Goal: Task Accomplishment & Management: Complete application form

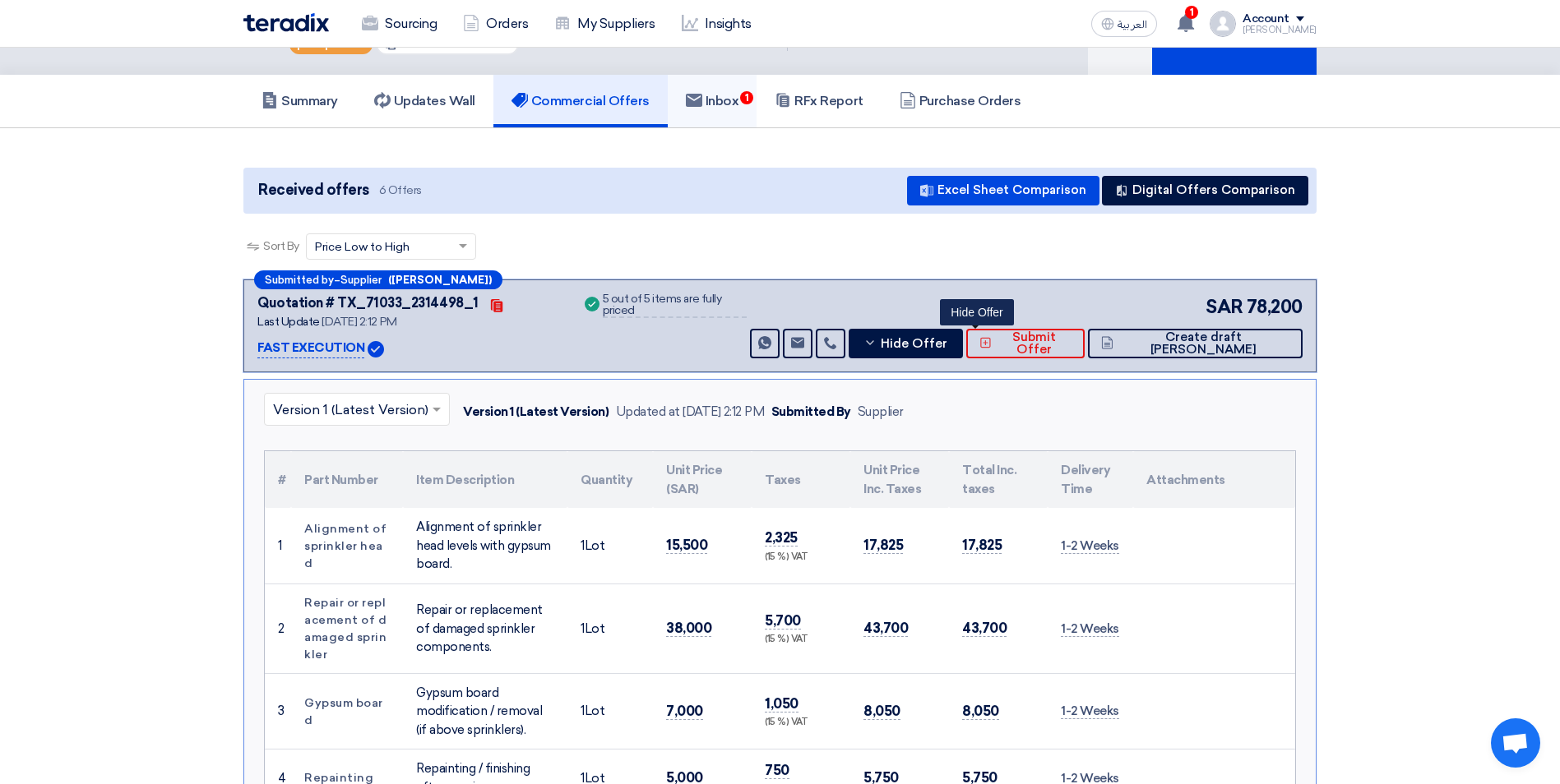
click at [753, 99] on span "1" at bounding box center [747, 98] width 13 height 13
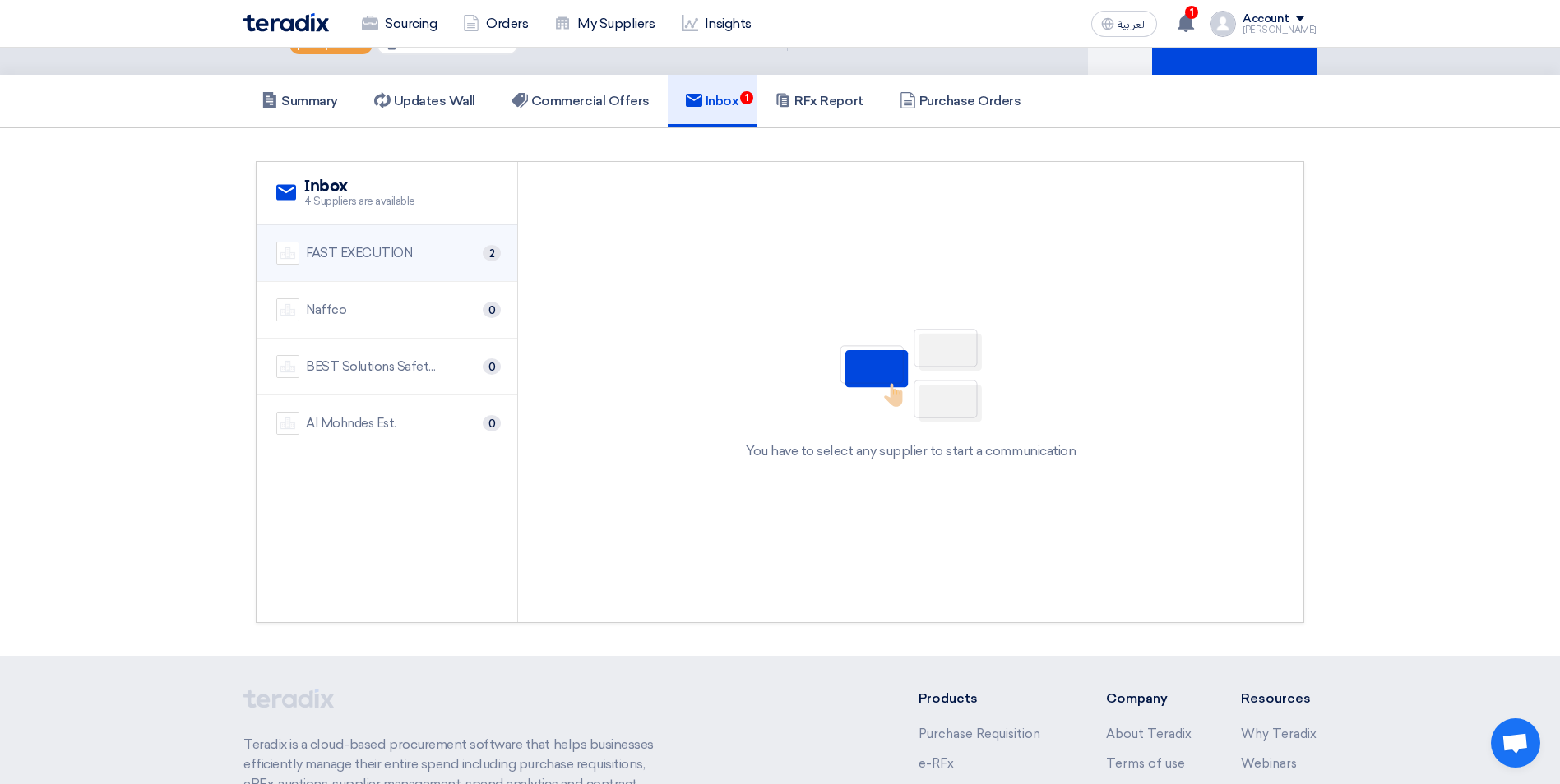
click at [422, 253] on div "FAST EXECUTION 2" at bounding box center [386, 253] width 221 height 23
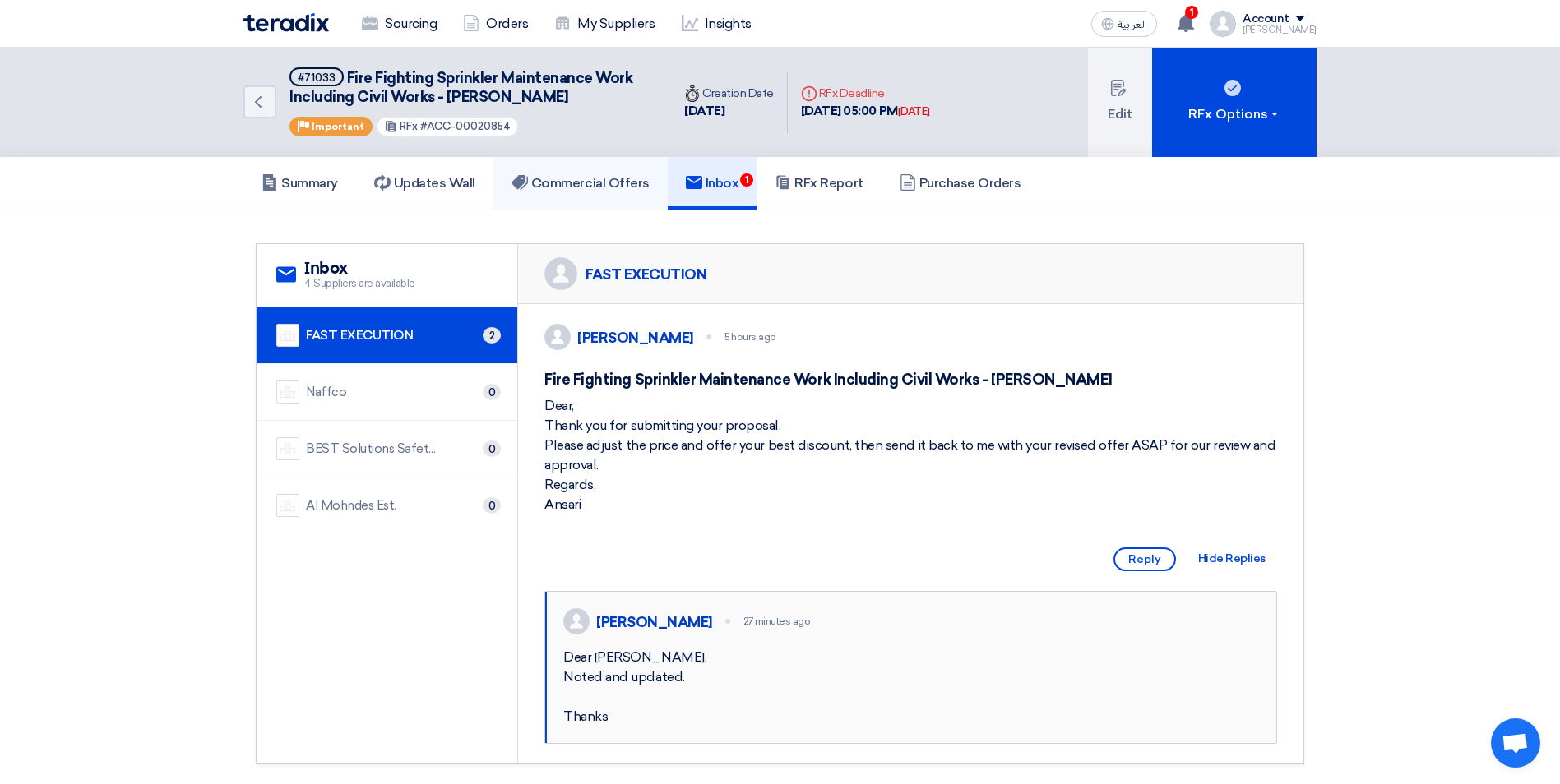
click at [603, 186] on h5 "Commercial Offers" at bounding box center [580, 182] width 138 height 16
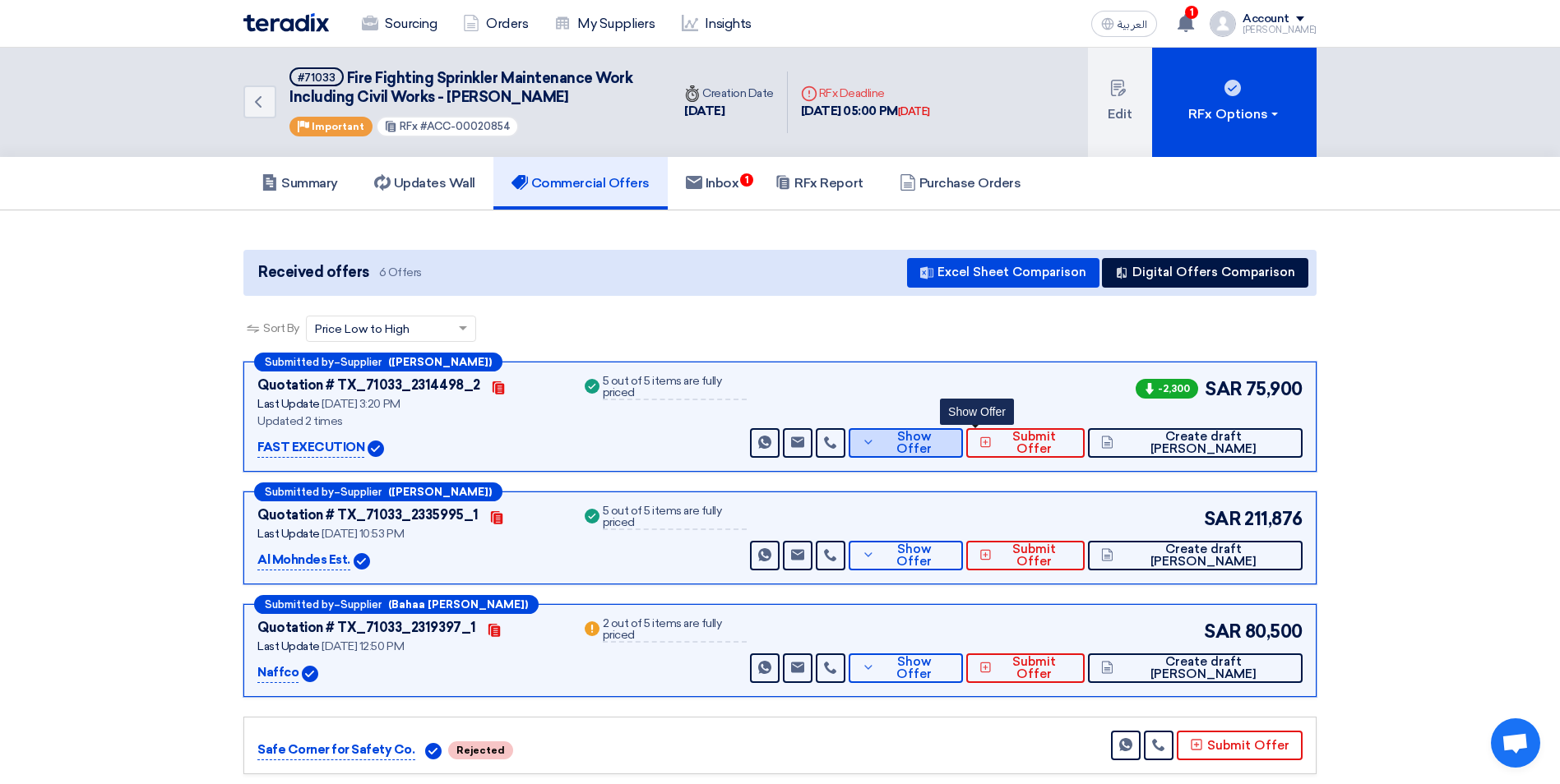
click at [951, 440] on span "Show Offer" at bounding box center [915, 443] width 71 height 24
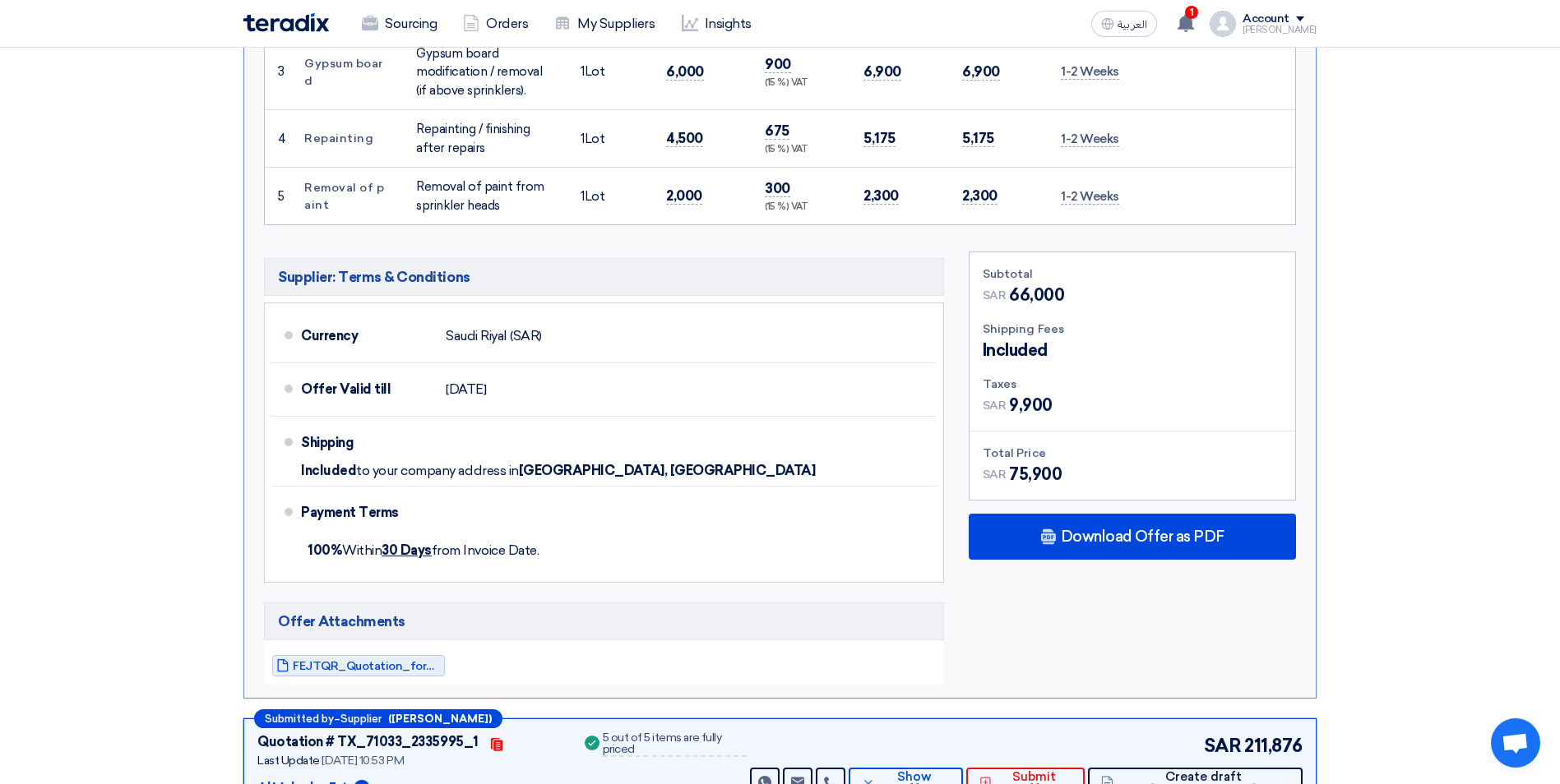
scroll to position [740, 0]
click at [418, 665] on span "FEJTQR_Quotation_for_Fire_Fighting_Sprinkler_Maintenance__Aziz_Mall_17562972086…" at bounding box center [366, 665] width 148 height 12
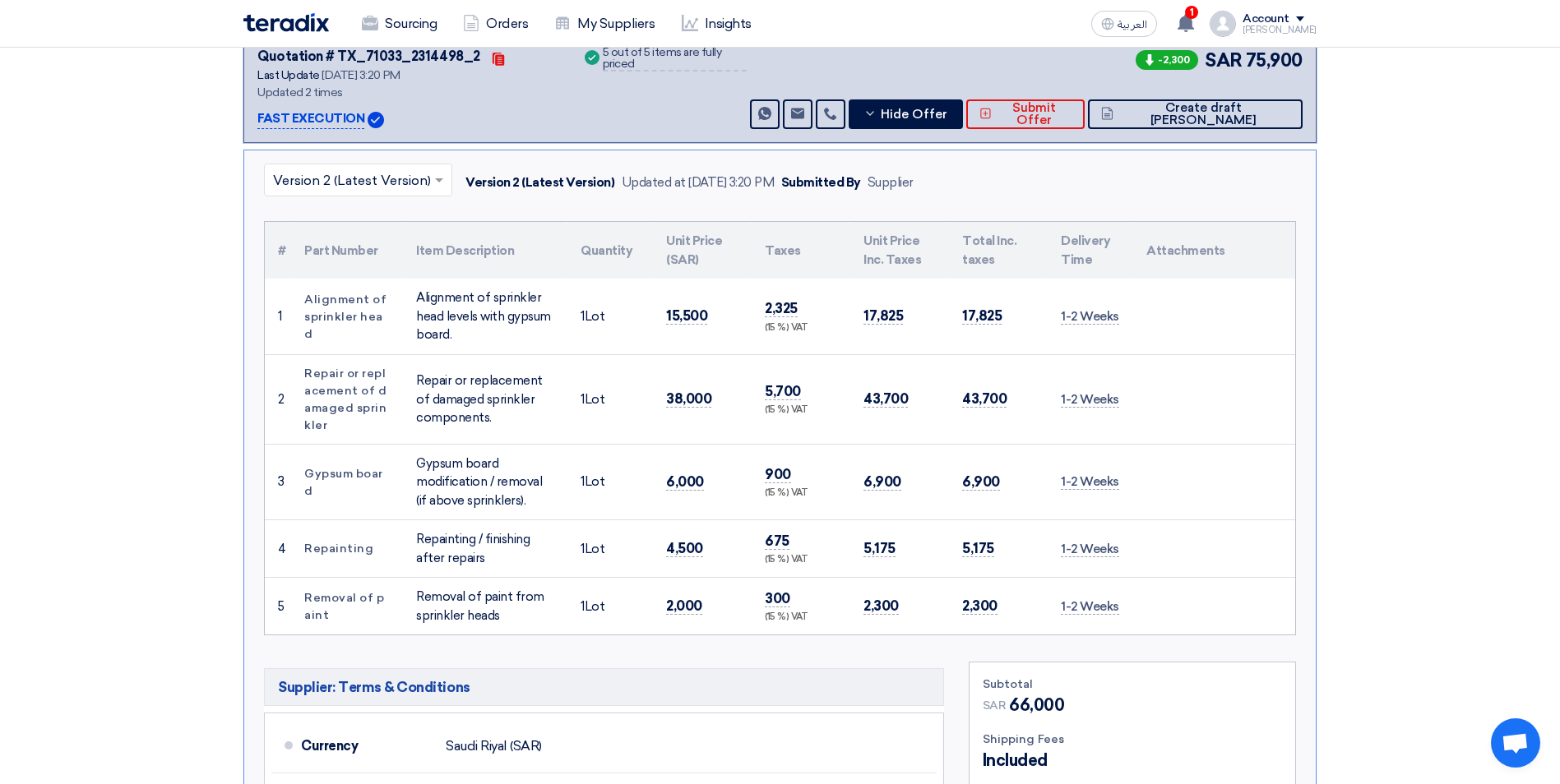
scroll to position [0, 0]
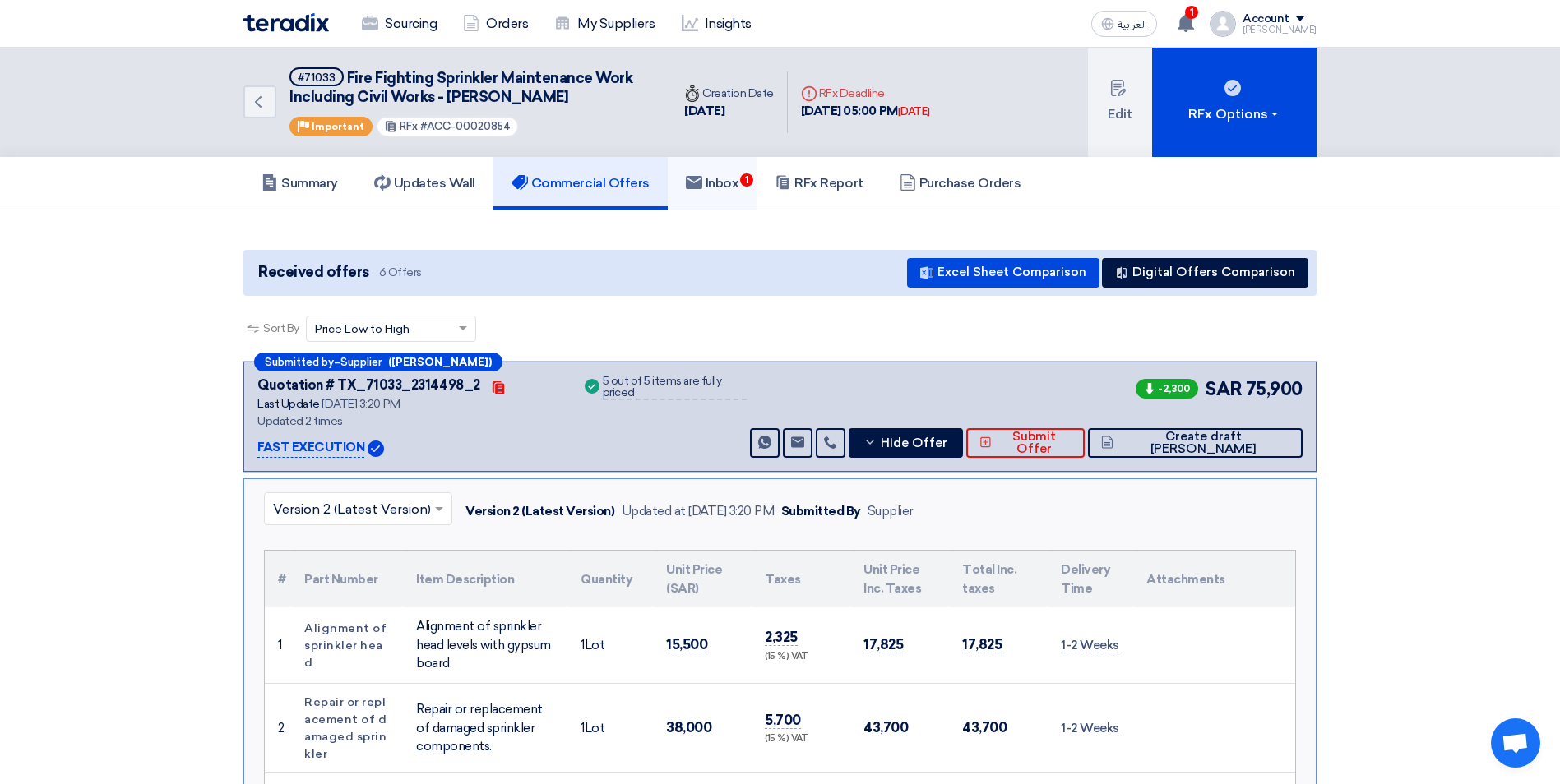
click at [739, 180] on h5 "Inbox 1" at bounding box center [712, 182] width 54 height 16
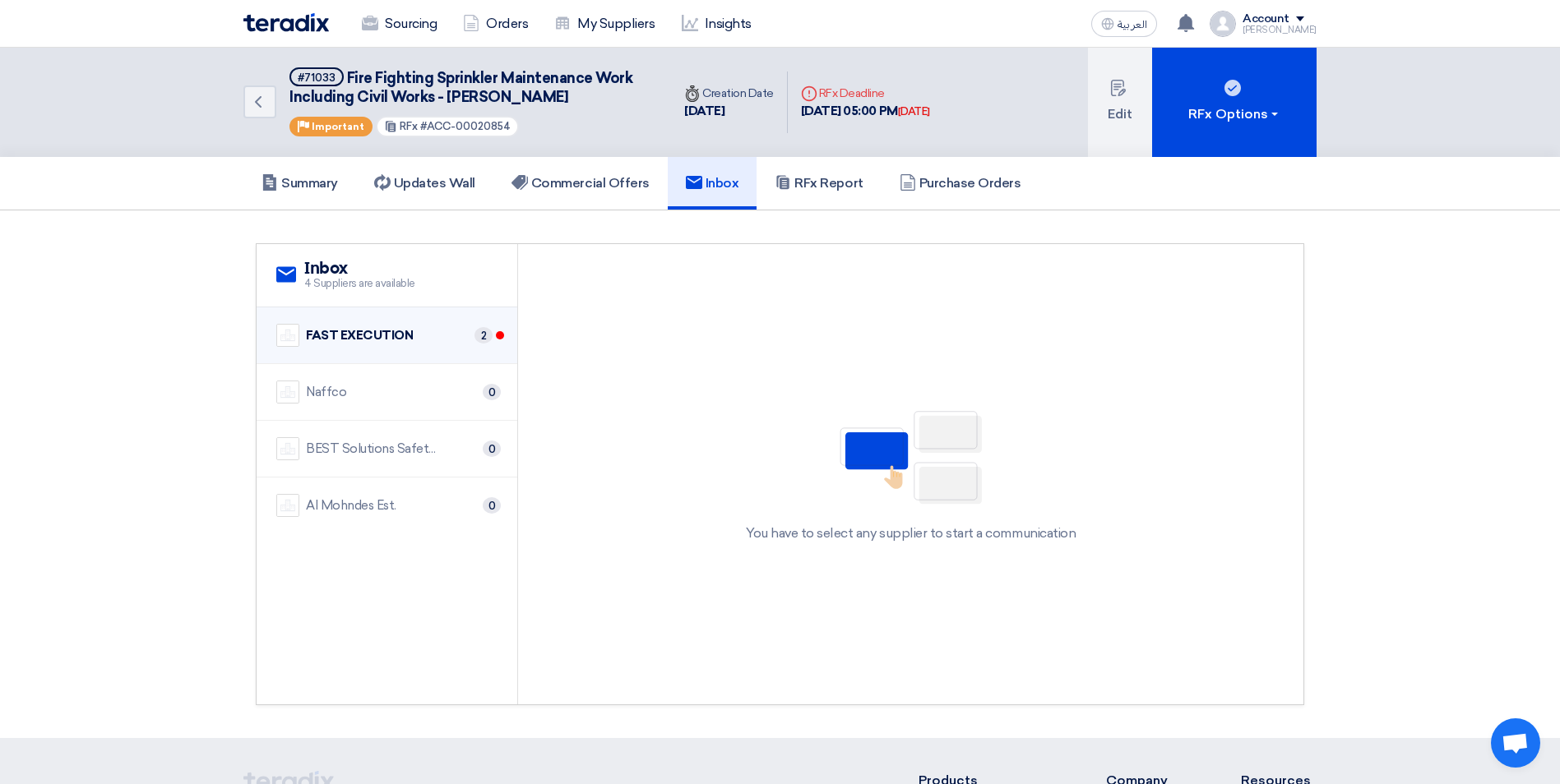
click at [429, 338] on div "FAST EXECUTION 2" at bounding box center [386, 335] width 221 height 23
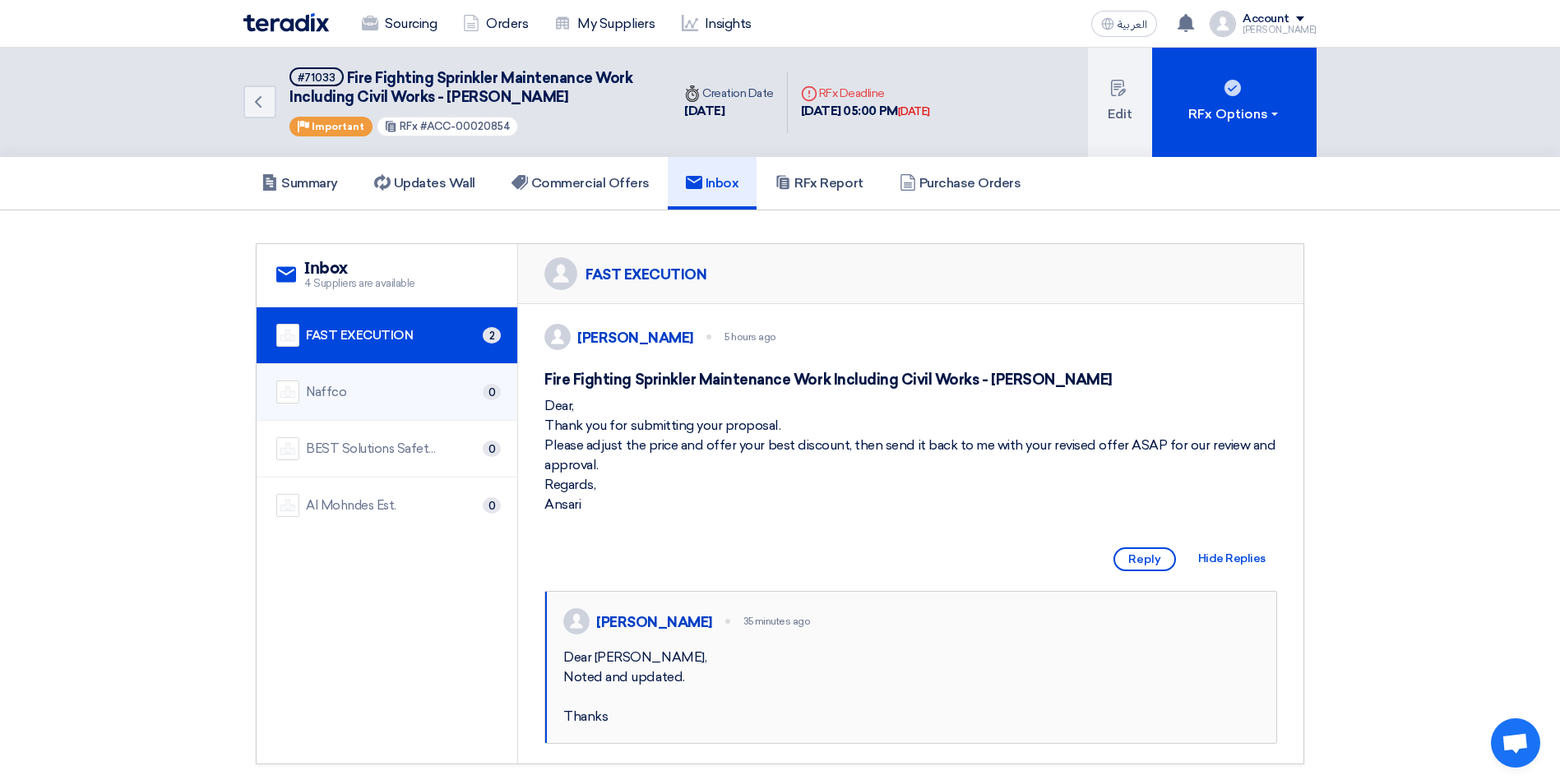
click at [450, 389] on div "Naffco 0" at bounding box center [386, 392] width 221 height 23
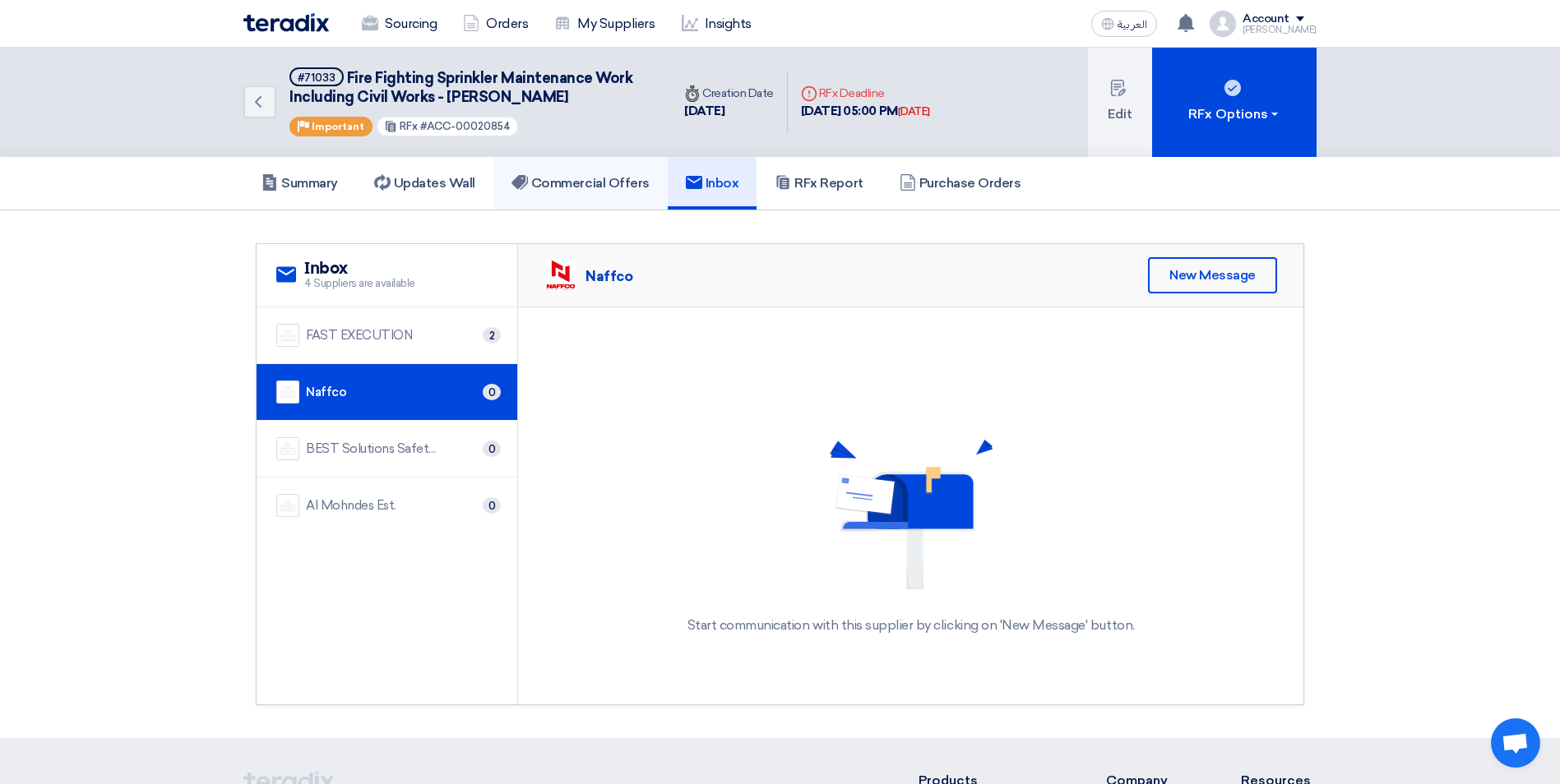
click at [590, 183] on h5 "Commercial Offers" at bounding box center [580, 182] width 138 height 16
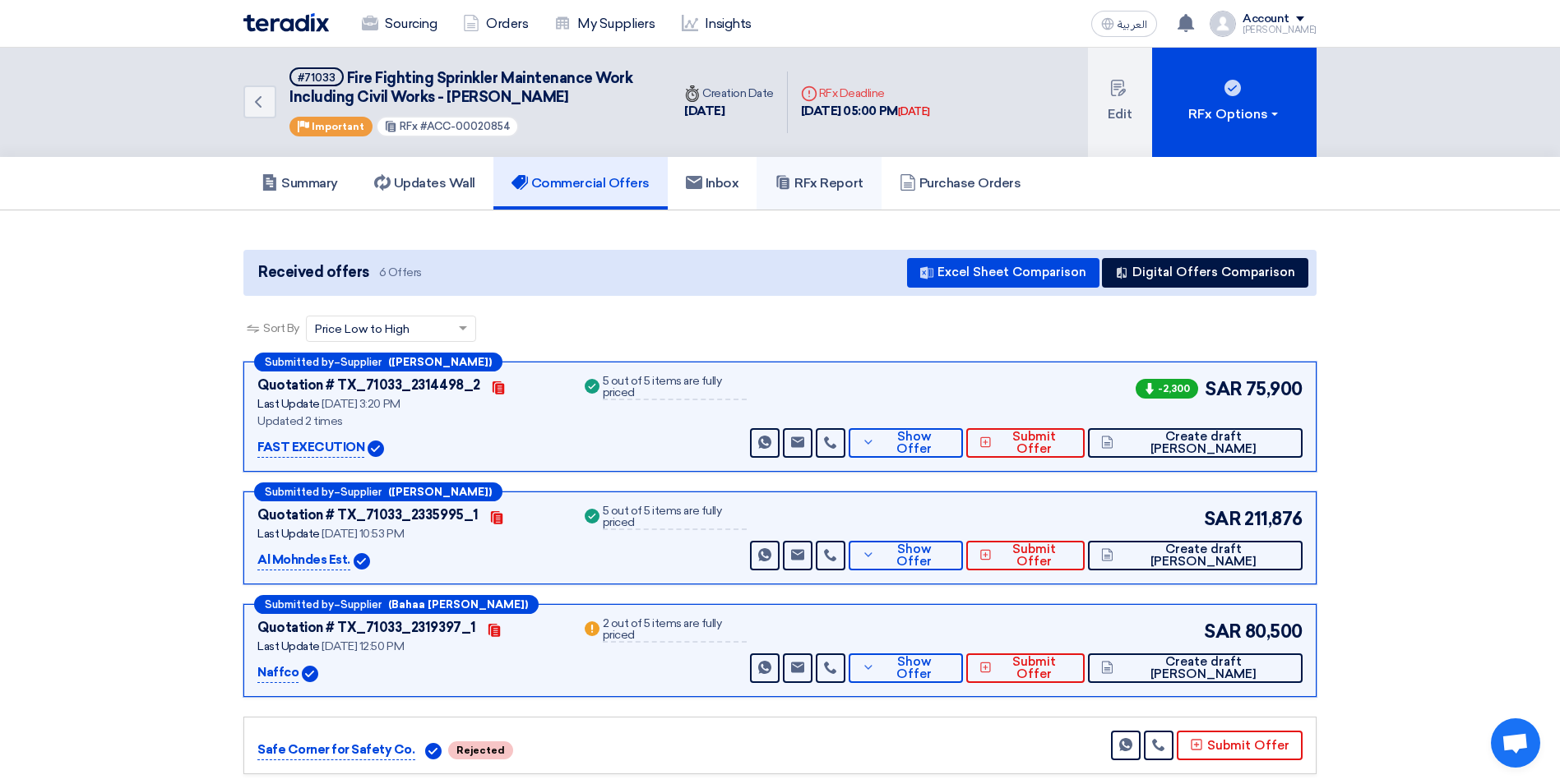
click at [846, 184] on h5 "RFx Report" at bounding box center [819, 182] width 88 height 16
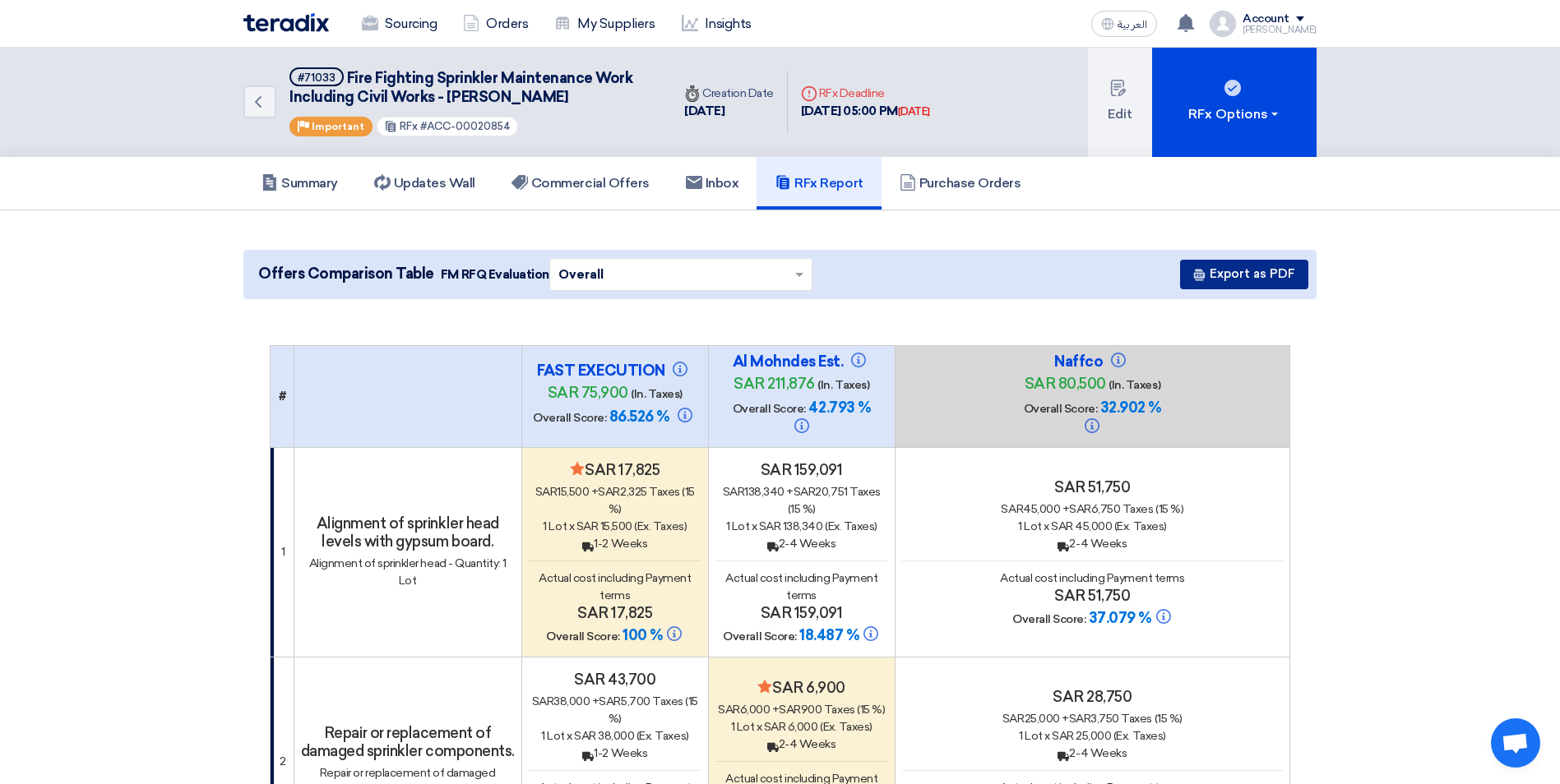
click at [1205, 274] on icon at bounding box center [1199, 274] width 12 height 12
click at [538, 180] on h5 "Commercial Offers" at bounding box center [580, 182] width 138 height 16
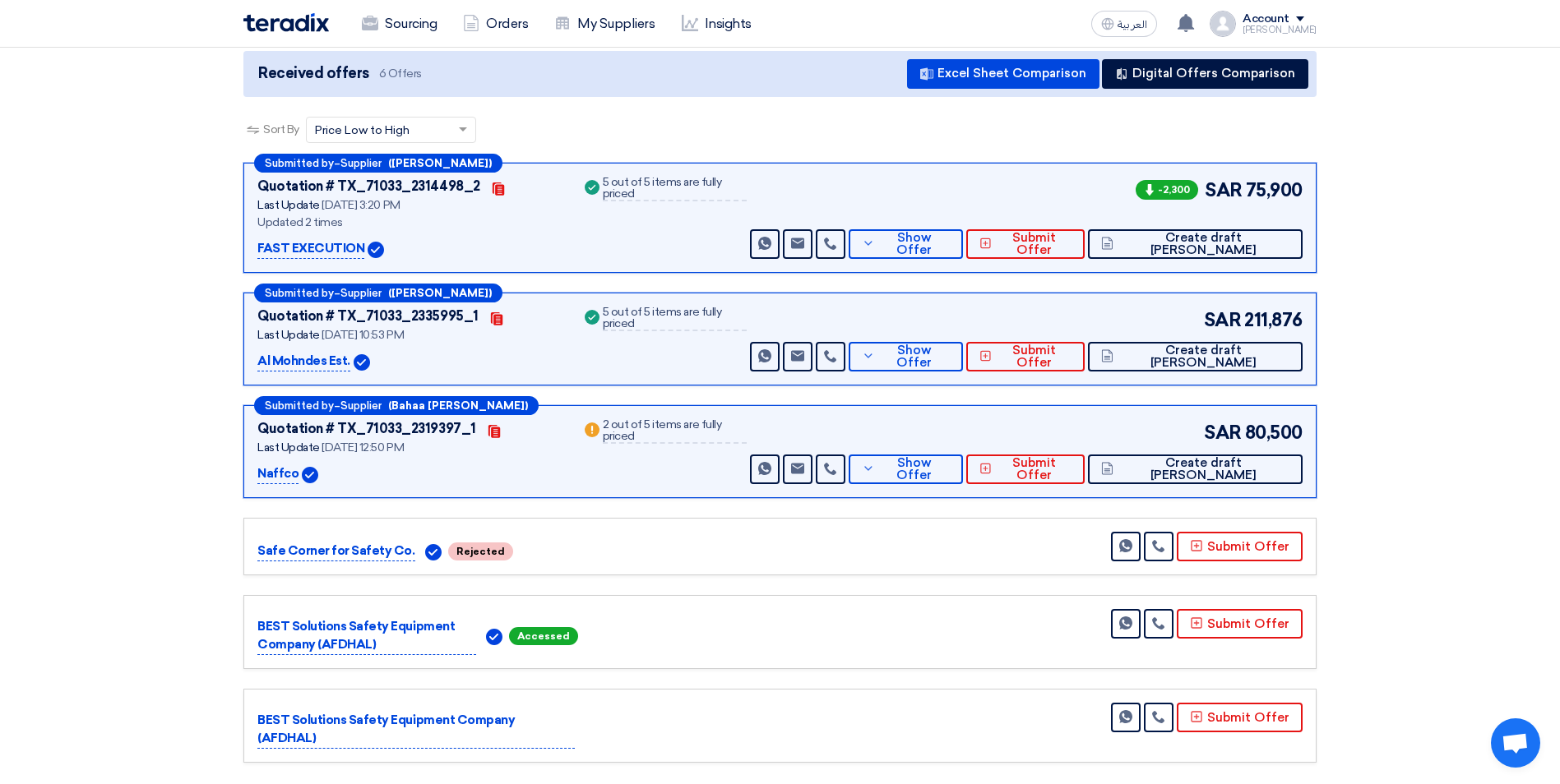
scroll to position [193, 0]
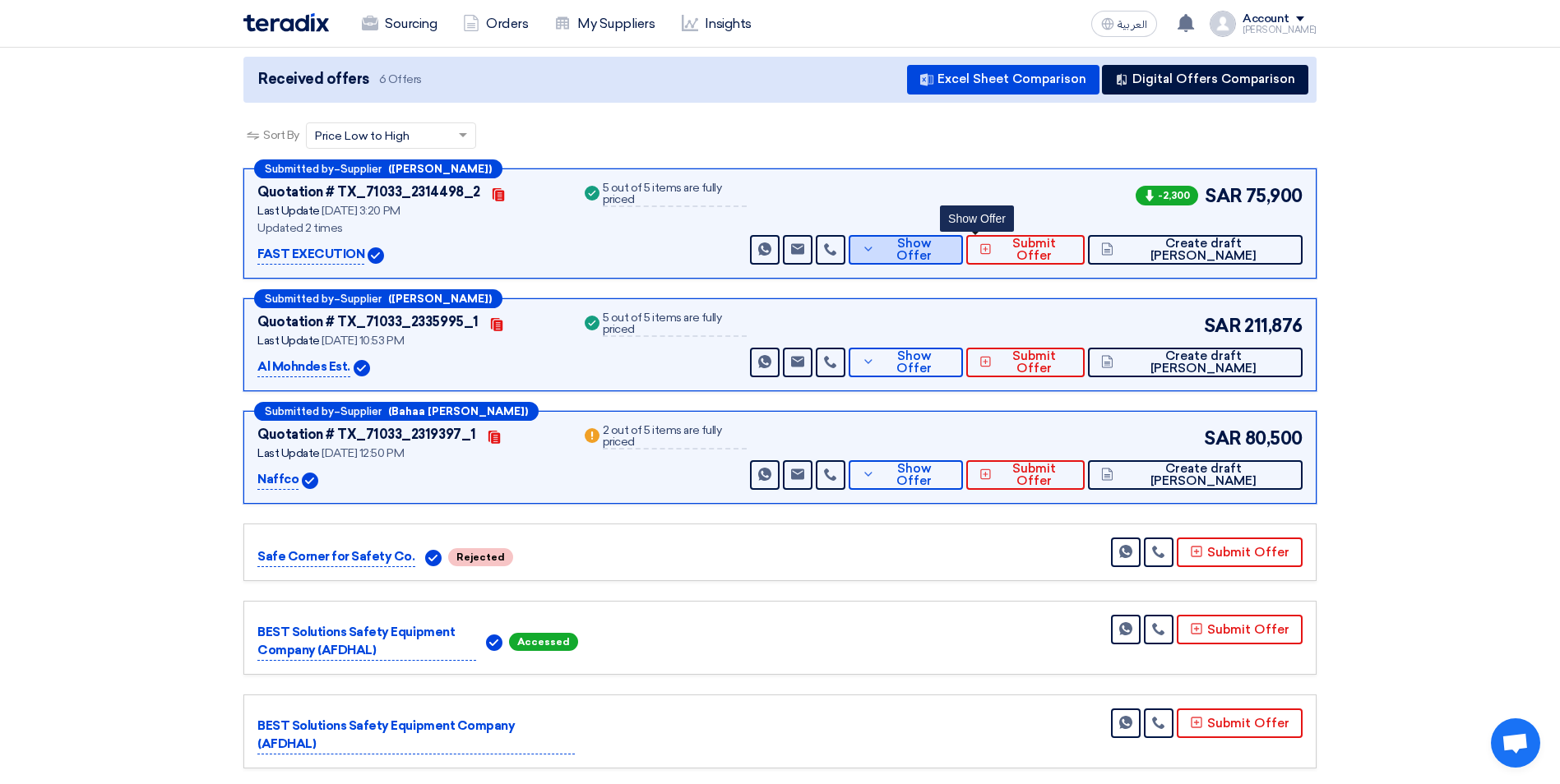
click at [951, 246] on span "Show Offer" at bounding box center [915, 250] width 71 height 24
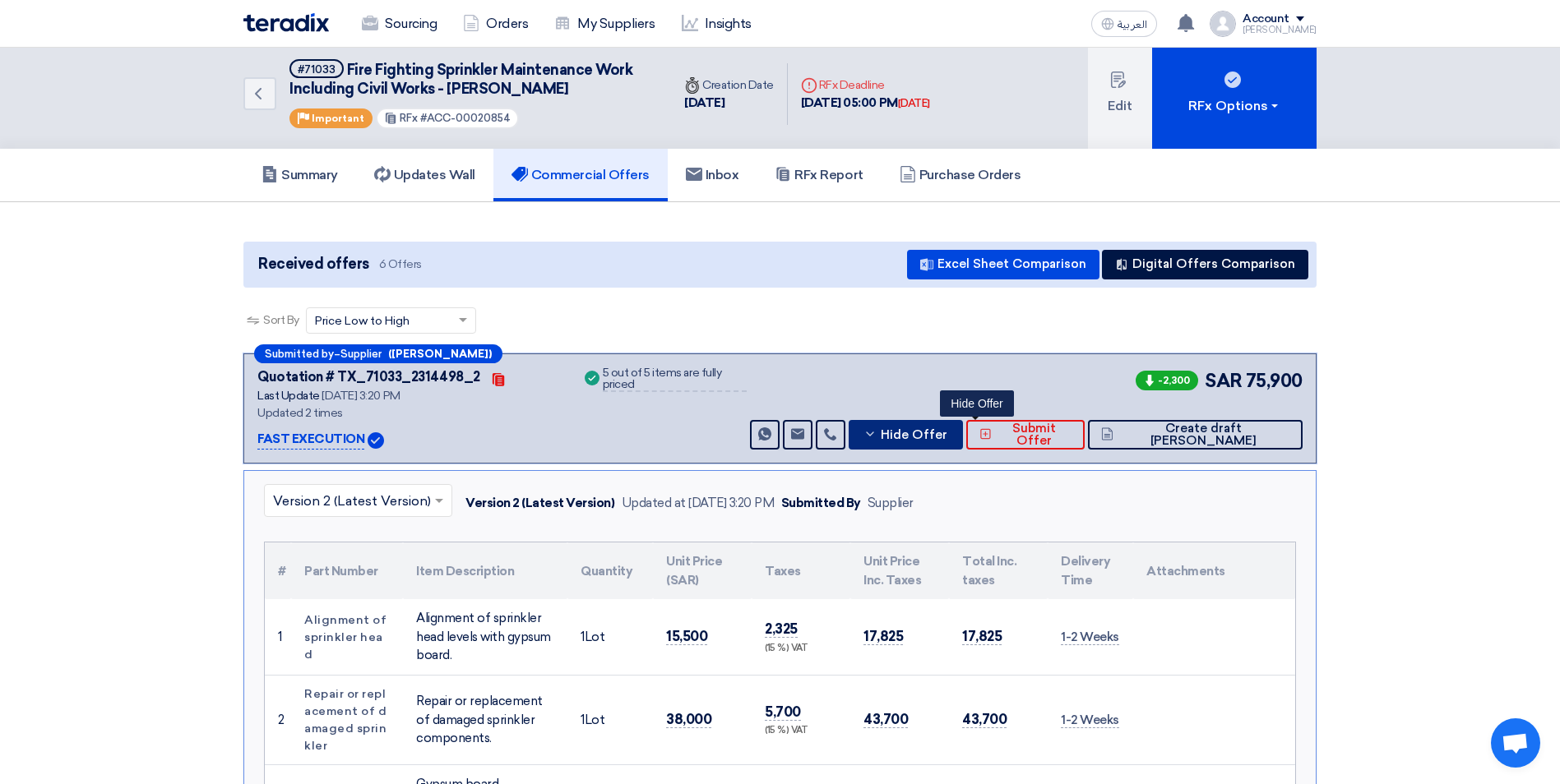
scroll to position [0, 0]
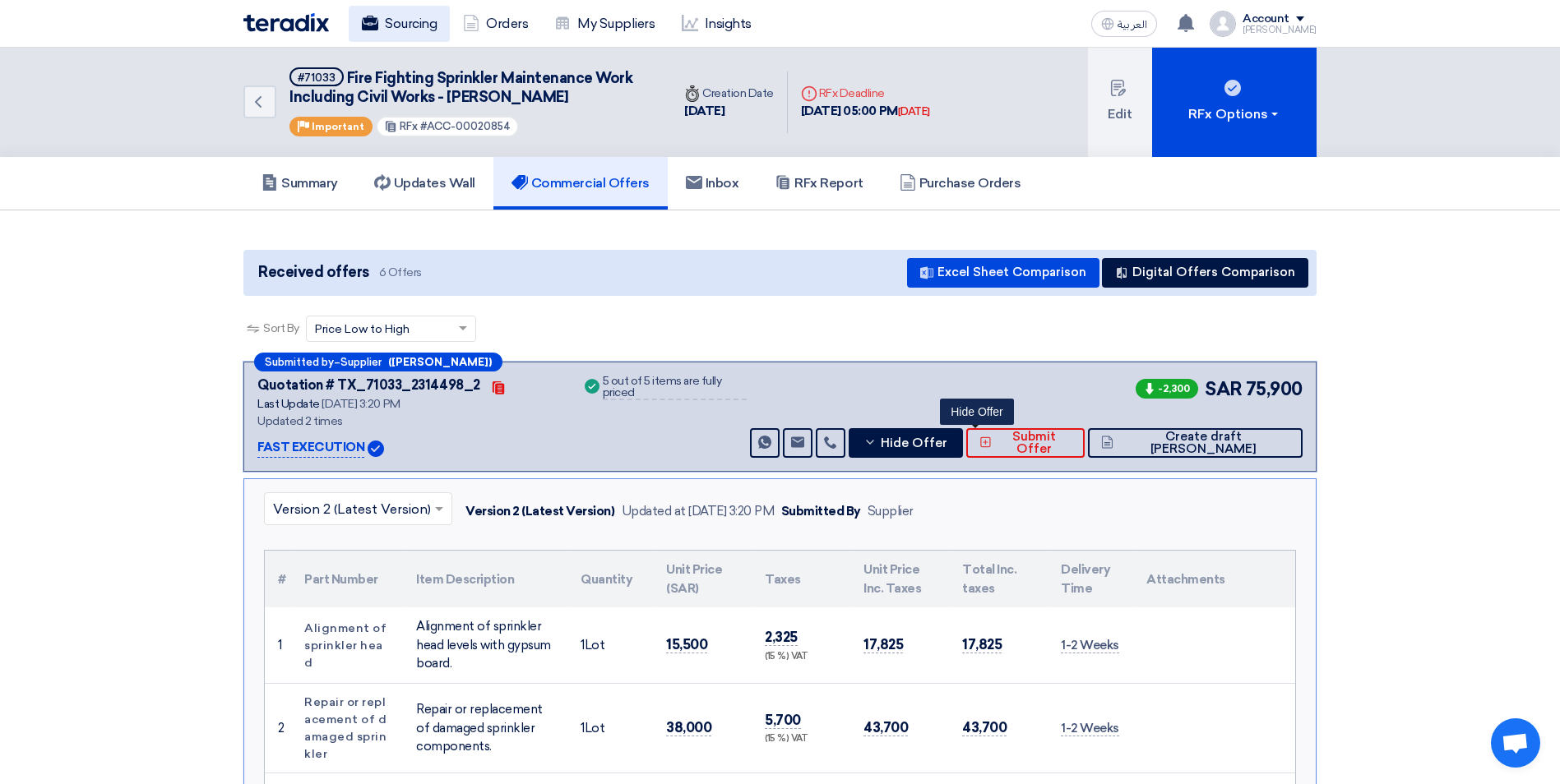
click at [411, 18] on link "Sourcing" at bounding box center [400, 24] width 102 height 36
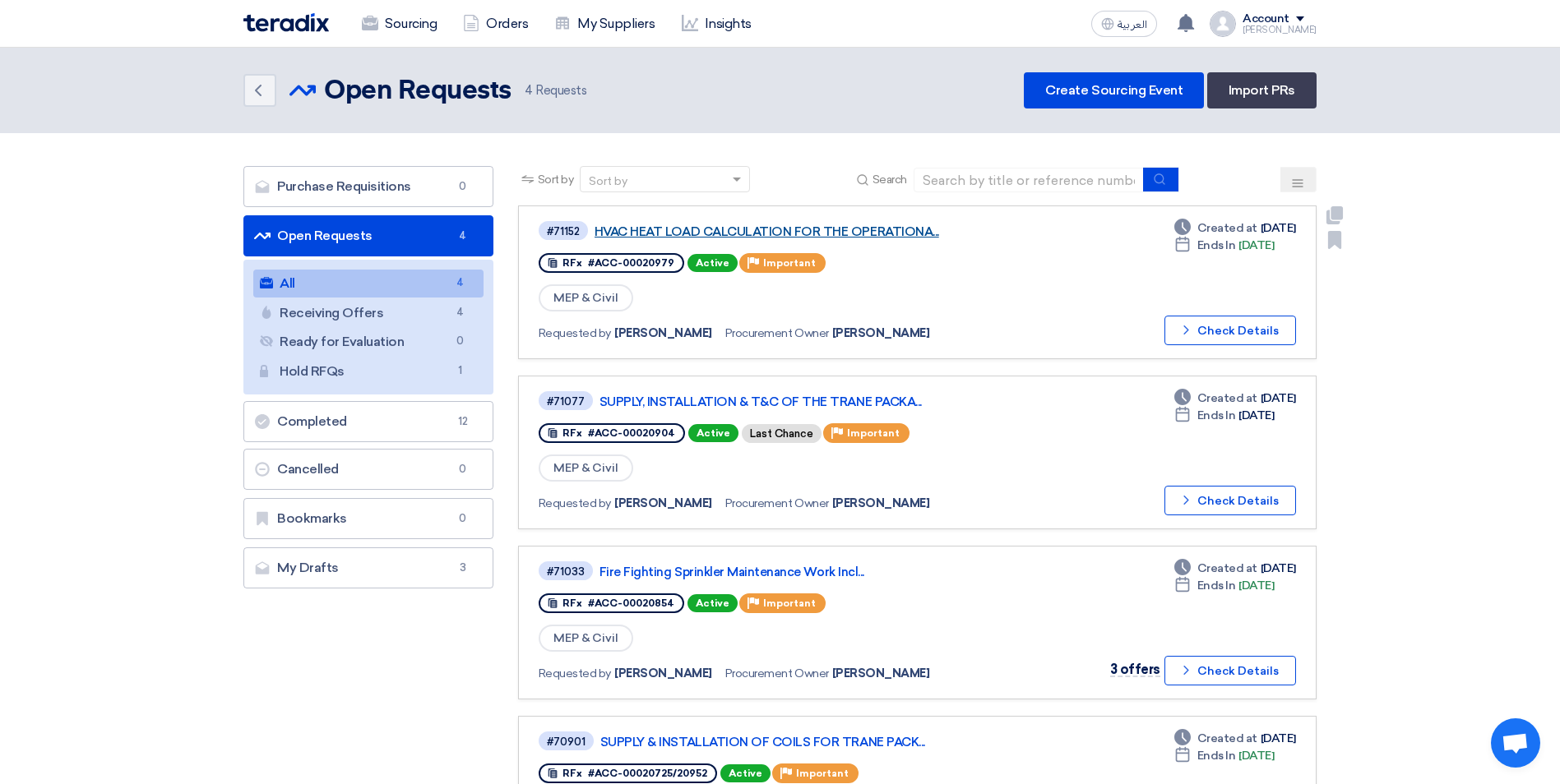
click at [860, 226] on link "HVAC HEAT LOAD CALCULATION FOR THE OPERATIONA..." at bounding box center [799, 232] width 411 height 15
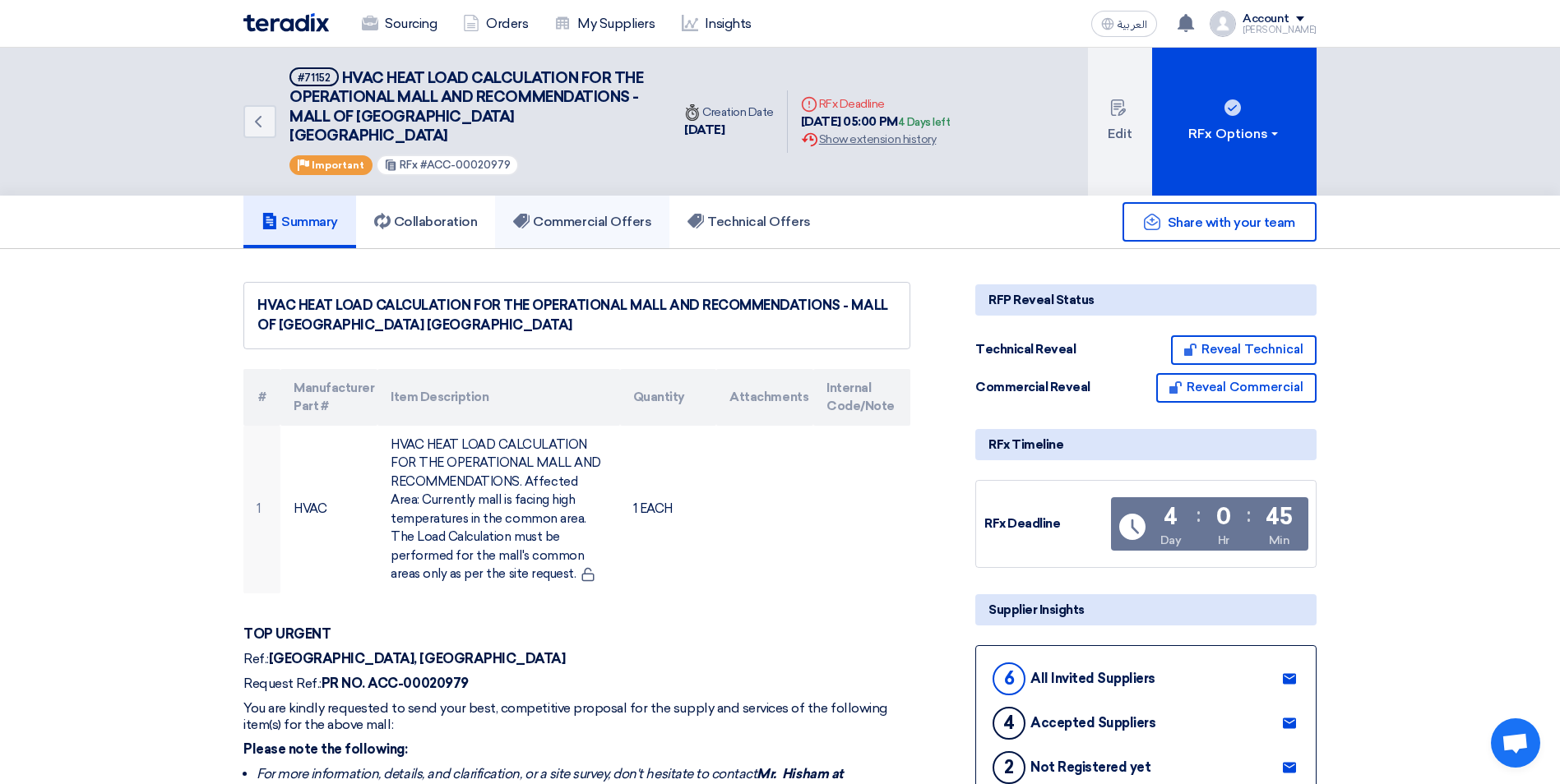
click at [553, 213] on h5 "Commercial Offers" at bounding box center [582, 221] width 138 height 16
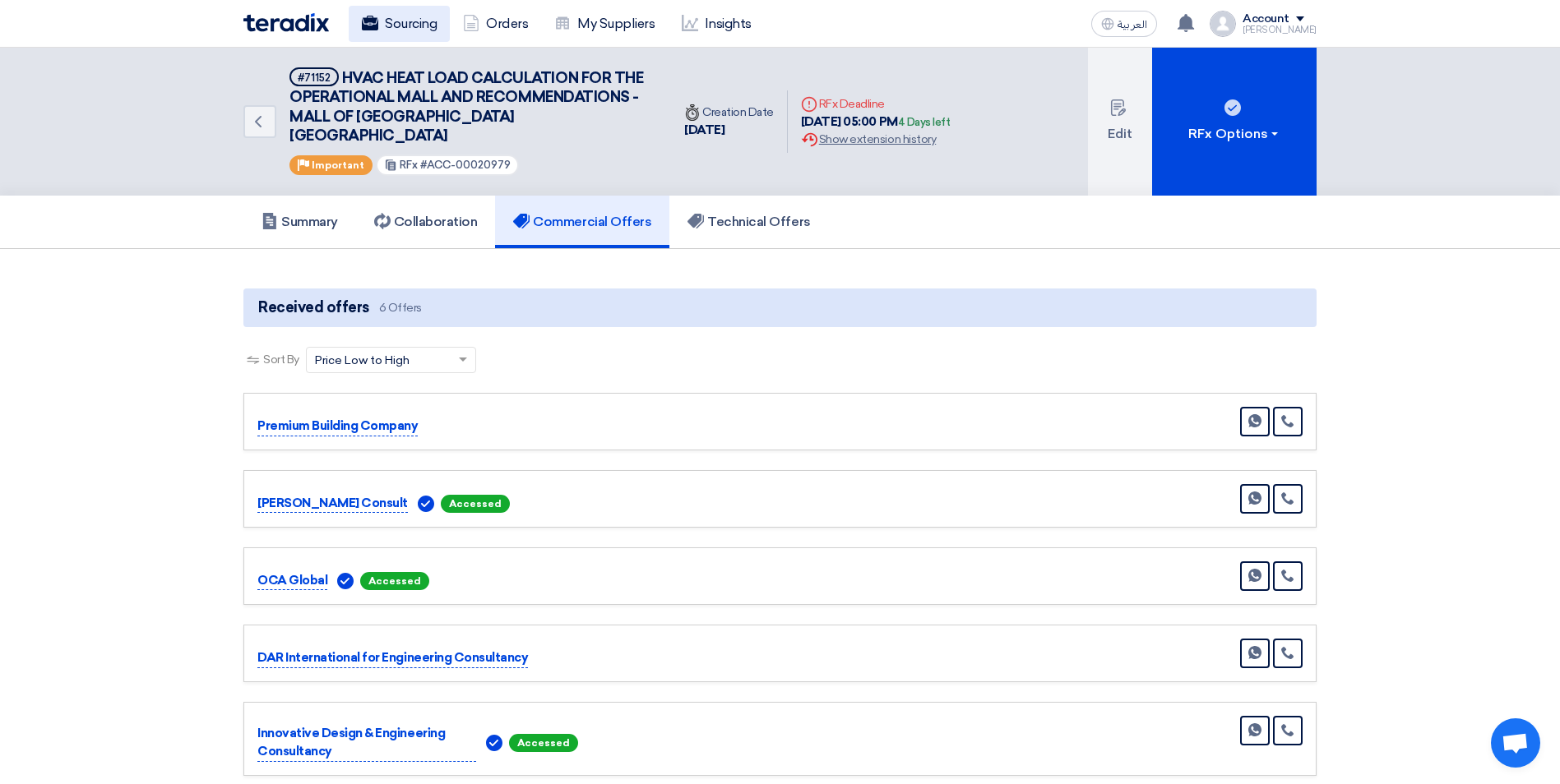
click at [383, 28] on link "Sourcing" at bounding box center [400, 24] width 102 height 36
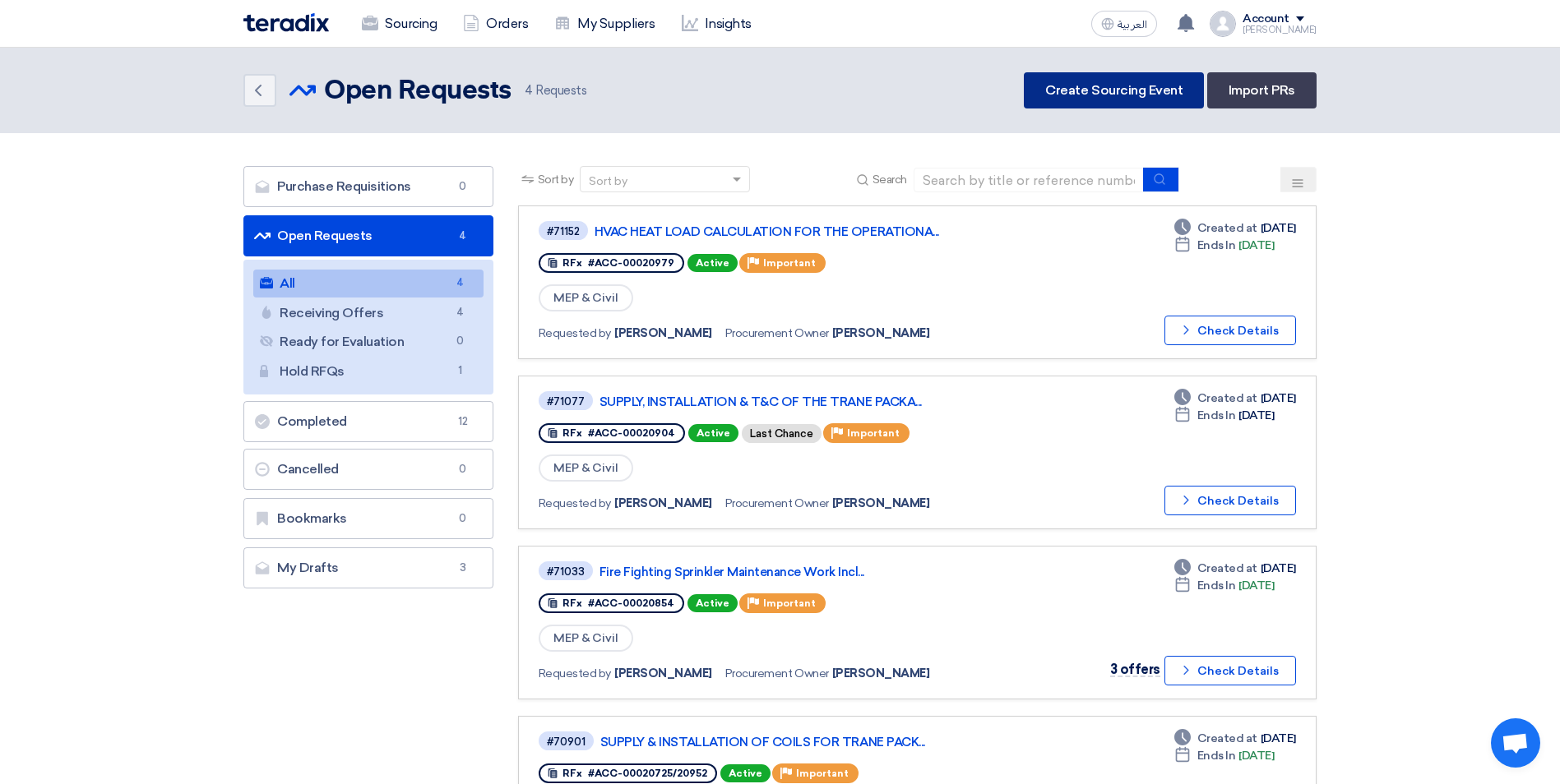
click at [1067, 92] on link "Create Sourcing Event" at bounding box center [1113, 90] width 180 height 36
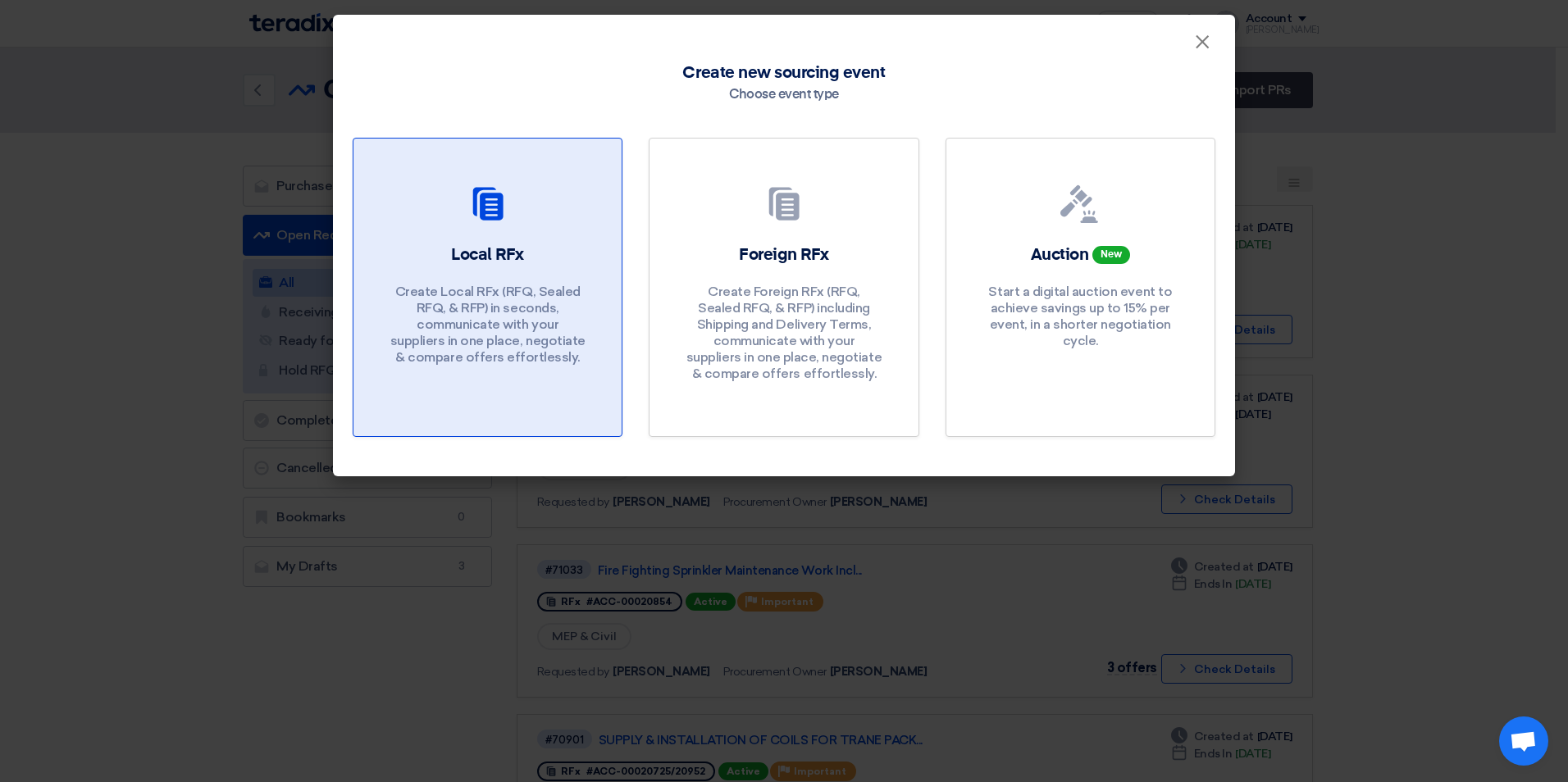
click at [460, 310] on p "Create Local RFx (RFQ, Sealed RFQ, & RFP) in seconds, communicate with your sup…" at bounding box center [488, 324] width 197 height 82
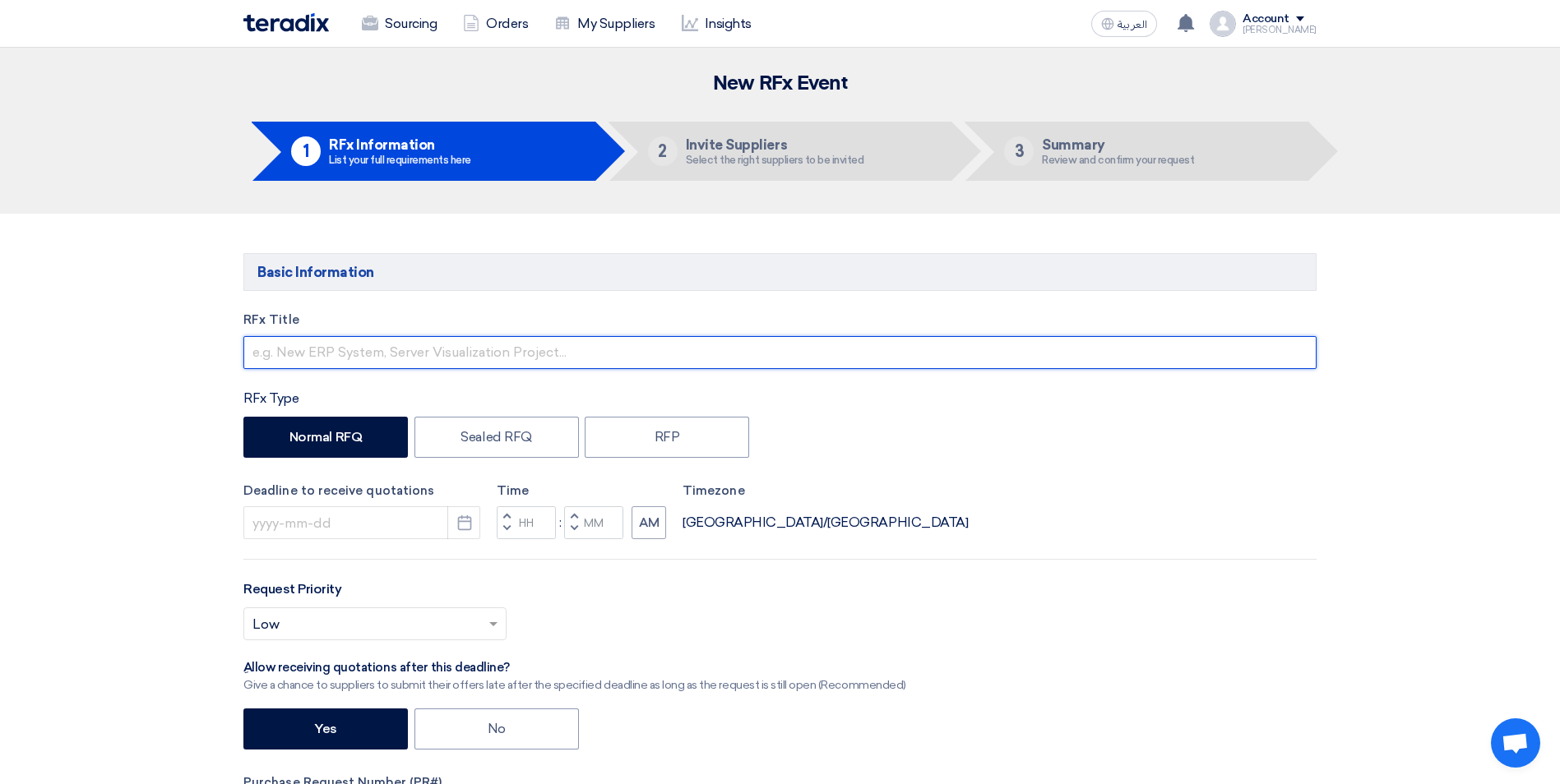
click at [544, 350] on input "text" at bounding box center [780, 353] width 1073 height 33
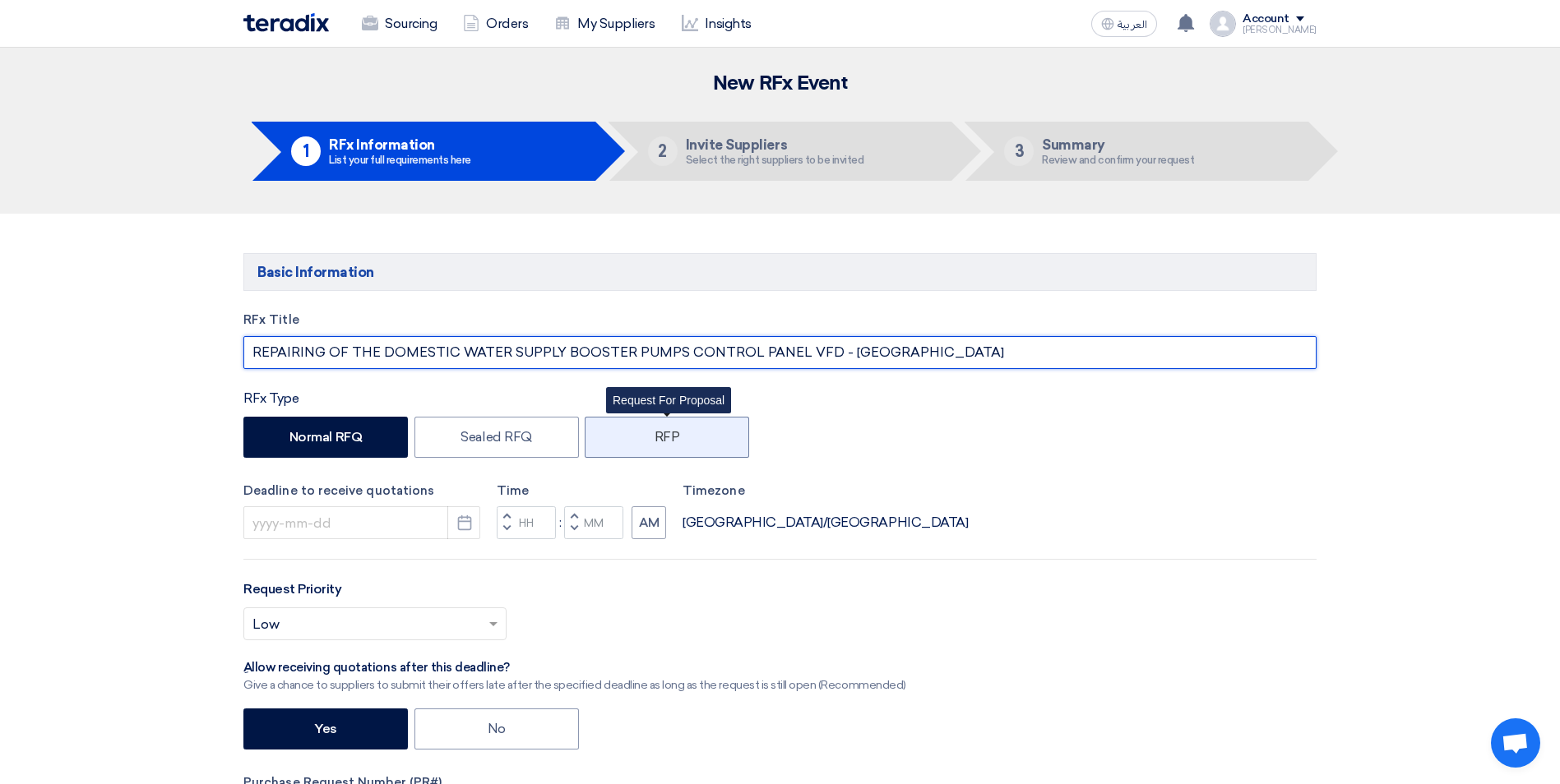
type input "REPAIRING OF THE DOMESTIC WATER SUPPLY BOOSTER PUMPS CONTROL PANEL VFD - [GEOGR…"
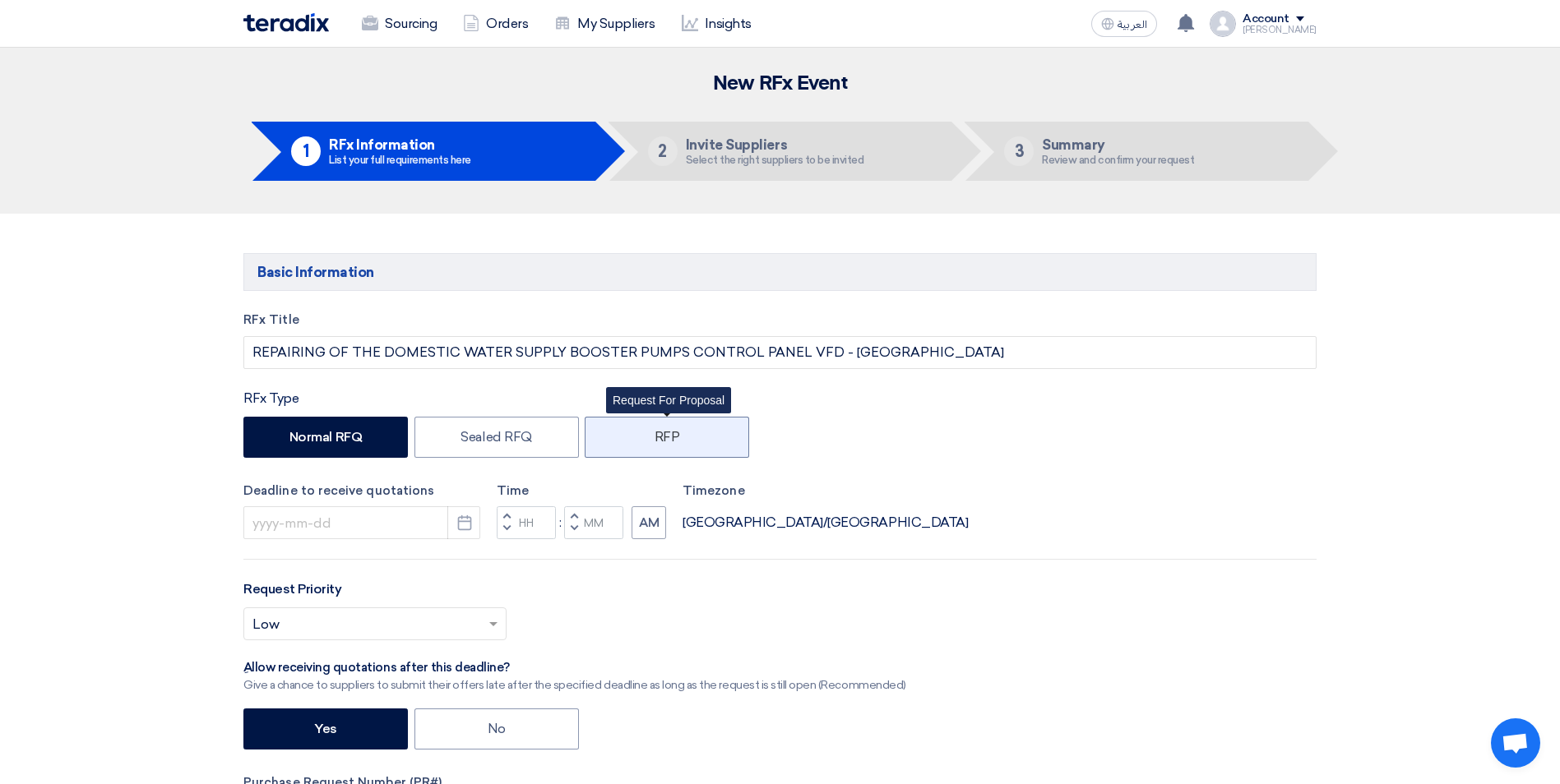
click at [677, 433] on label "RFP" at bounding box center [667, 437] width 165 height 41
click at [665, 433] on input "RFP" at bounding box center [659, 435] width 10 height 10
radio input "true"
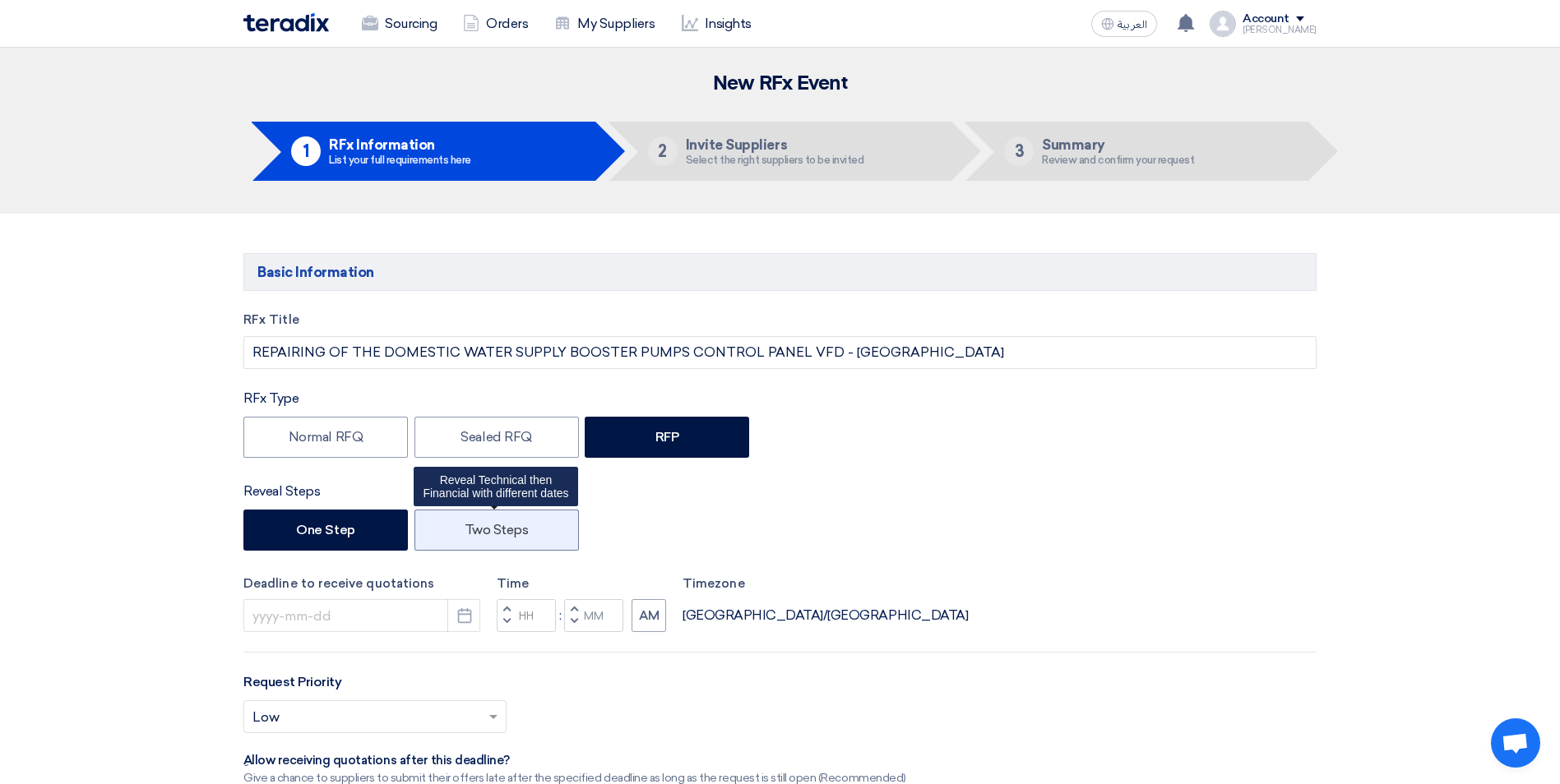
click at [525, 513] on label "Two Steps" at bounding box center [496, 530] width 165 height 41
click at [475, 524] on input "Two Steps" at bounding box center [469, 528] width 10 height 10
radio input "true"
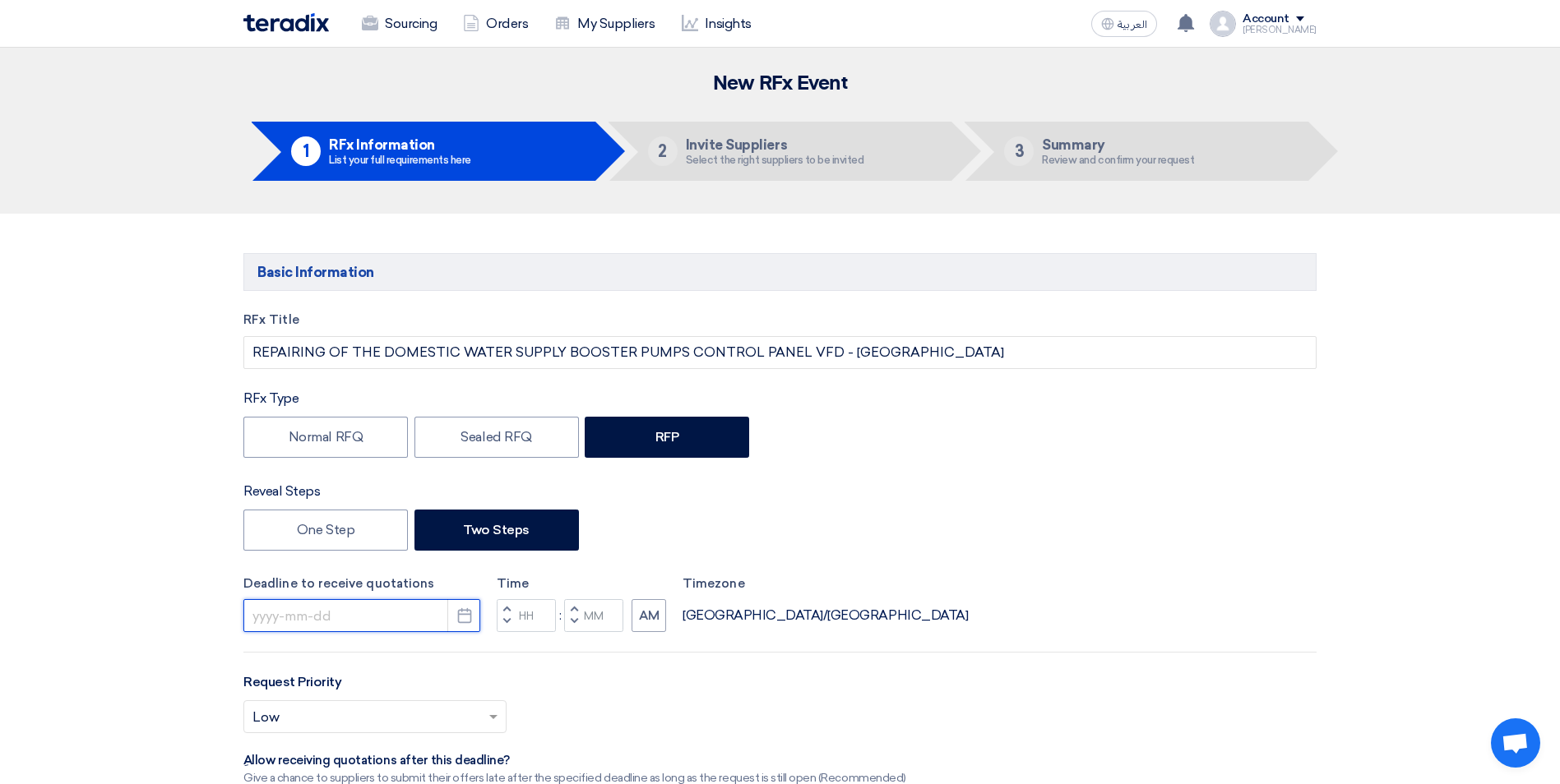
click at [405, 618] on input at bounding box center [362, 615] width 237 height 33
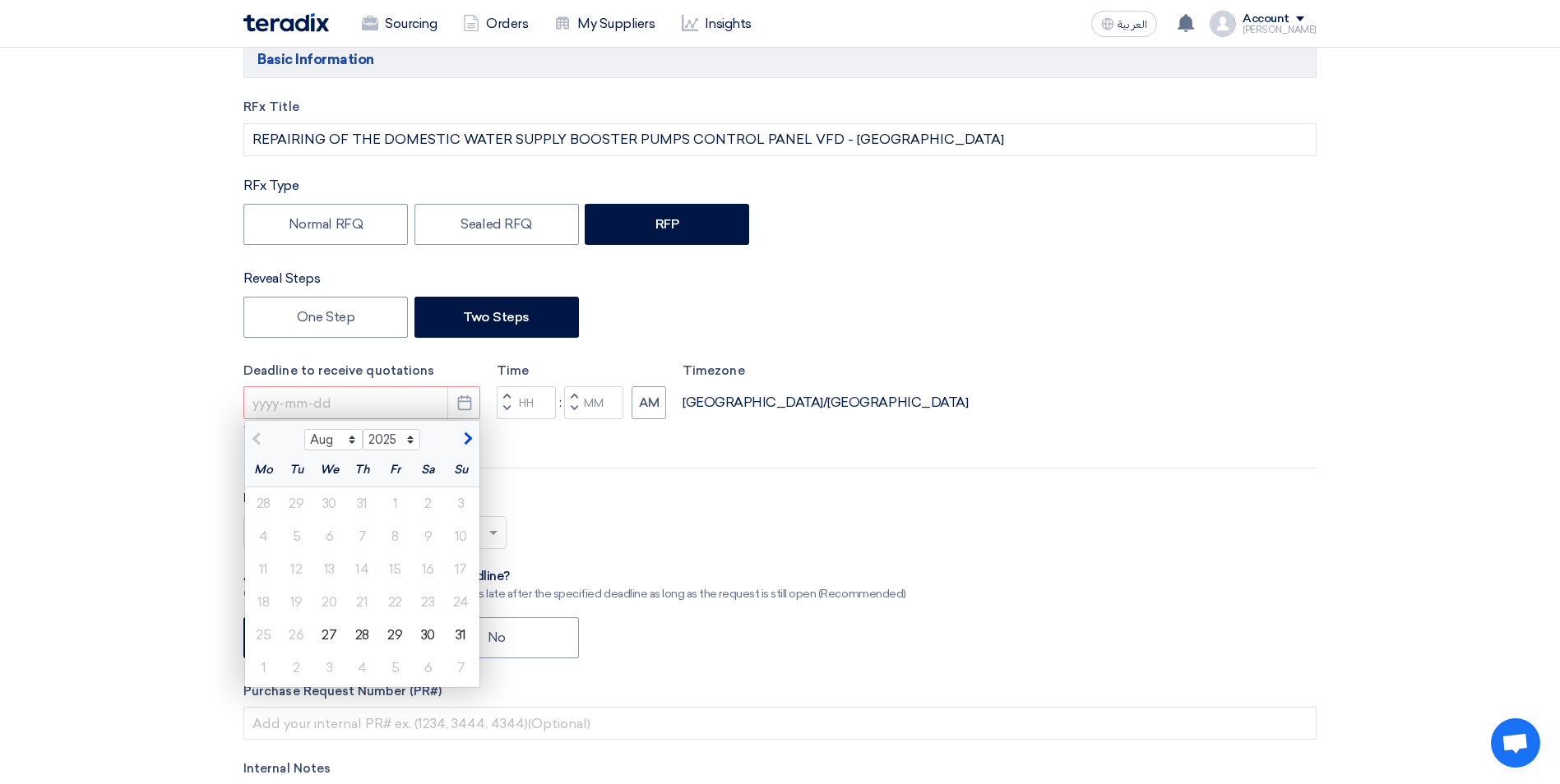
scroll to position [246, 0]
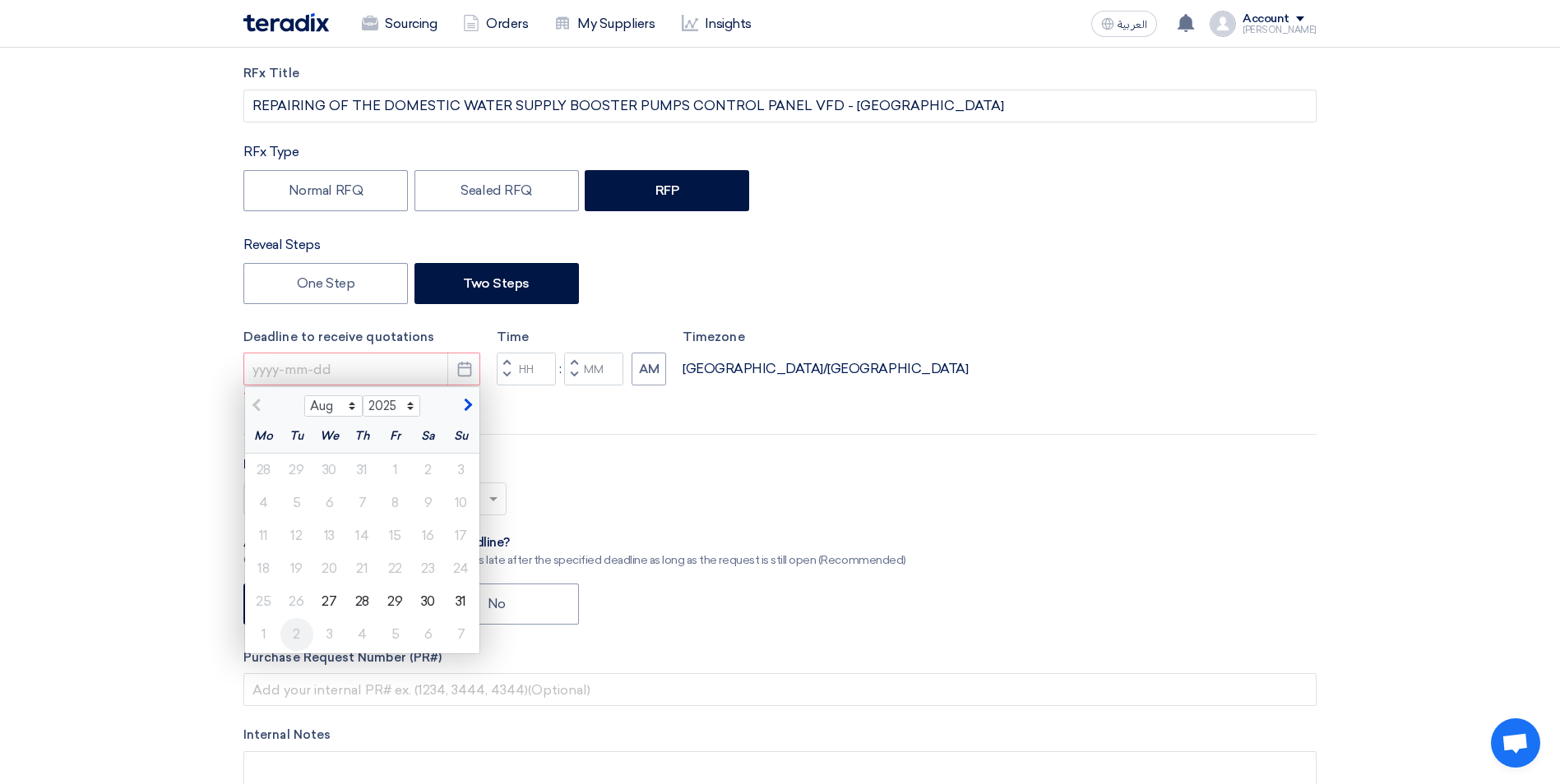
click at [295, 632] on div "2" at bounding box center [296, 634] width 33 height 33
type input "[DATE]"
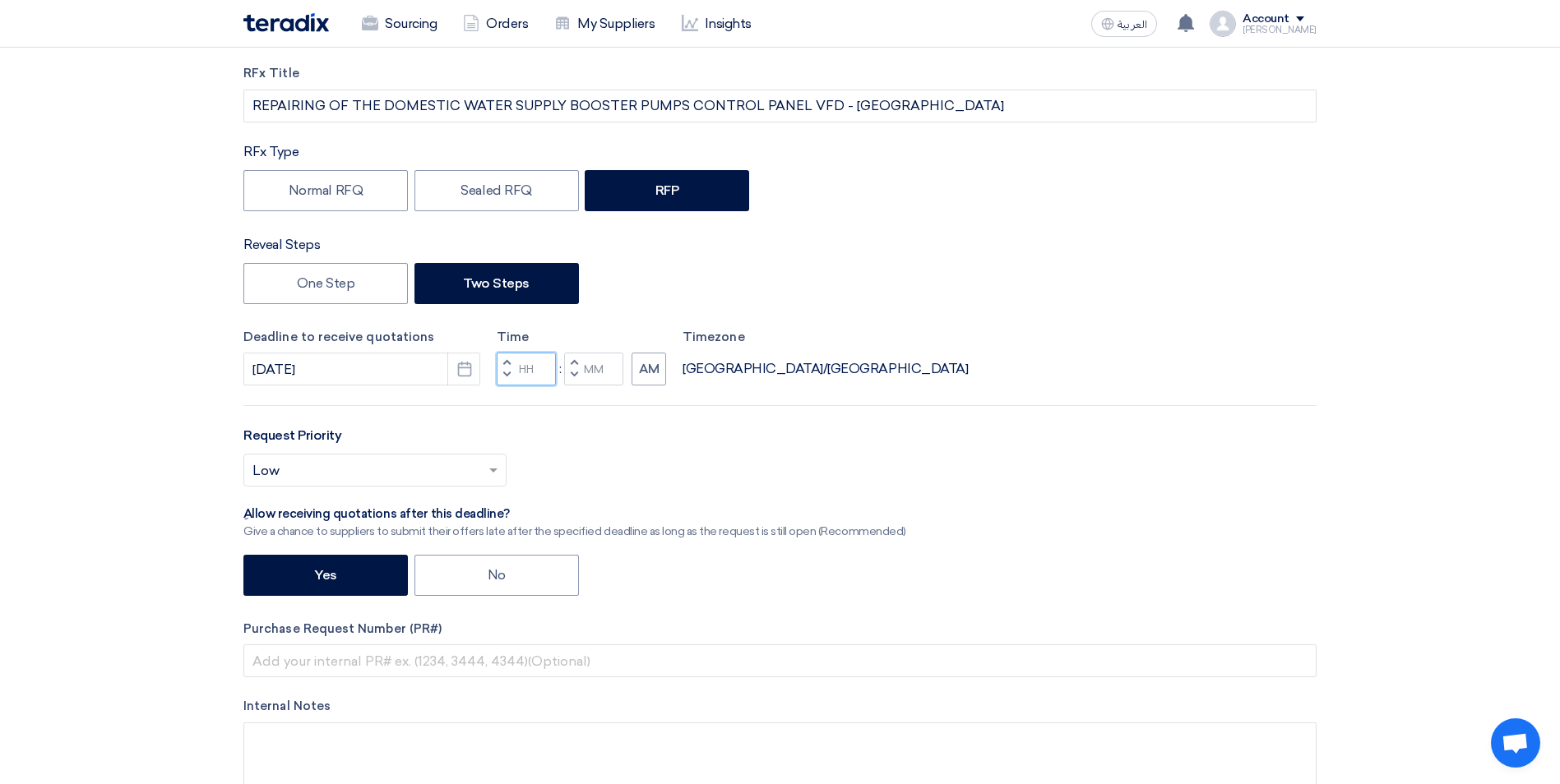
click at [527, 380] on input "Hours" at bounding box center [526, 368] width 59 height 33
type input "05"
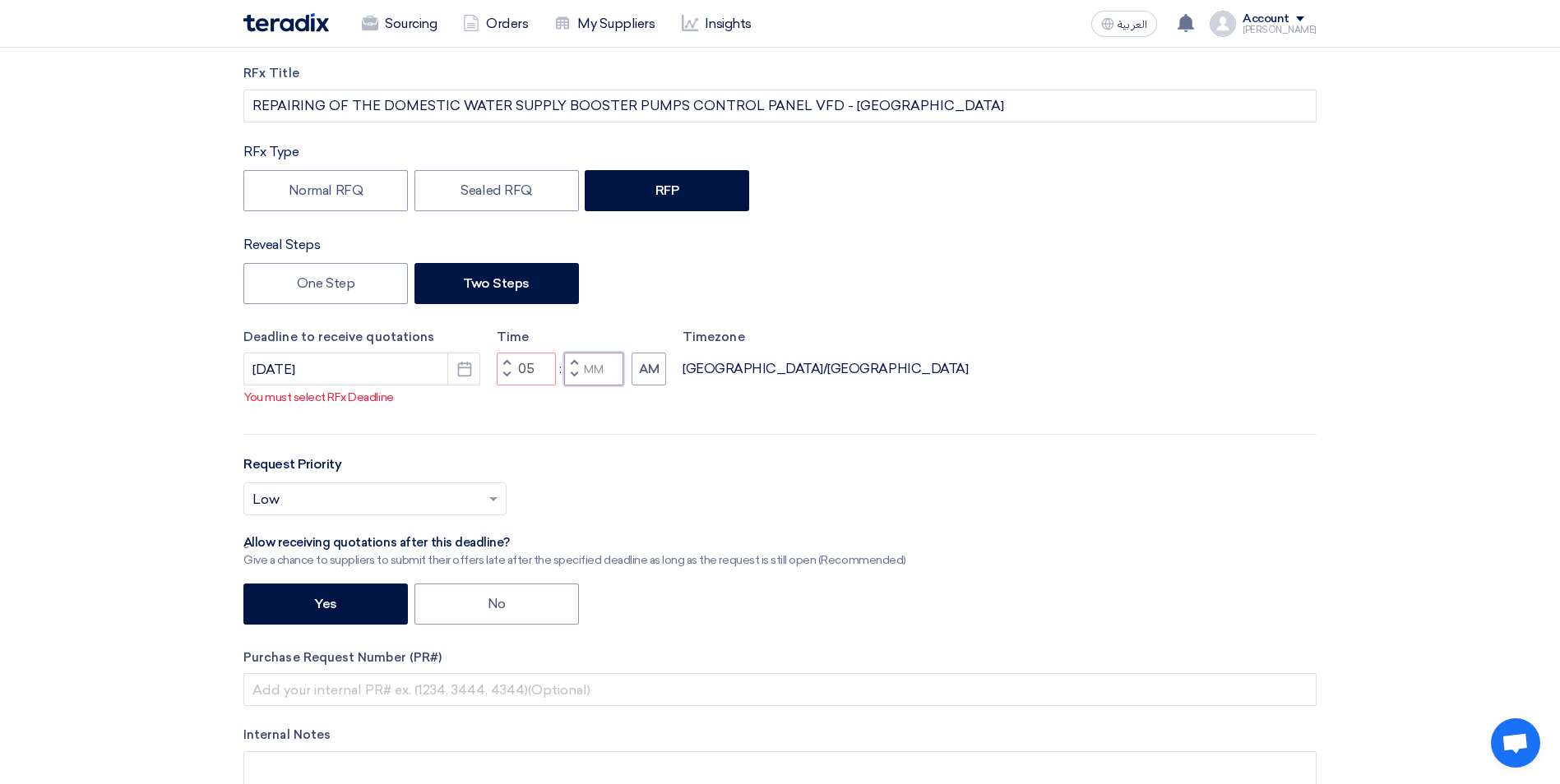
click at [614, 368] on input "Minutes" at bounding box center [593, 368] width 59 height 33
type input "00"
click at [648, 368] on button "AM" at bounding box center [648, 368] width 35 height 33
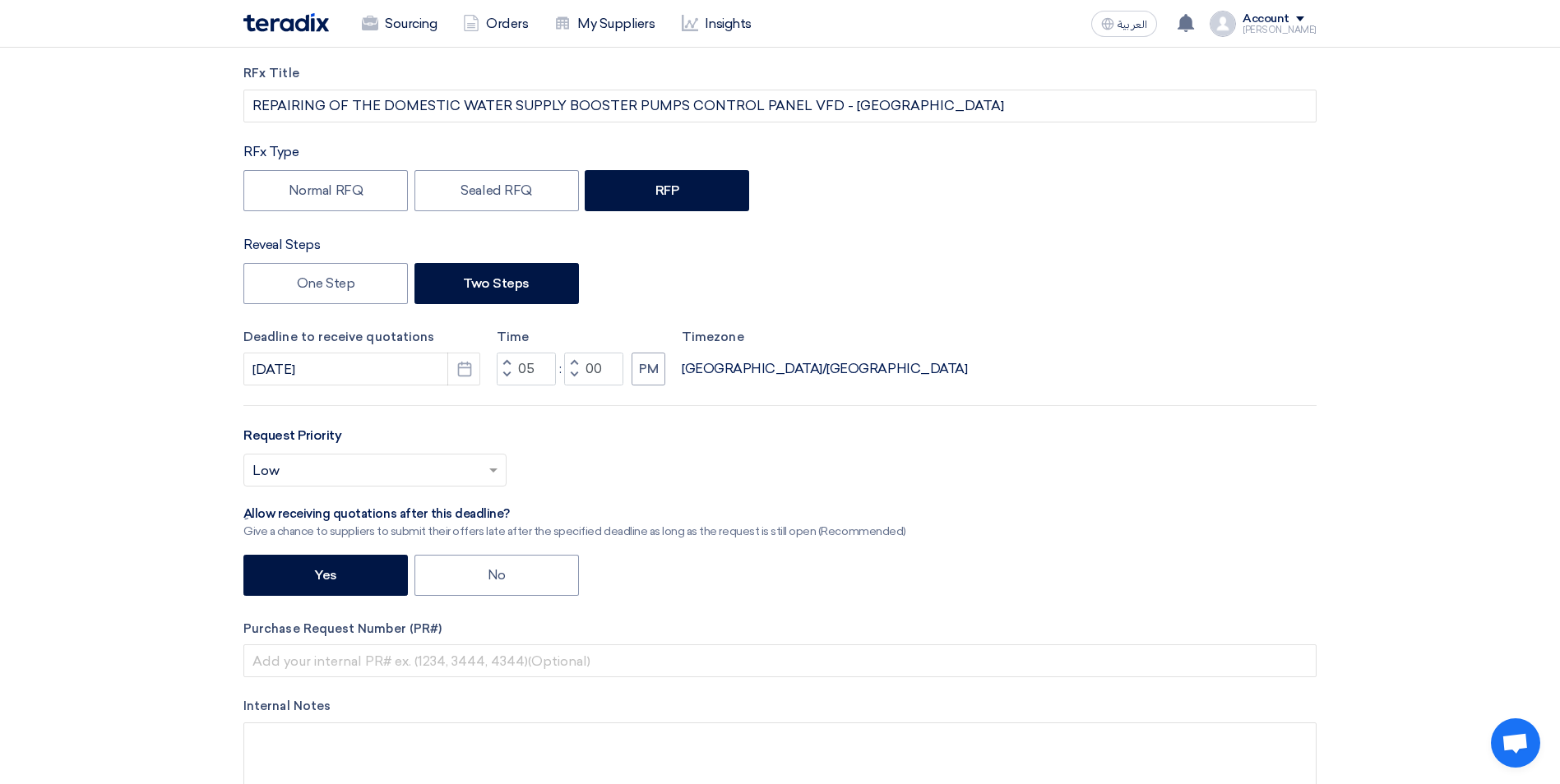
click at [661, 445] on div "Request Priority Select priority... × Low ×" at bounding box center [780, 463] width 1073 height 74
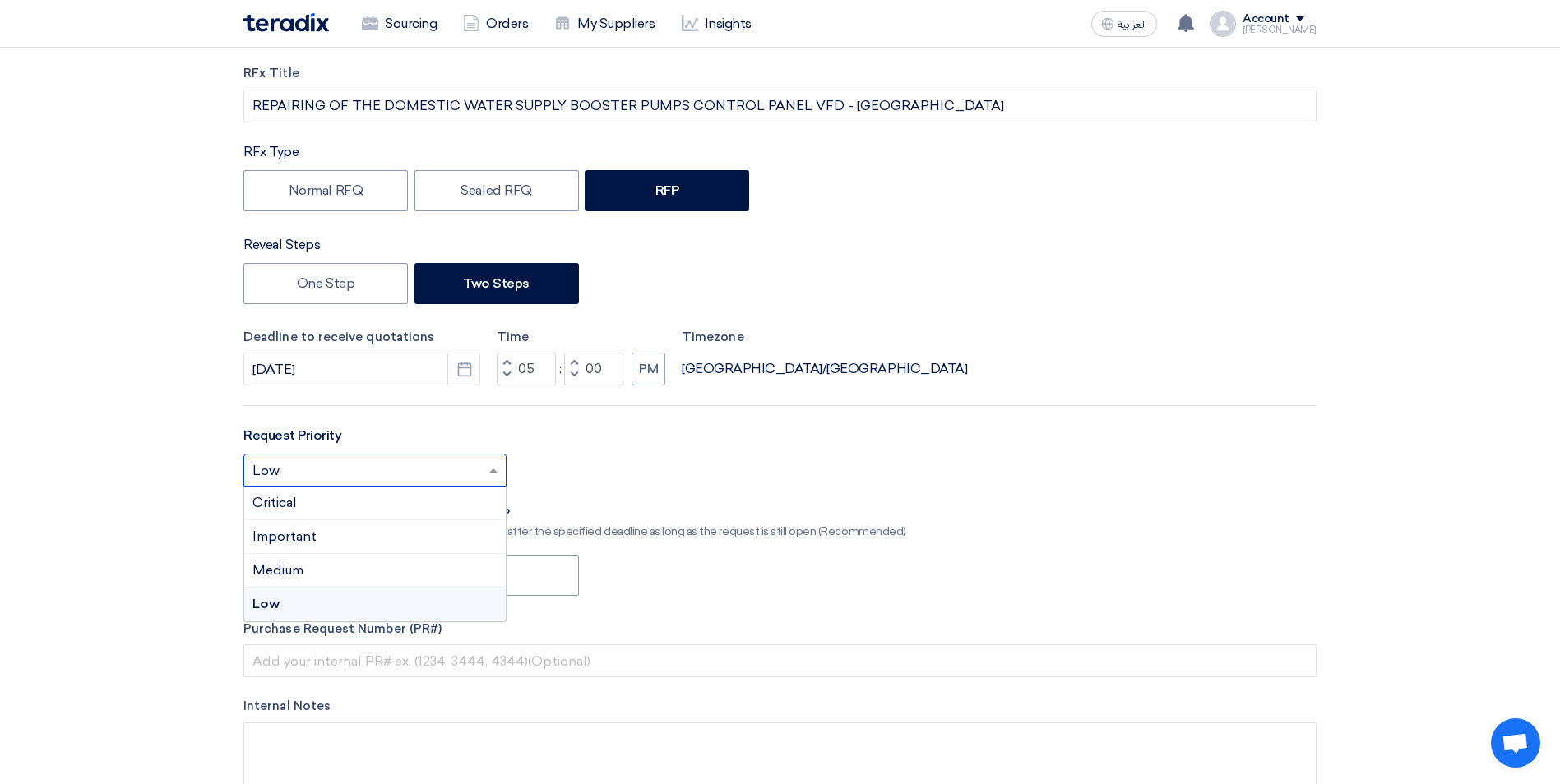
click at [473, 474] on input "text" at bounding box center [366, 472] width 228 height 27
click at [364, 530] on div "Important" at bounding box center [375, 537] width 261 height 34
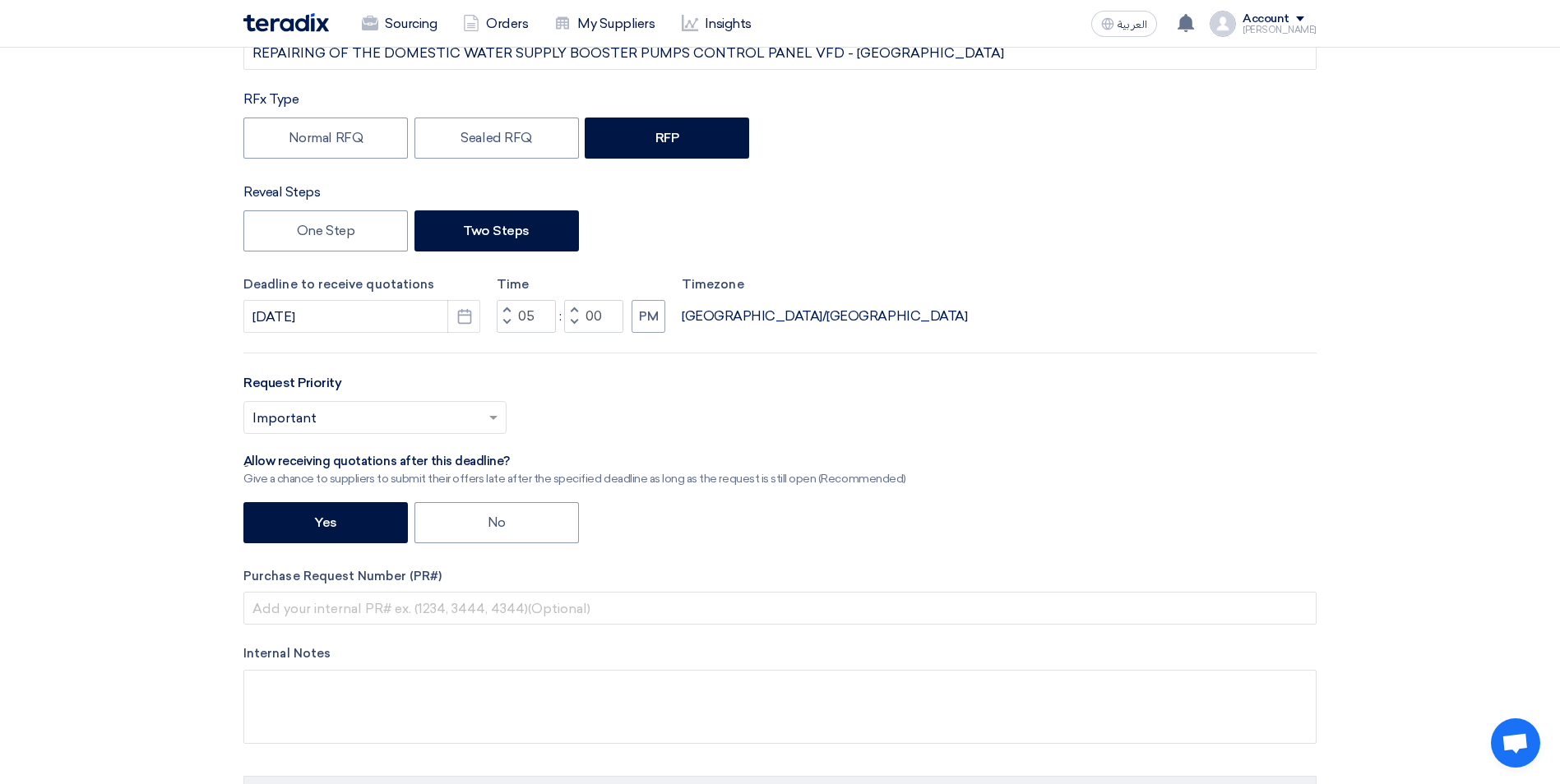
scroll to position [329, 0]
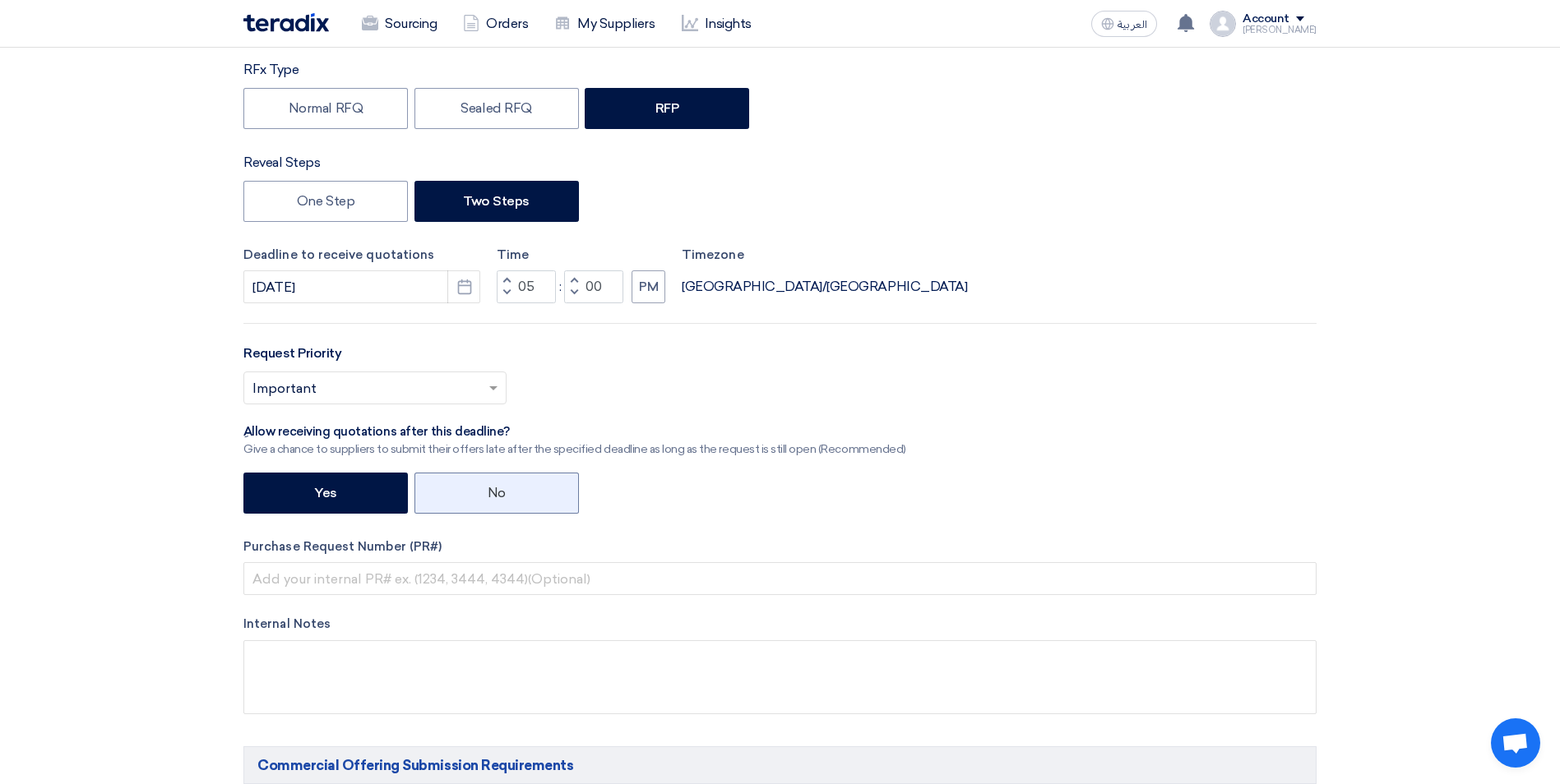
click at [474, 484] on label "No" at bounding box center [496, 494] width 165 height 41
click at [487, 487] on input "No" at bounding box center [492, 492] width 10 height 10
radio input "true"
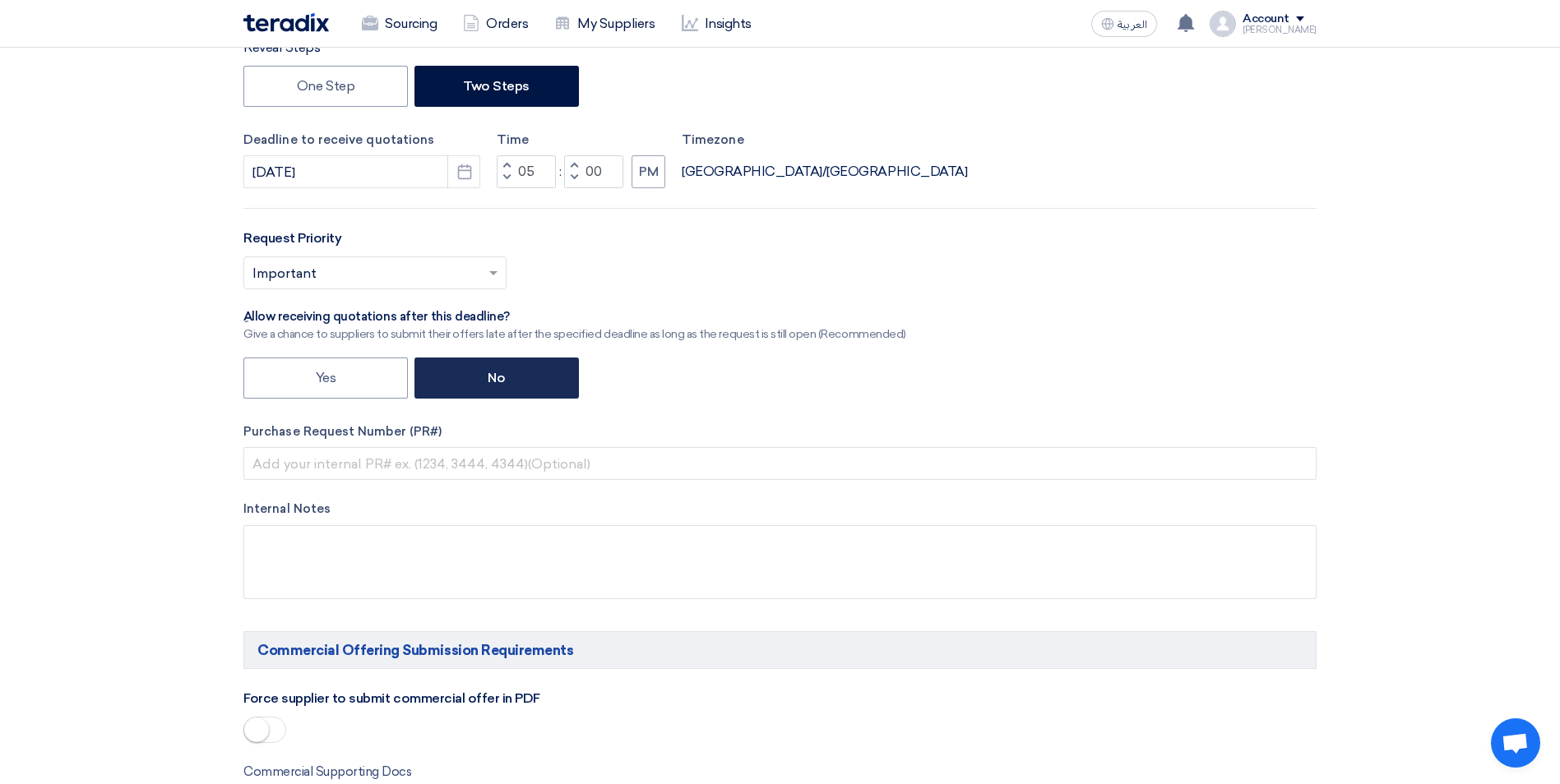
scroll to position [494, 0]
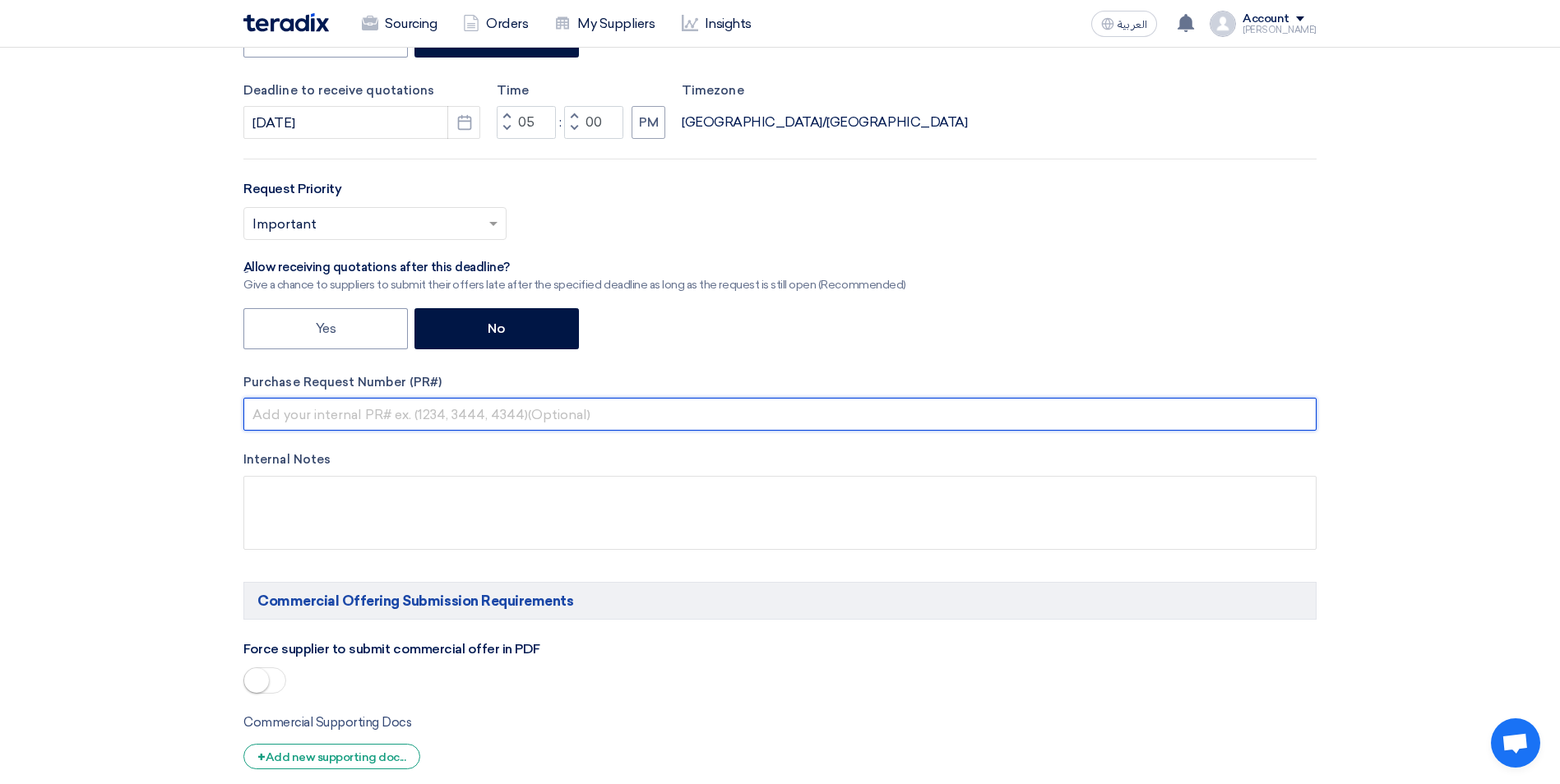
click at [318, 410] on input "text" at bounding box center [780, 414] width 1073 height 33
paste input "ACC-00019895"
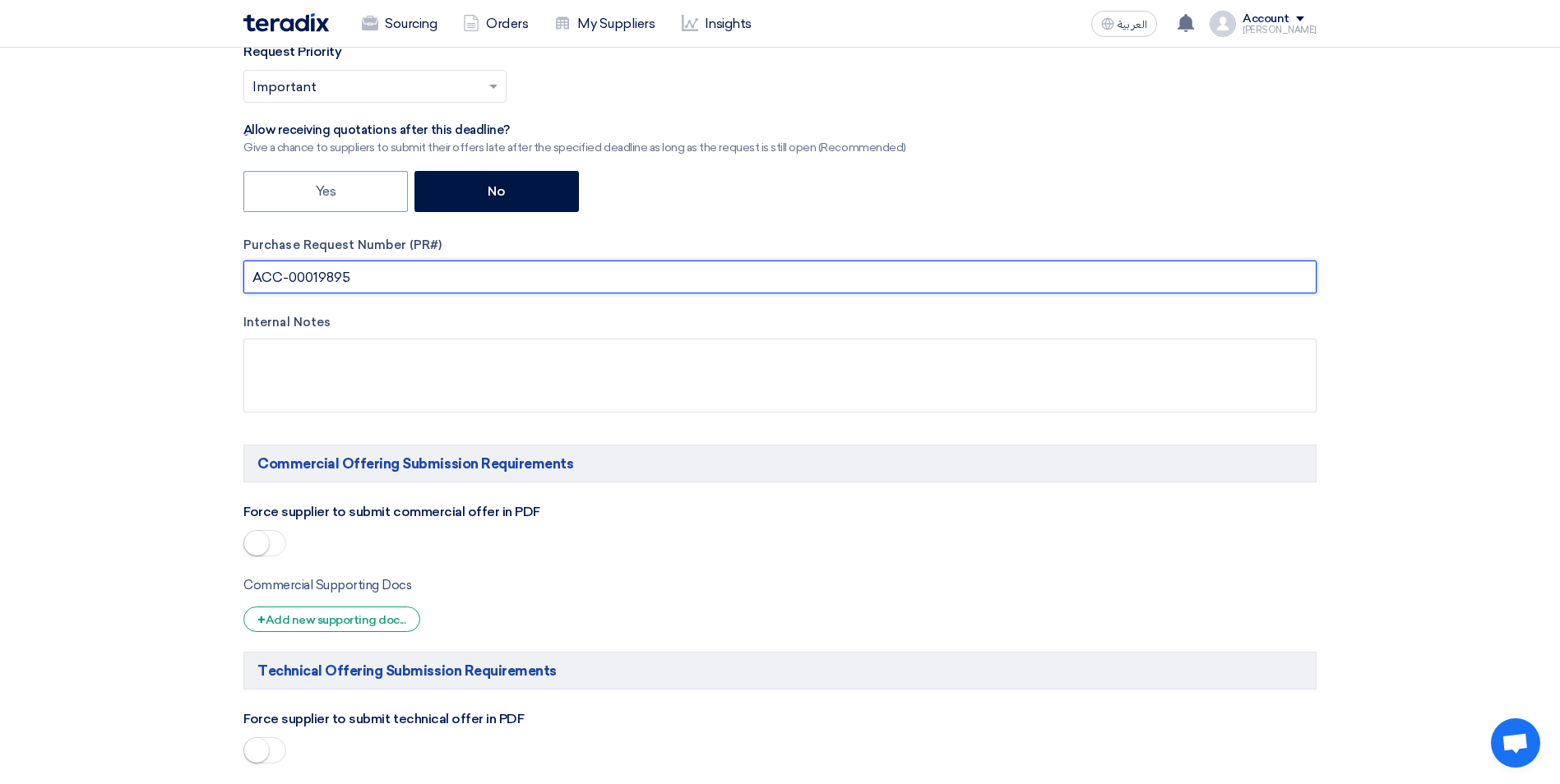
scroll to position [740, 0]
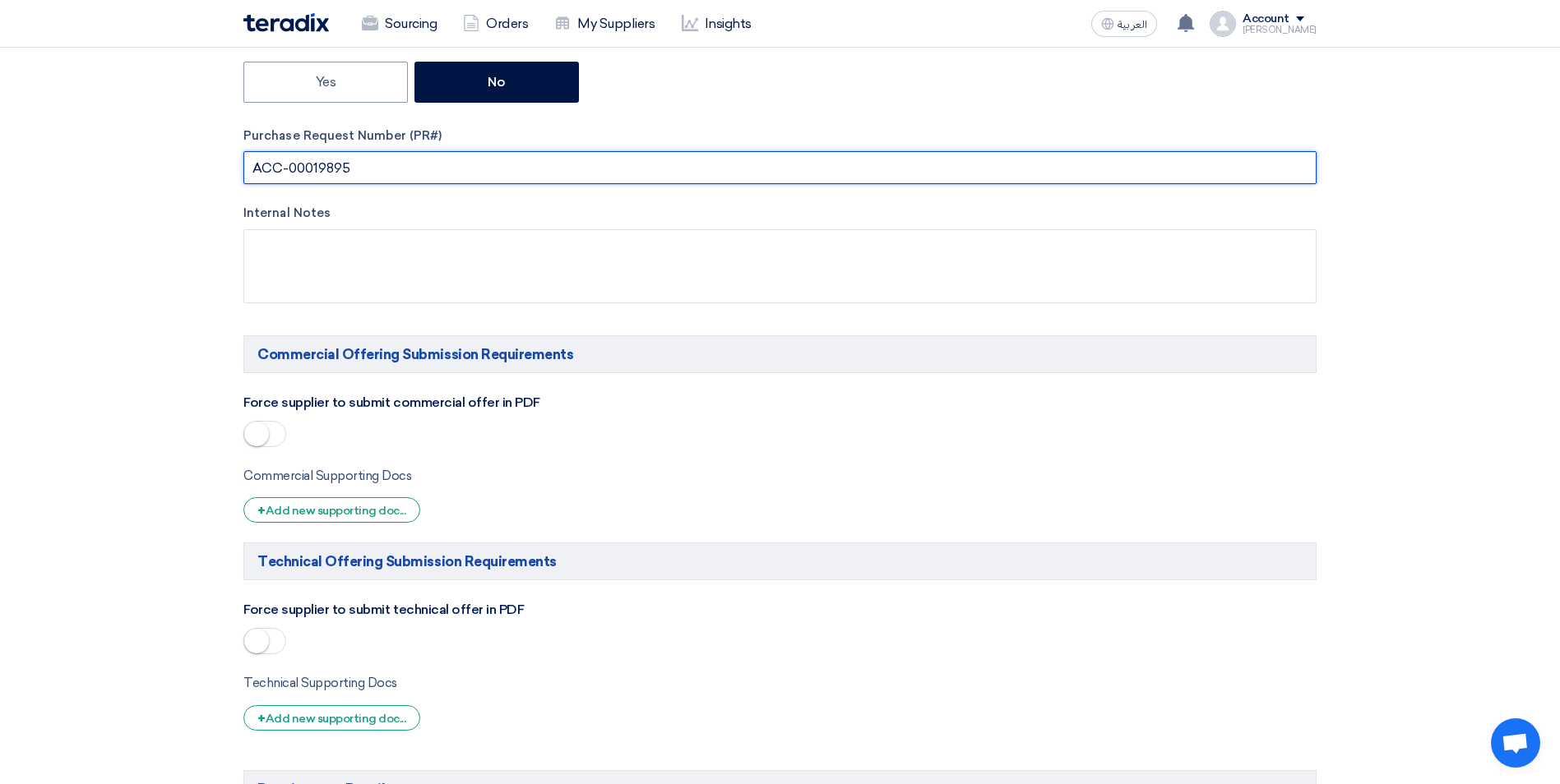
type input "ACC-00019895"
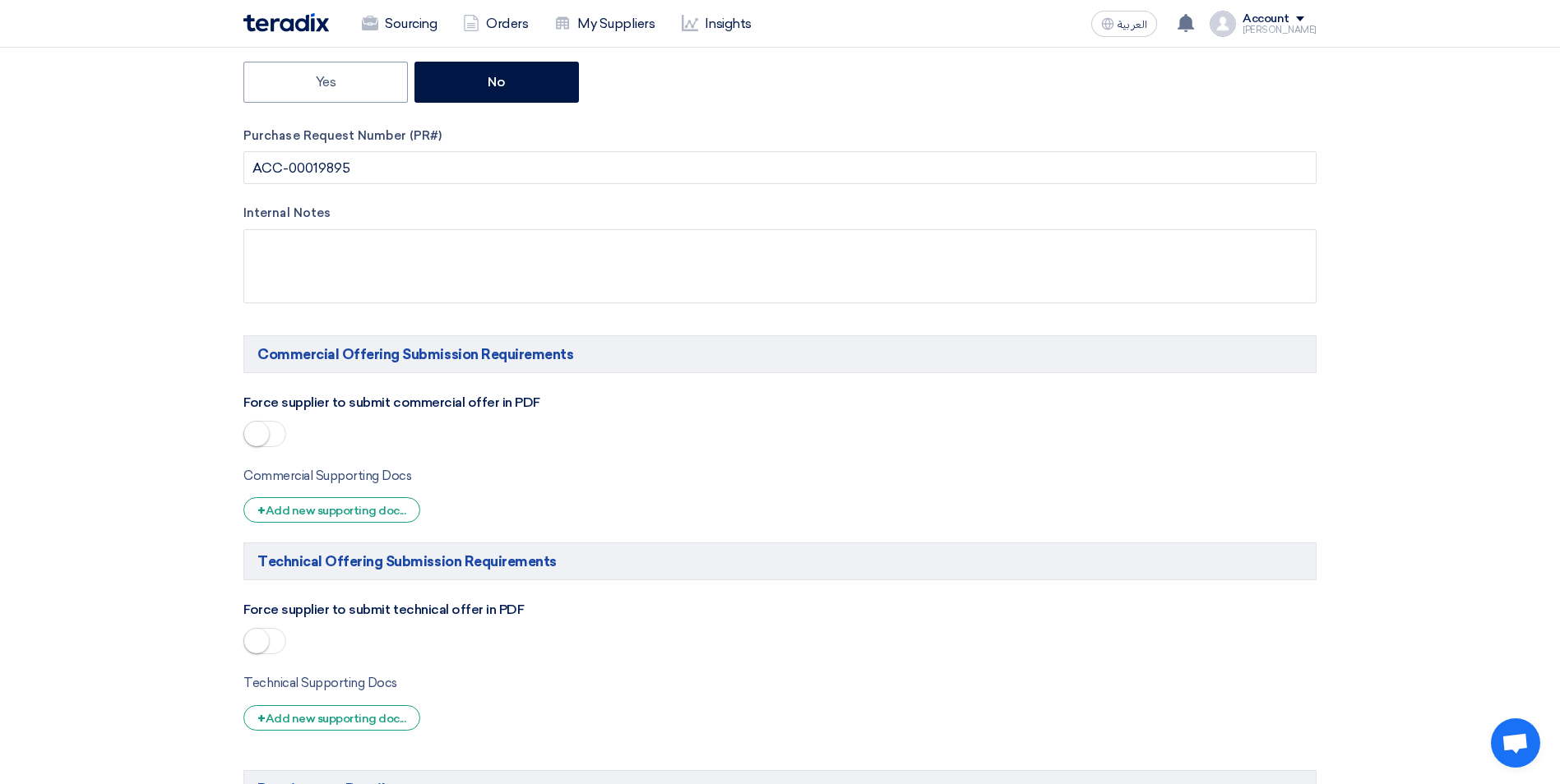
click at [276, 441] on span at bounding box center [264, 434] width 42 height 26
click at [281, 643] on span at bounding box center [264, 641] width 42 height 26
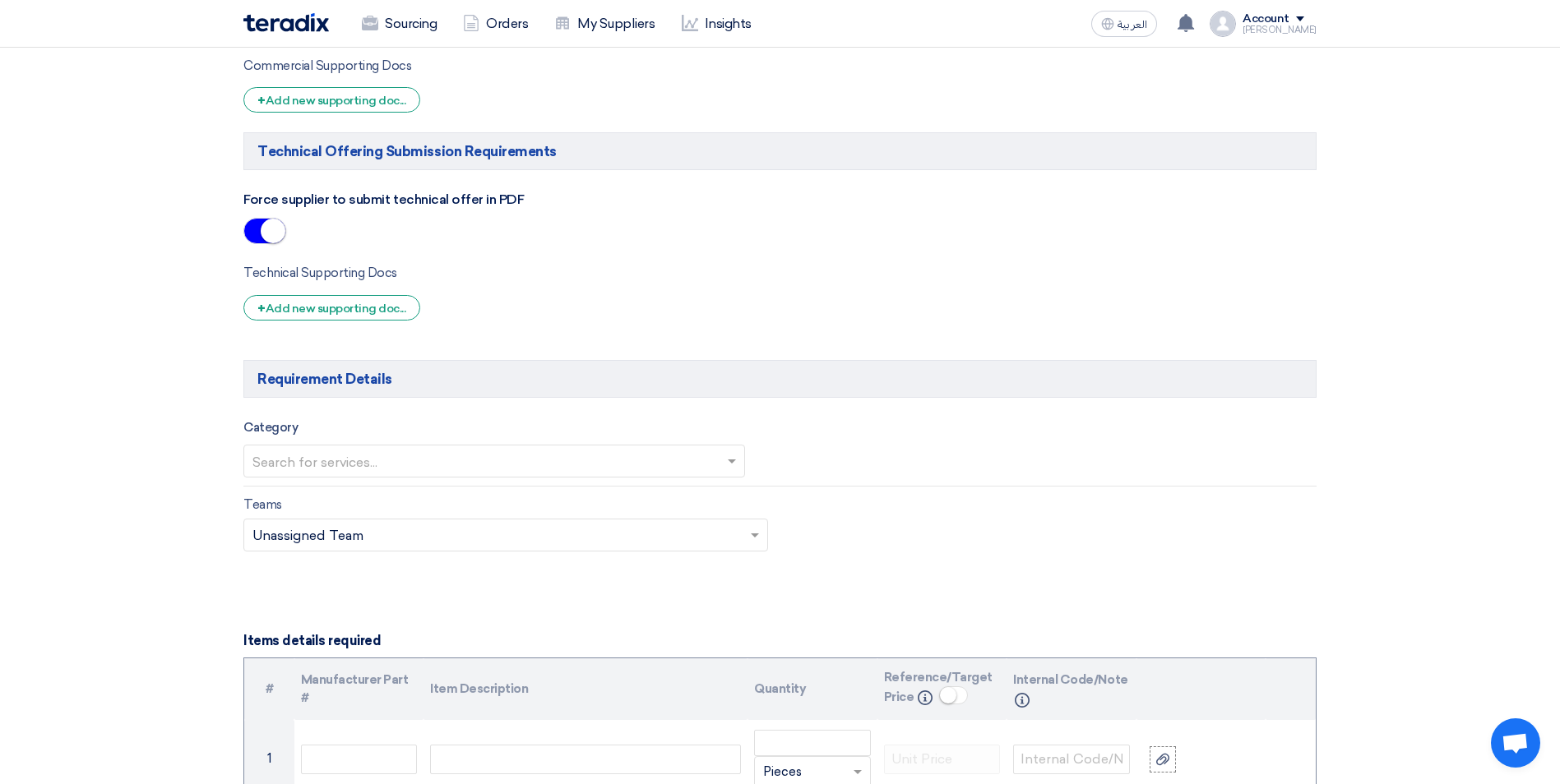
scroll to position [1151, 0]
click at [372, 463] on input "text" at bounding box center [485, 462] width 467 height 27
click at [355, 529] on div "MEP & Civil" at bounding box center [495, 527] width 500 height 34
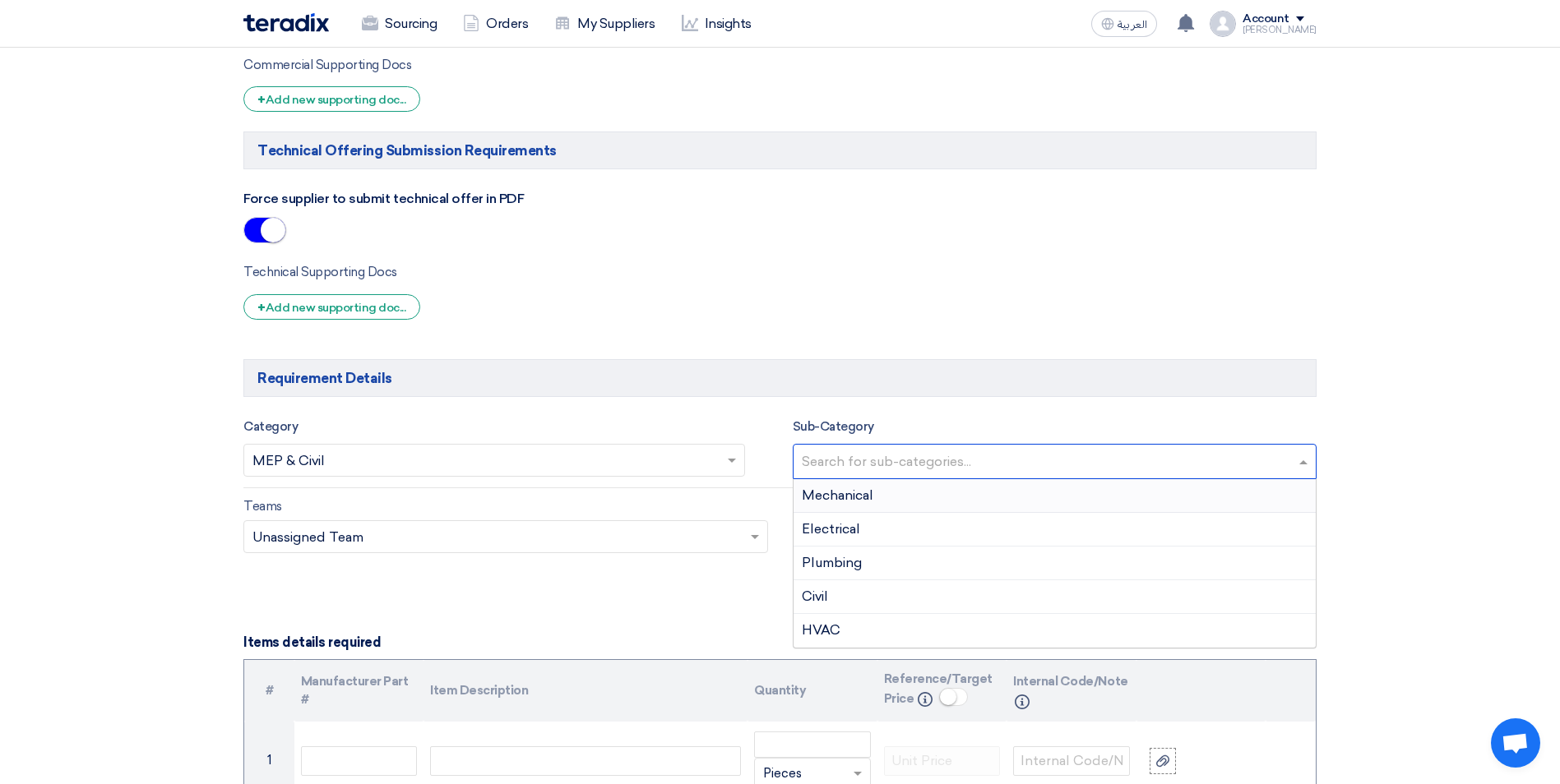
click at [905, 455] on input "text" at bounding box center [1056, 463] width 511 height 27
click at [871, 560] on div "Plumbing" at bounding box center [1055, 563] width 523 height 34
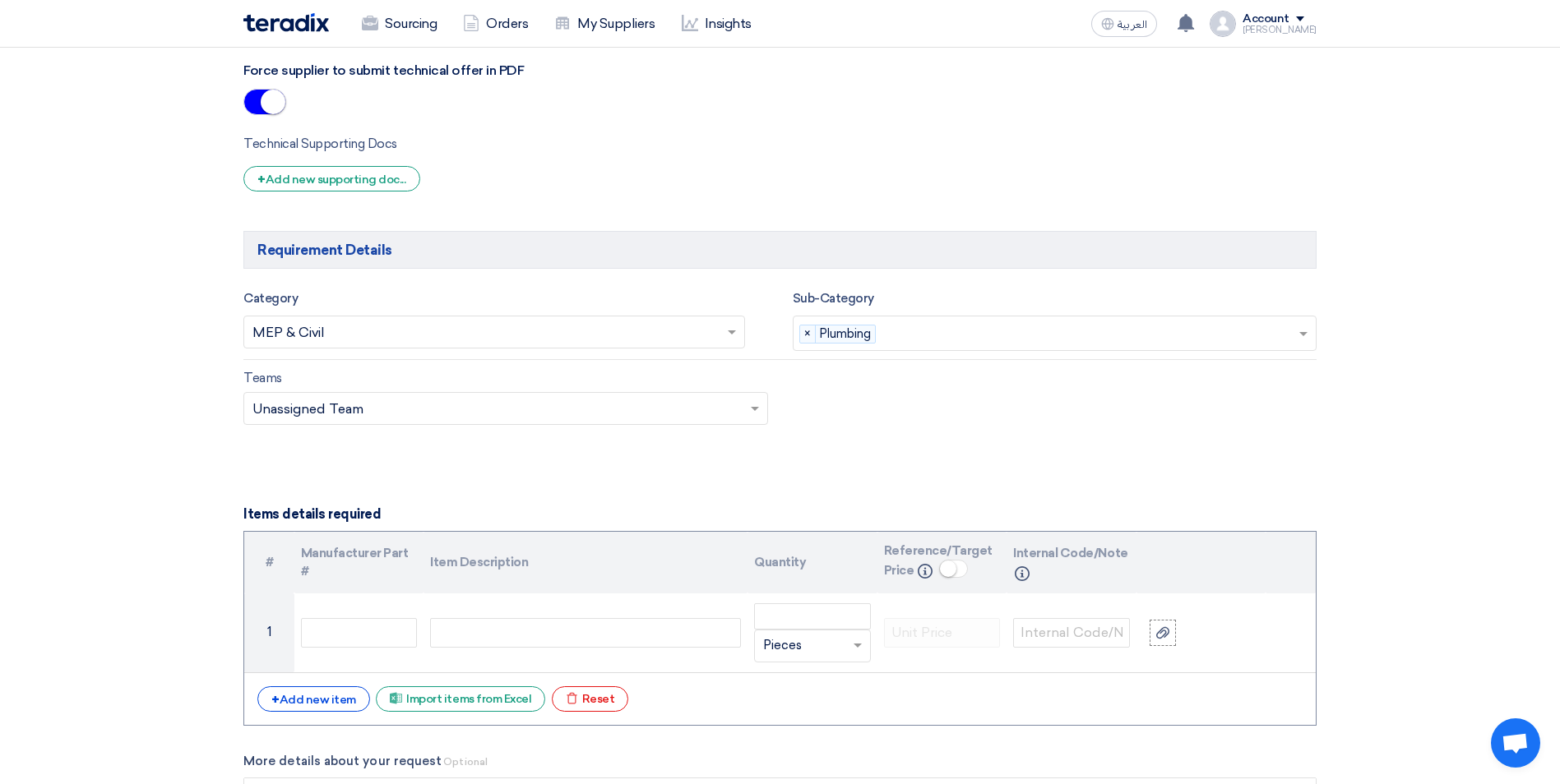
scroll to position [1315, 0]
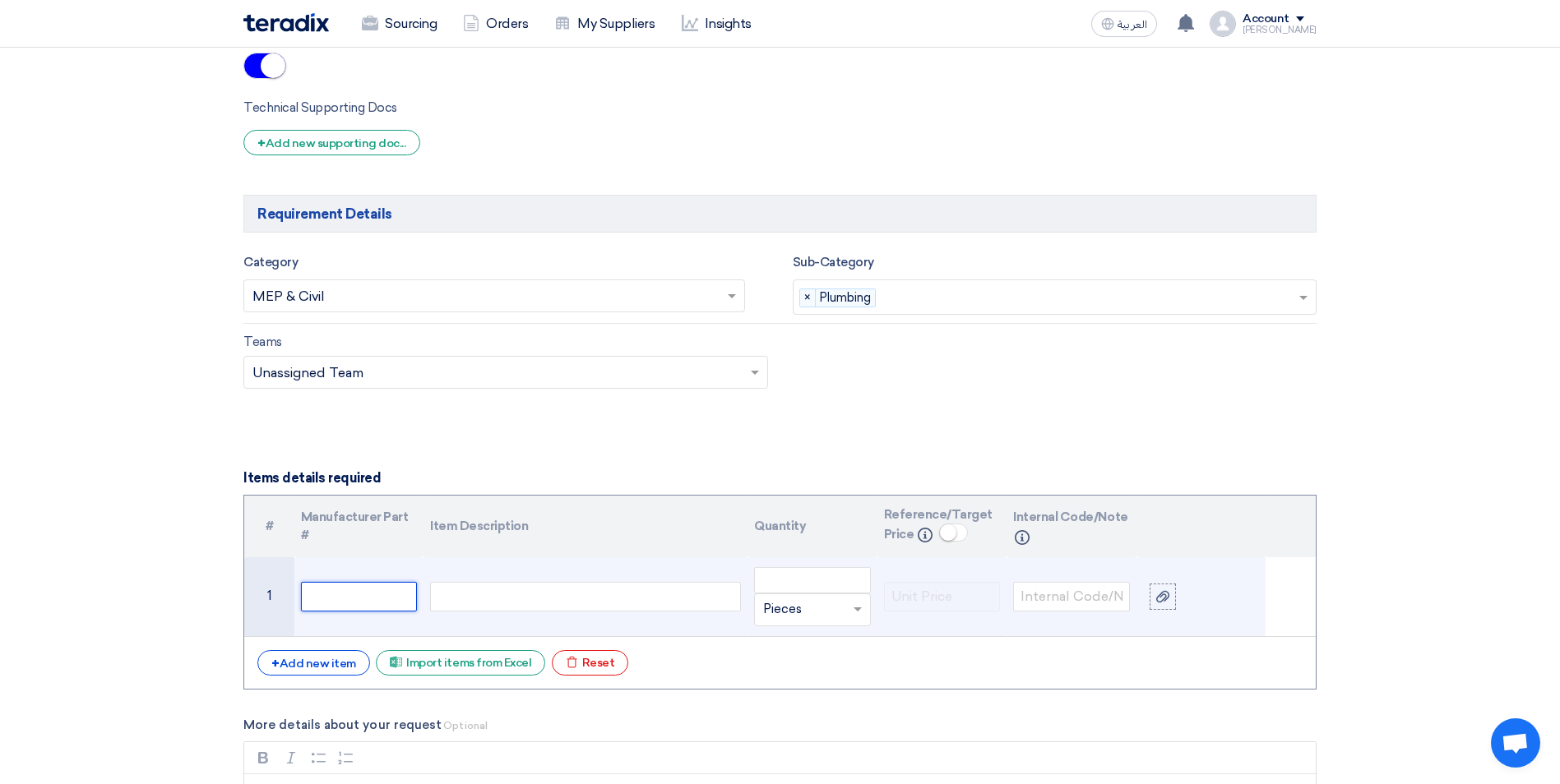
click at [330, 598] on input "text" at bounding box center [359, 596] width 117 height 29
type input "Control Panel VFD"
click at [461, 580] on td at bounding box center [585, 597] width 323 height 80
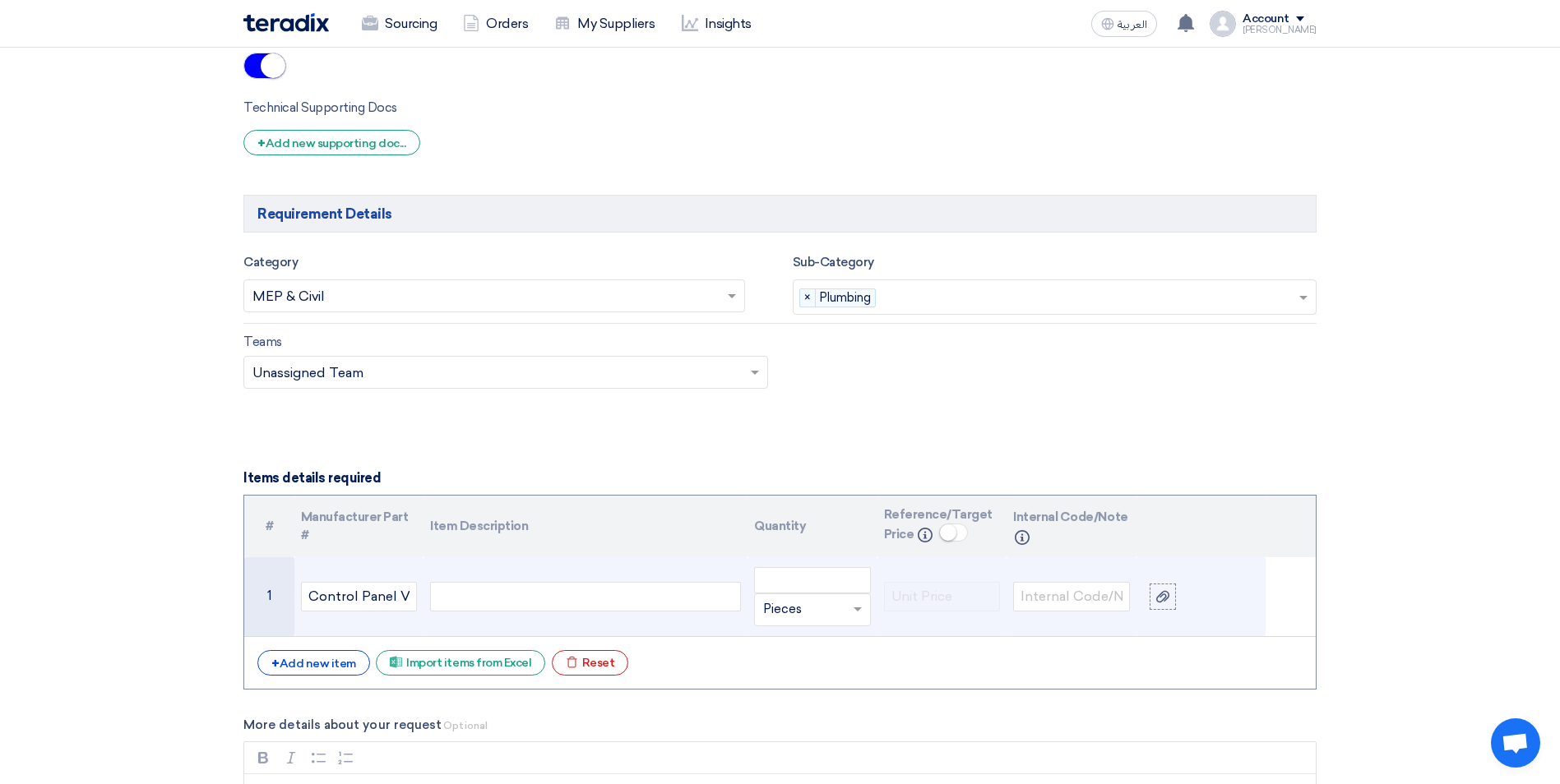
click at [454, 592] on div at bounding box center [585, 596] width 310 height 29
click at [591, 593] on div at bounding box center [585, 596] width 310 height 29
click at [627, 598] on div "Inspection and Maintenance of" at bounding box center [585, 596] width 310 height 29
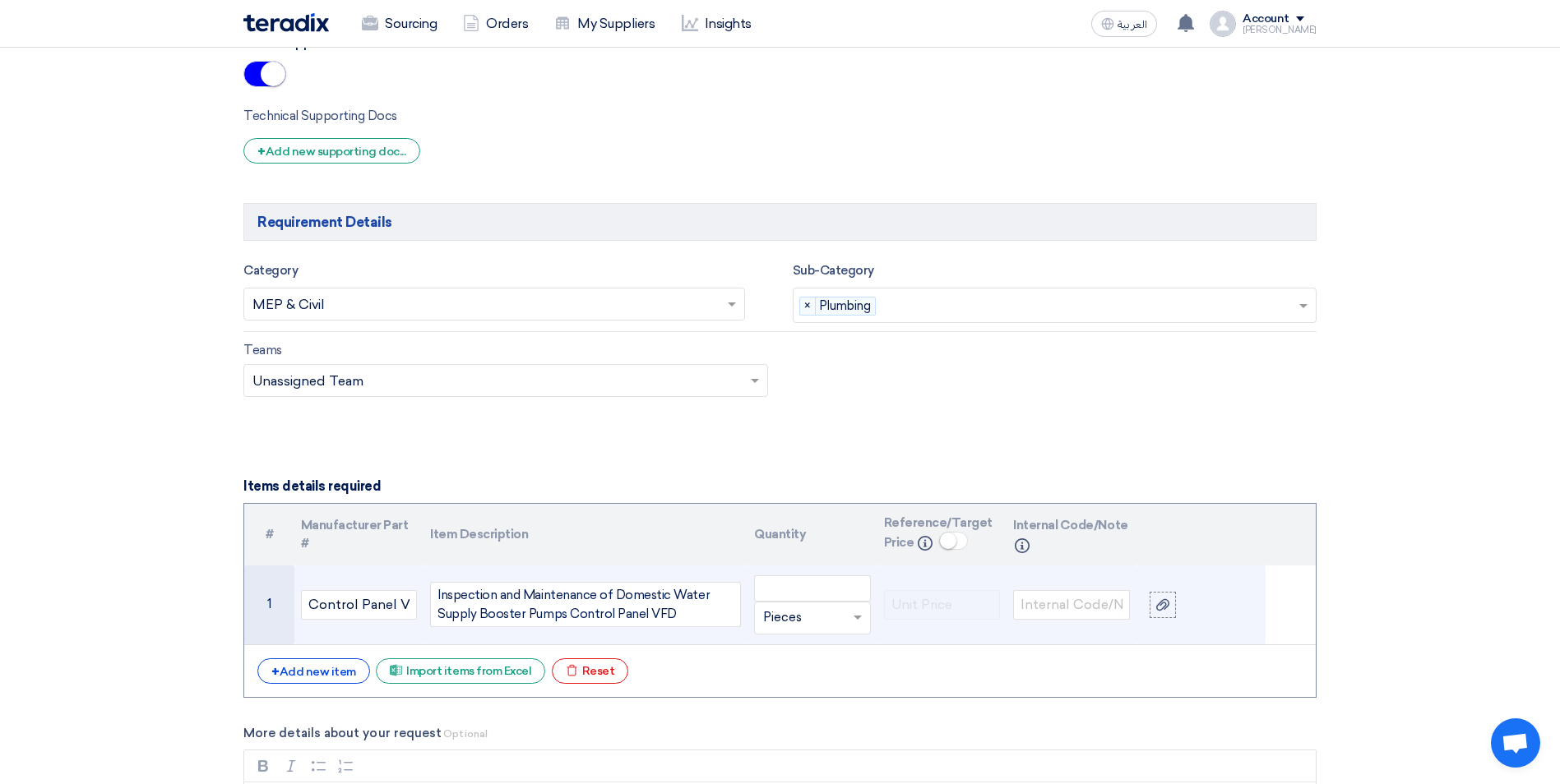
click at [680, 617] on div "Inspection and Maintenance of Domestic Water Supply Booster Pumps Control Panel…" at bounding box center [585, 604] width 310 height 45
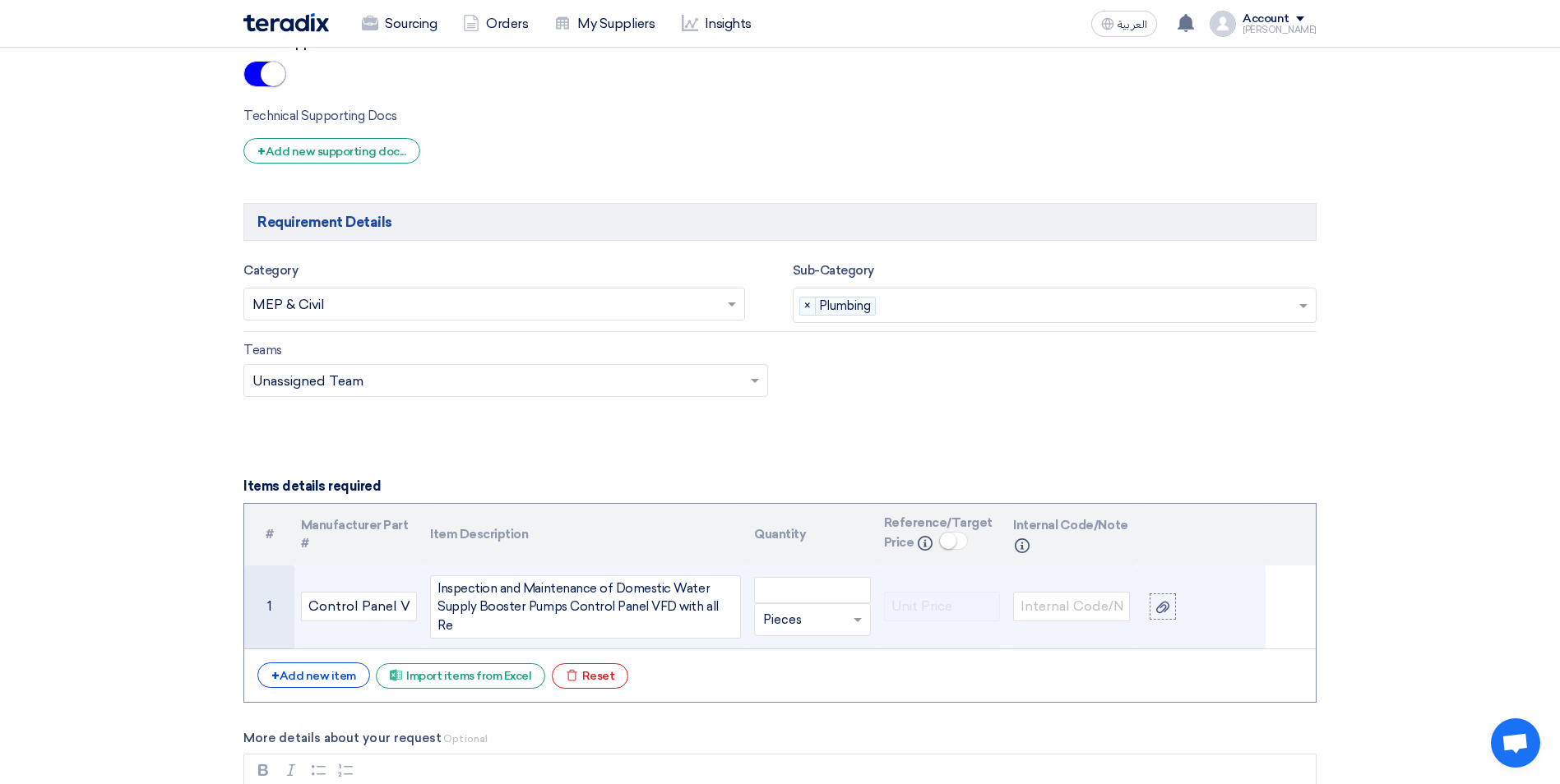
scroll to position [1300, 0]
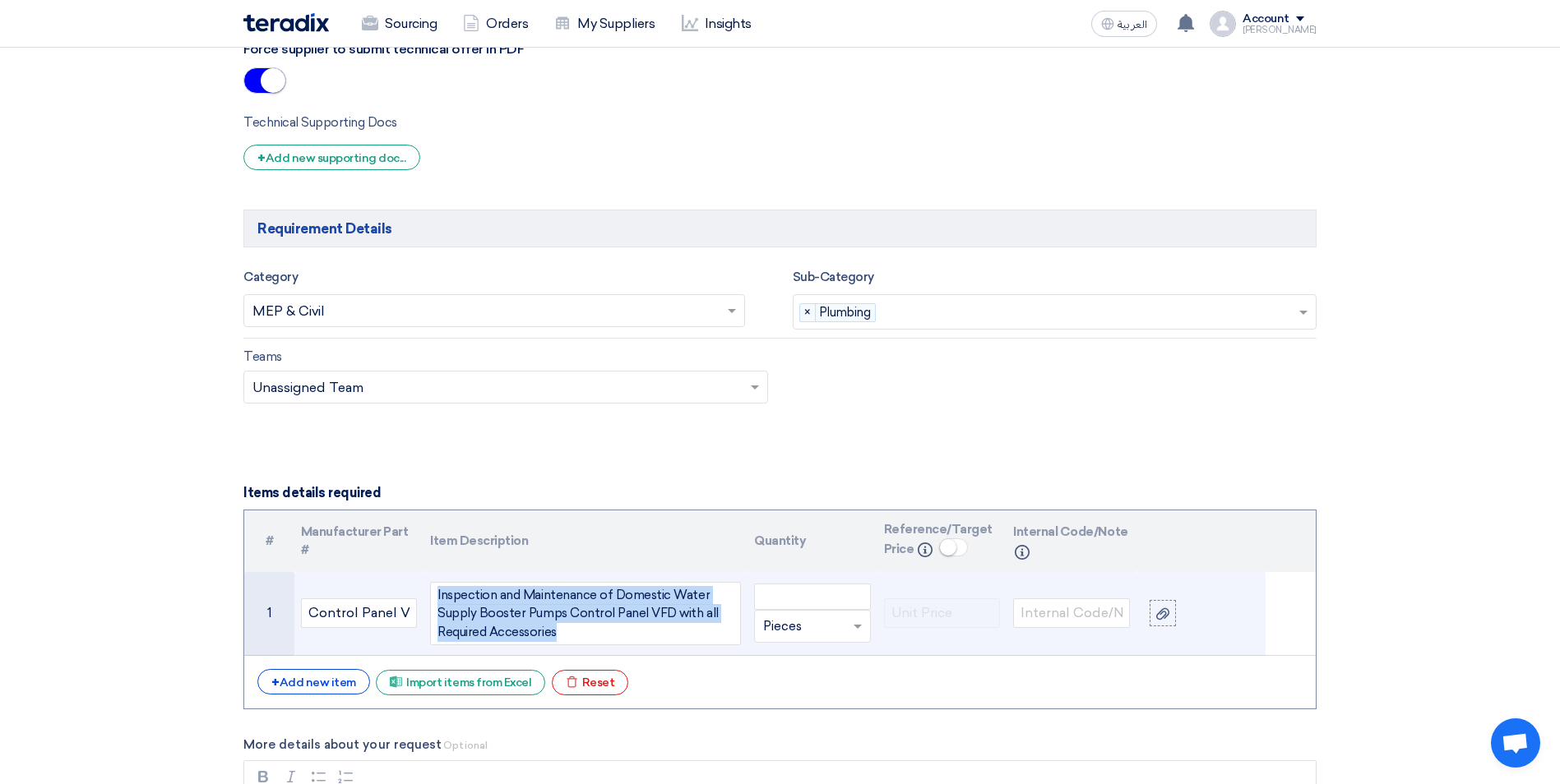
drag, startPoint x: 566, startPoint y: 631, endPoint x: 435, endPoint y: 597, distance: 135.3
click at [435, 597] on div "Inspection and Maintenance of Domestic Water Supply Booster Pumps Control Panel…" at bounding box center [585, 614] width 310 height 64
copy div "Inspection and Maintenance of Domestic Water Supply Booster Pumps Control Panel…"
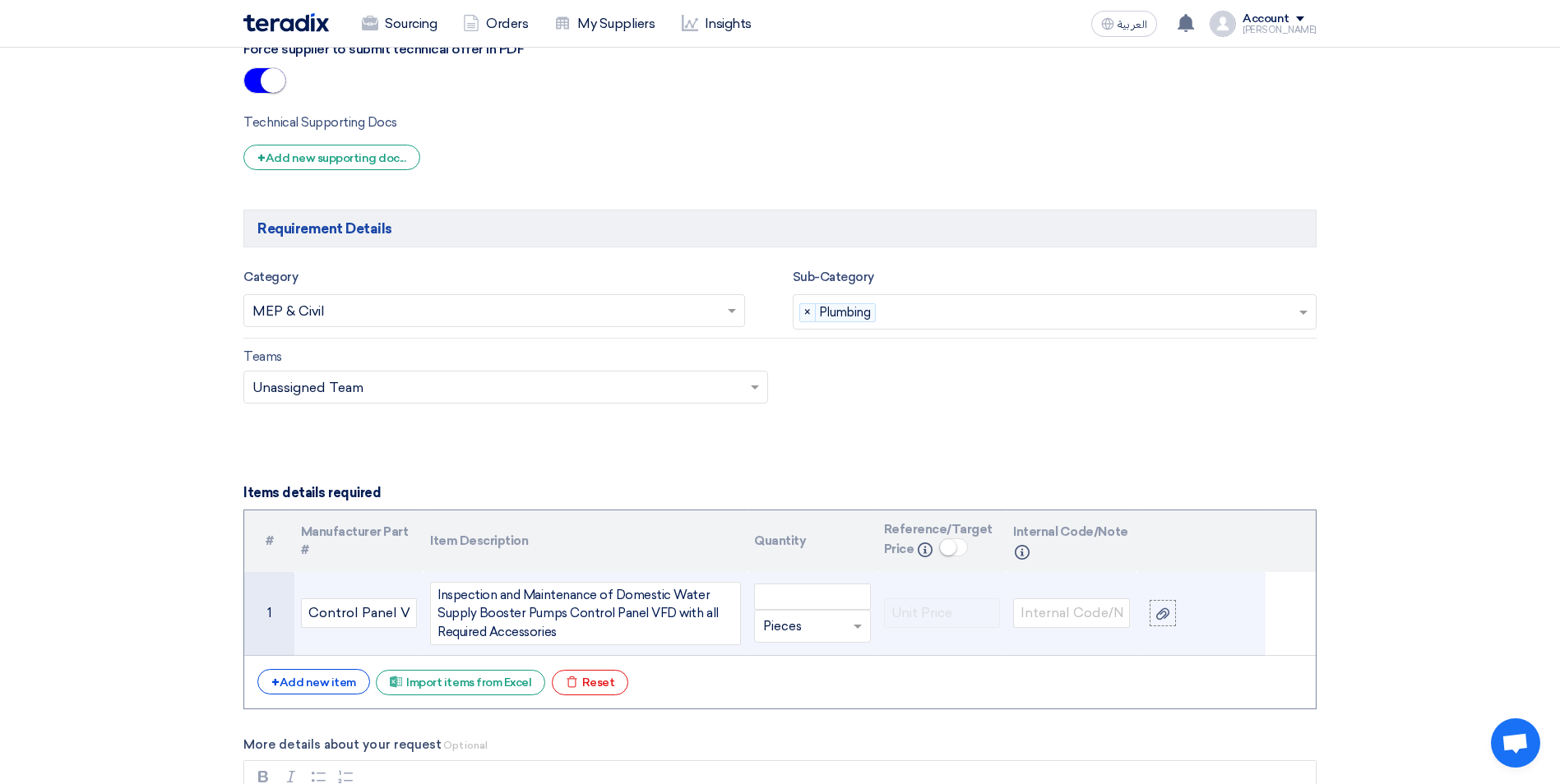
click at [594, 634] on div "Inspection and Maintenance of Domestic Water Supply Booster Pumps Control Panel…" at bounding box center [585, 614] width 310 height 64
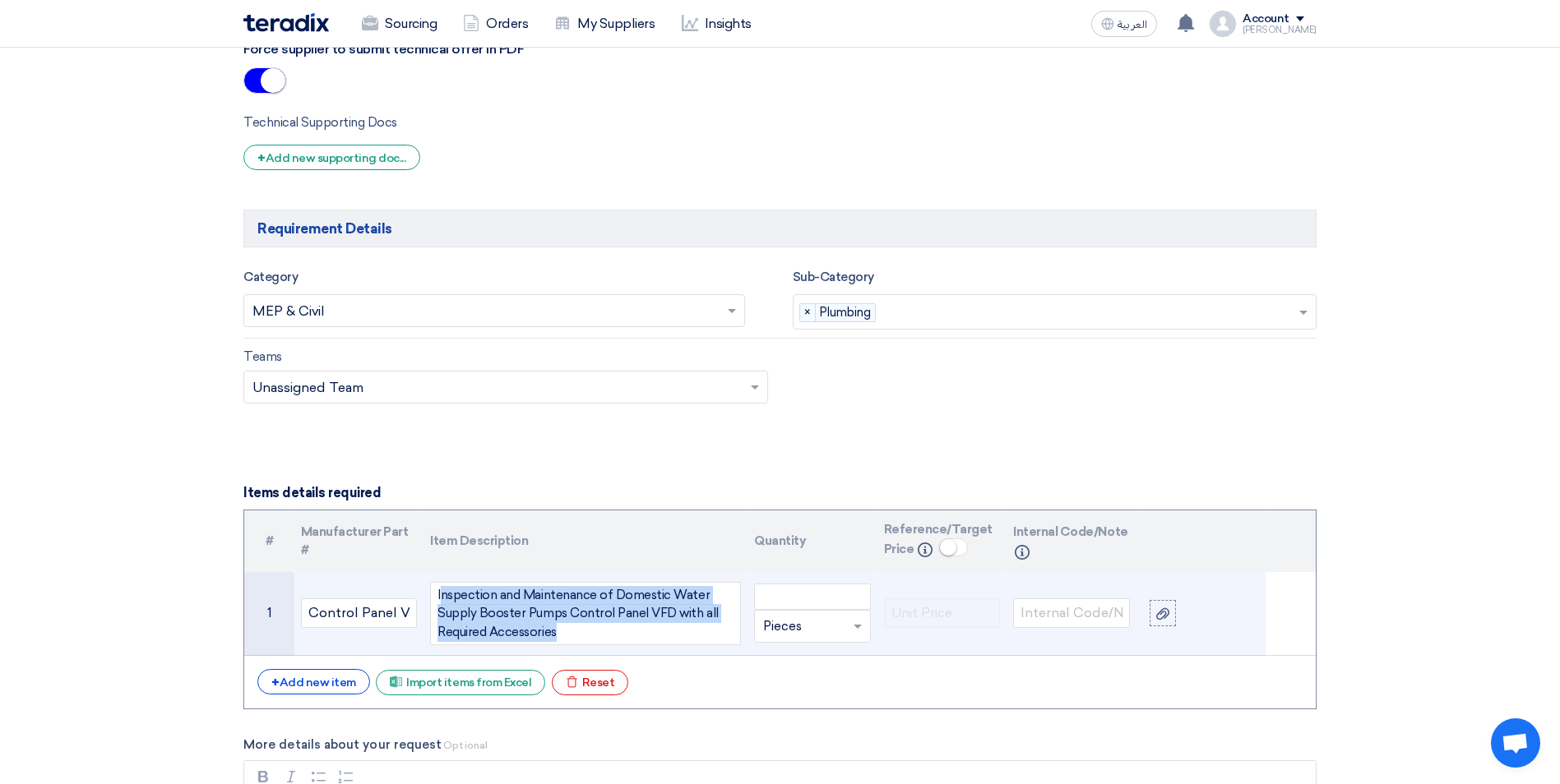
drag, startPoint x: 513, startPoint y: 622, endPoint x: 439, endPoint y: 594, distance: 79.1
click at [439, 594] on div "Inspection and Maintenance of Domestic Water Supply Booster Pumps Control Panel…" at bounding box center [585, 614] width 310 height 64
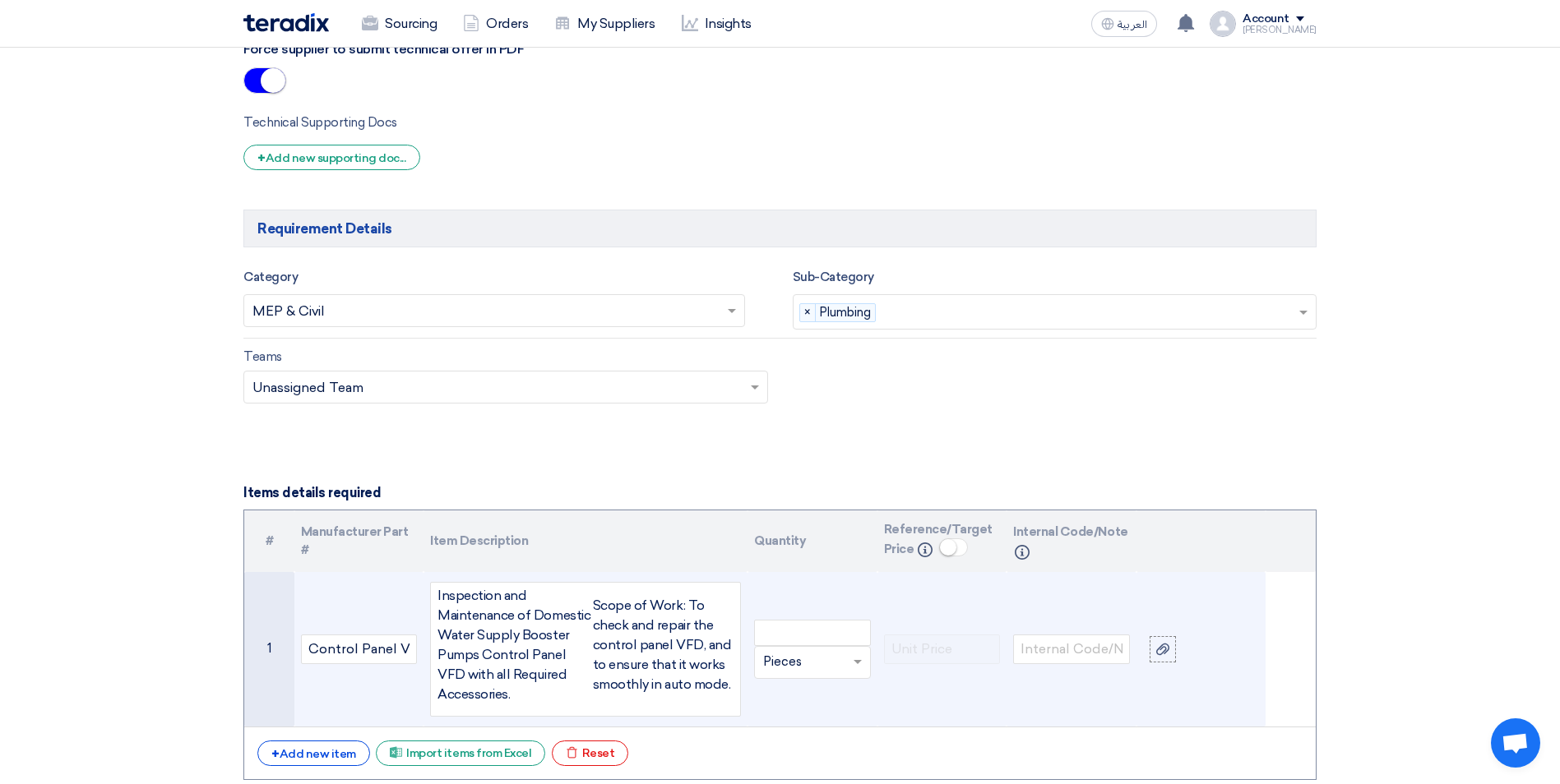
click at [594, 609] on p "Scope of Work: To check and repair the control panel VFD, and to ensure that it…" at bounding box center [663, 645] width 141 height 99
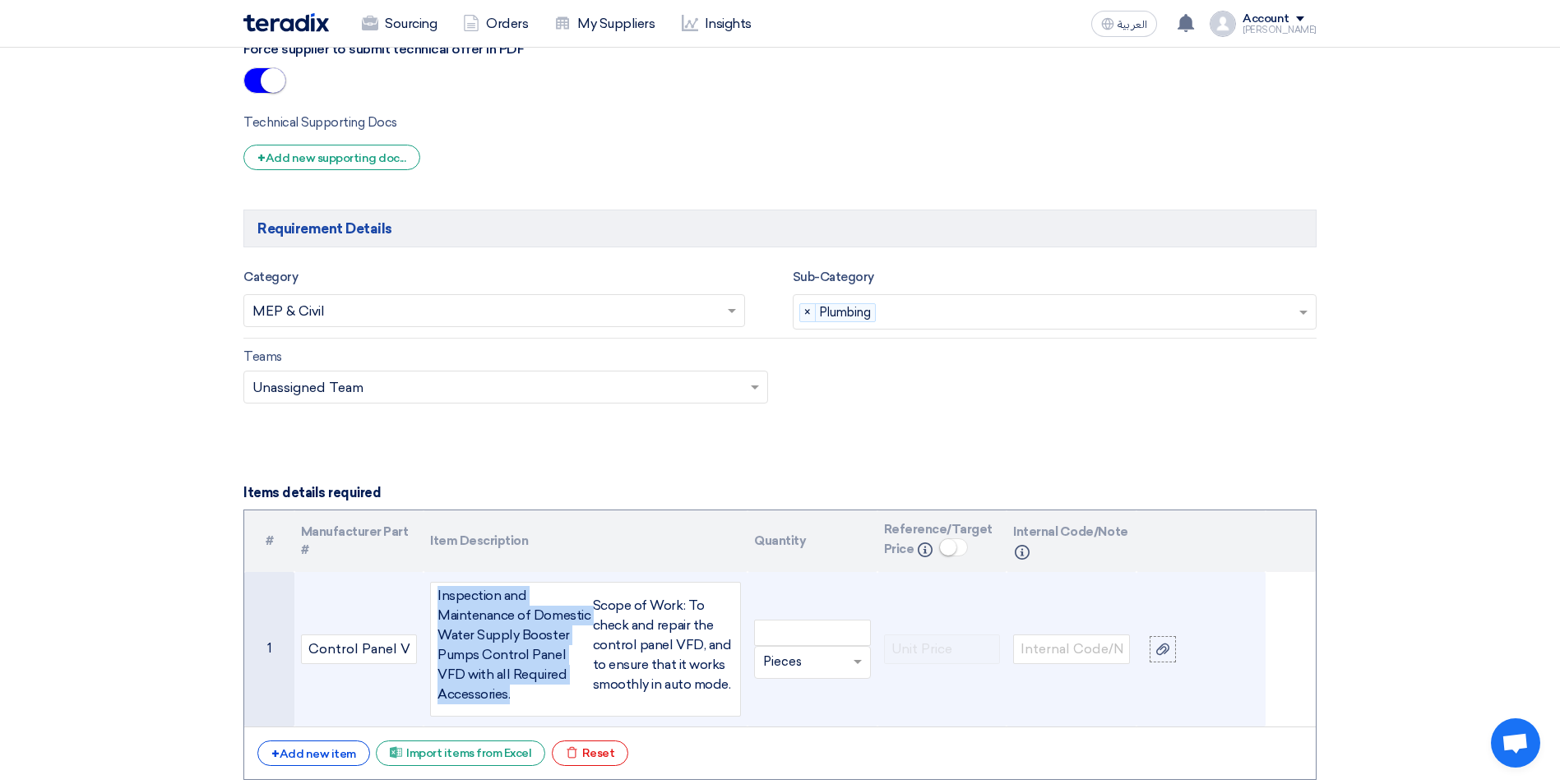
drag, startPoint x: 576, startPoint y: 703, endPoint x: 435, endPoint y: 599, distance: 175.2
click at [435, 599] on div "Inspection and Maintenance of Domestic Water Supply Booster Pumps Control Panel…" at bounding box center [585, 649] width 310 height 134
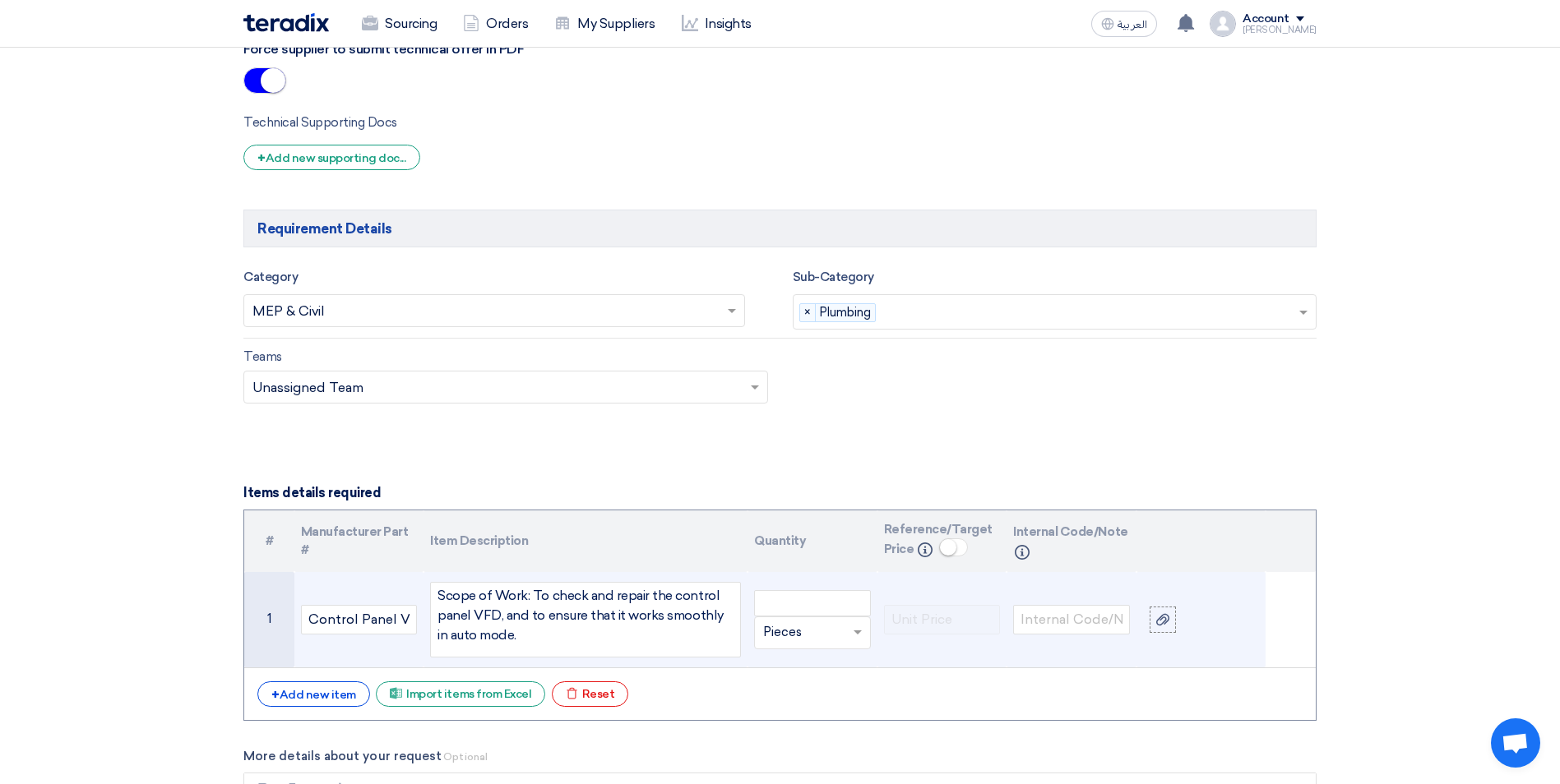
drag, startPoint x: 587, startPoint y: 638, endPoint x: 454, endPoint y: 592, distance: 140.7
click at [454, 592] on p "Scope of Work: To check and repair the control panel VFD, and to ensure that it…" at bounding box center [585, 615] width 296 height 59
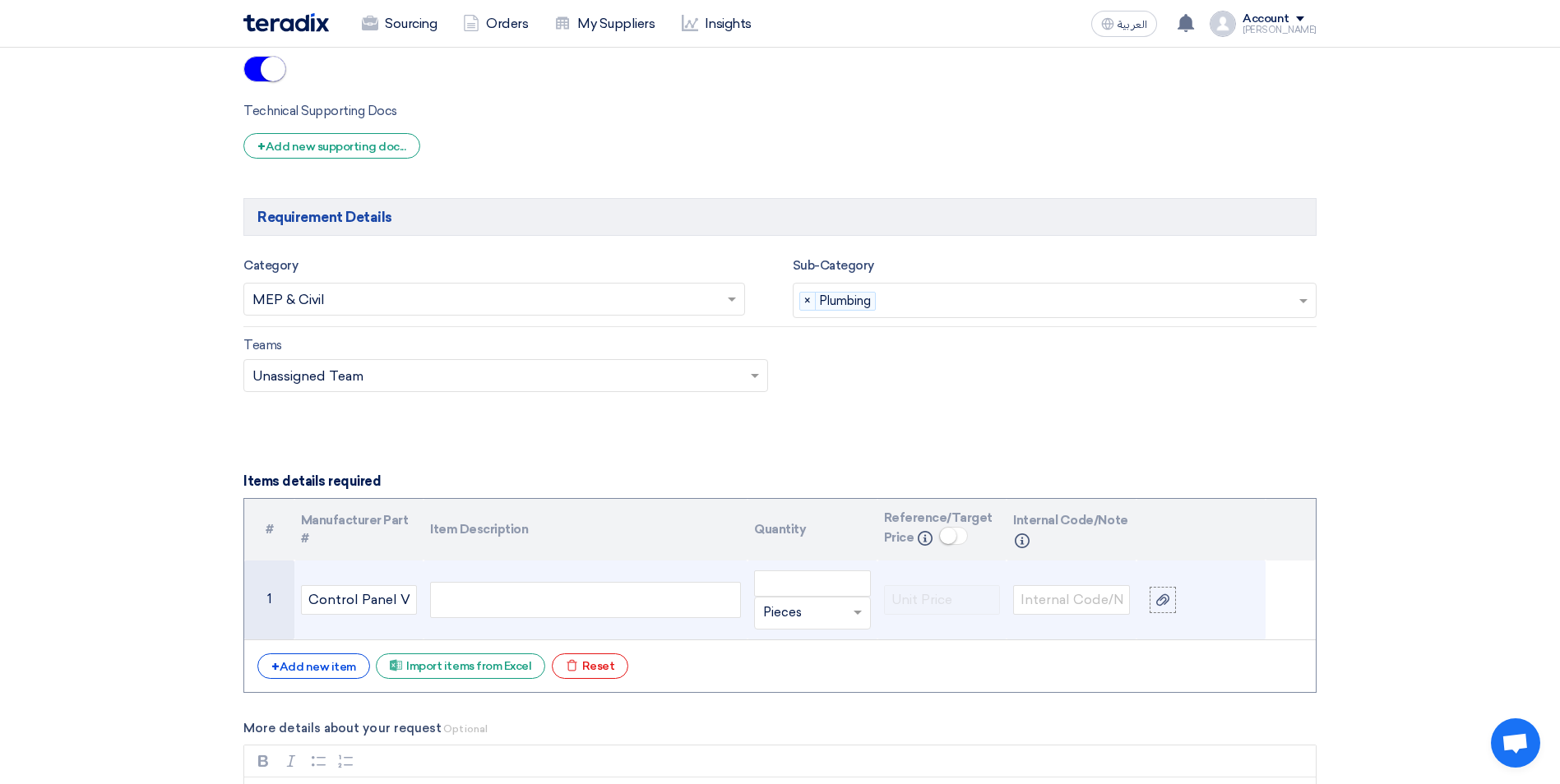
click at [432, 604] on div at bounding box center [585, 600] width 310 height 36
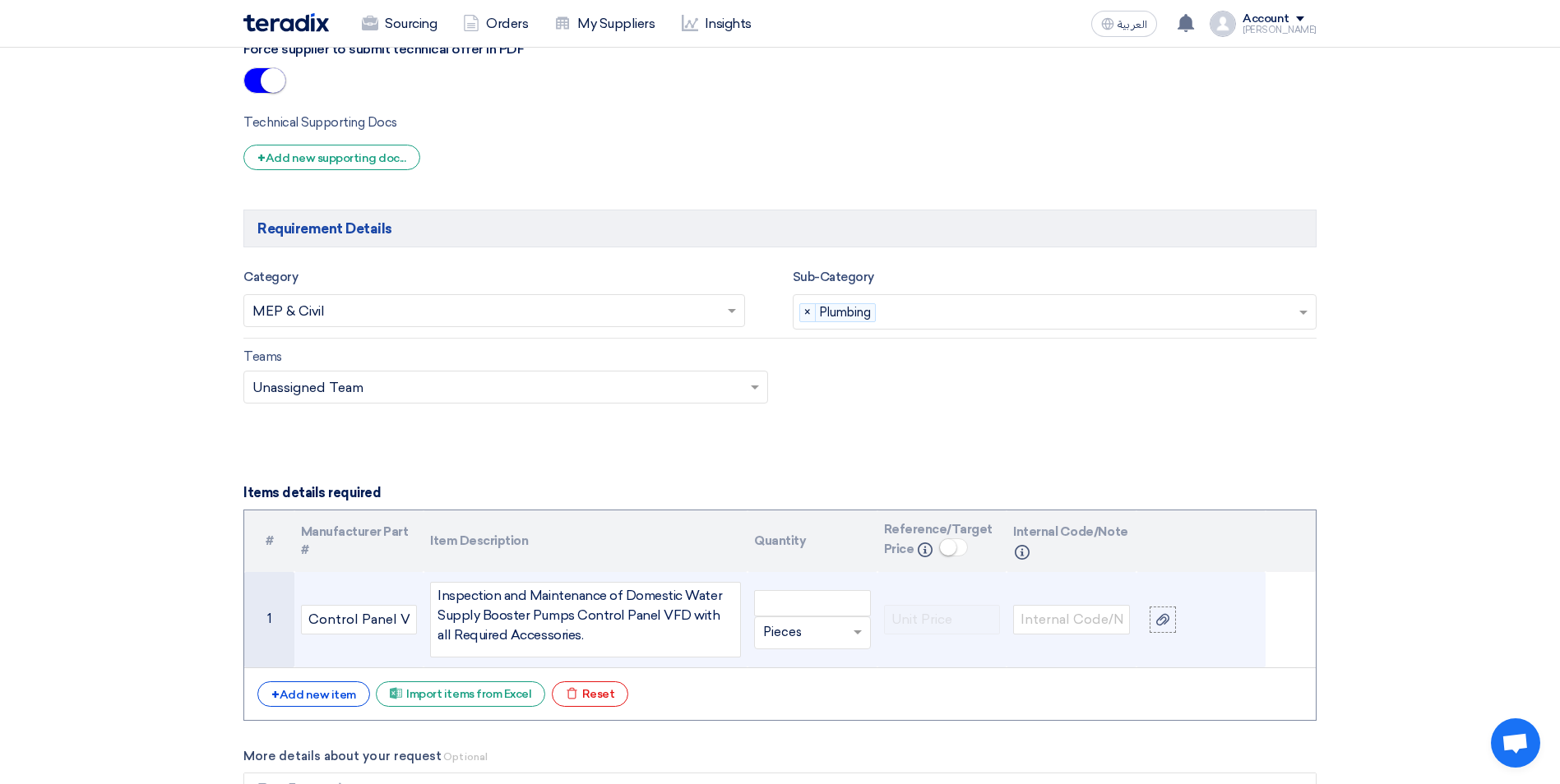
click at [602, 636] on p "Inspection and Maintenance of Domestic Water Supply Booster Pumps Control Panel…" at bounding box center [585, 615] width 296 height 59
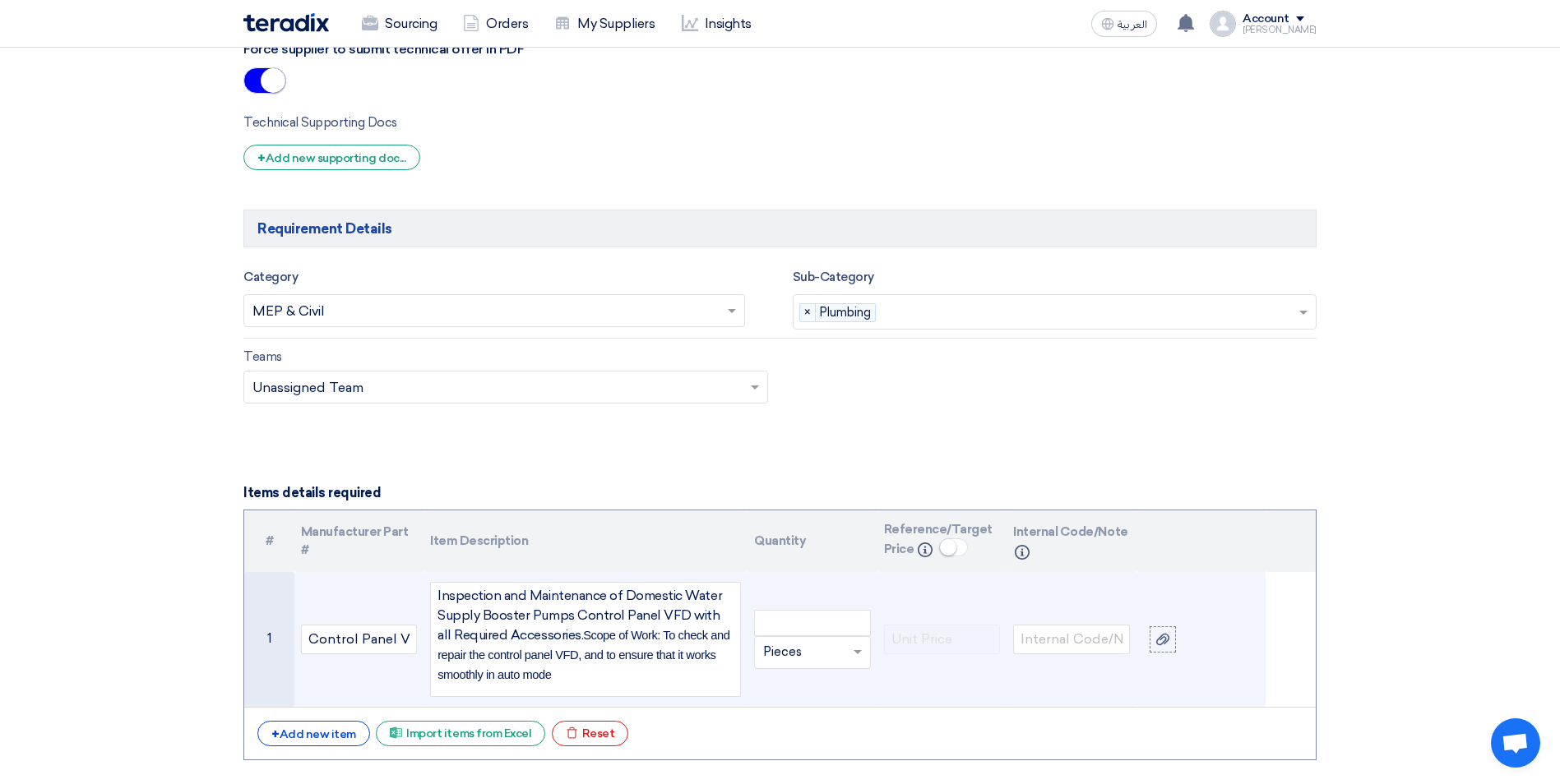
click at [573, 634] on span "Scope of Work: To check and repair the control panel VFD, and to ensure that it…" at bounding box center [583, 655] width 292 height 53
click at [824, 625] on input "number" at bounding box center [812, 623] width 117 height 26
type input "5"
click at [967, 683] on td at bounding box center [942, 640] width 130 height 135
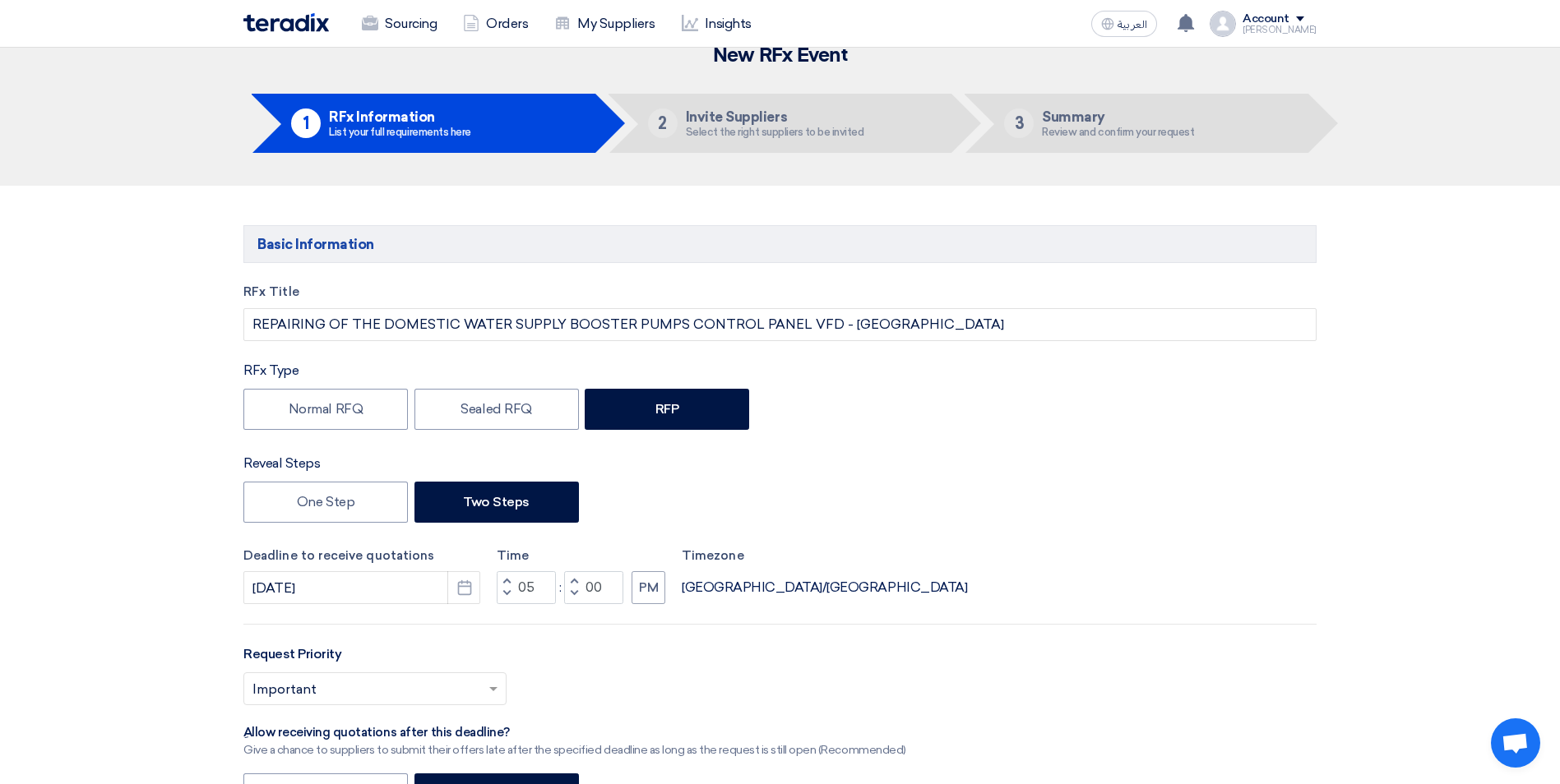
scroll to position [0, 0]
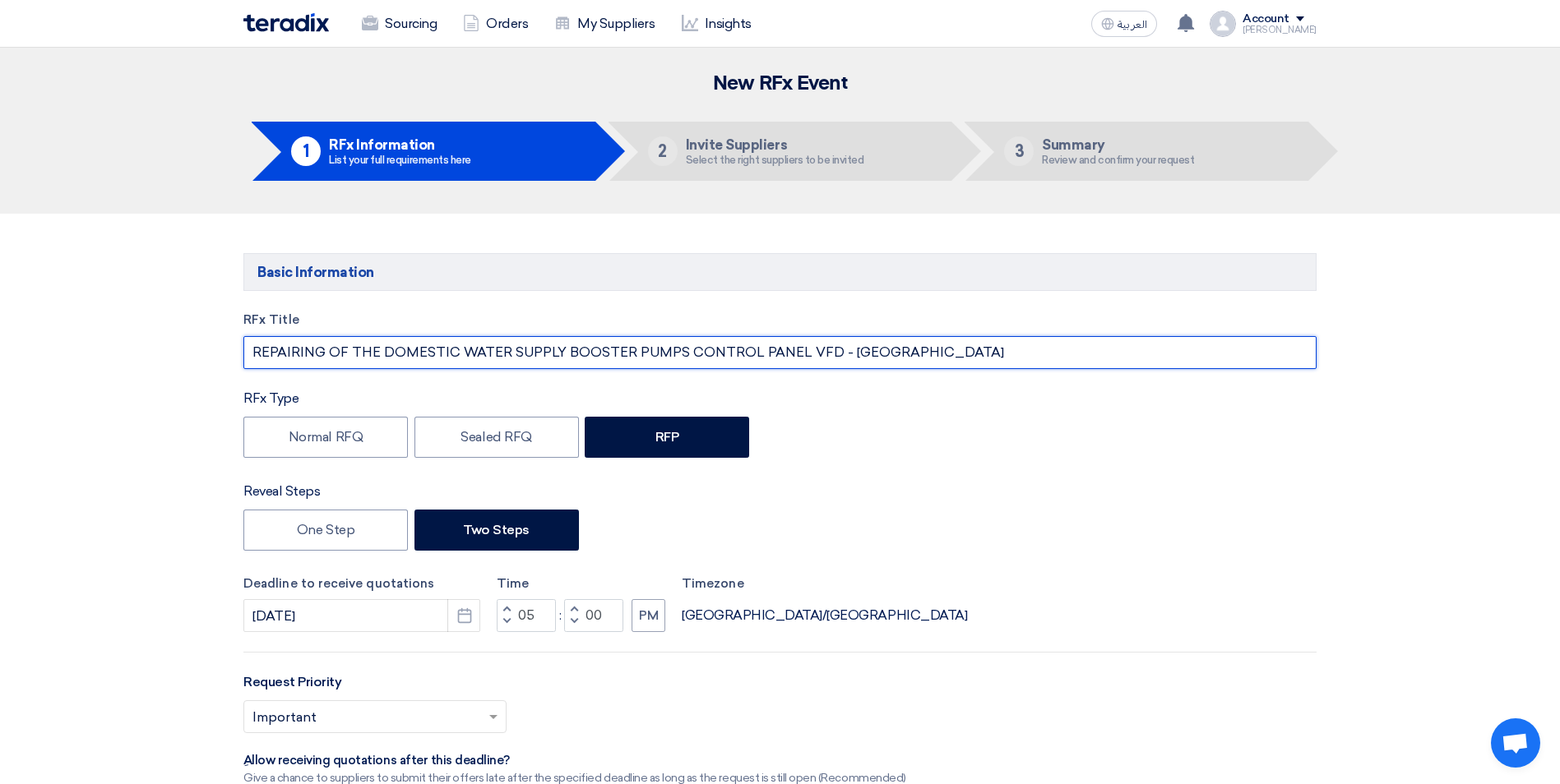
click at [965, 351] on input "REPAIRING OF THE DOMESTIC WATER SUPPLY BOOSTER PUMPS CONTROL PANEL VFD - [GEOGR…" at bounding box center [780, 353] width 1073 height 33
drag, startPoint x: 1028, startPoint y: 346, endPoint x: 954, endPoint y: 353, distance: 74.3
click at [954, 353] on input "REPAIRING OF THE DOMESTIC WATER SUPPLY BOOSTER PUMPS CONTROL PANEL VFD - [GEOGR…" at bounding box center [780, 353] width 1073 height 33
type input "REPAIRING OF THE DOMESTIC WATER SUPPLY BOOSTER PUMPS CONTROL PANEL VFD - MALL O…"
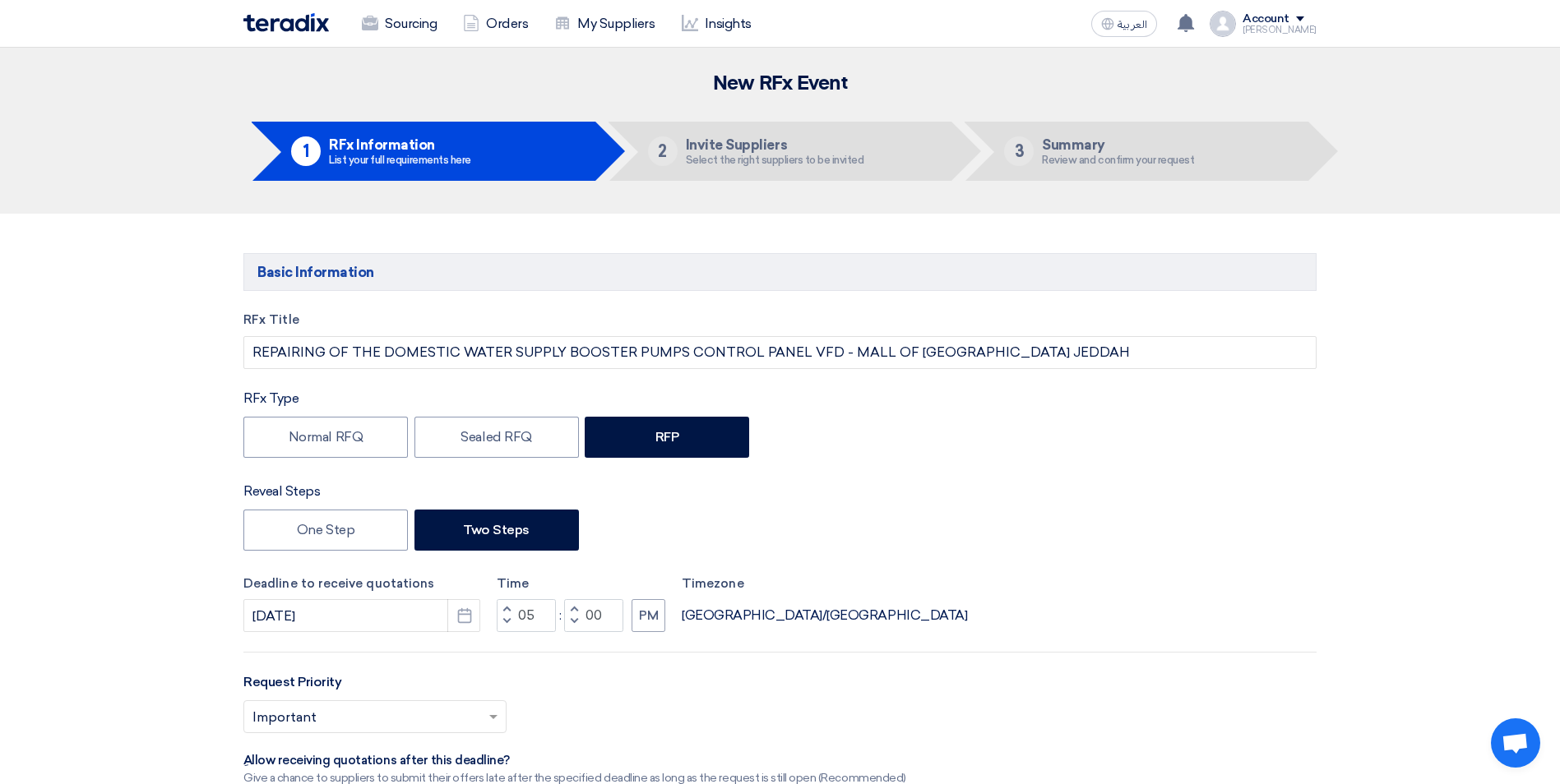
click at [943, 500] on div "Reveal Steps" at bounding box center [780, 491] width 1073 height 20
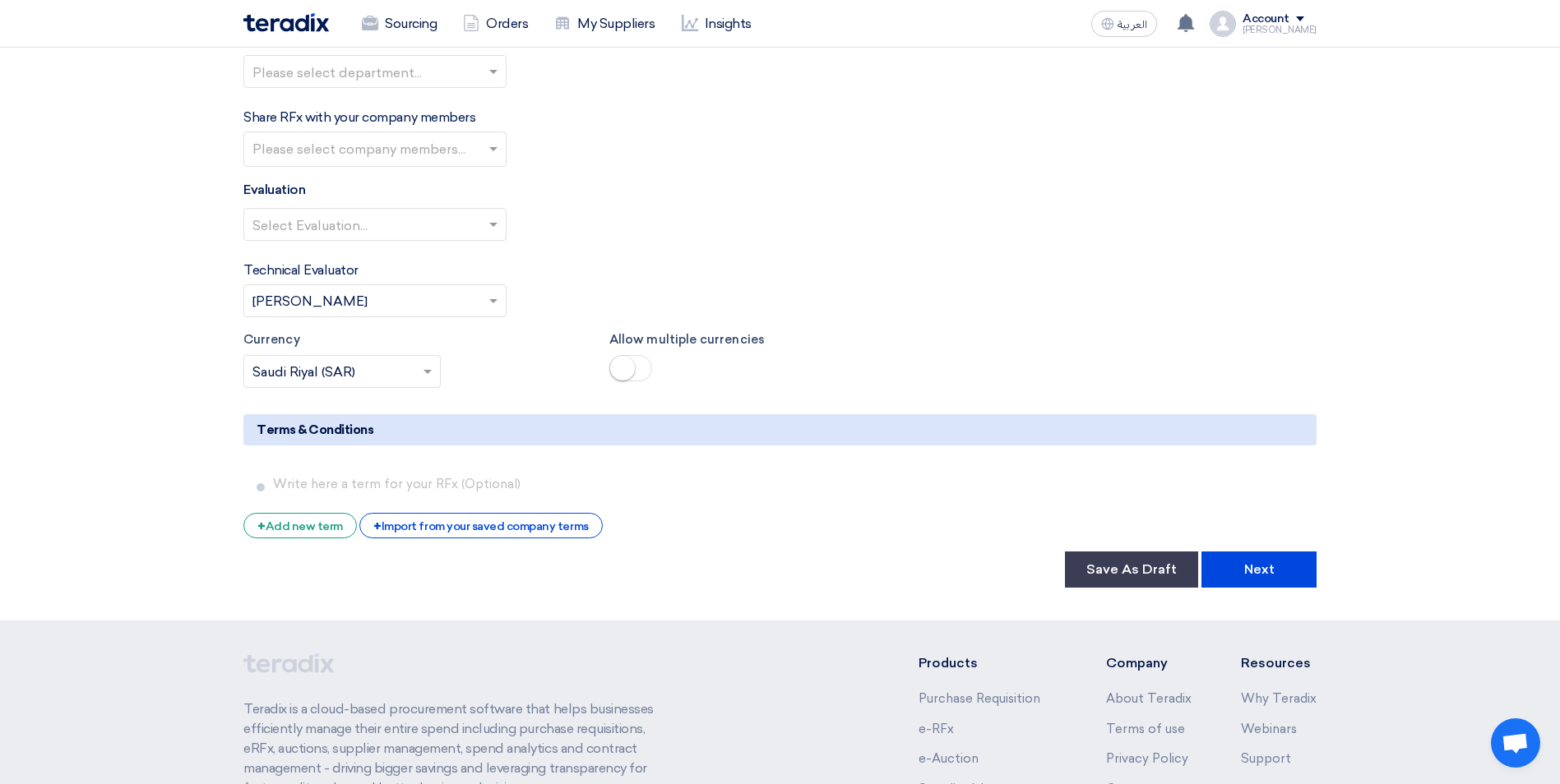
scroll to position [2709, 0]
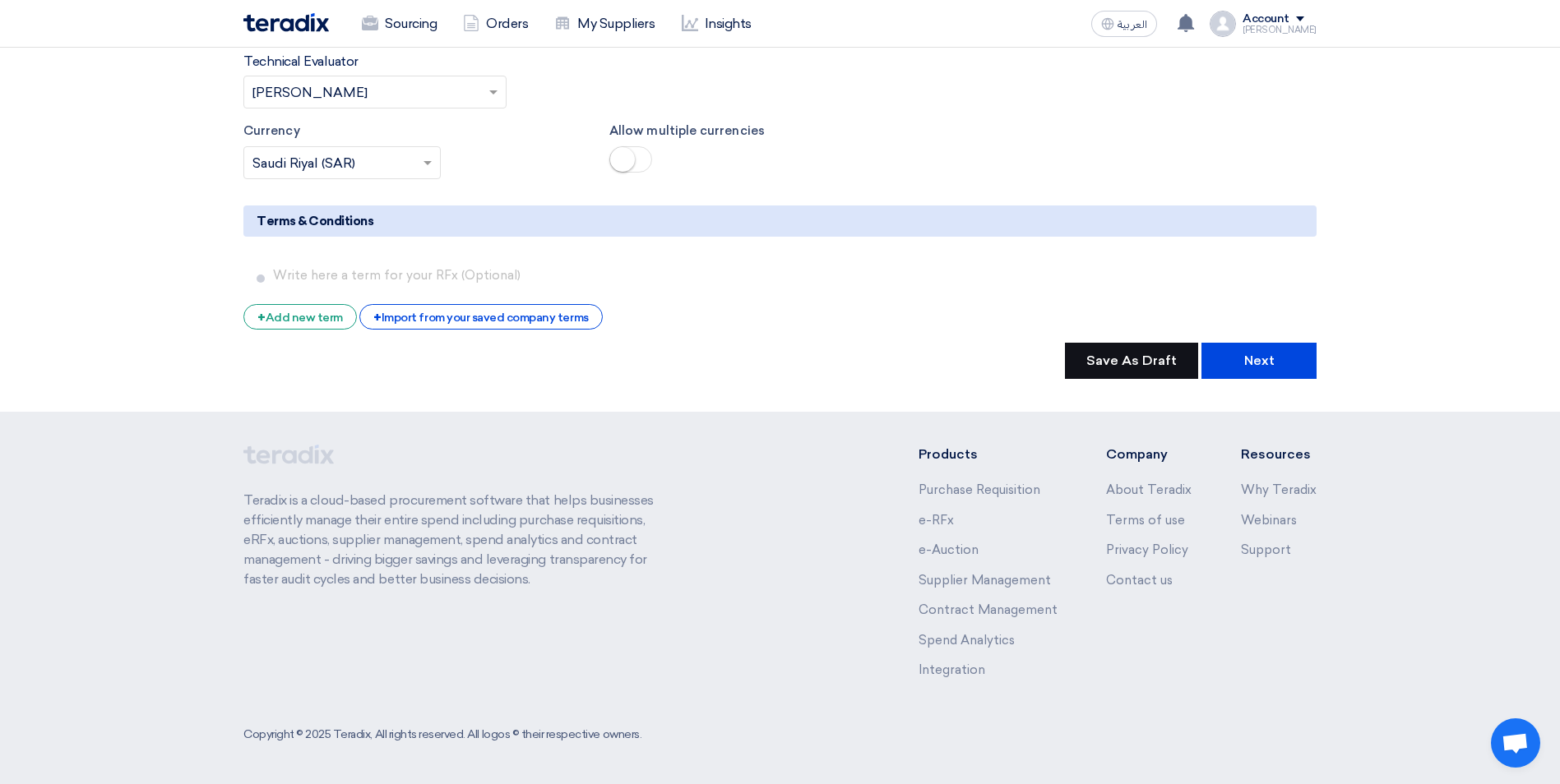
click at [1142, 363] on button "Save As Draft" at bounding box center [1131, 361] width 134 height 36
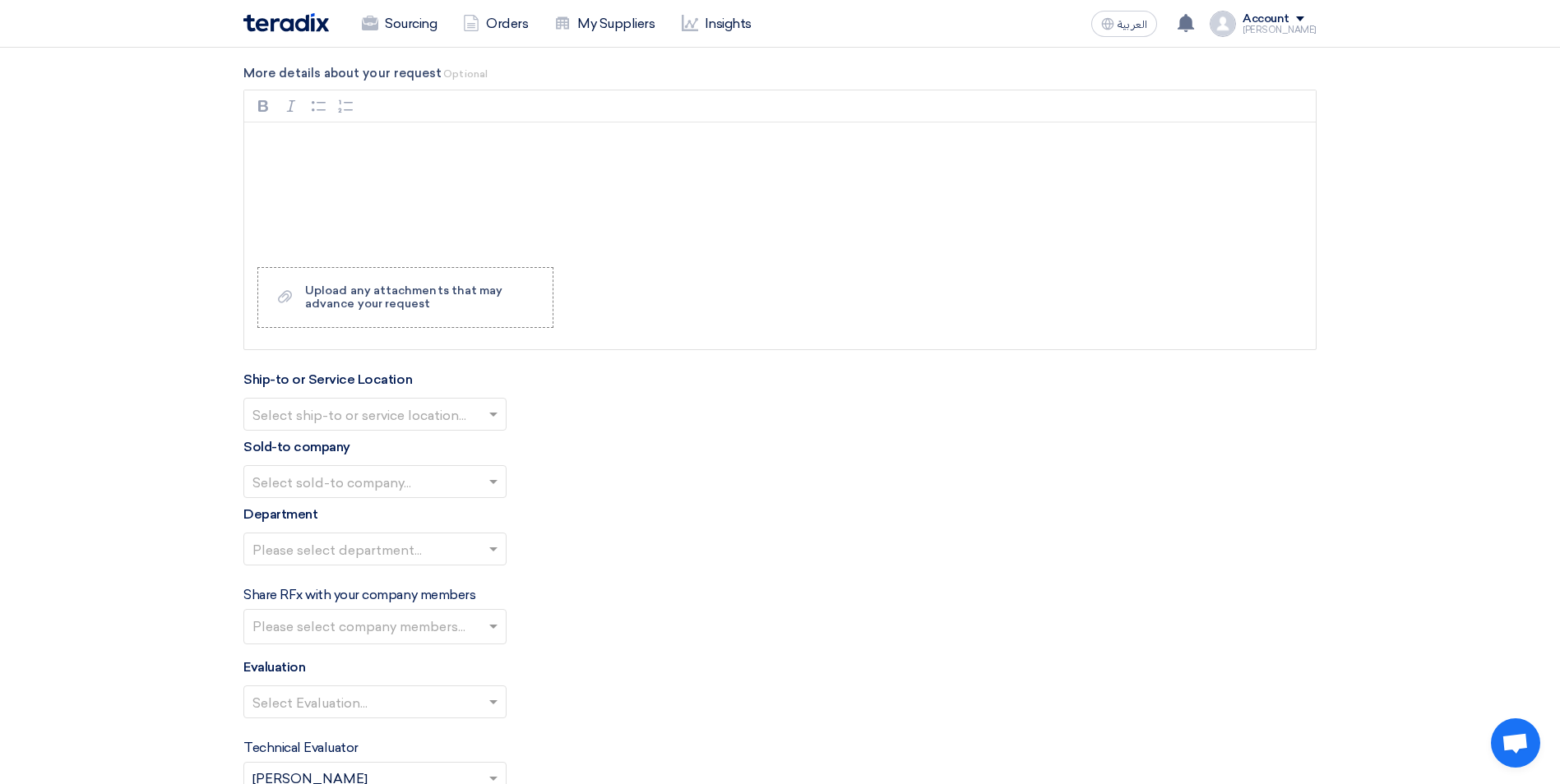
scroll to position [1969, 0]
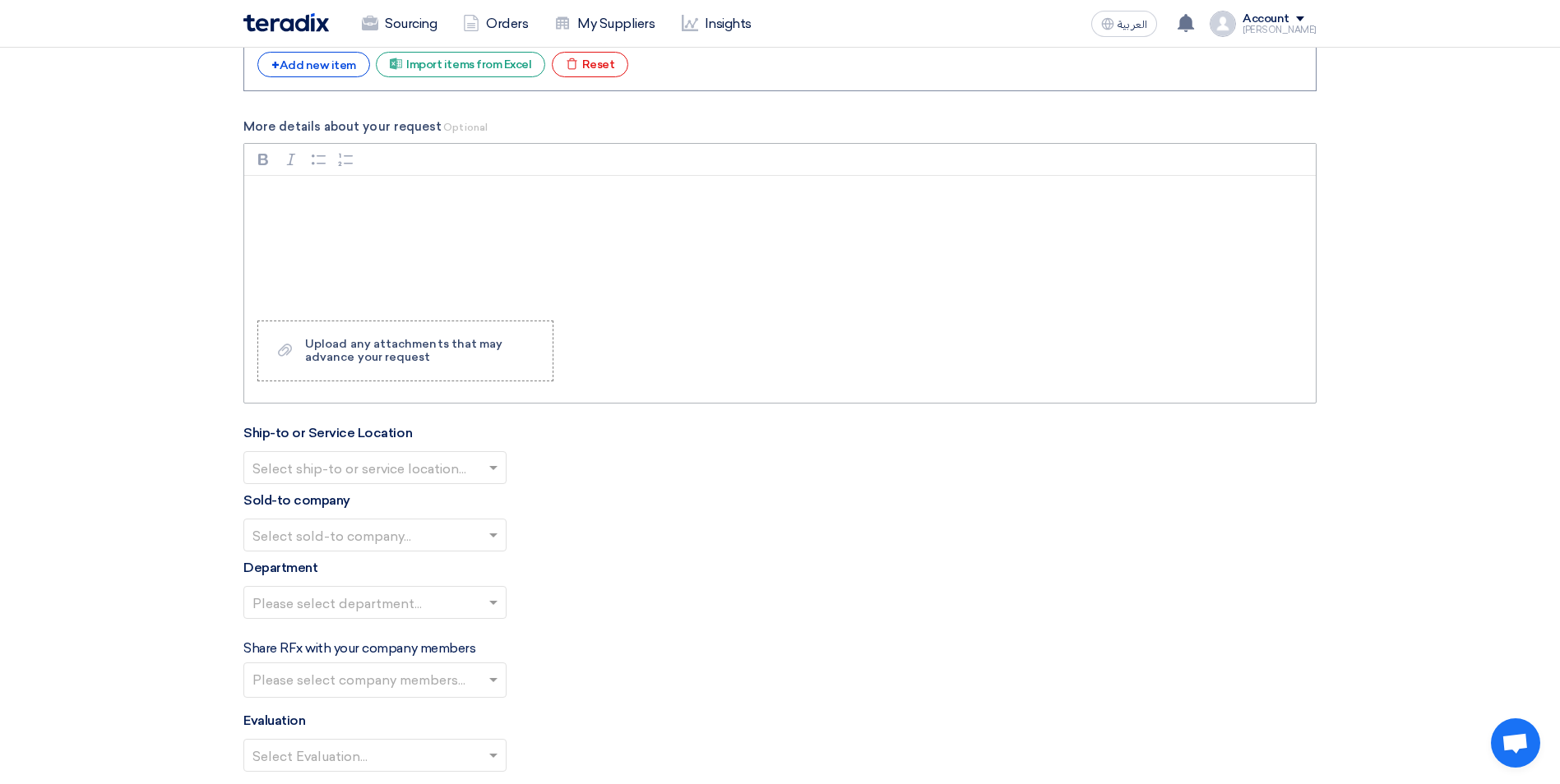
click at [282, 191] on p "Rich Text Editor, main" at bounding box center [786, 196] width 1044 height 20
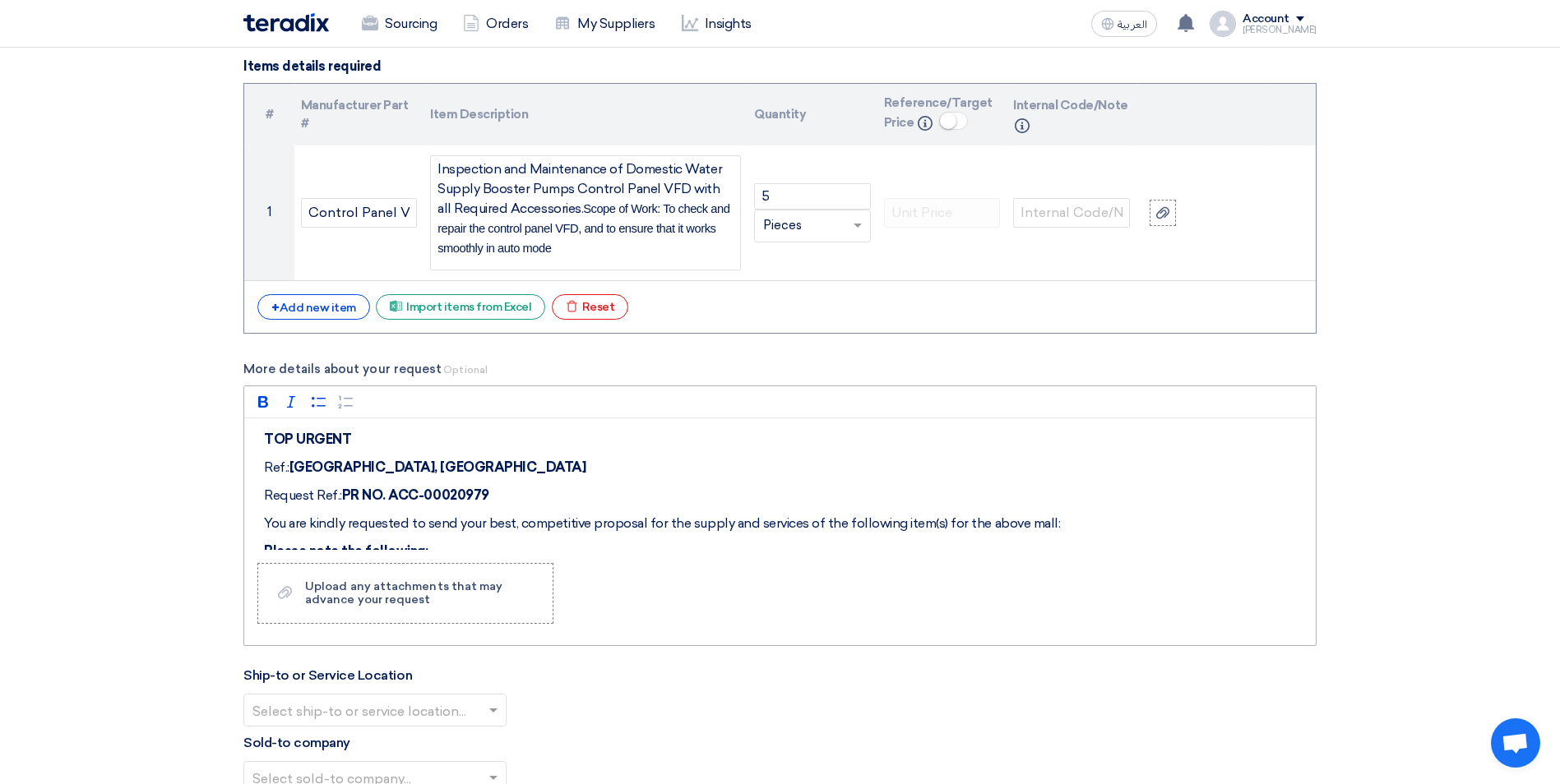
scroll to position [1723, 0]
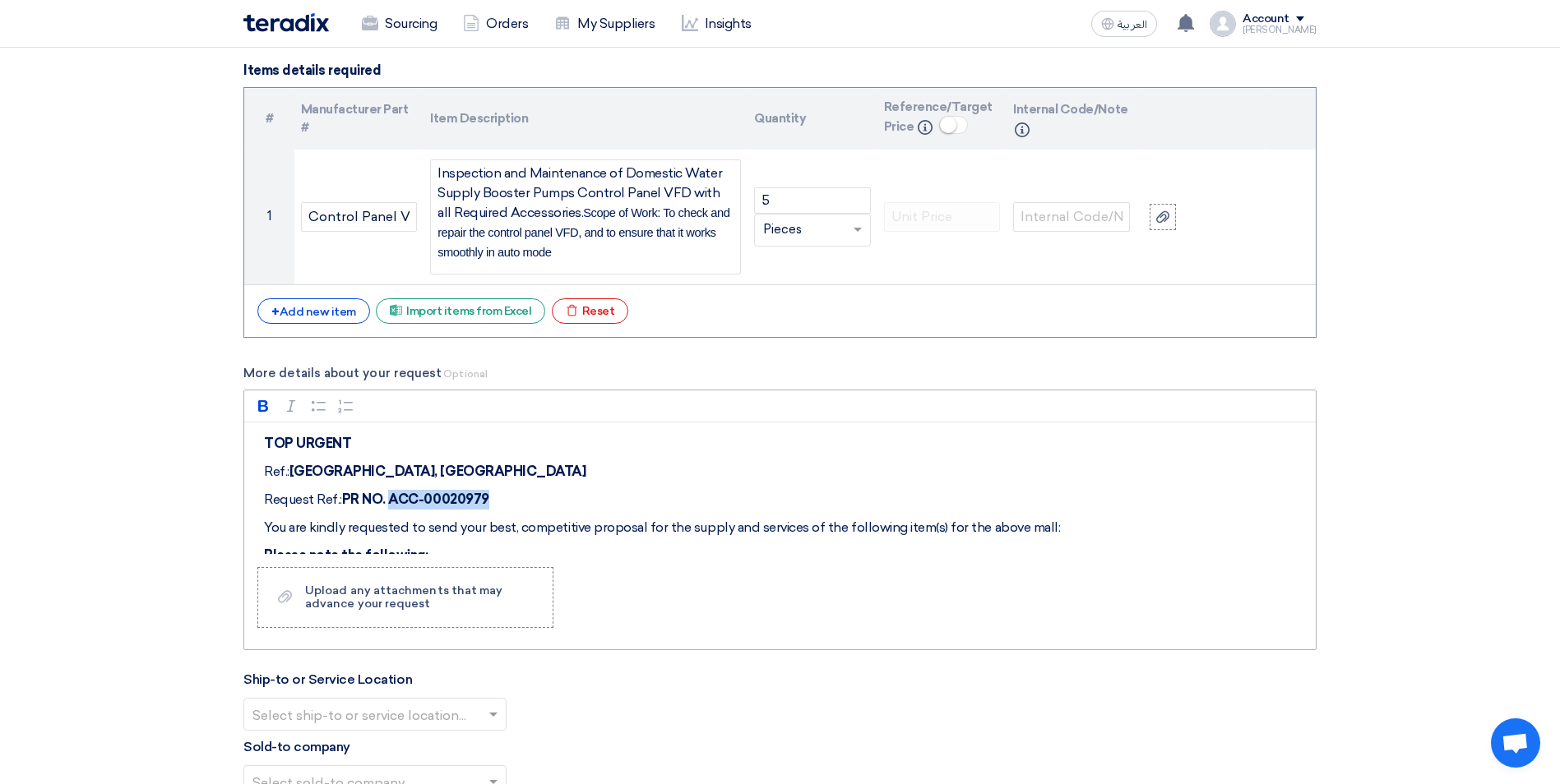
drag, startPoint x: 500, startPoint y: 494, endPoint x: 404, endPoint y: 494, distance: 96.0
click at [404, 494] on p "Request Ref.: PR NO. ACC-00020979" at bounding box center [786, 499] width 1044 height 20
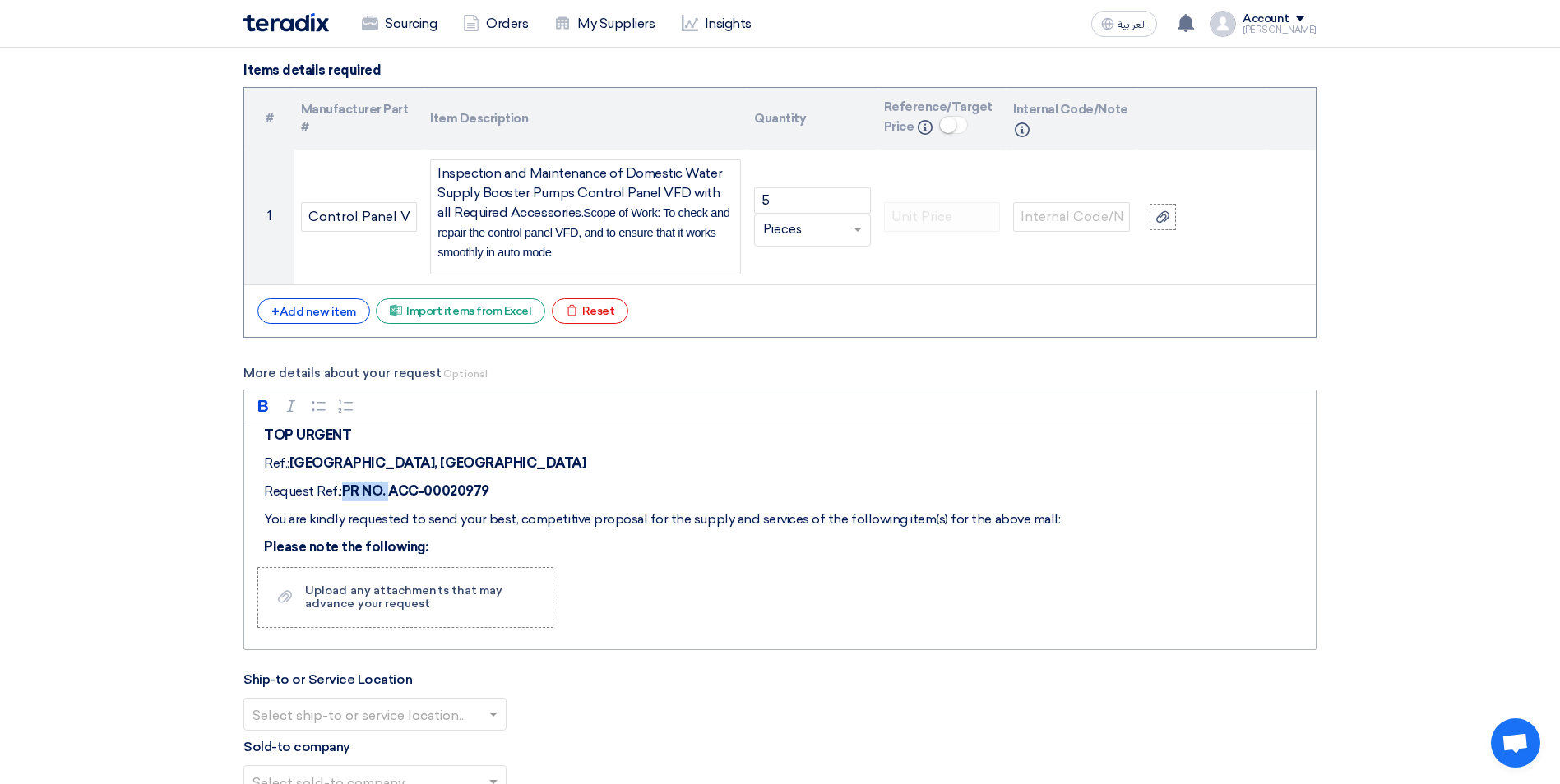
click at [489, 483] on strong "PR NO. ACC-00020979" at bounding box center [416, 491] width 148 height 16
drag, startPoint x: 498, startPoint y: 491, endPoint x: 471, endPoint y: 487, distance: 27.3
click at [469, 487] on strong "PR NO. ACC-00020979" at bounding box center [416, 491] width 148 height 16
click at [559, 494] on p "Request Ref.: PR NO. ACC-000219895" at bounding box center [786, 491] width 1044 height 20
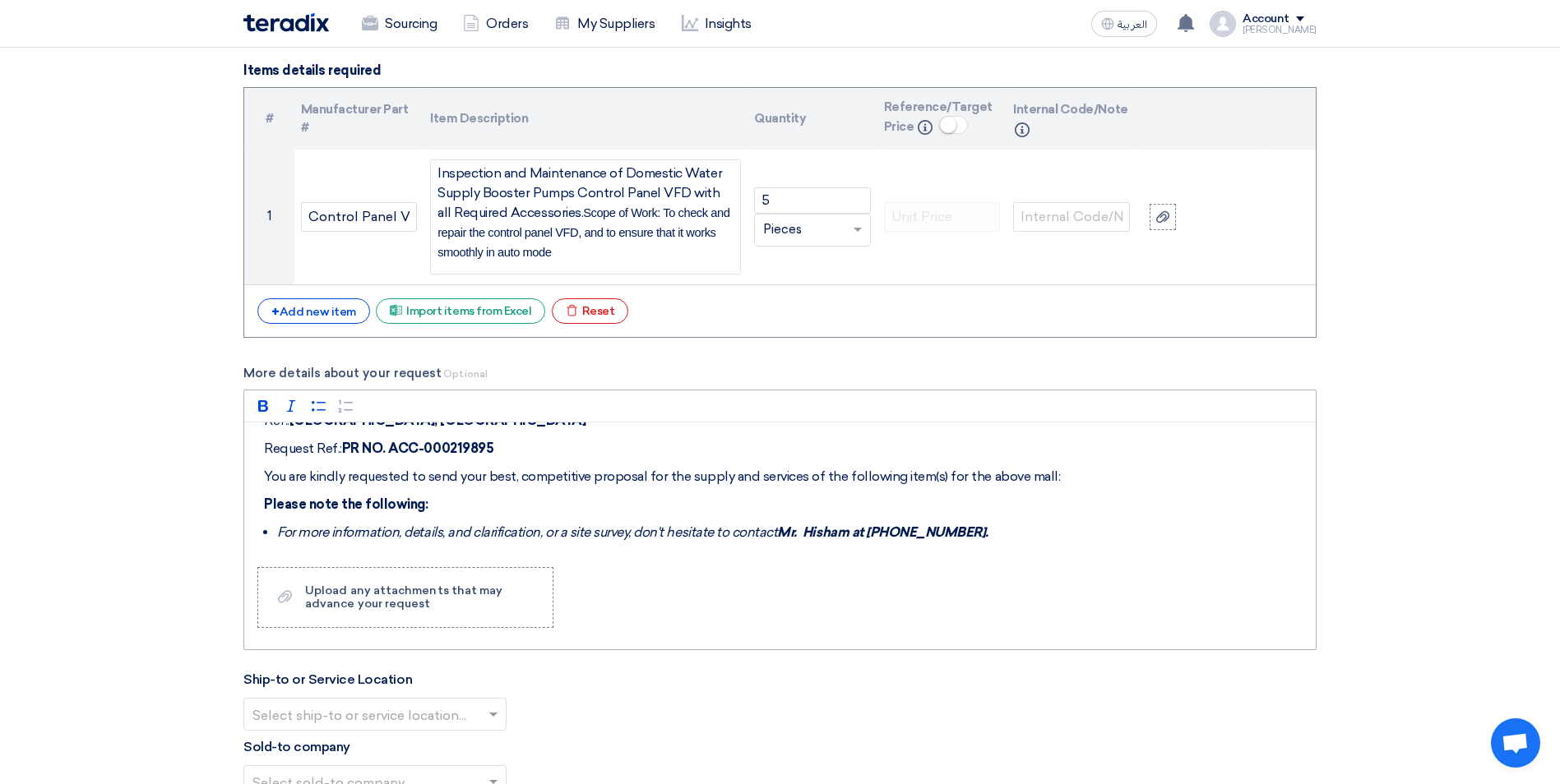
click at [981, 534] on li "For more information, details, and clarification, or a site survey, don't hesit…" at bounding box center [793, 532] width 1031 height 20
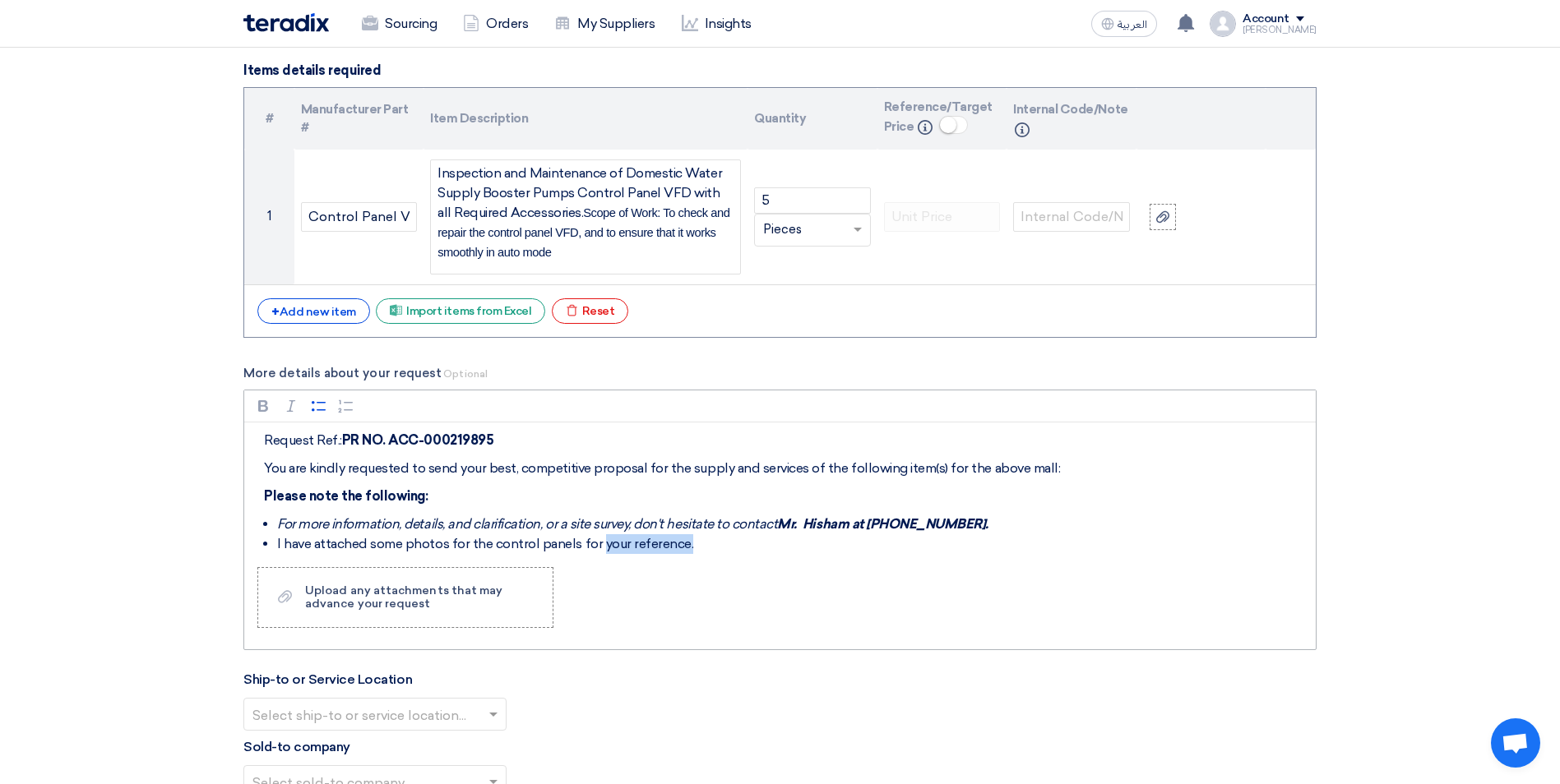
scroll to position [71, 0]
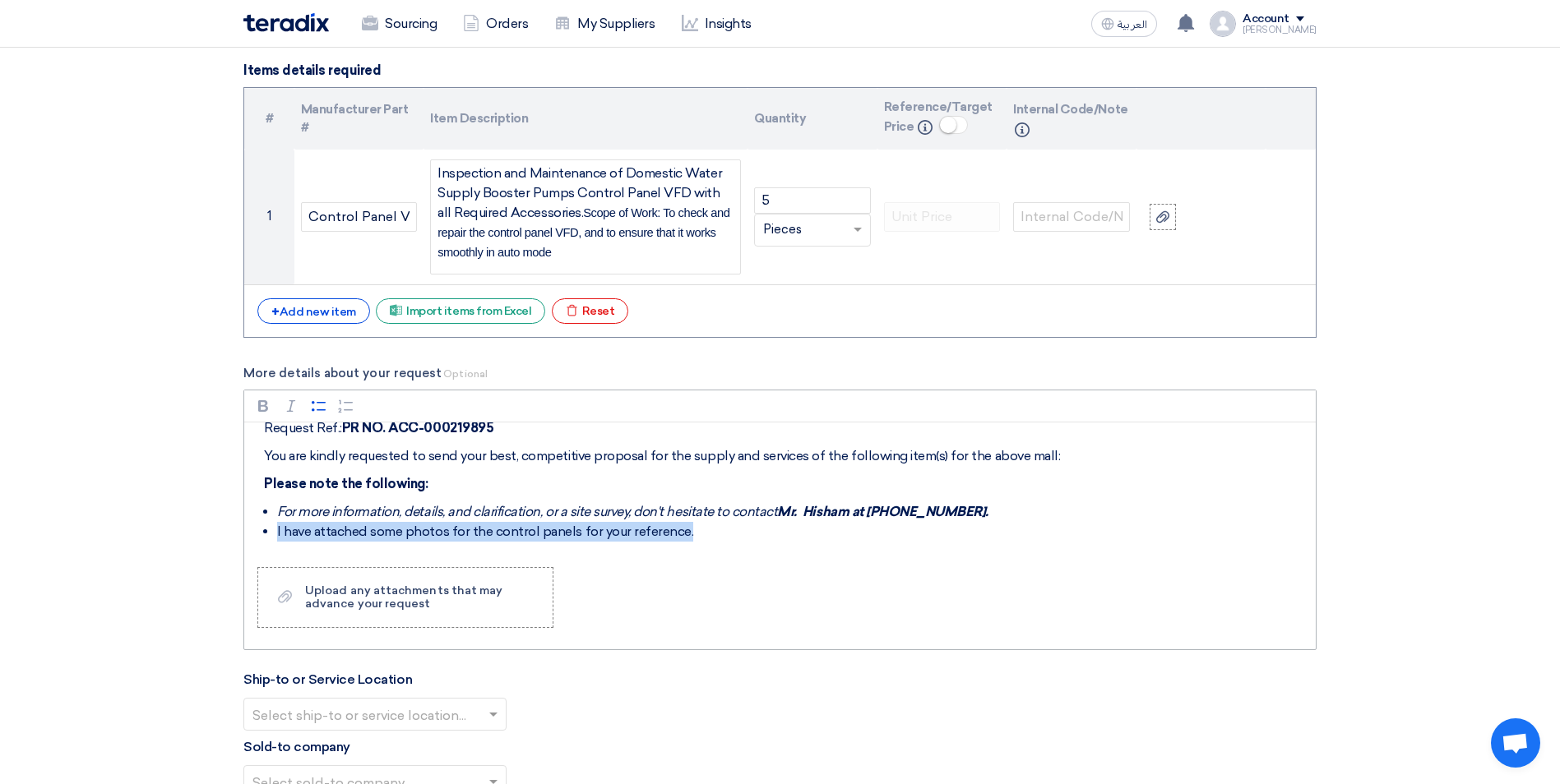
drag, startPoint x: 700, startPoint y: 546, endPoint x: 267, endPoint y: 526, distance: 433.5
click at [277, 526] on li "I have attached some photos for the control panels for your reference." at bounding box center [793, 531] width 1031 height 20
click at [292, 416] on button "Italic (CTRL+I) Italic" at bounding box center [291, 406] width 24 height 24
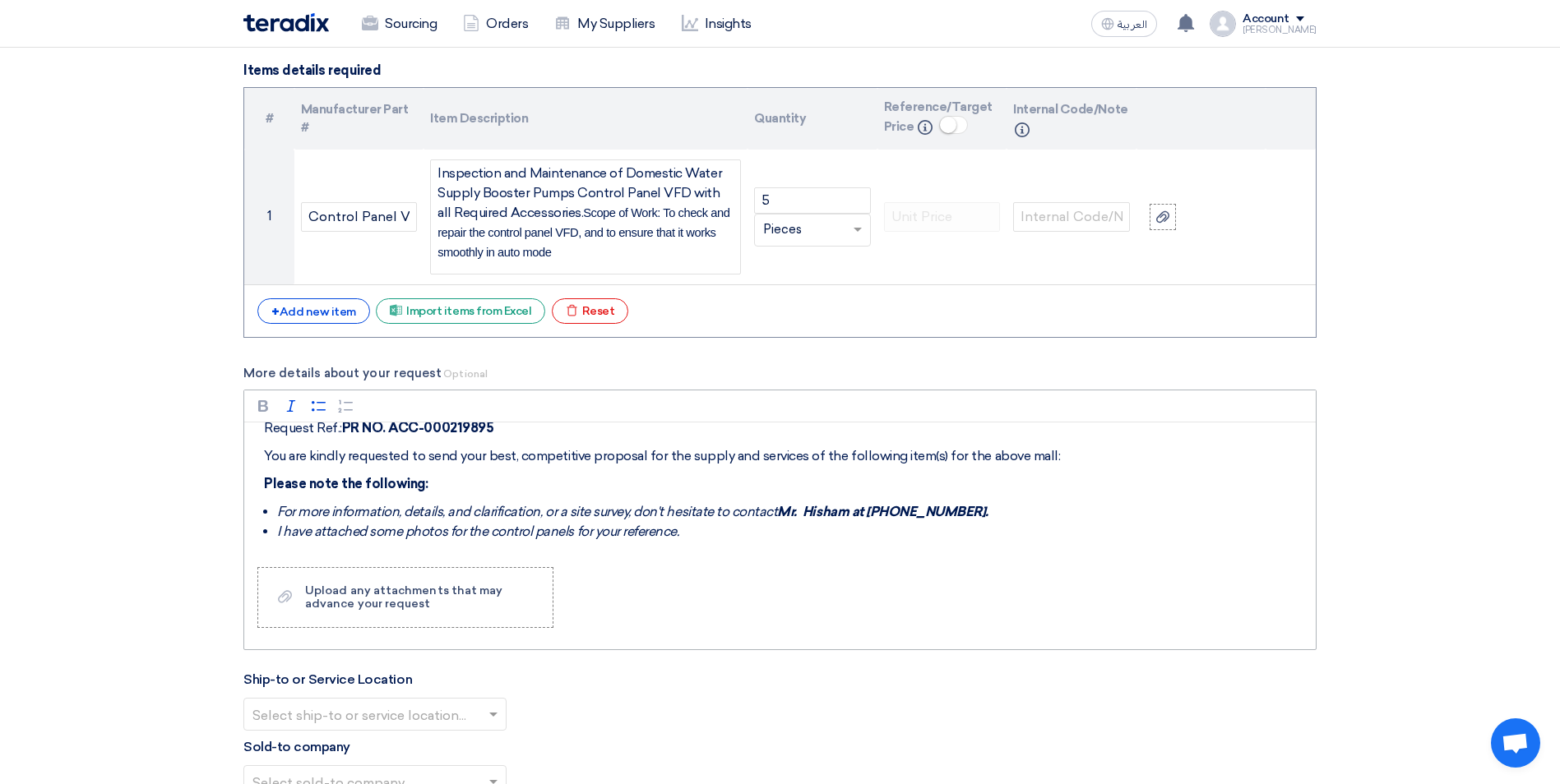
click at [697, 535] on li "I have attached some photos for the control panels for your reference." at bounding box center [793, 531] width 1031 height 20
click at [701, 536] on li "I have attached some photos of the control panels for your reference." at bounding box center [793, 531] width 1031 height 20
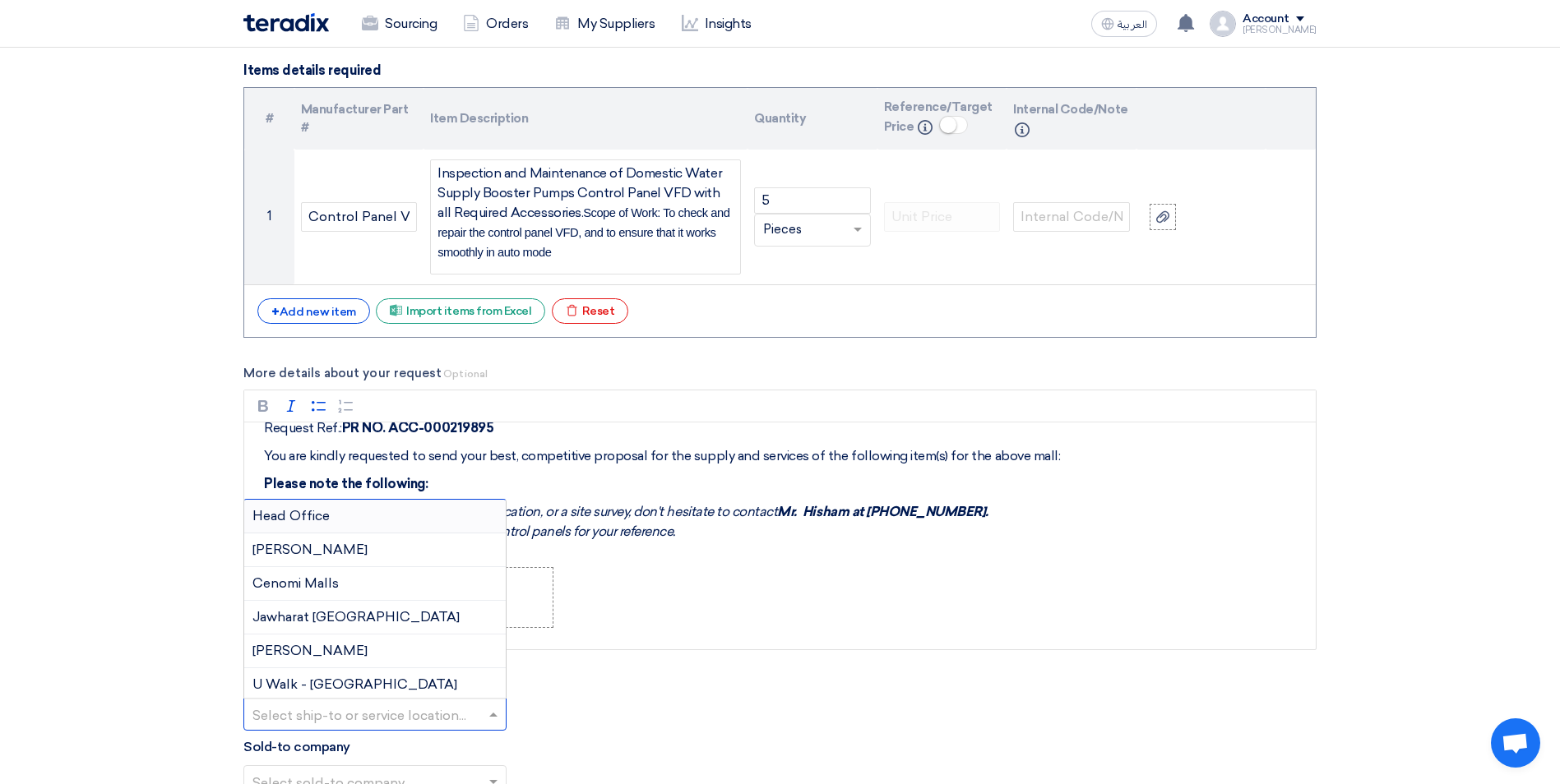
click at [465, 716] on input "text" at bounding box center [366, 715] width 228 height 27
type input "ma"
click at [406, 626] on div "MALL OF ARABIA - [GEOGRAPHIC_DATA]" at bounding box center [375, 618] width 261 height 34
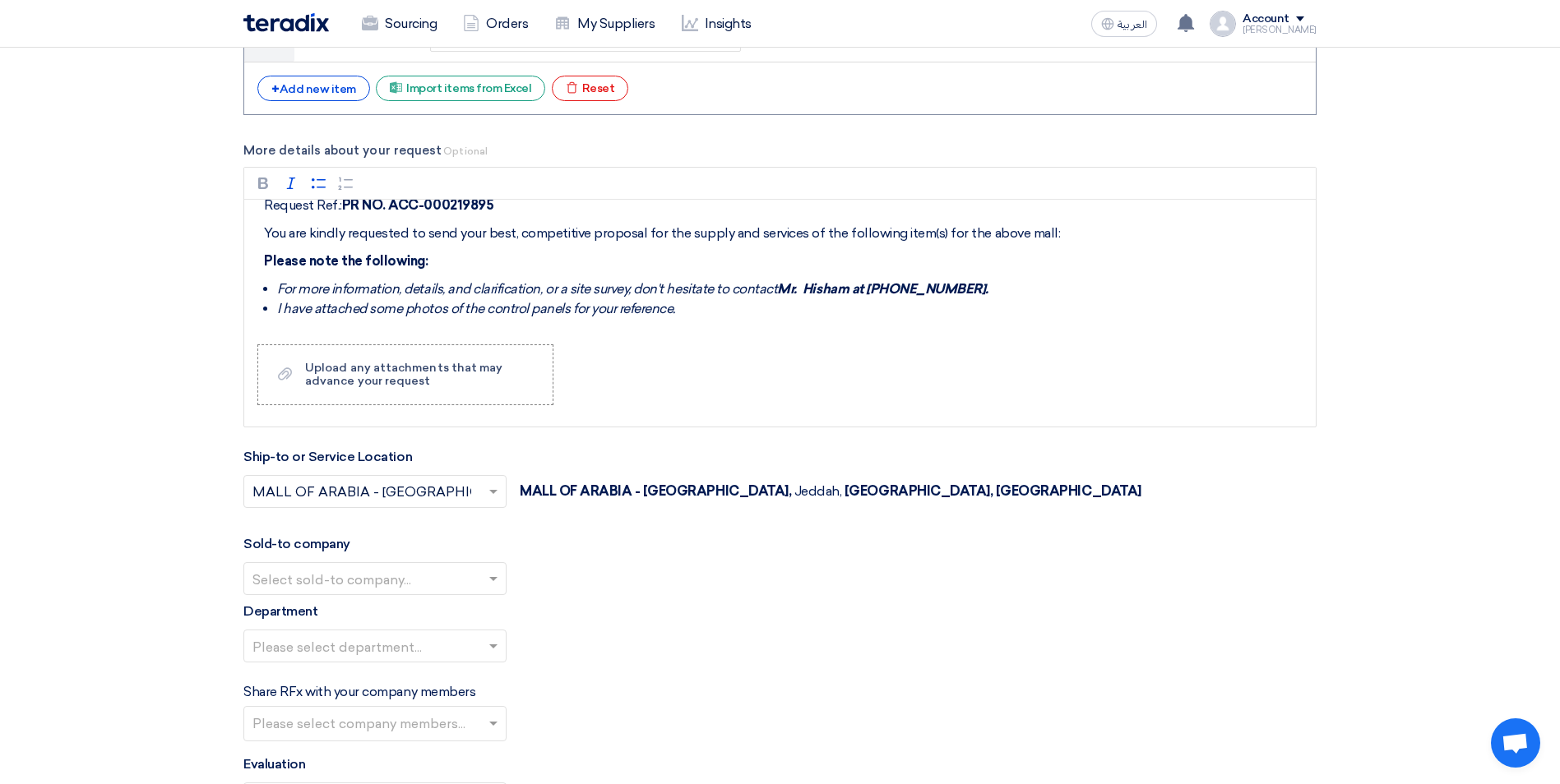
scroll to position [1969, 0]
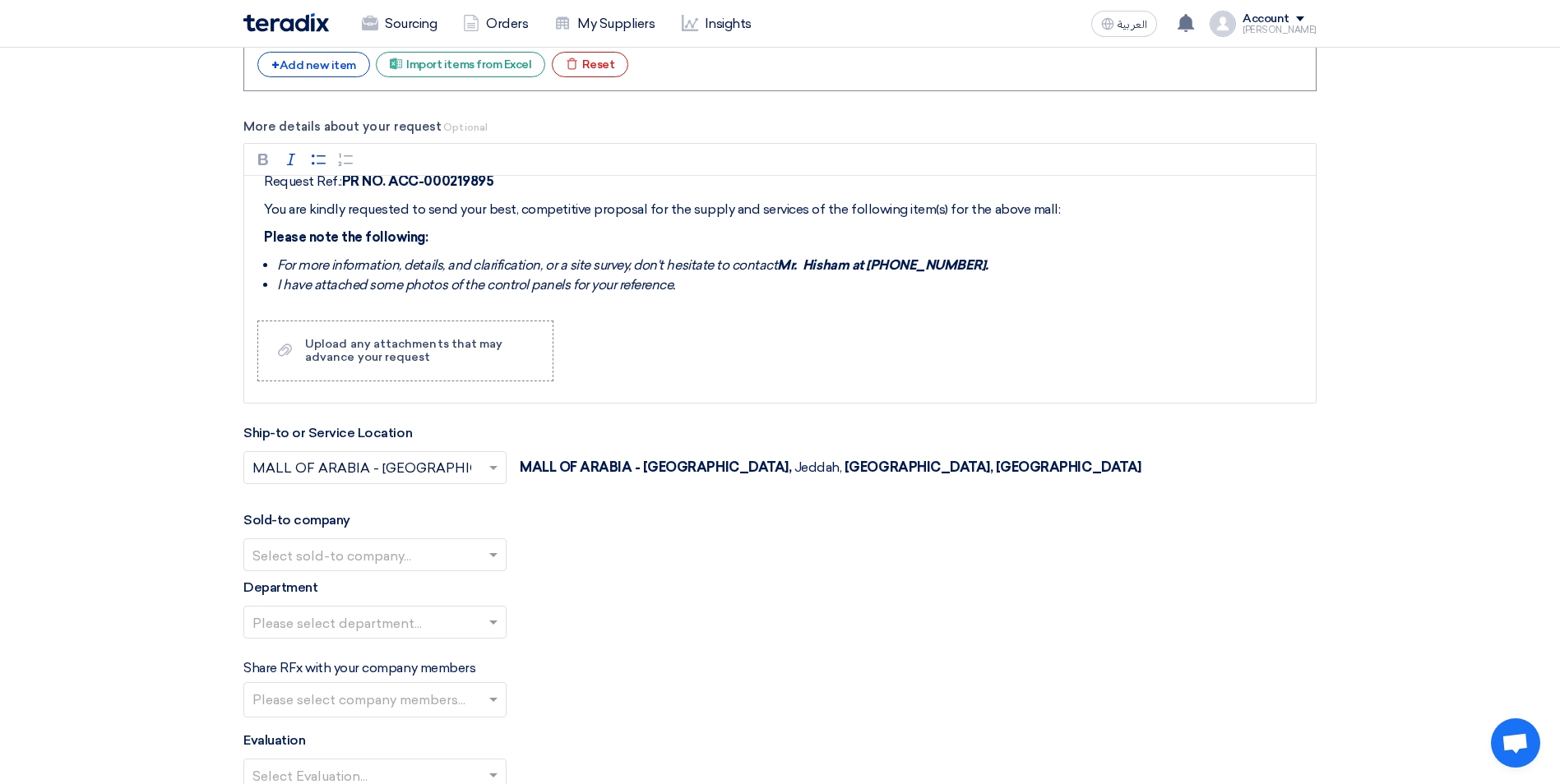
click at [417, 559] on input "text" at bounding box center [366, 556] width 228 height 27
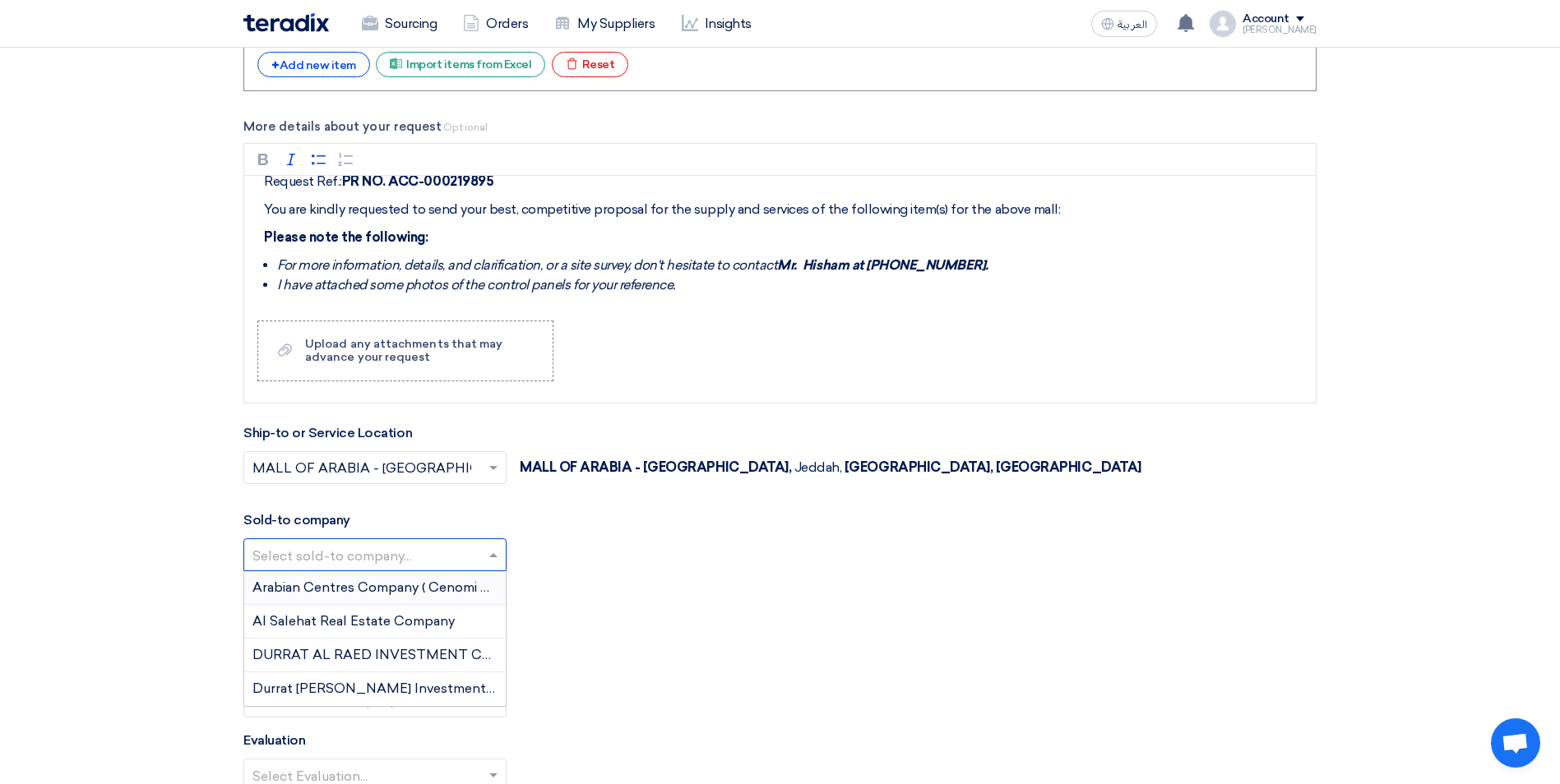
click at [412, 588] on span "Arabian Centres Company ( Cenomi Centres)" at bounding box center [393, 587] width 282 height 16
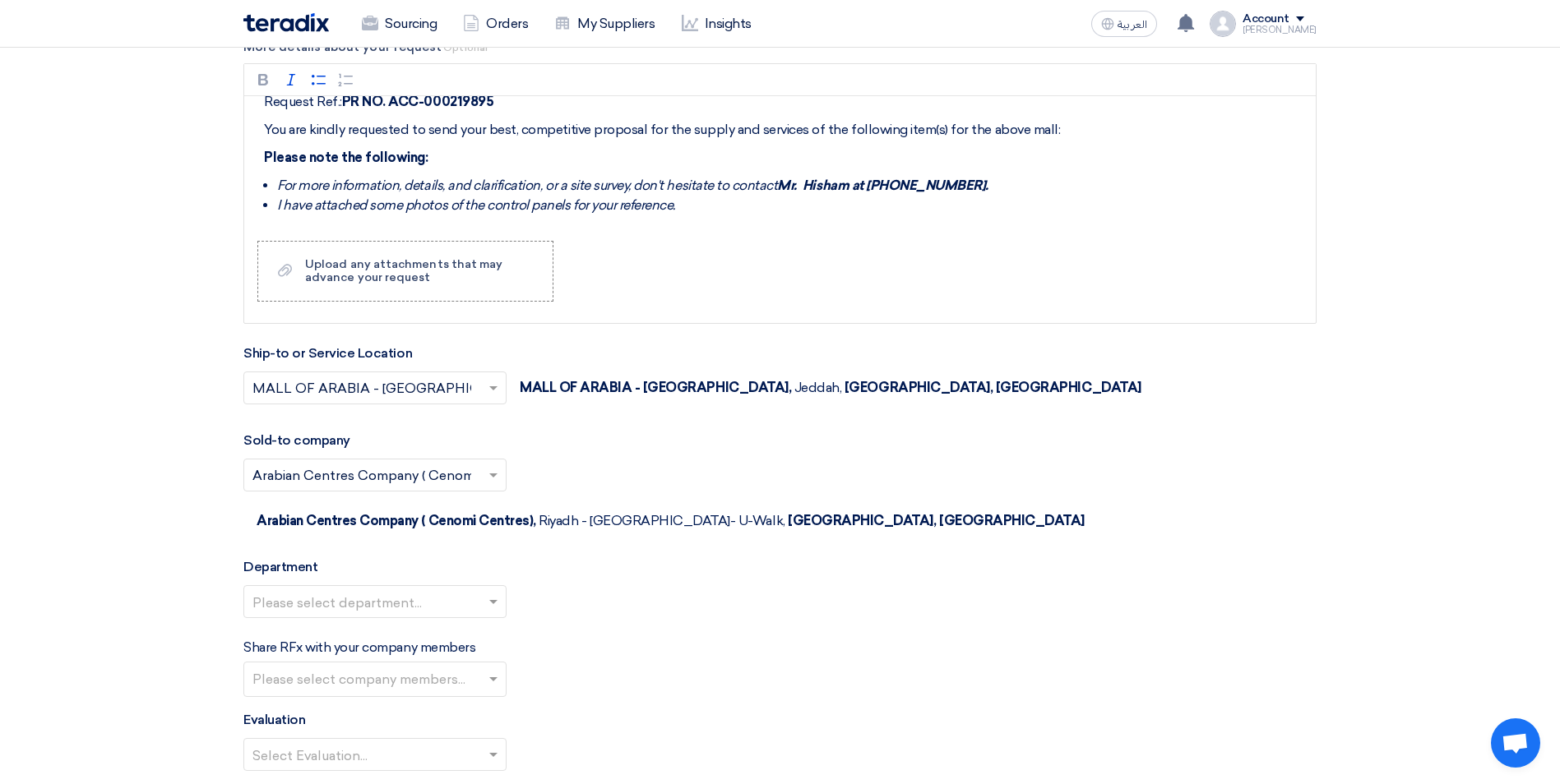
scroll to position [2134, 0]
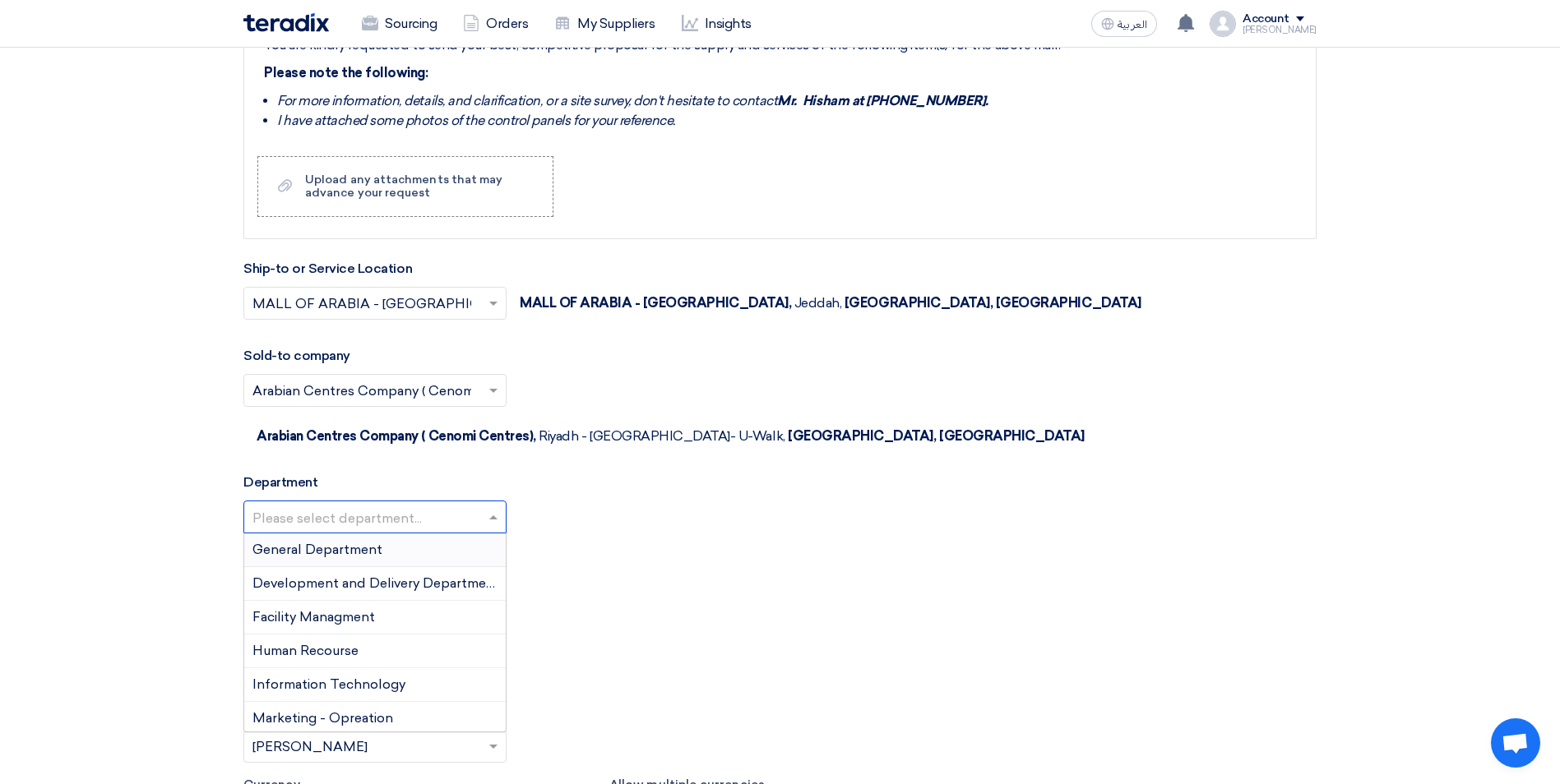
click at [386, 505] on input "text" at bounding box center [366, 518] width 228 height 27
click at [374, 609] on span "Facility Managment" at bounding box center [313, 617] width 122 height 16
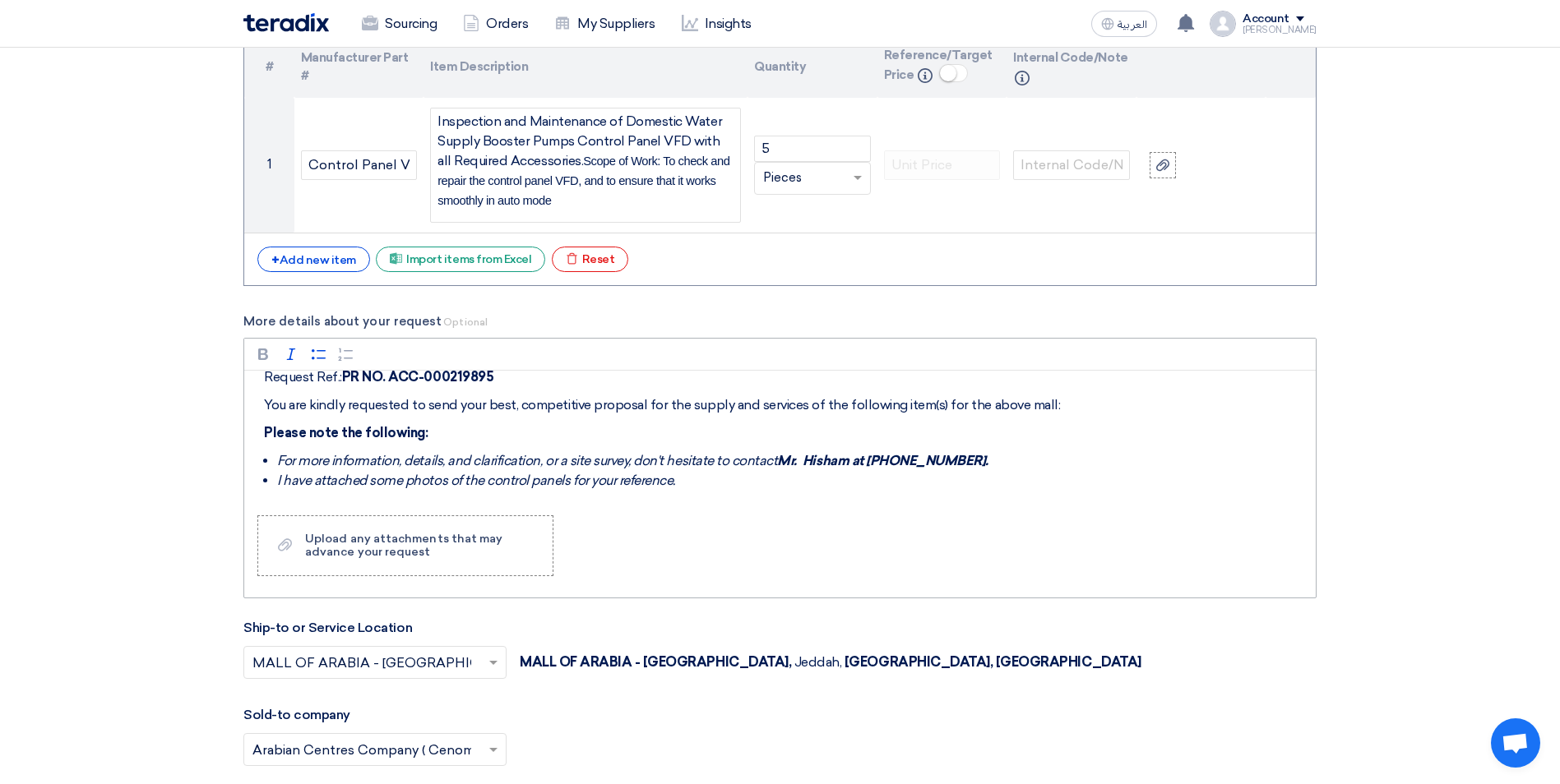
scroll to position [1890, 0]
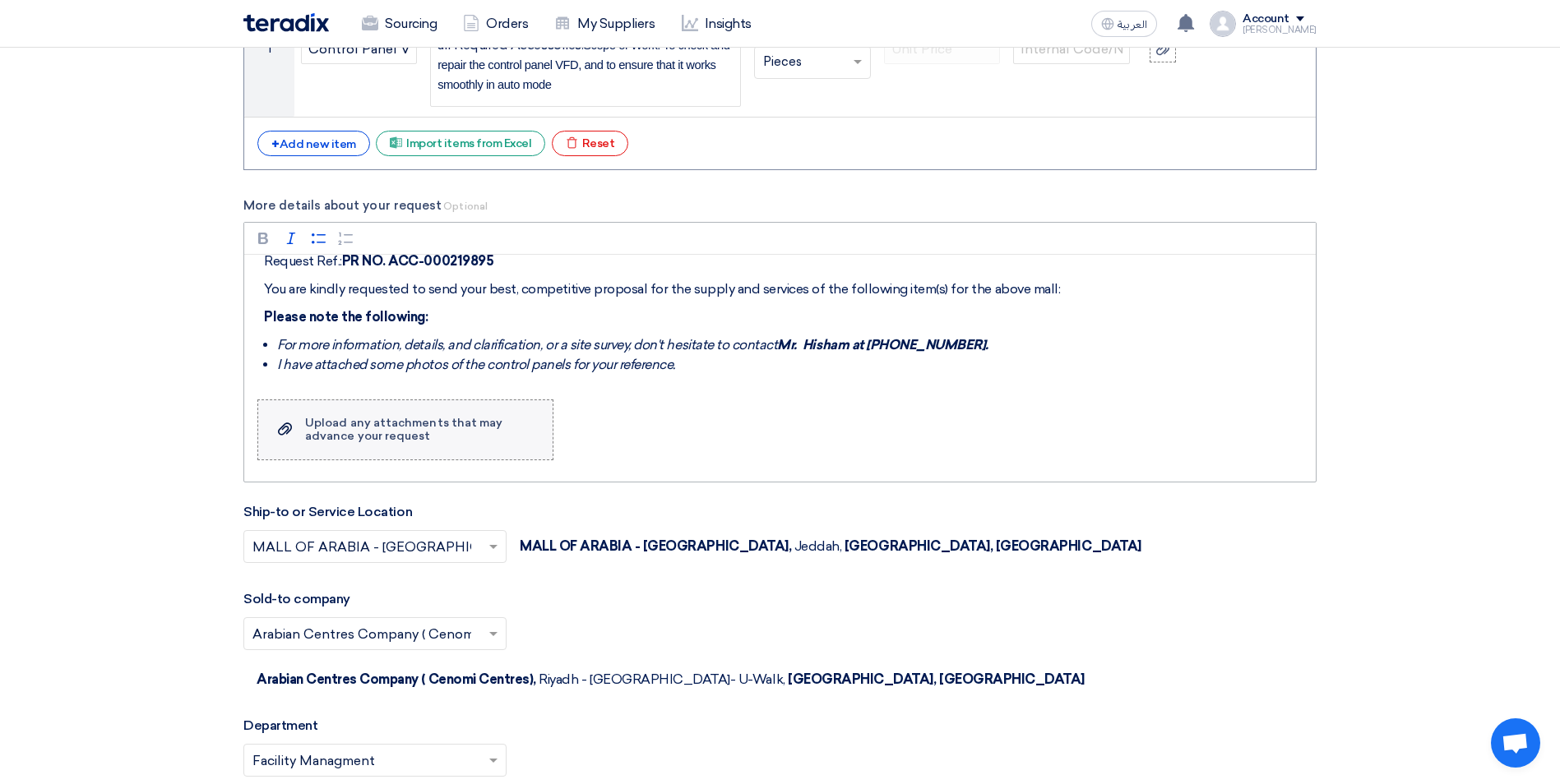
click at [362, 434] on div "Upload any attachments that may advance your request" at bounding box center [420, 430] width 231 height 26
click at [0, 0] on input "Upload a file Upload any attachments that may advance your request" at bounding box center [0, 0] width 0 height 0
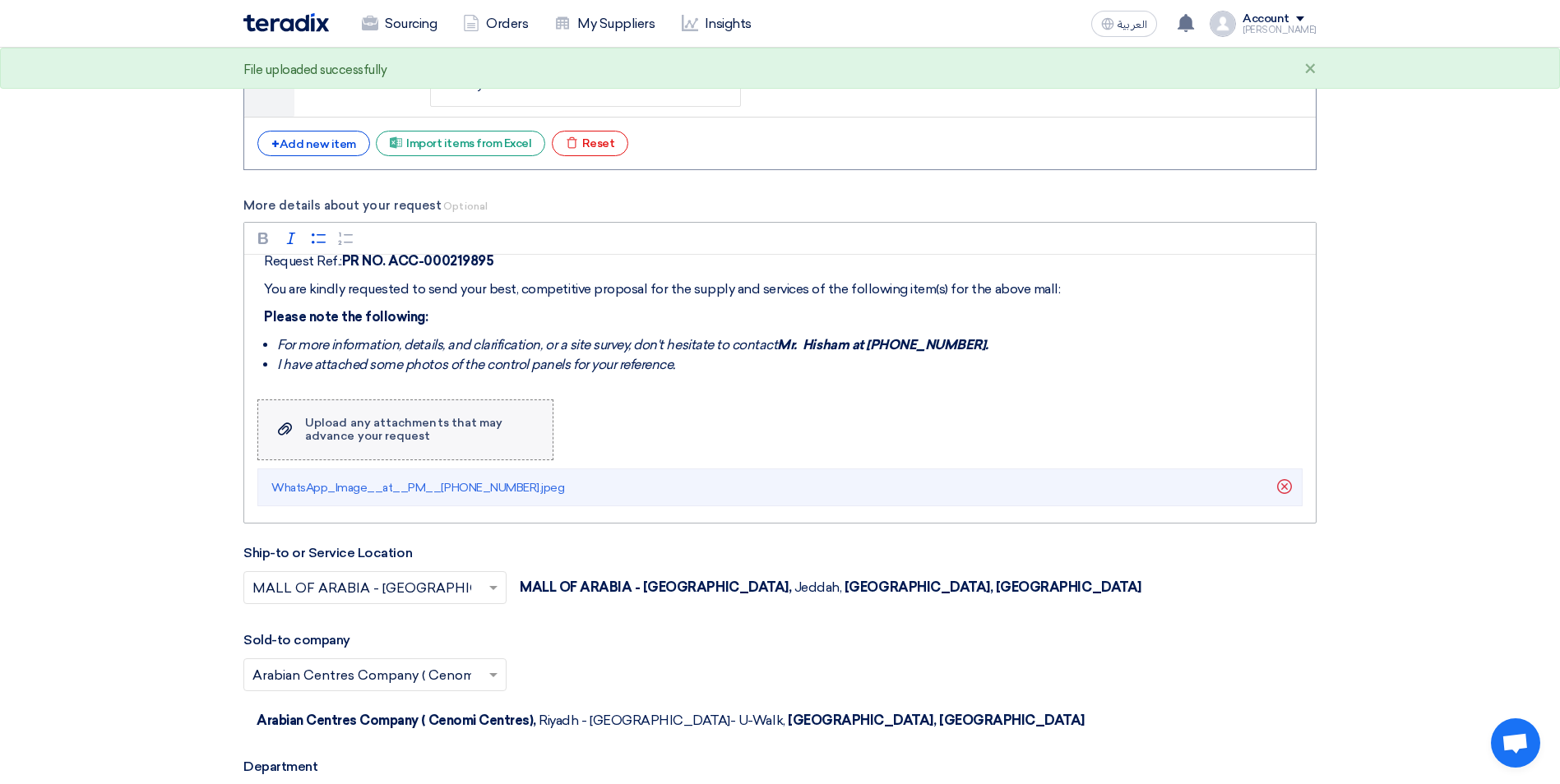
click at [304, 437] on label "Upload a file Upload any attachments that may advance your request" at bounding box center [405, 430] width 296 height 61
click at [0, 0] on input "Upload a file Upload any attachments that may advance your request" at bounding box center [0, 0] width 0 height 0
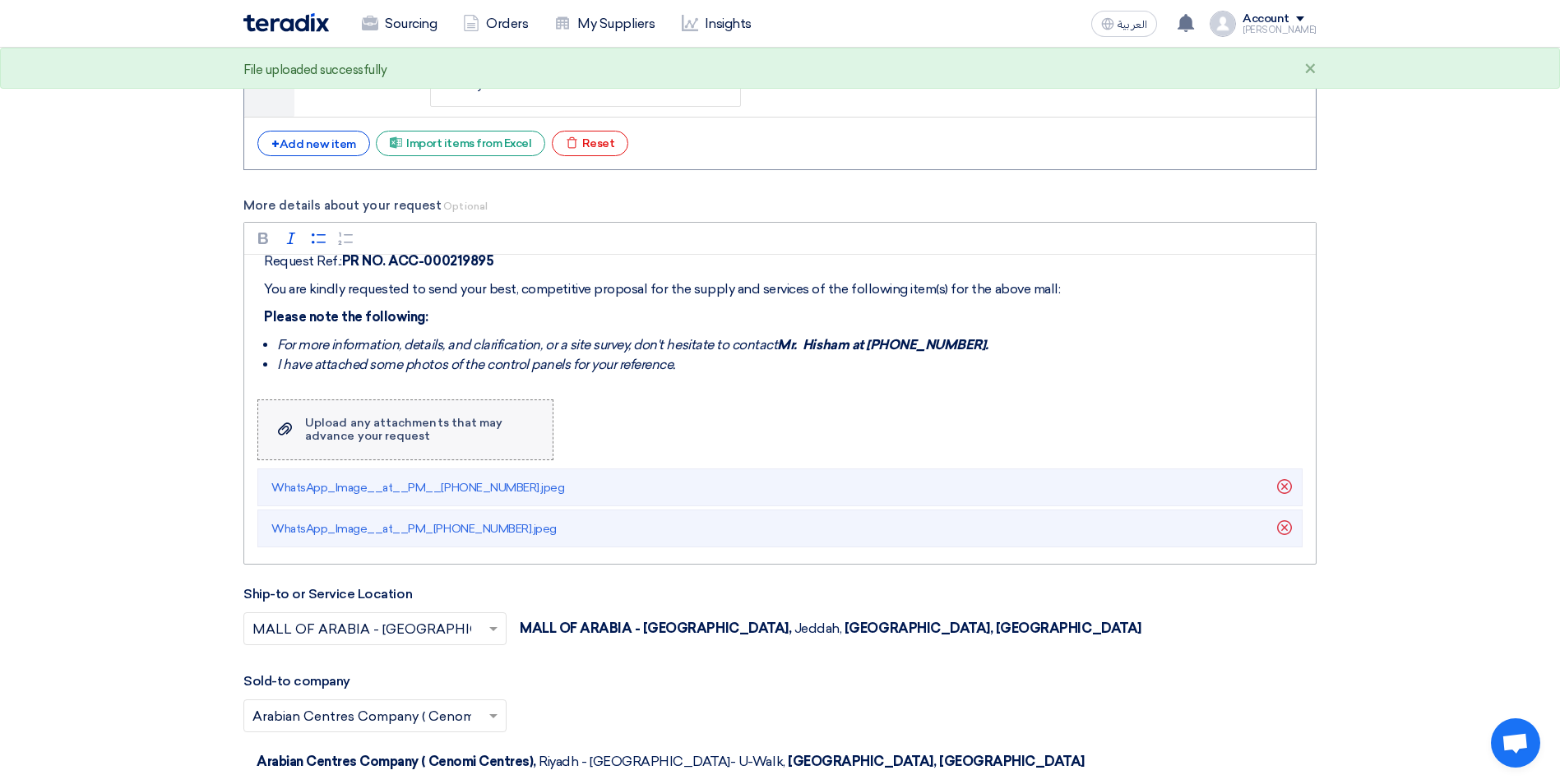
click at [343, 431] on div "Upload any attachments that may advance your request" at bounding box center [420, 430] width 231 height 26
click at [0, 0] on input "Upload a file Upload any attachments that may advance your request" at bounding box center [0, 0] width 0 height 0
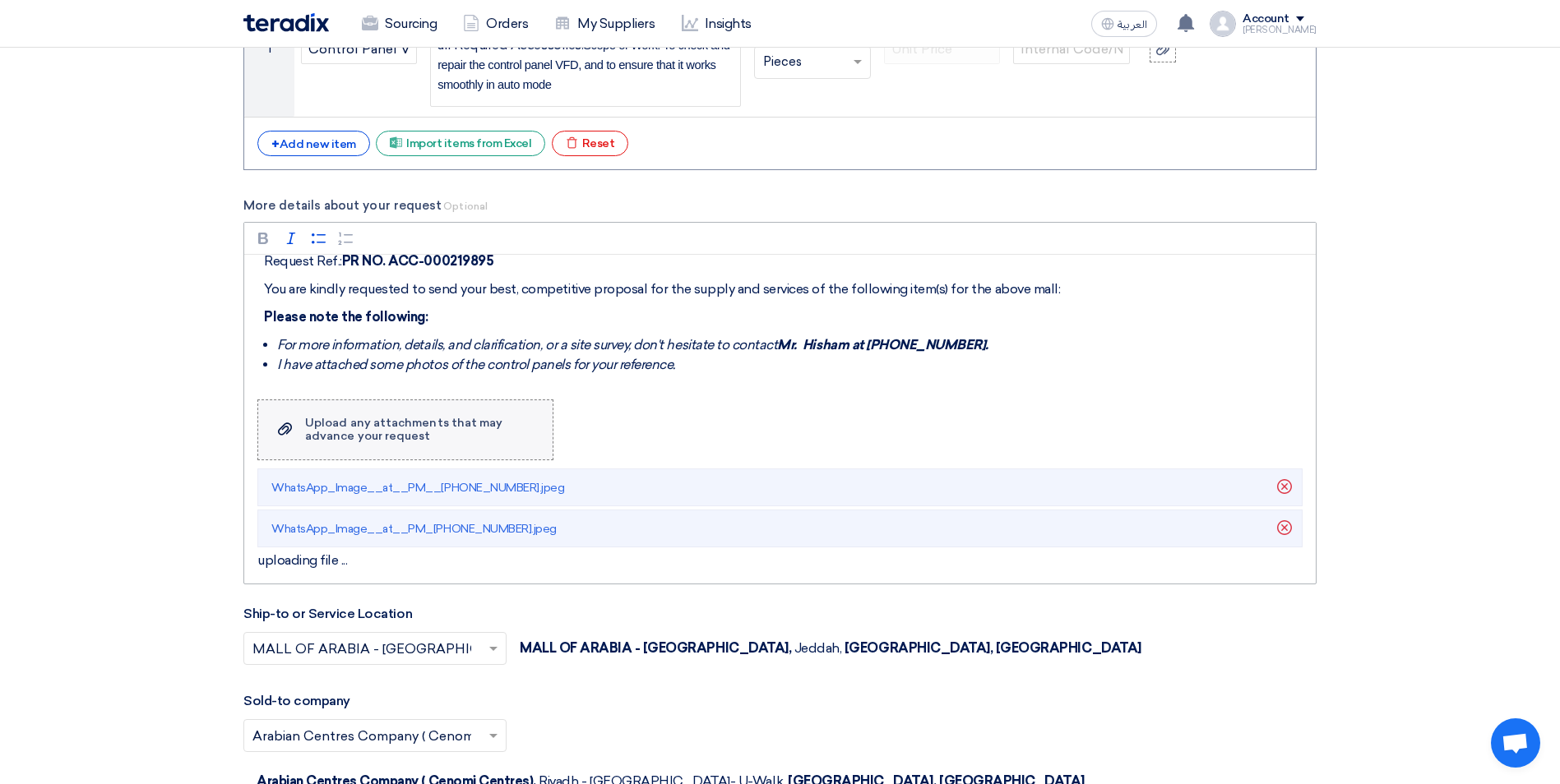
click at [380, 432] on div "Upload any attachments that may advance your request" at bounding box center [420, 430] width 231 height 26
click at [0, 0] on input "Upload a file Upload any attachments that may advance your request" at bounding box center [0, 0] width 0 height 0
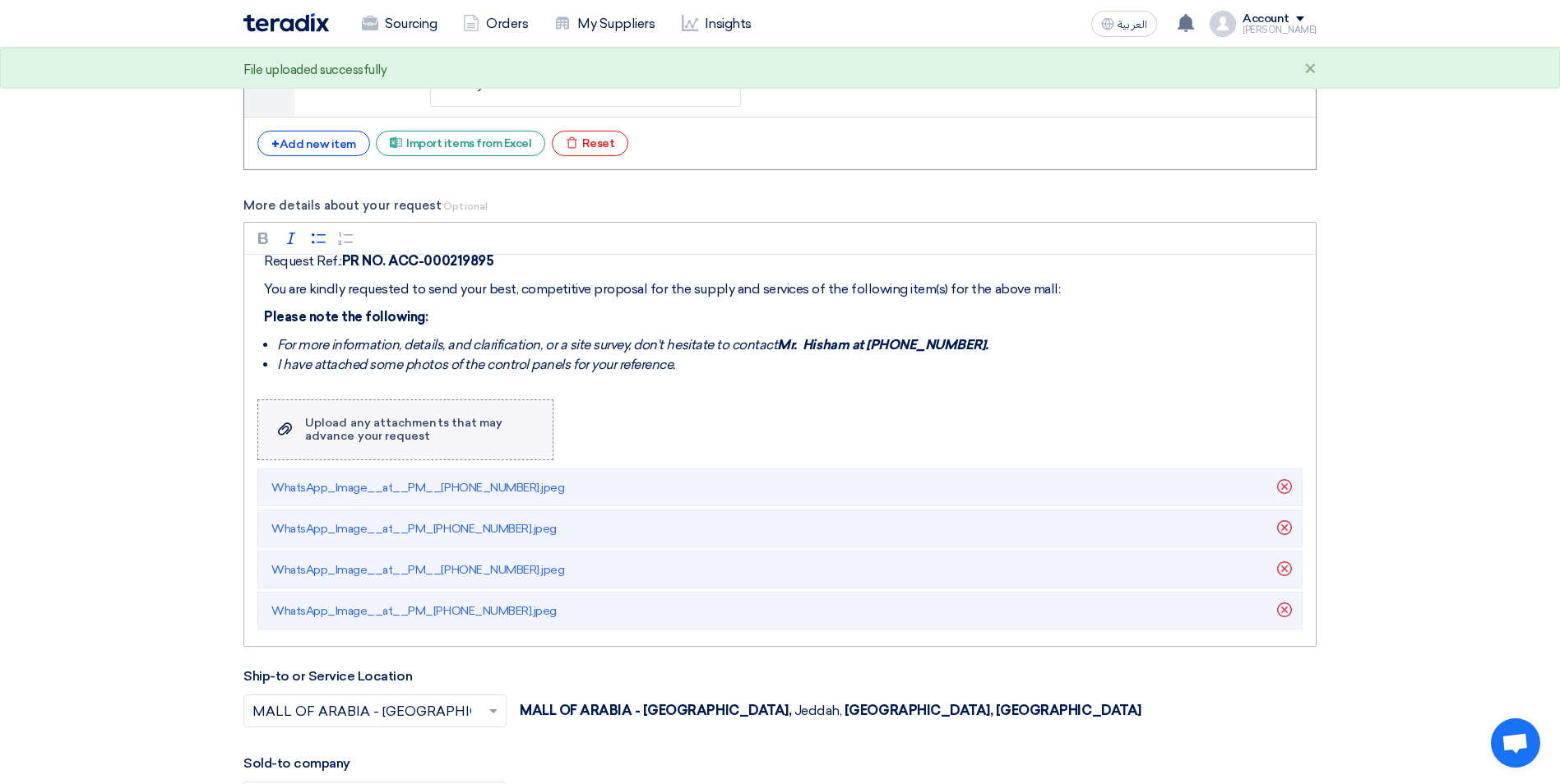
click at [418, 435] on div "Upload any attachments that may advance your request" at bounding box center [420, 430] width 231 height 26
click at [0, 0] on input "Upload a file Upload any attachments that may advance your request" at bounding box center [0, 0] width 0 height 0
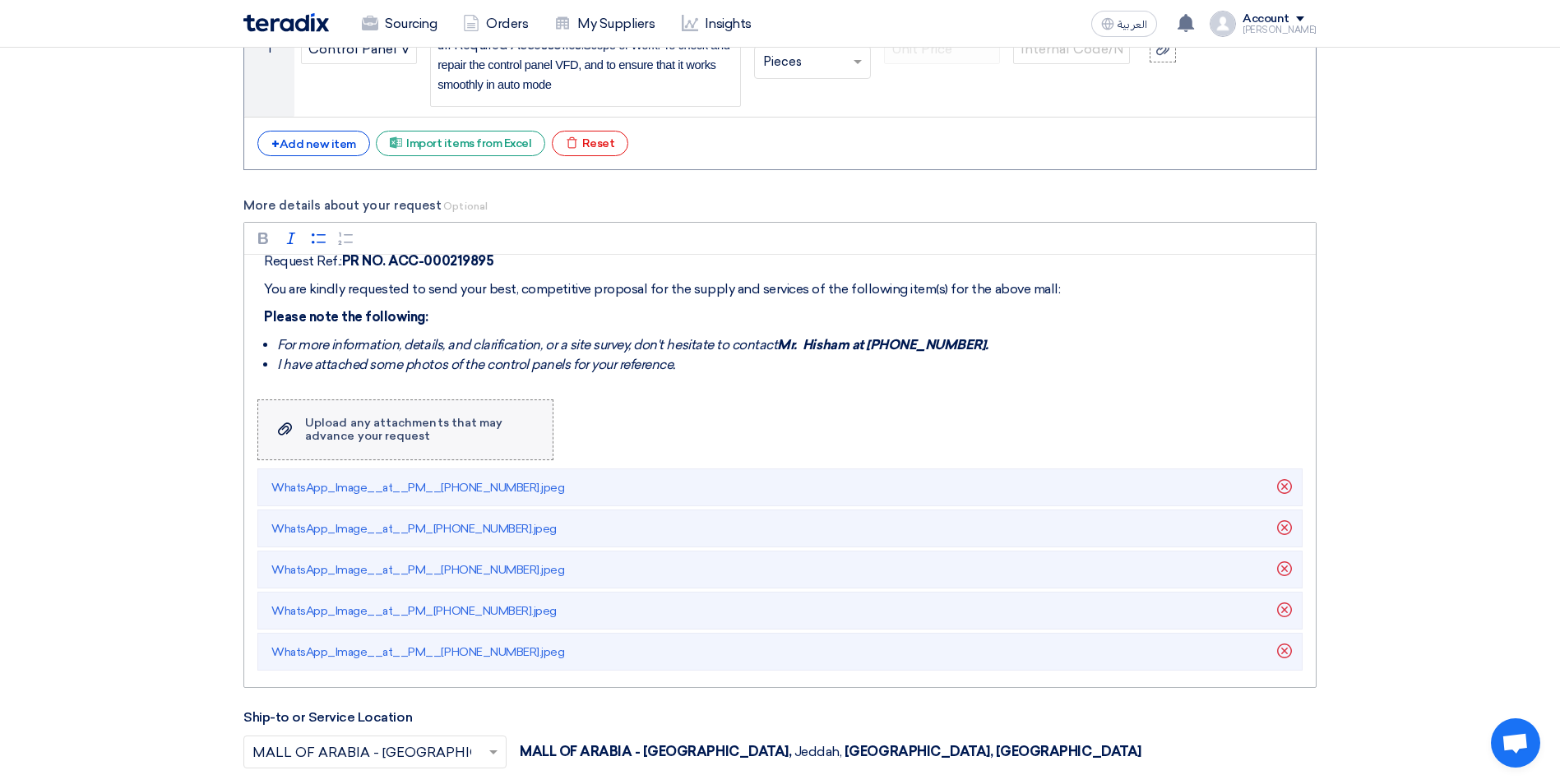
click at [354, 438] on div "Upload any attachments that may advance your request" at bounding box center [420, 430] width 231 height 26
click at [0, 0] on input "Upload a file Upload any attachments that may advance your request" at bounding box center [0, 0] width 0 height 0
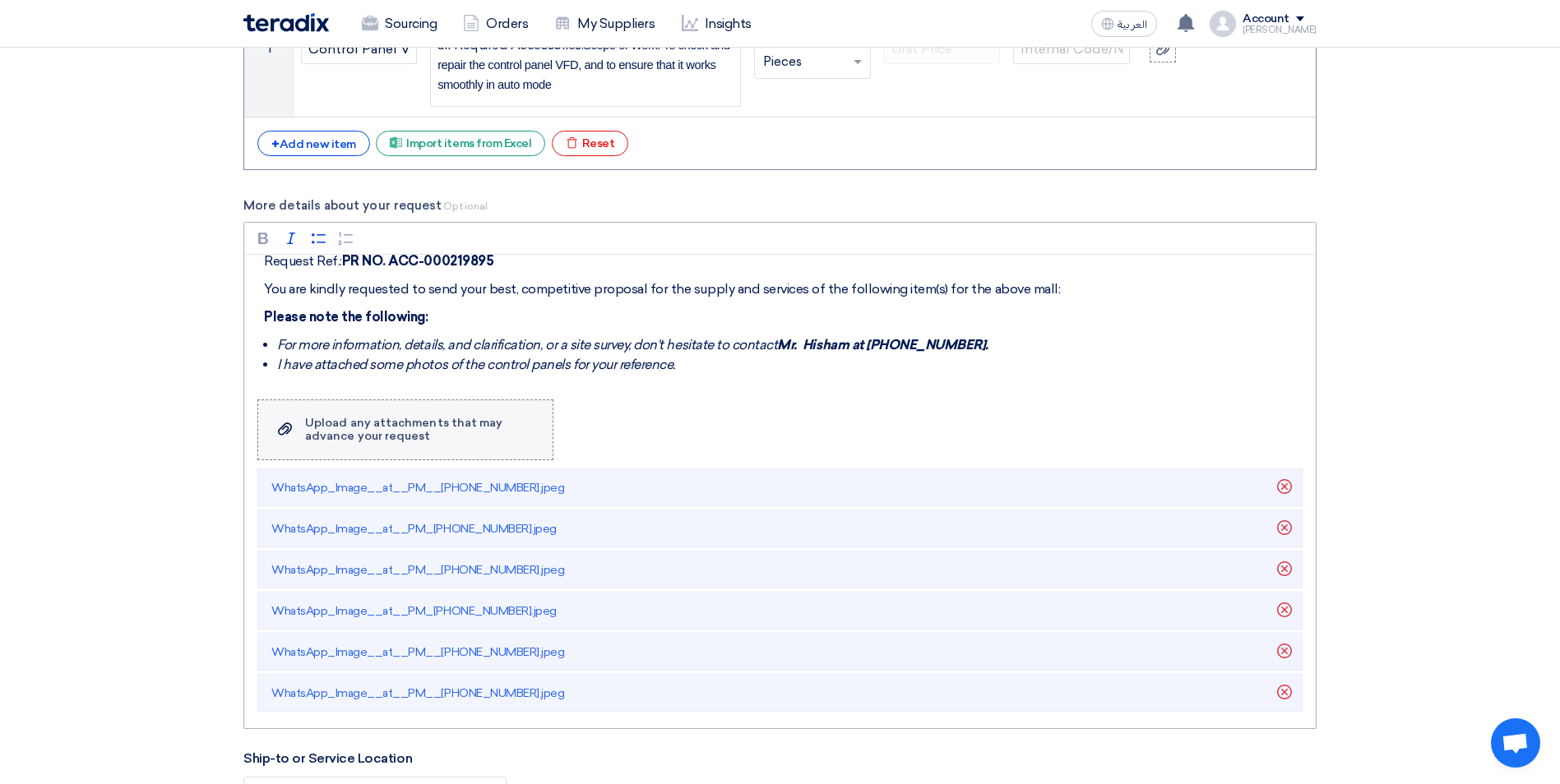
click at [340, 440] on div "Upload any attachments that may advance your request" at bounding box center [420, 430] width 231 height 26
click at [0, 0] on input "Upload a file Upload any attachments that may advance your request" at bounding box center [0, 0] width 0 height 0
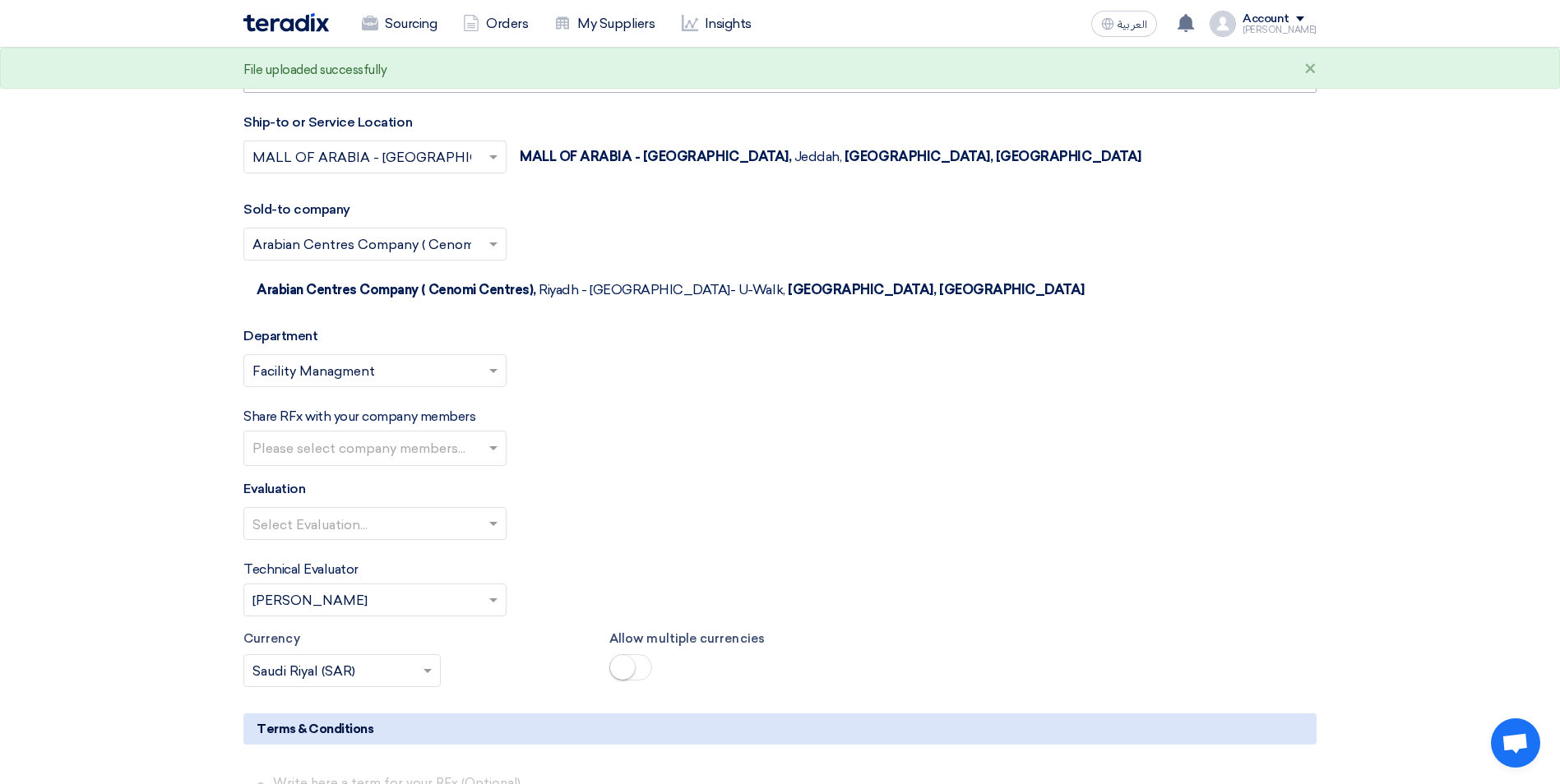
scroll to position [2630, 0]
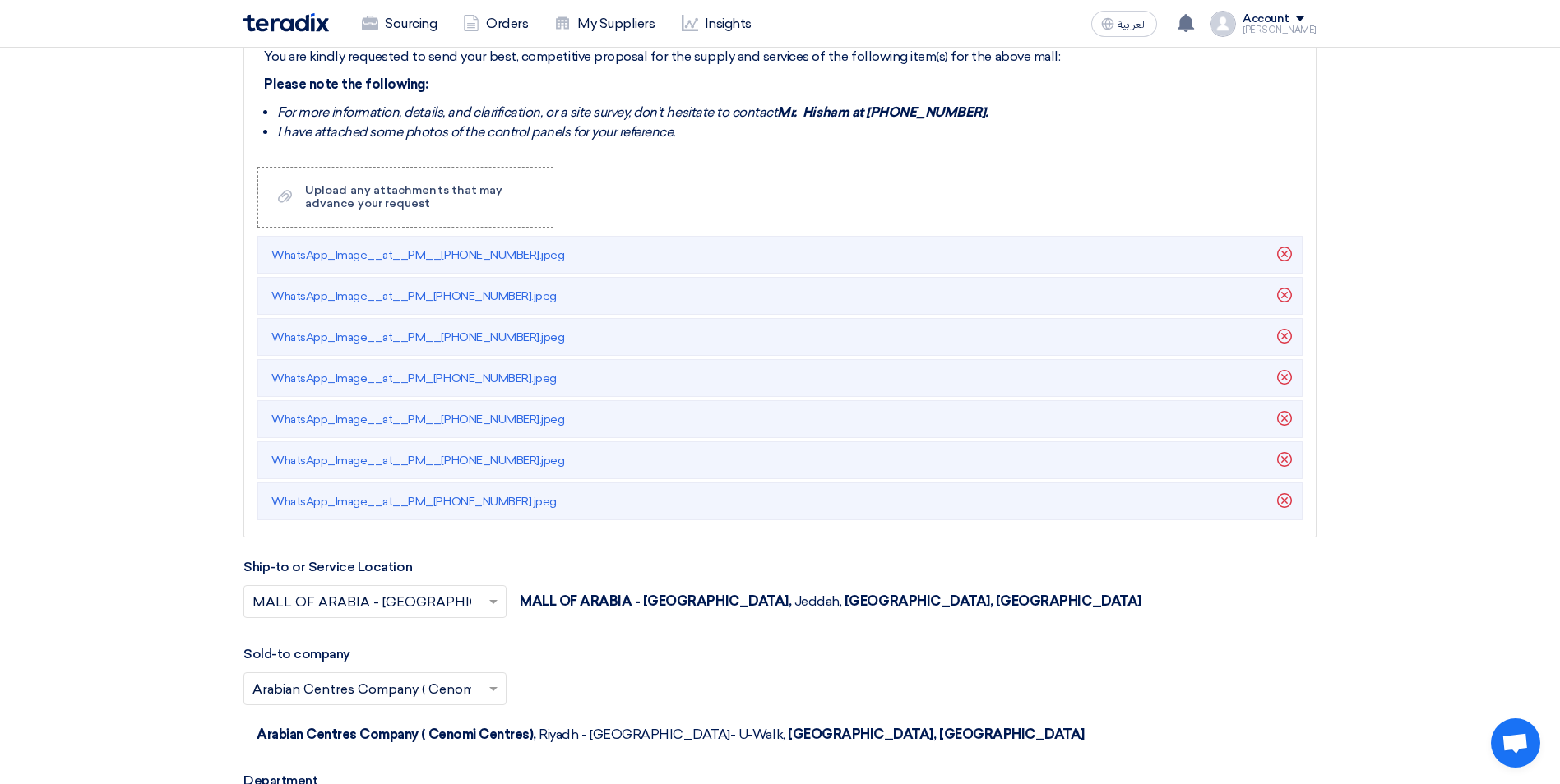
scroll to position [2137, 0]
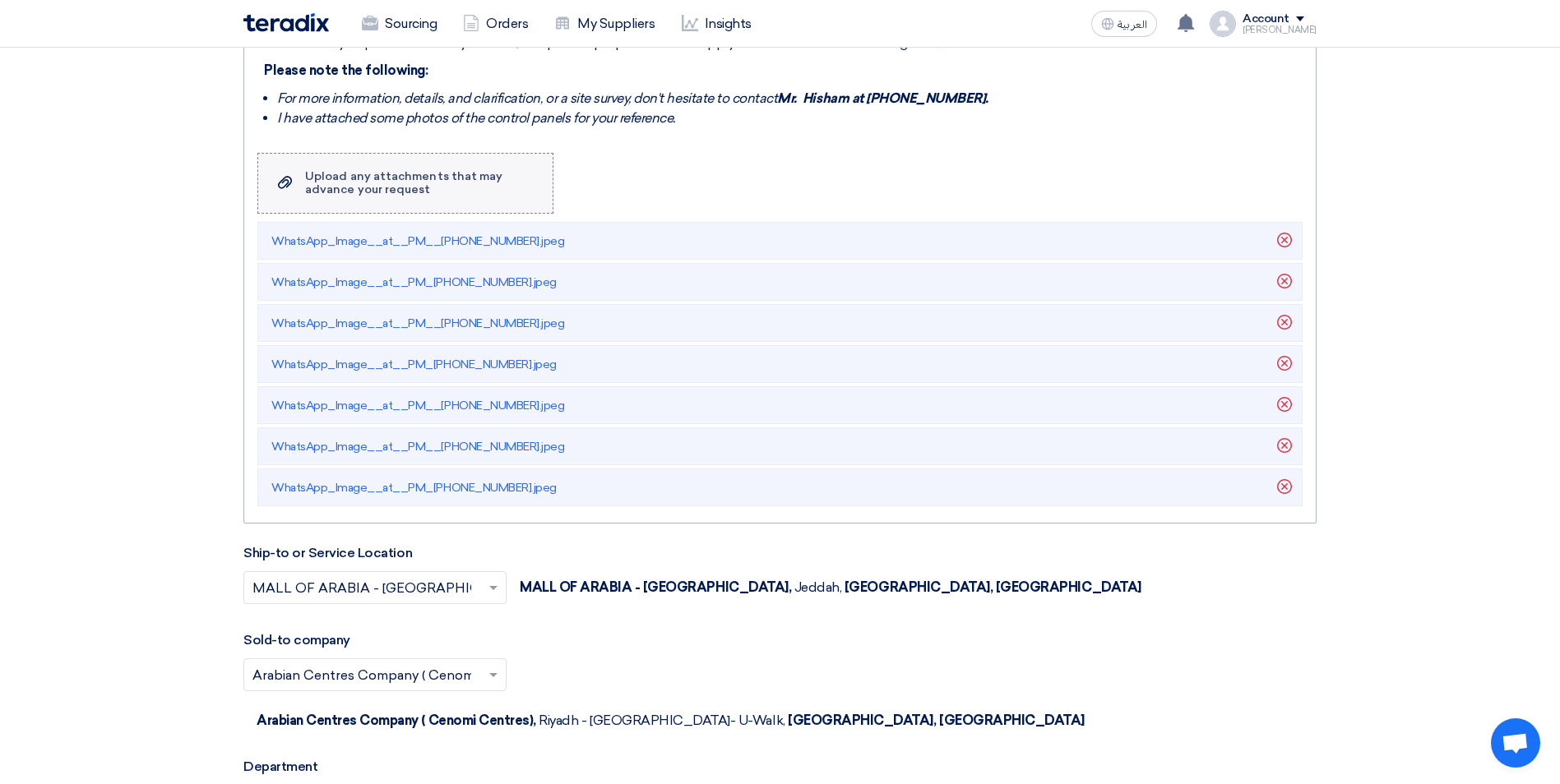
click at [283, 184] on icon "Upload a file" at bounding box center [285, 182] width 14 height 20
click at [0, 0] on input "Upload a file Upload any attachments that may advance your request" at bounding box center [0, 0] width 0 height 0
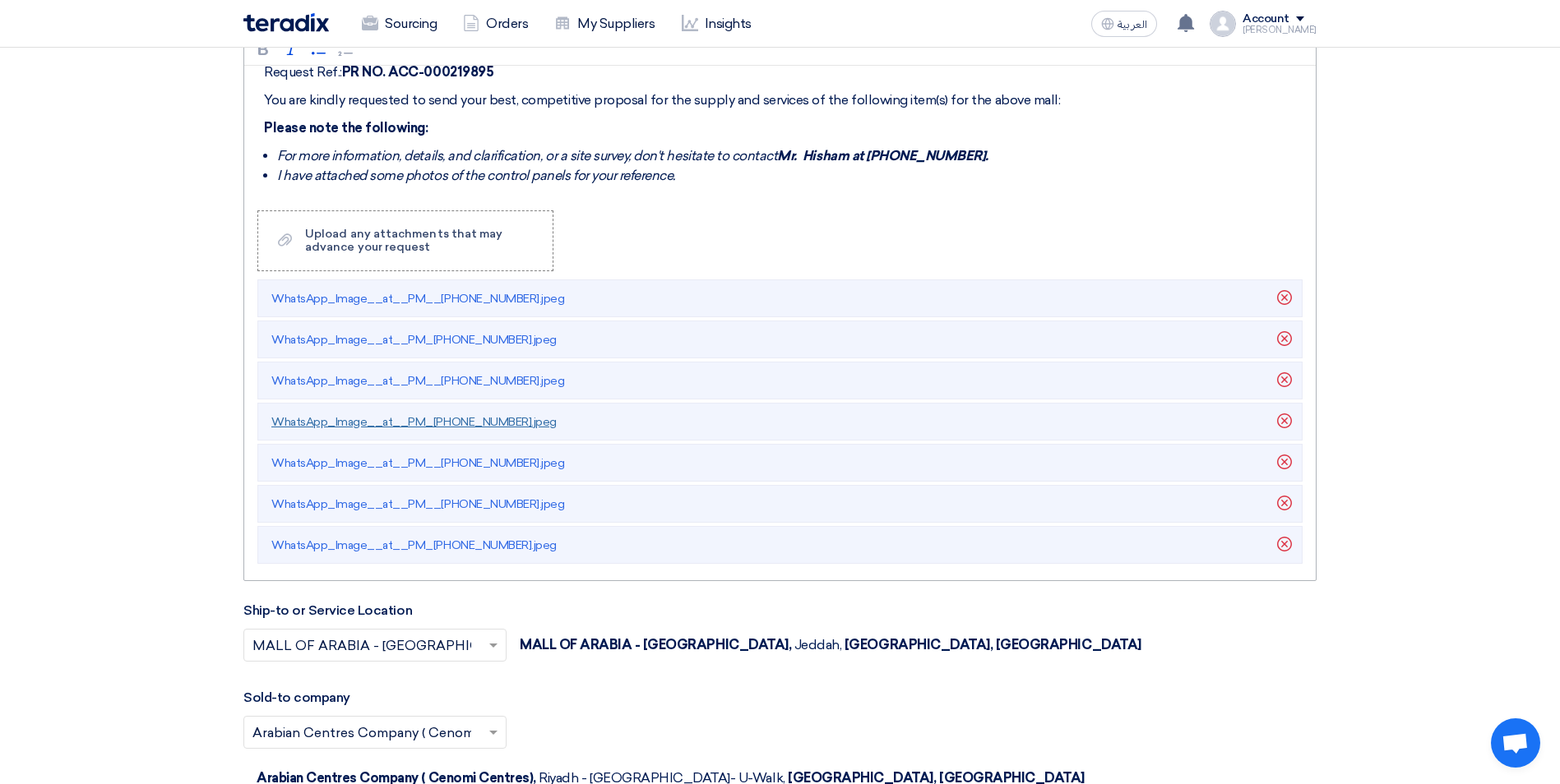
scroll to position [2055, 0]
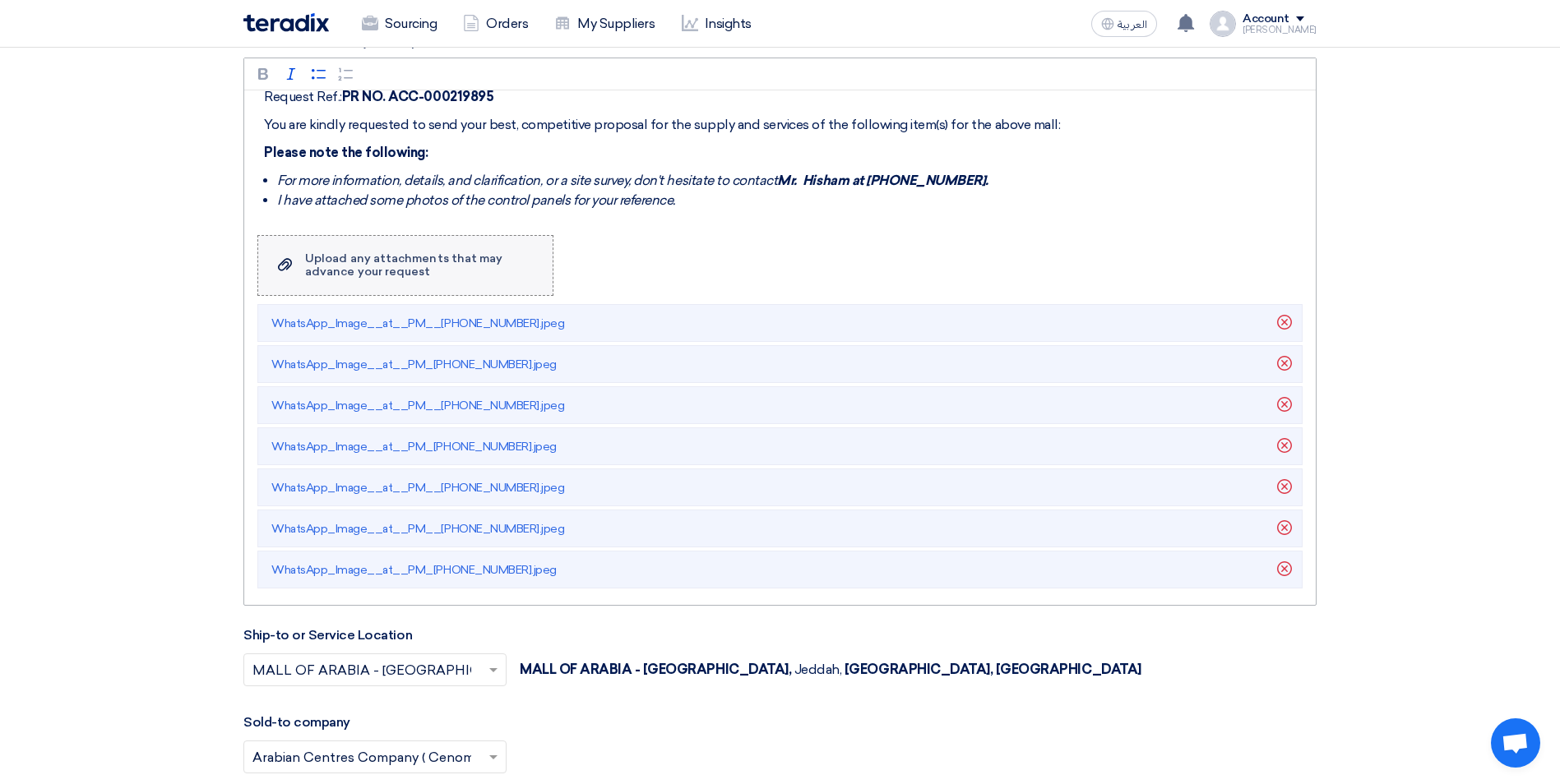
click at [372, 265] on div "Upload any attachments that may advance your request" at bounding box center [420, 265] width 231 height 26
click at [0, 0] on input "Upload a file Upload any attachments that may advance your request" at bounding box center [0, 0] width 0 height 0
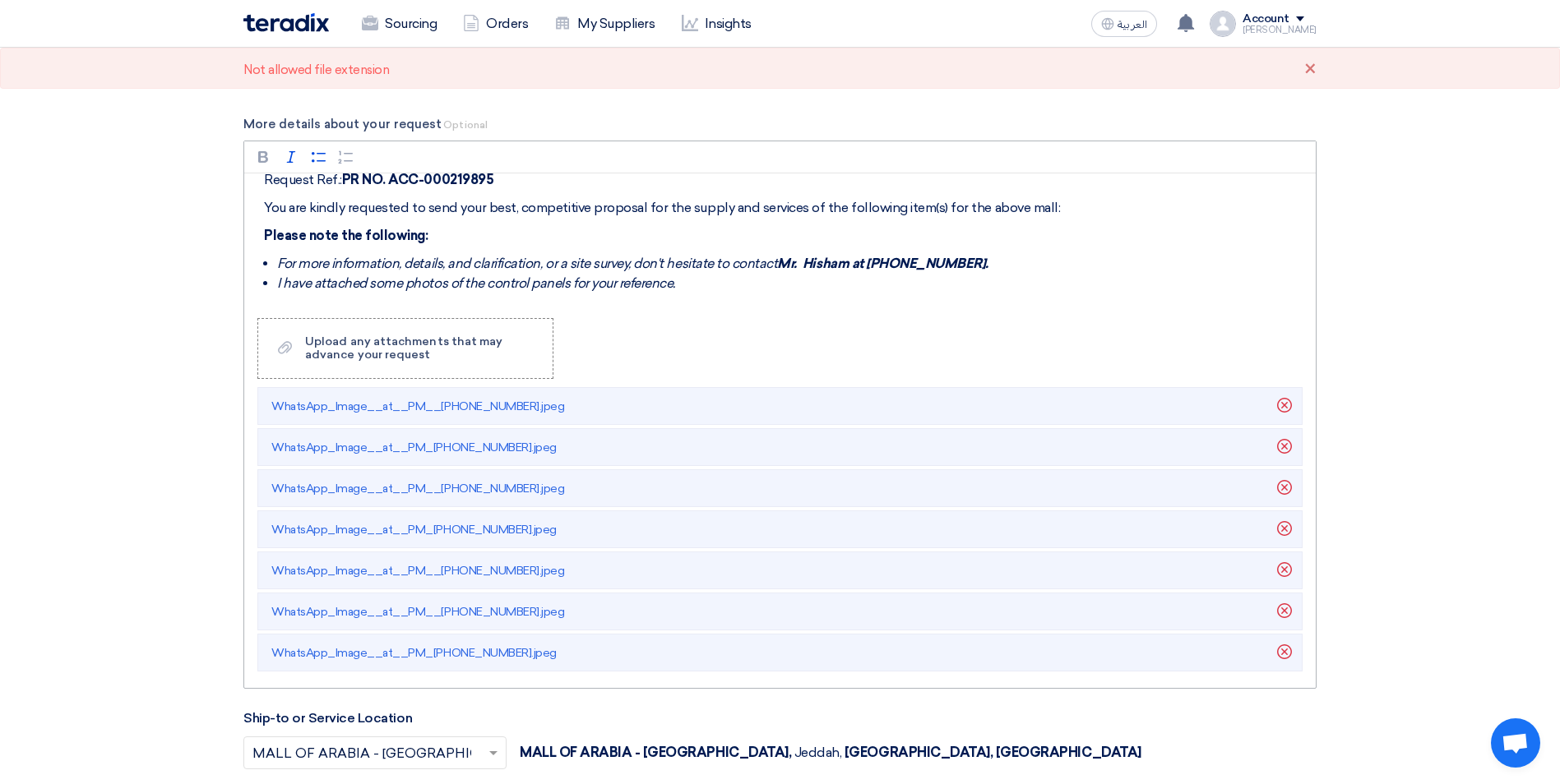
scroll to position [1644, 0]
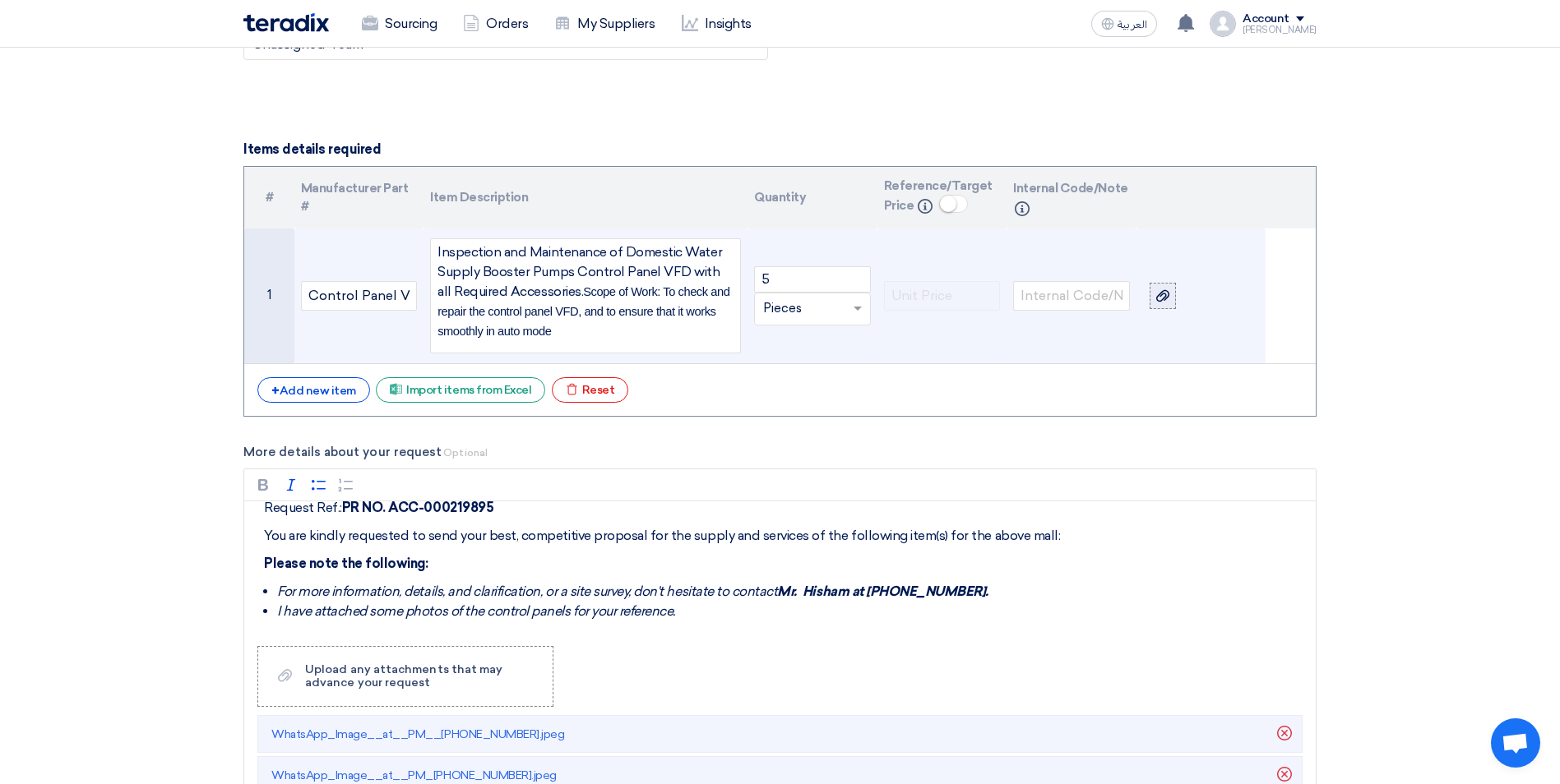
click at [1161, 299] on icon at bounding box center [1162, 296] width 13 height 13
click at [0, 0] on input "file" at bounding box center [0, 0] width 0 height 0
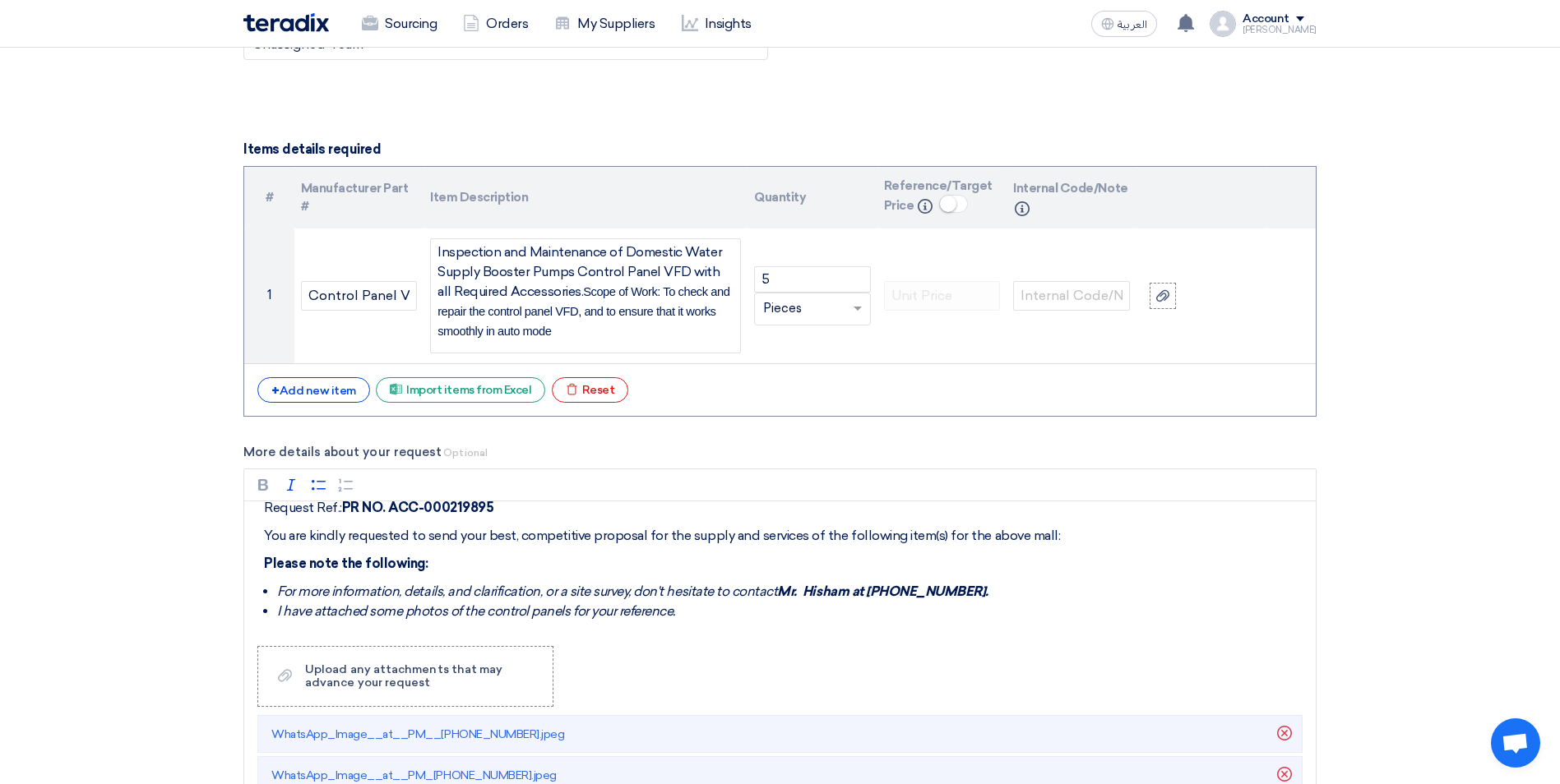
click at [1428, 418] on section "Basic Information RFx Title REPAIRING OF THE DOMESTIC WATER SUPPLY BOOSTER PUMP…" at bounding box center [780, 207] width 1560 height 3273
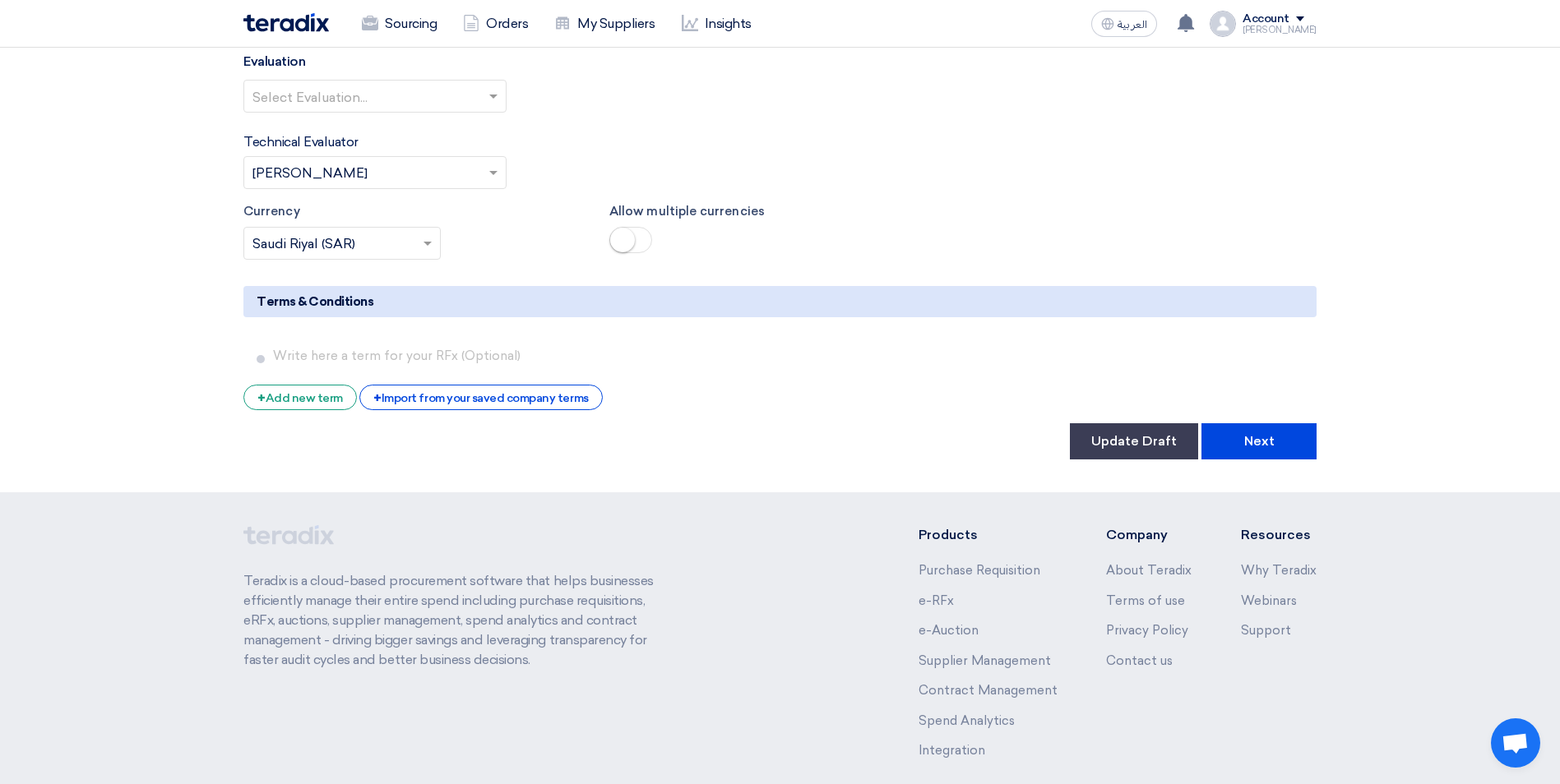
scroll to position [3036, 0]
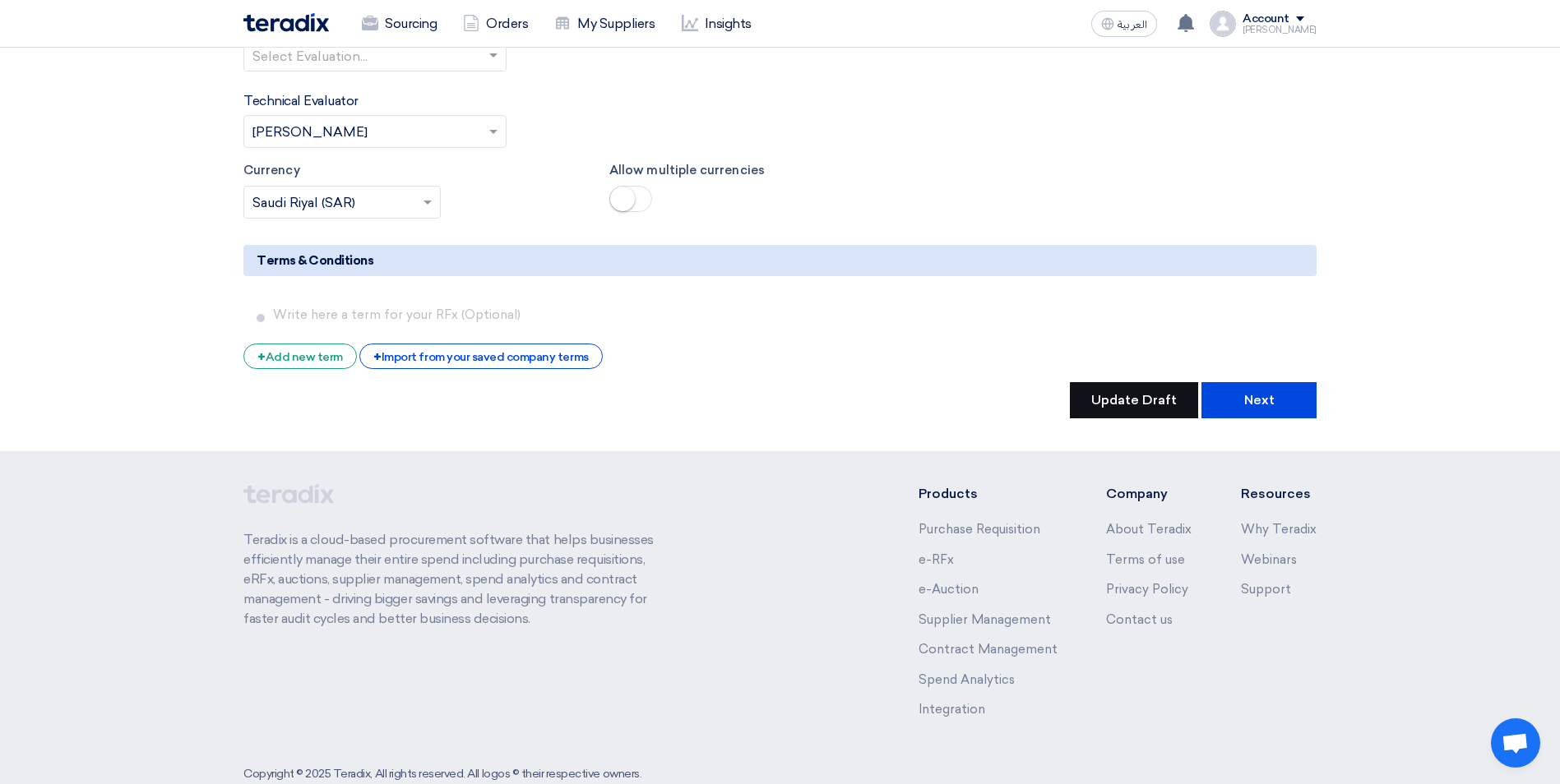
click at [1128, 383] on button "Update Draft" at bounding box center [1133, 400] width 128 height 36
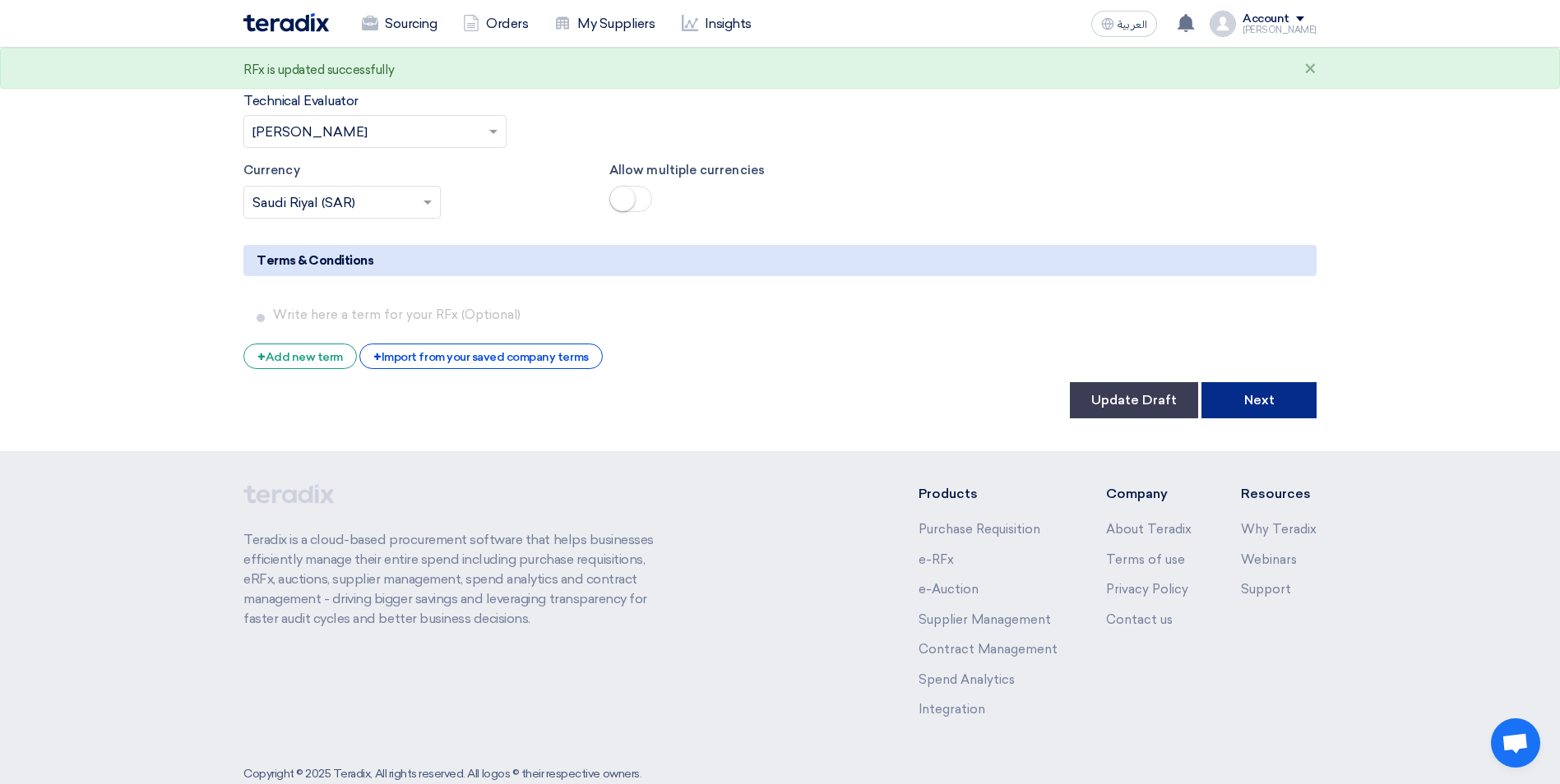
click at [1281, 383] on button "Next" at bounding box center [1258, 400] width 115 height 36
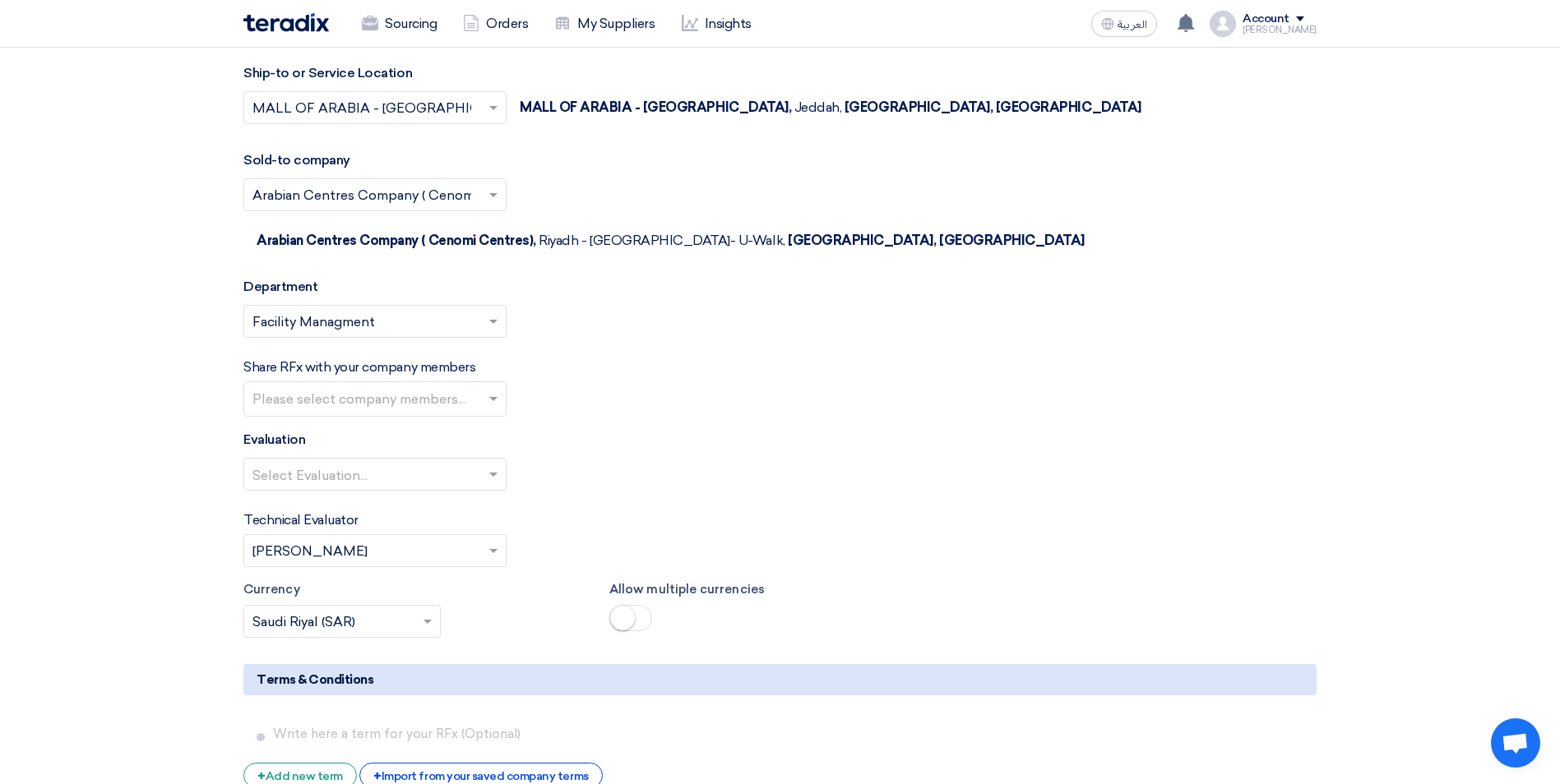
scroll to position [2877, 0]
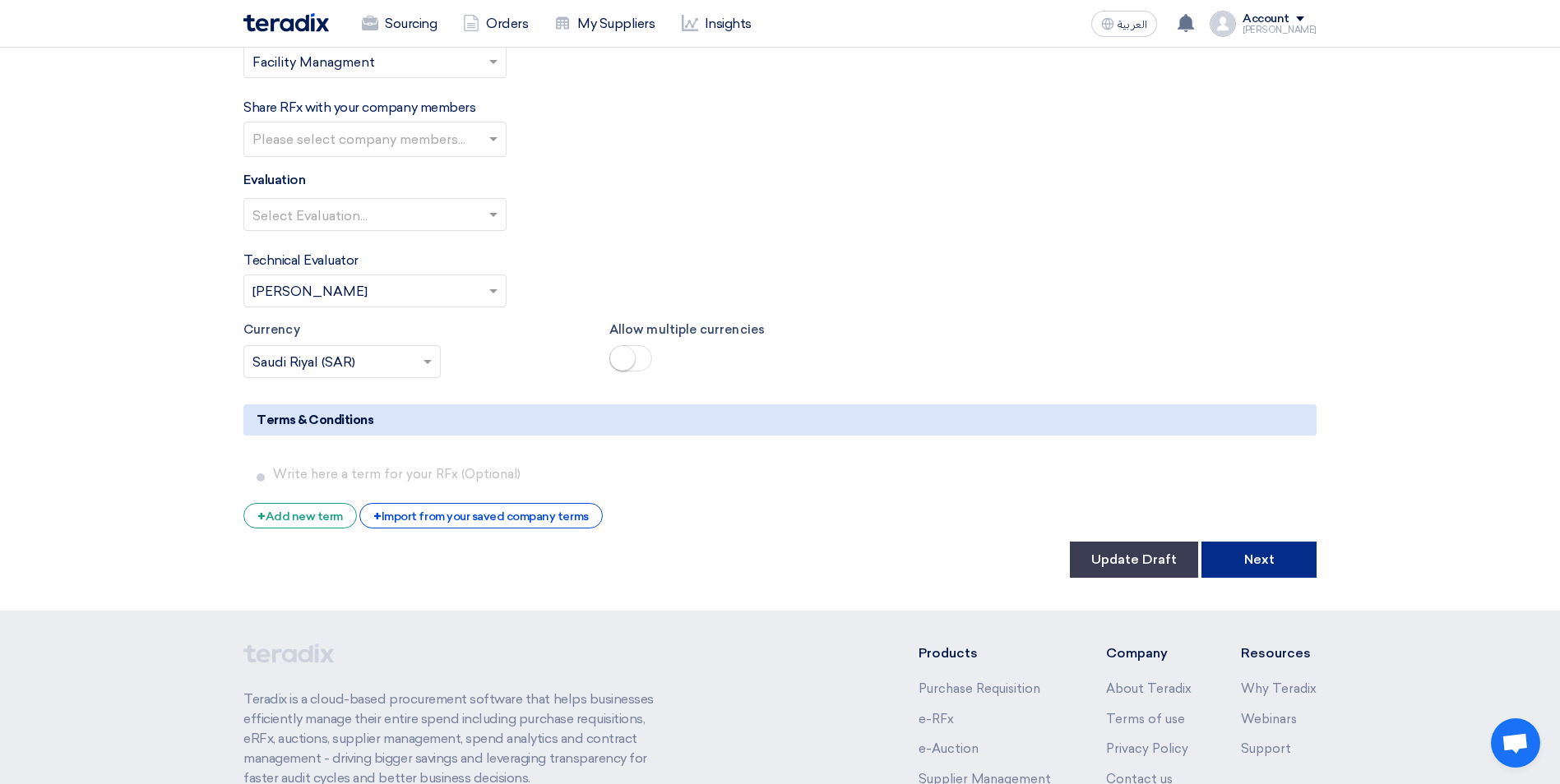
click at [1237, 541] on button "Next" at bounding box center [1258, 559] width 115 height 36
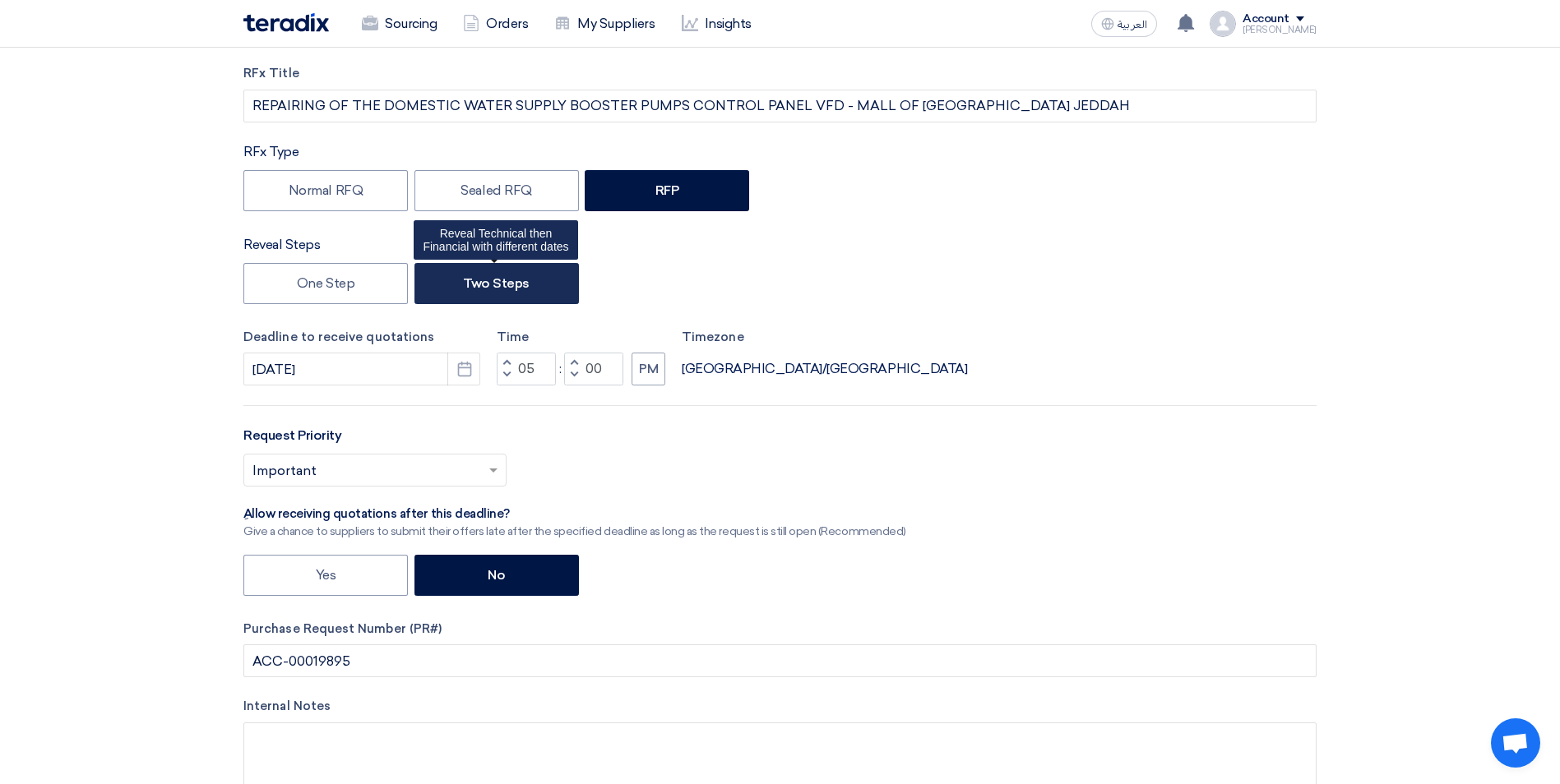
click at [512, 290] on label "Two Steps" at bounding box center [496, 284] width 165 height 41
click at [474, 288] on input "Two Steps" at bounding box center [467, 282] width 10 height 10
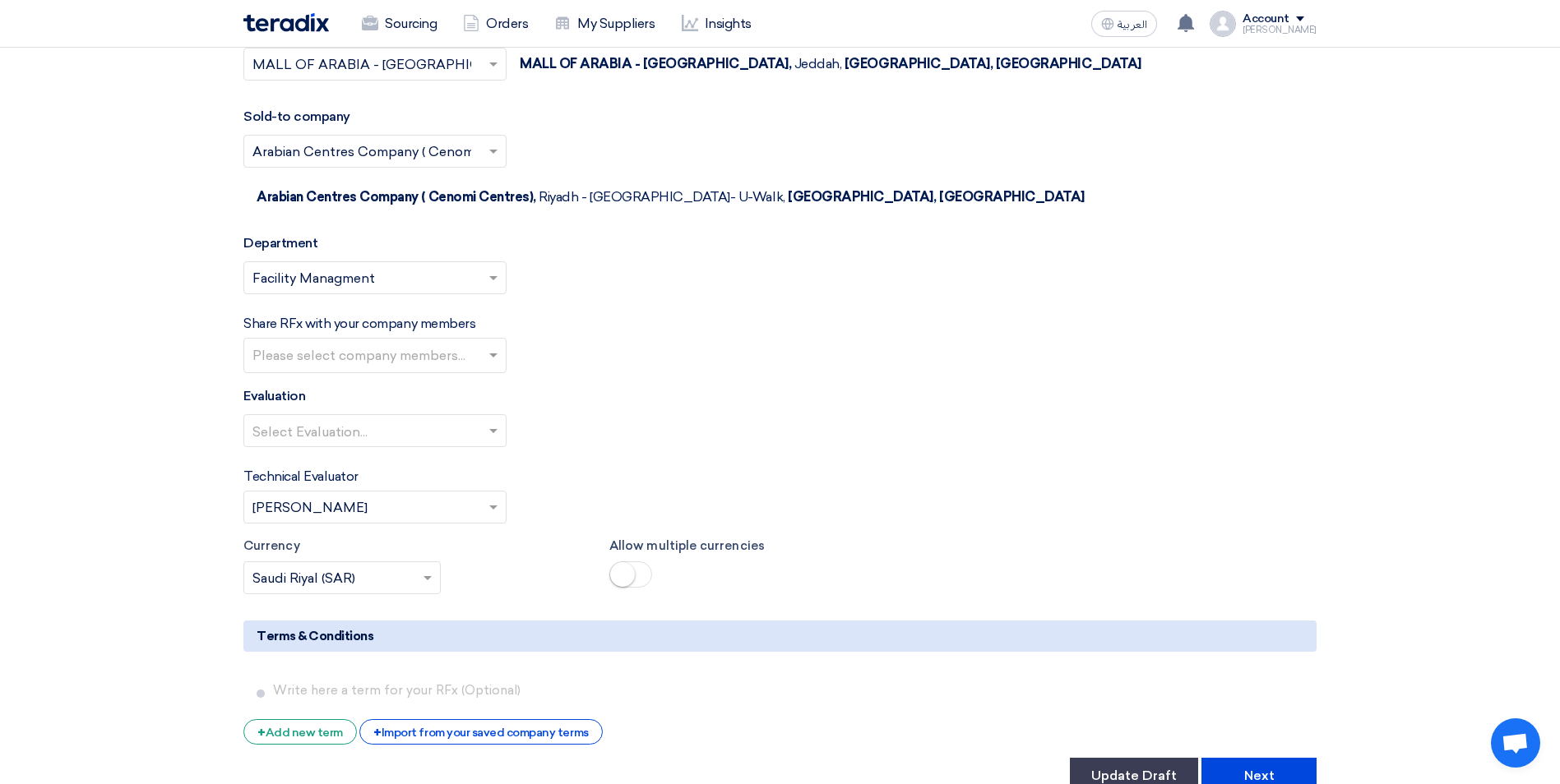
scroll to position [2712, 0]
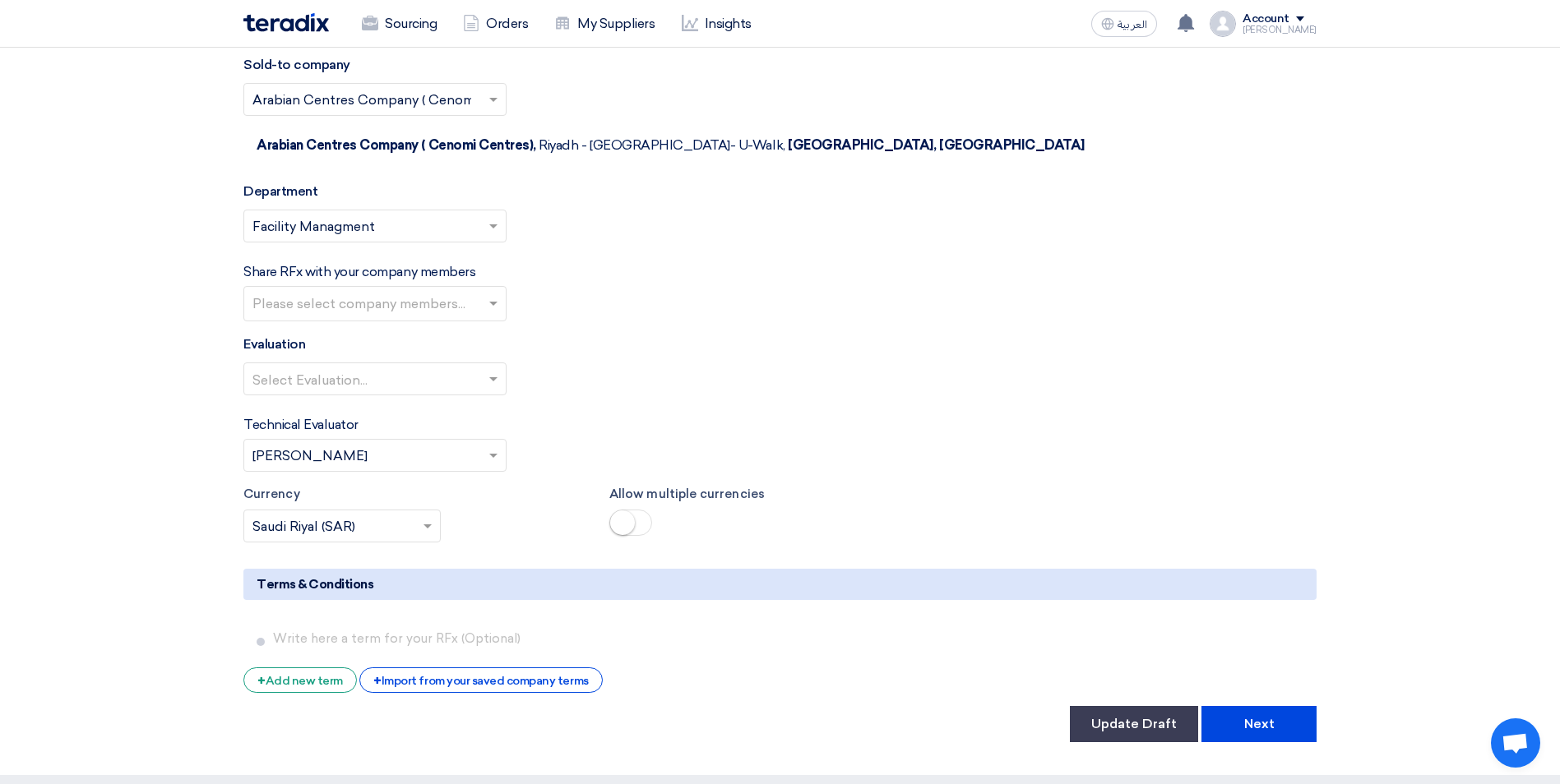
click at [409, 367] on input "text" at bounding box center [366, 380] width 228 height 27
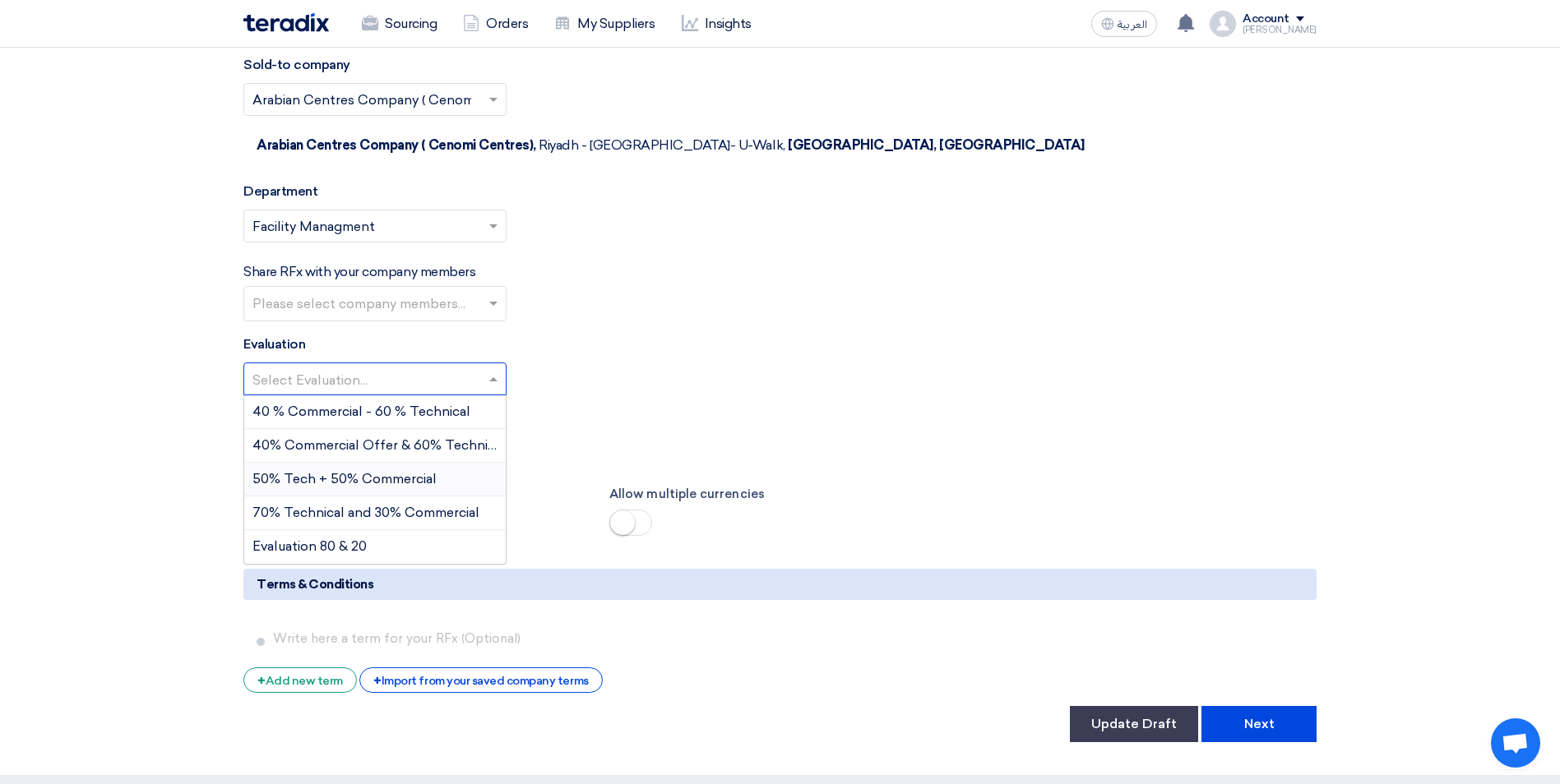
click at [406, 471] on span "50% Tech + 50% Commercial" at bounding box center [344, 478] width 184 height 16
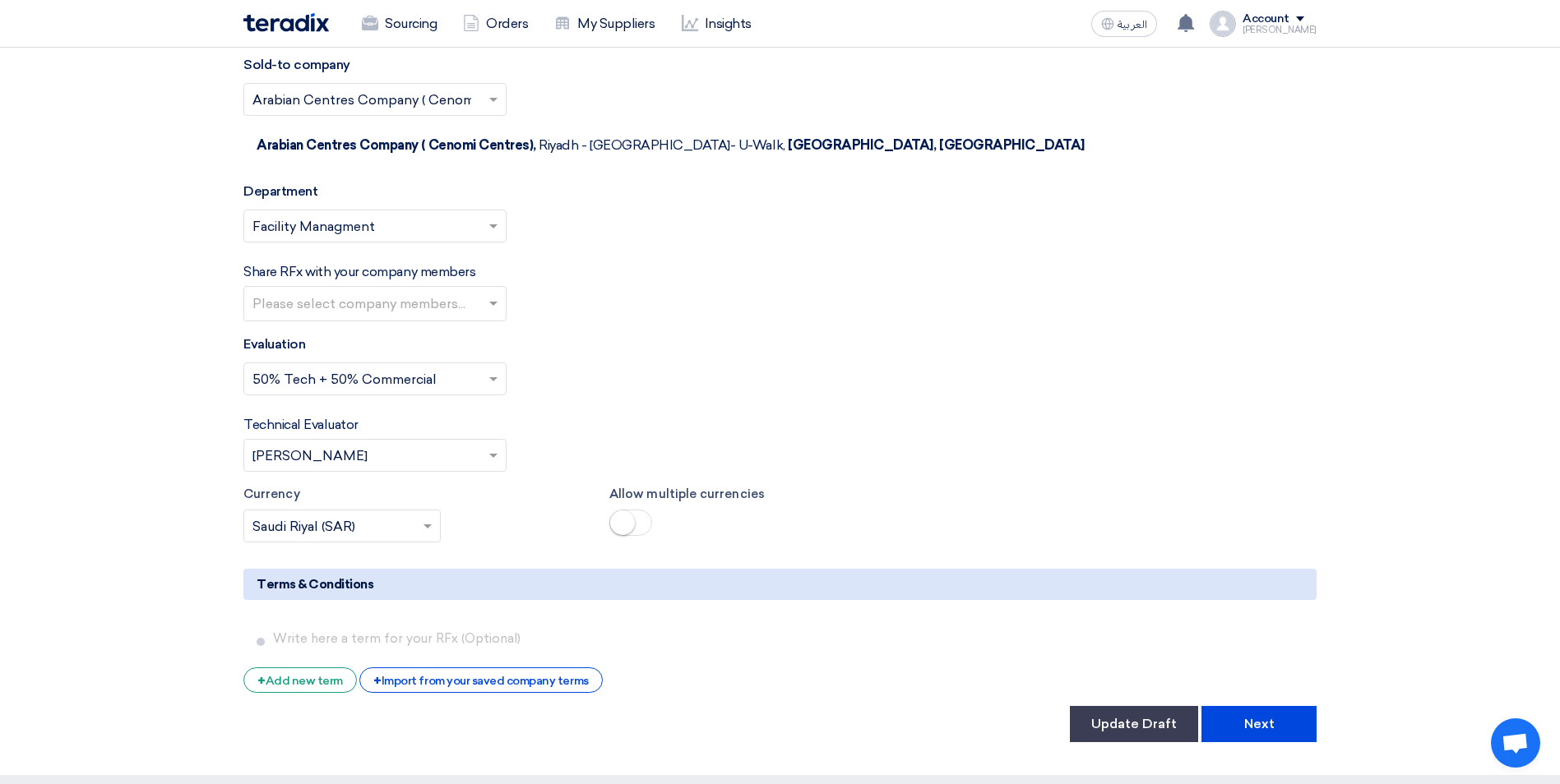
click at [678, 363] on div "Select Evaluation... × 50% Tech + 50% Commercial ×" at bounding box center [780, 385] width 1073 height 46
click at [1151, 706] on button "Update Draft" at bounding box center [1133, 724] width 128 height 36
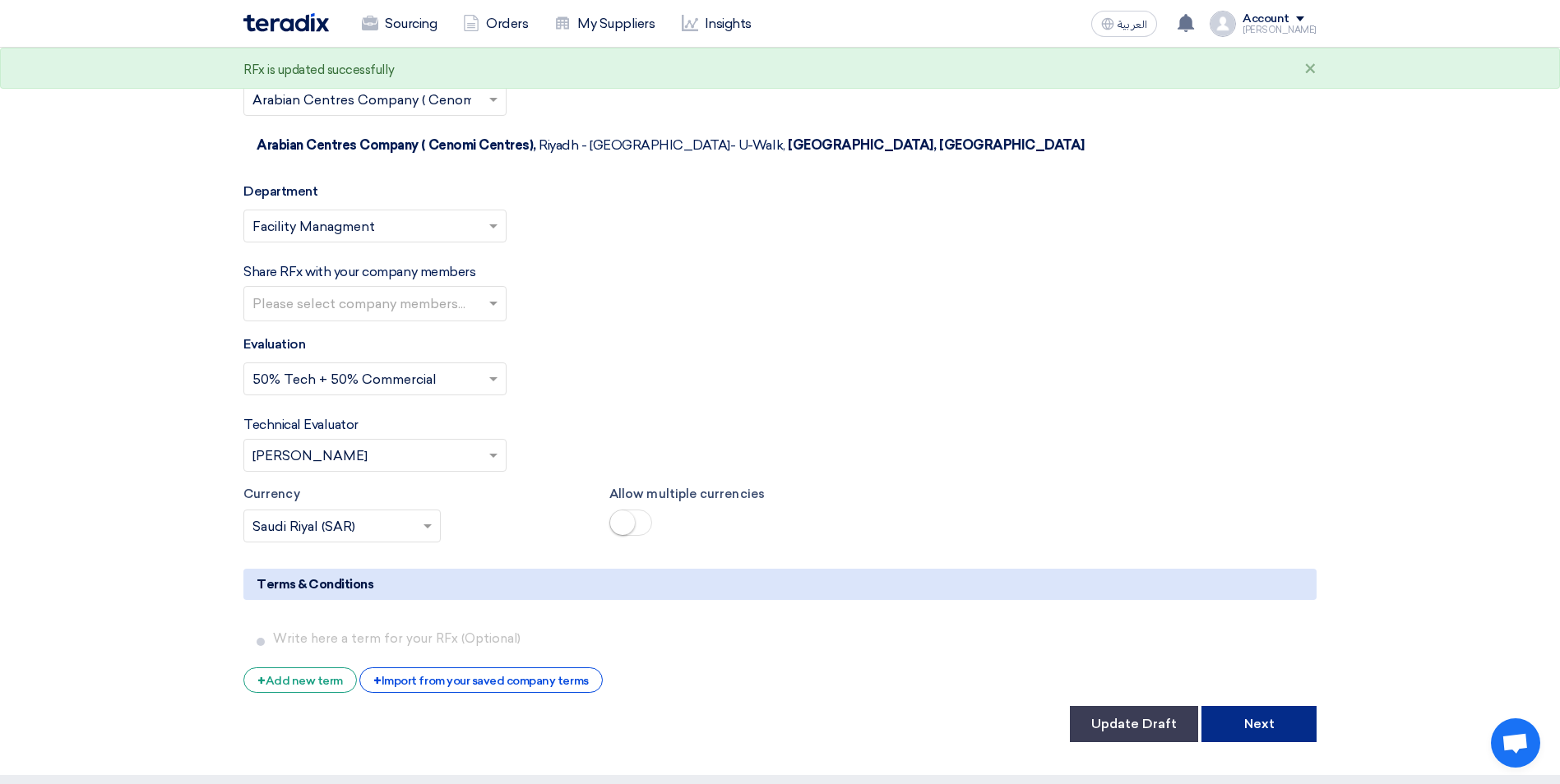
click at [1253, 706] on button "Next" at bounding box center [1258, 724] width 115 height 36
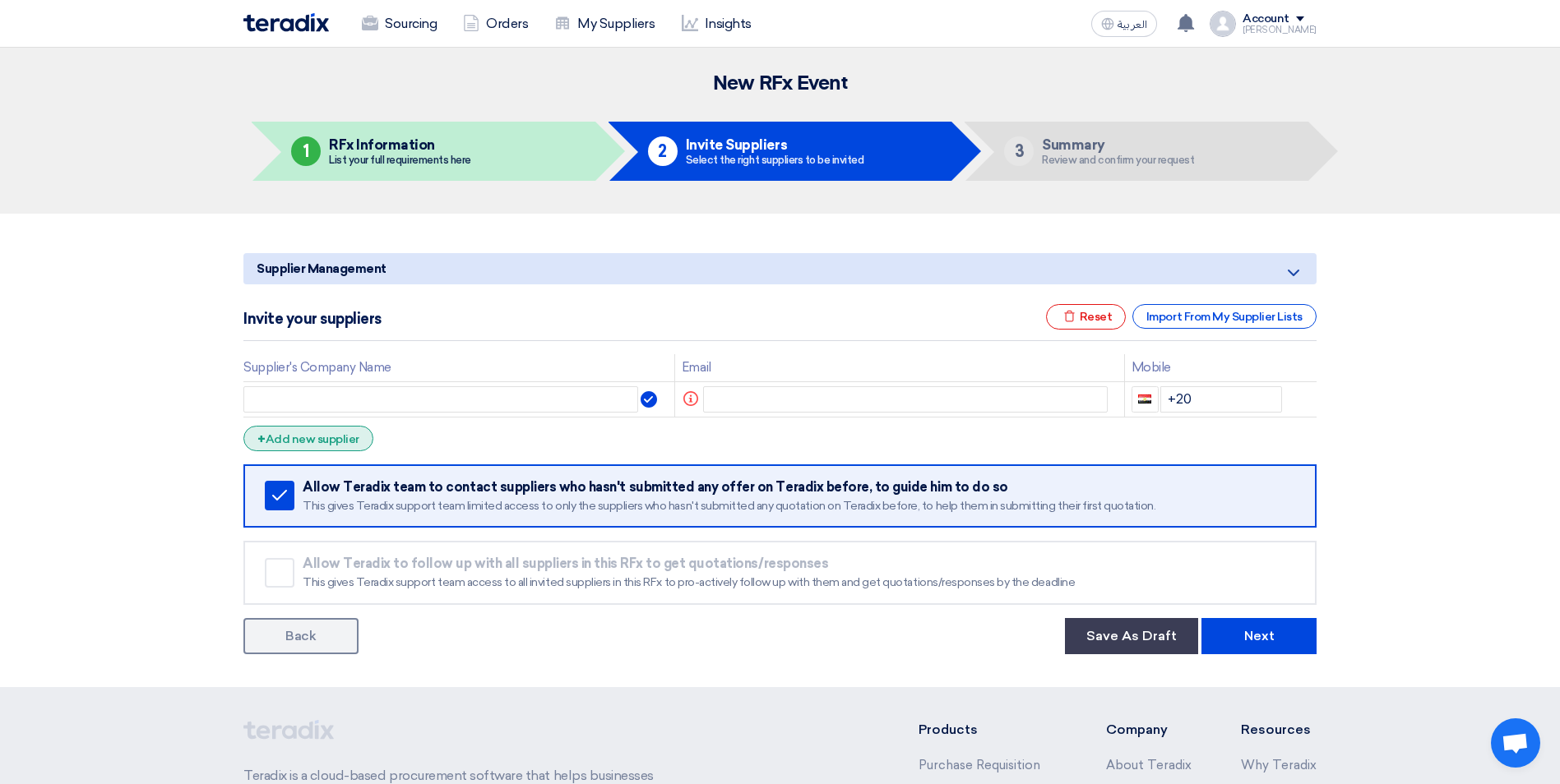
click at [270, 434] on div "+ Add new supplier" at bounding box center [308, 438] width 130 height 25
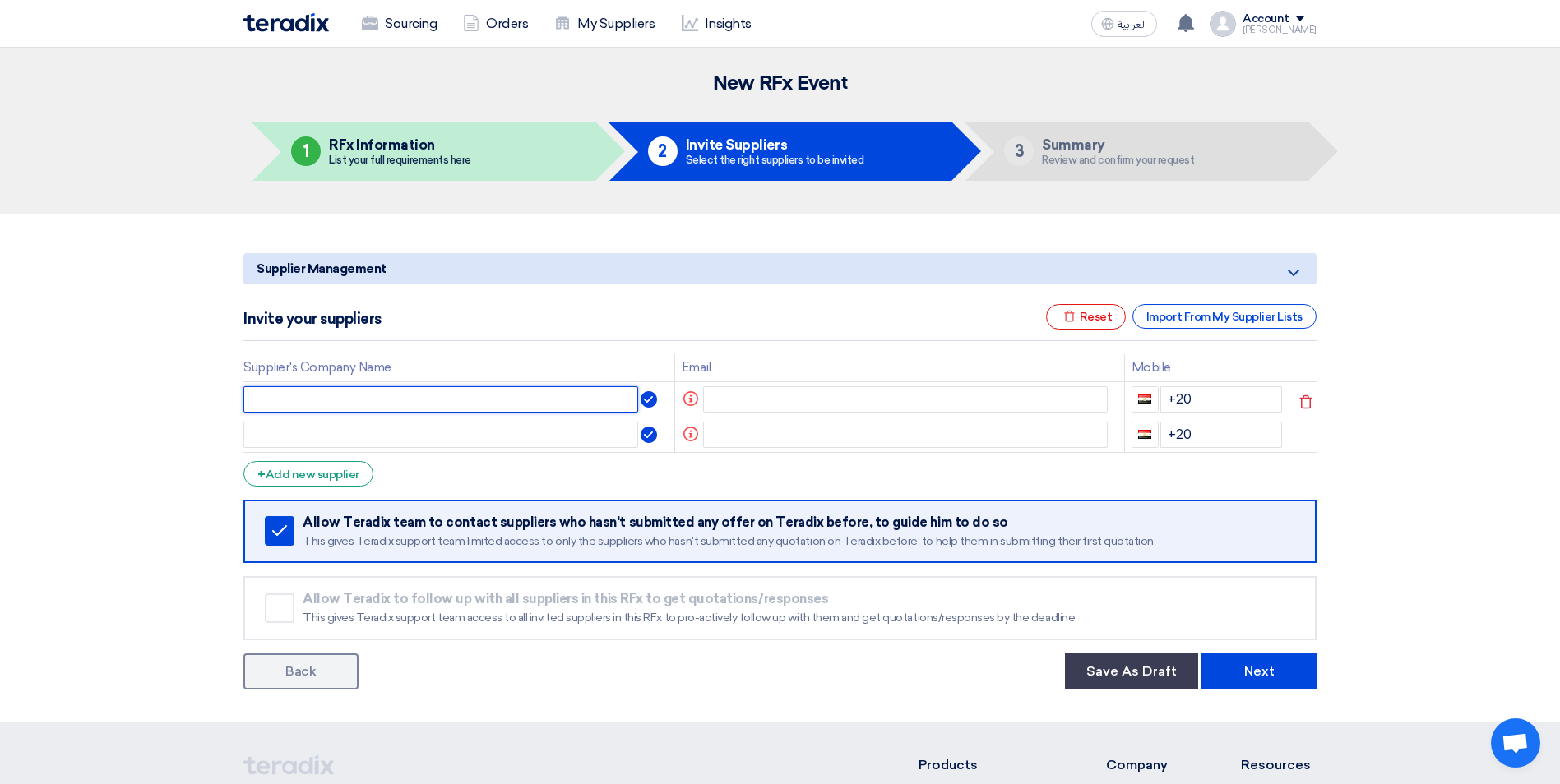
click at [298, 400] on input "text" at bounding box center [441, 400] width 395 height 26
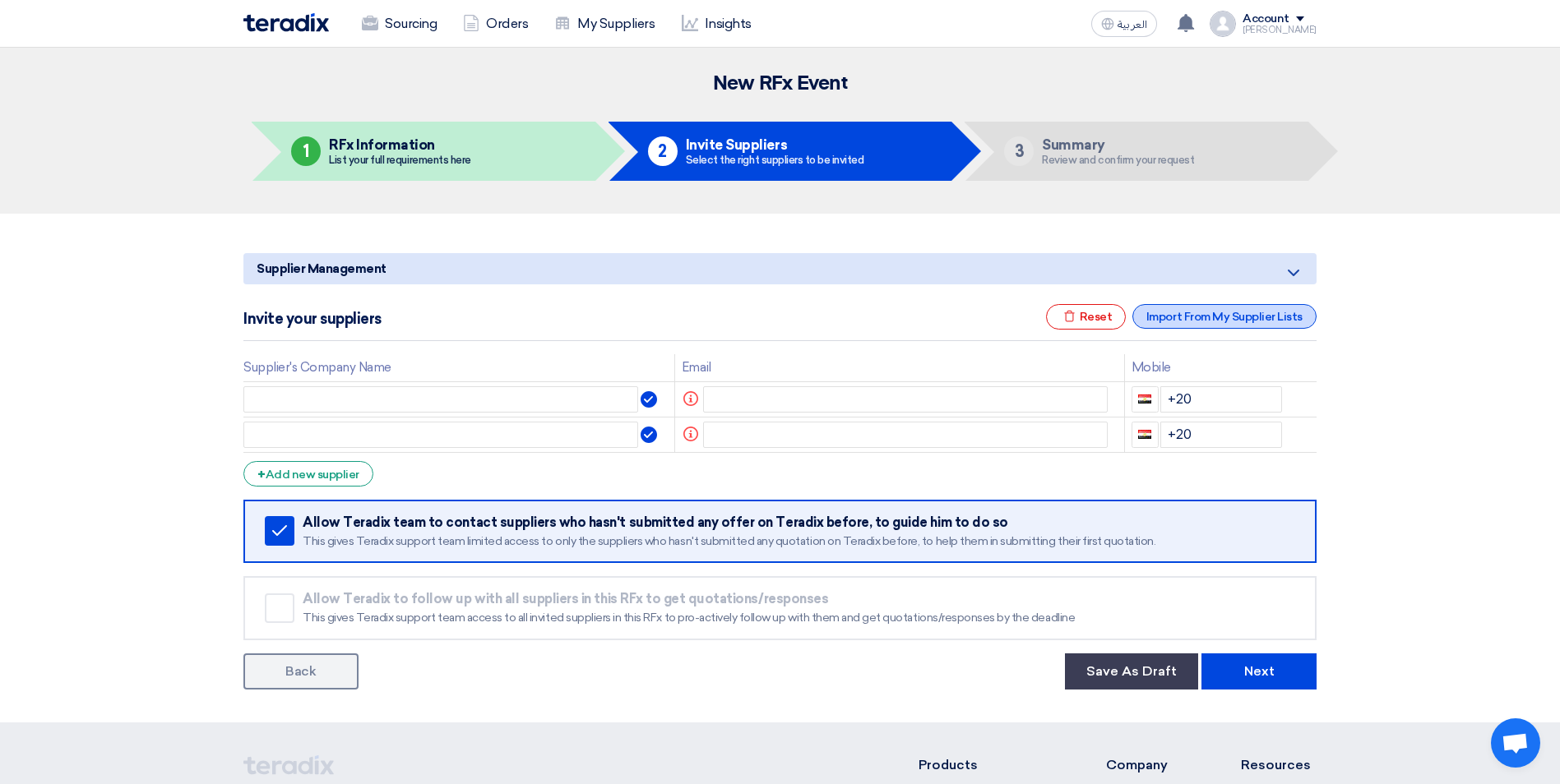
click at [1160, 317] on div "Import From My Supplier Lists" at bounding box center [1224, 316] width 184 height 24
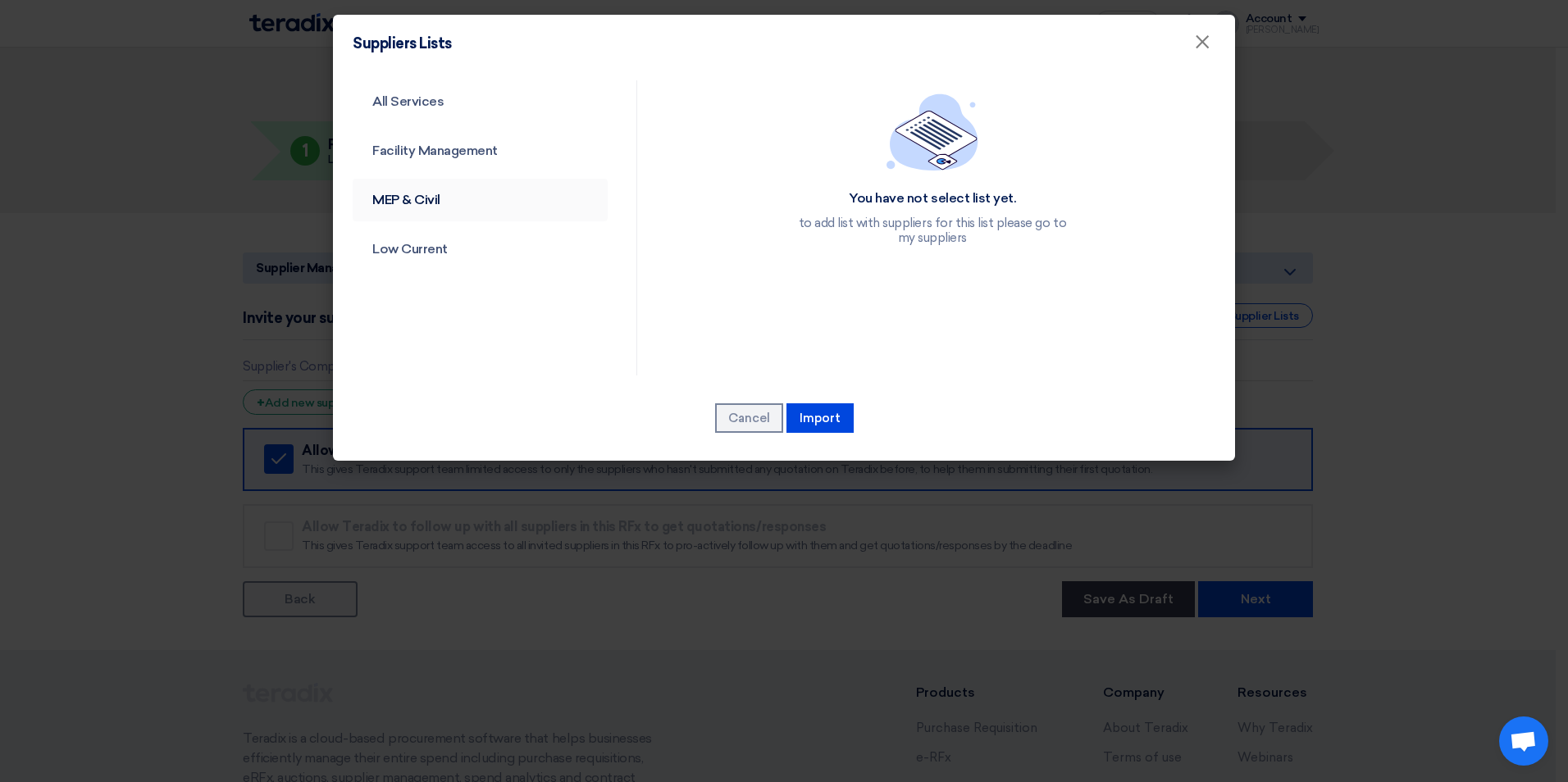
click at [399, 198] on link "MEP & Civil" at bounding box center [480, 200] width 255 height 42
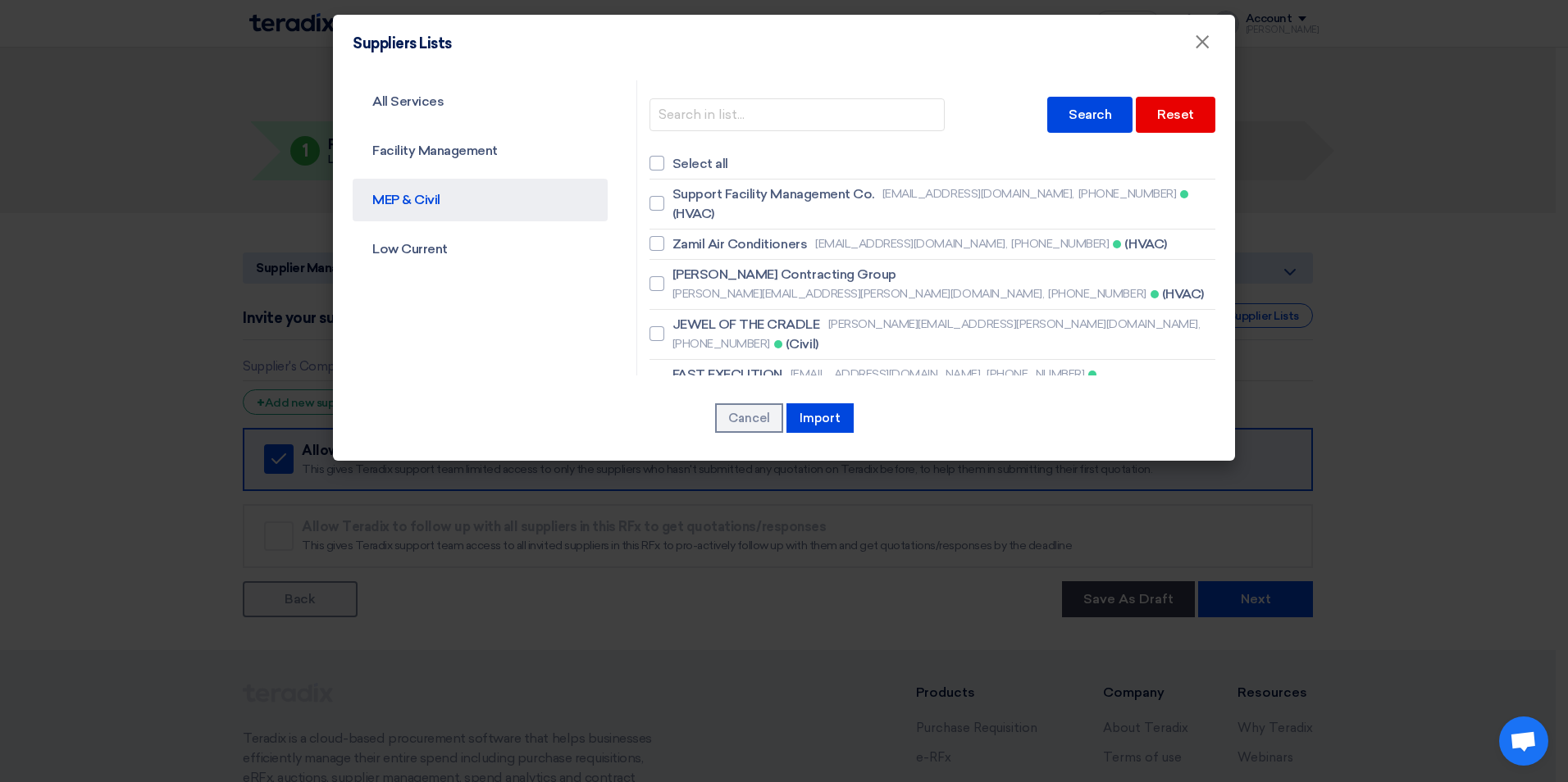
scroll to position [82, 0]
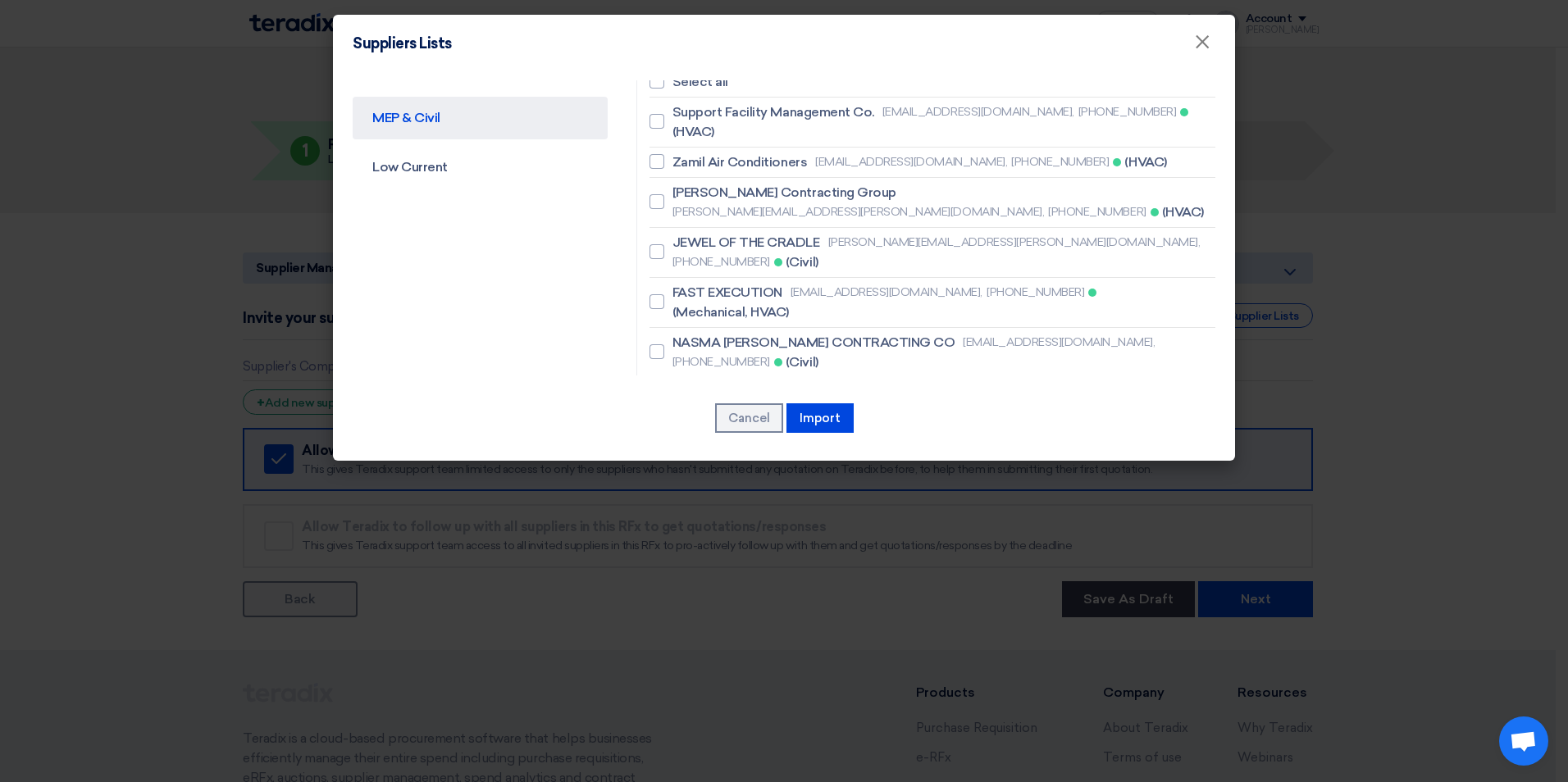
click at [652, 384] on div at bounding box center [656, 392] width 15 height 15
click at [672, 128] on input "Fast Execution [EMAIL_ADDRESS][DOMAIN_NAME], [PHONE_NUMBER] (Mechanical)" at bounding box center [677, 121] width 10 height 10
checkbox input "true"
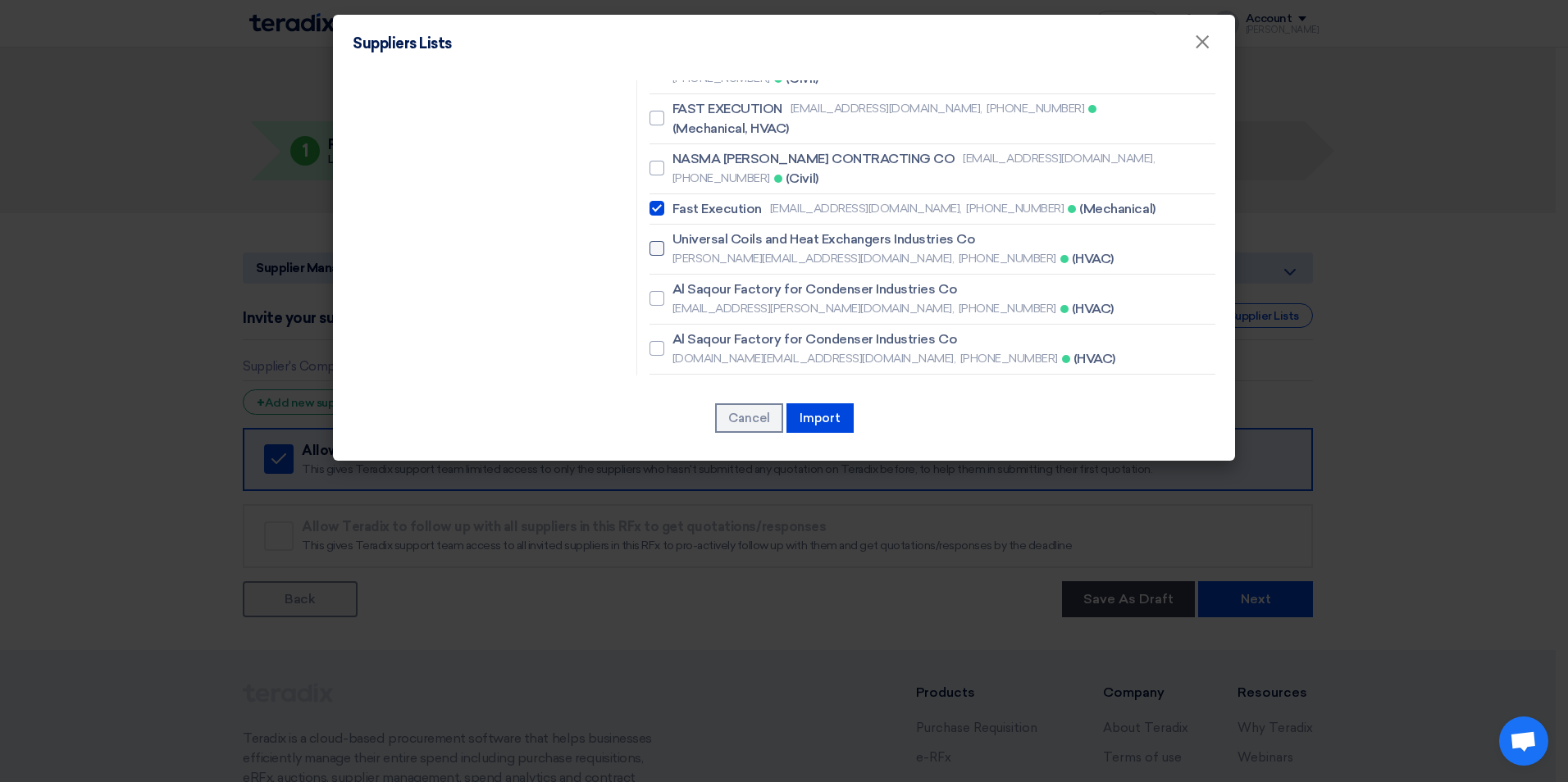
scroll to position [103, 0]
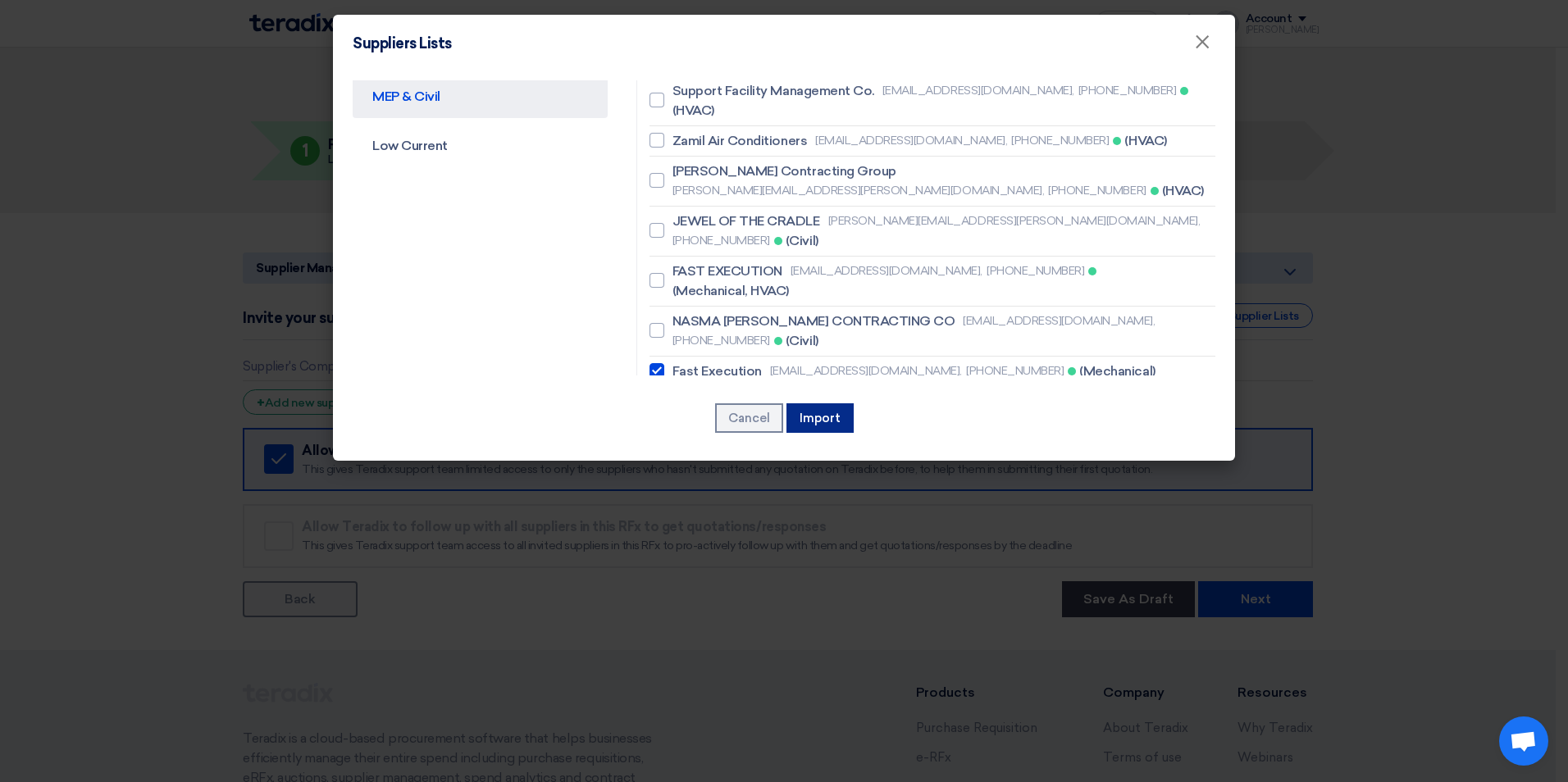
click at [825, 414] on button "Import" at bounding box center [820, 417] width 68 height 29
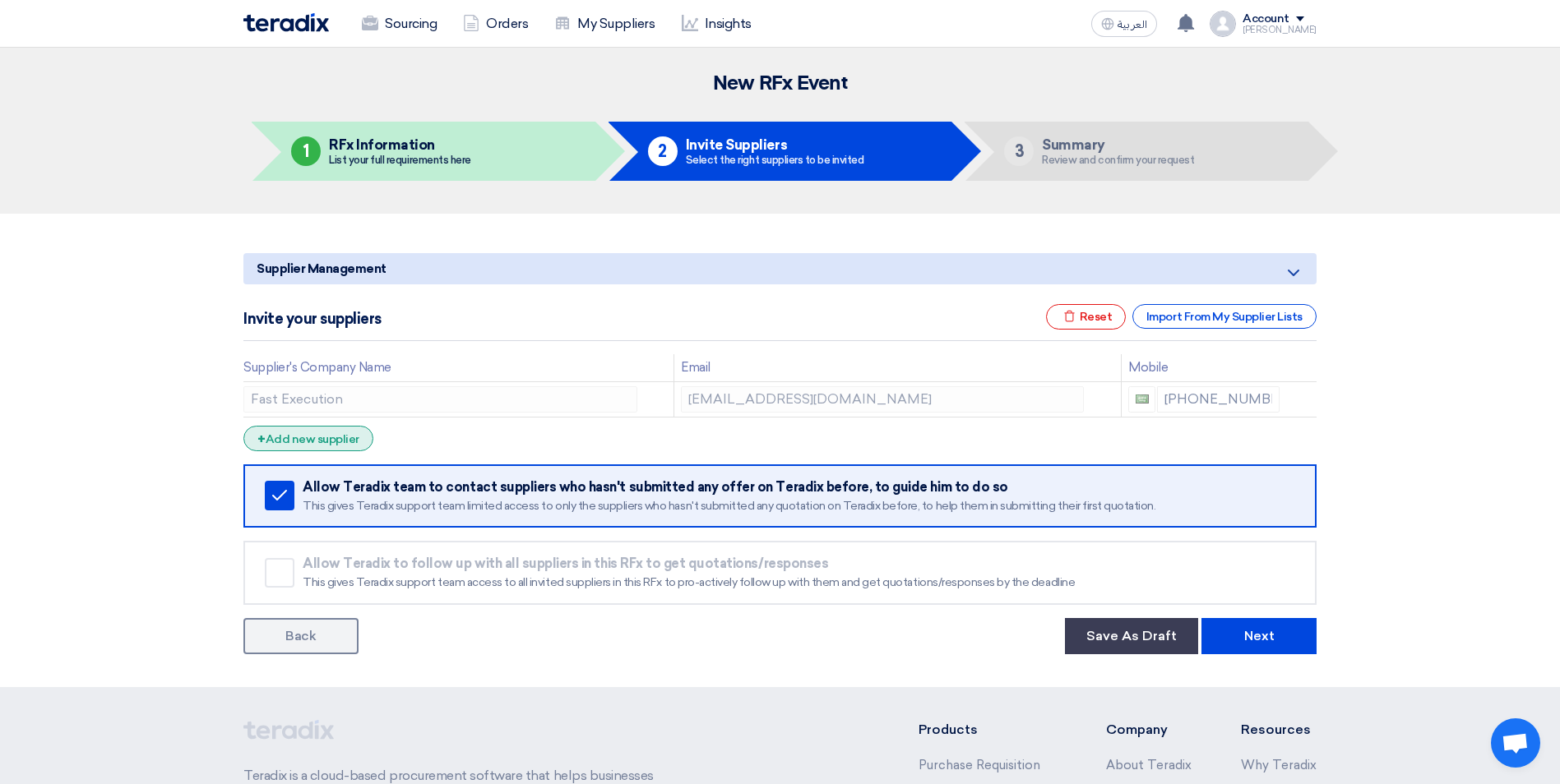
click at [332, 440] on div "+ Add new supplier" at bounding box center [308, 438] width 130 height 25
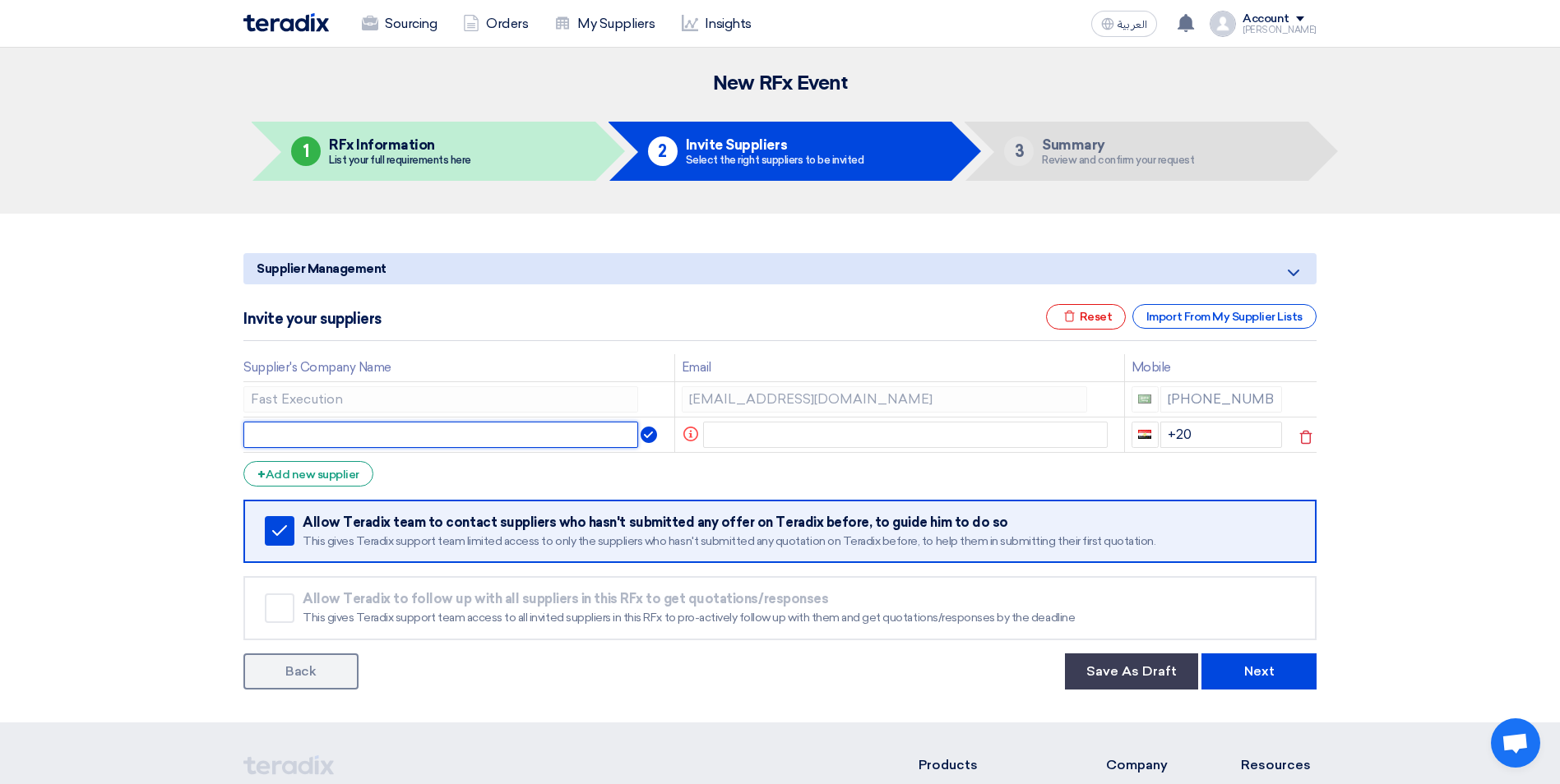
click at [588, 437] on input "text" at bounding box center [441, 435] width 395 height 26
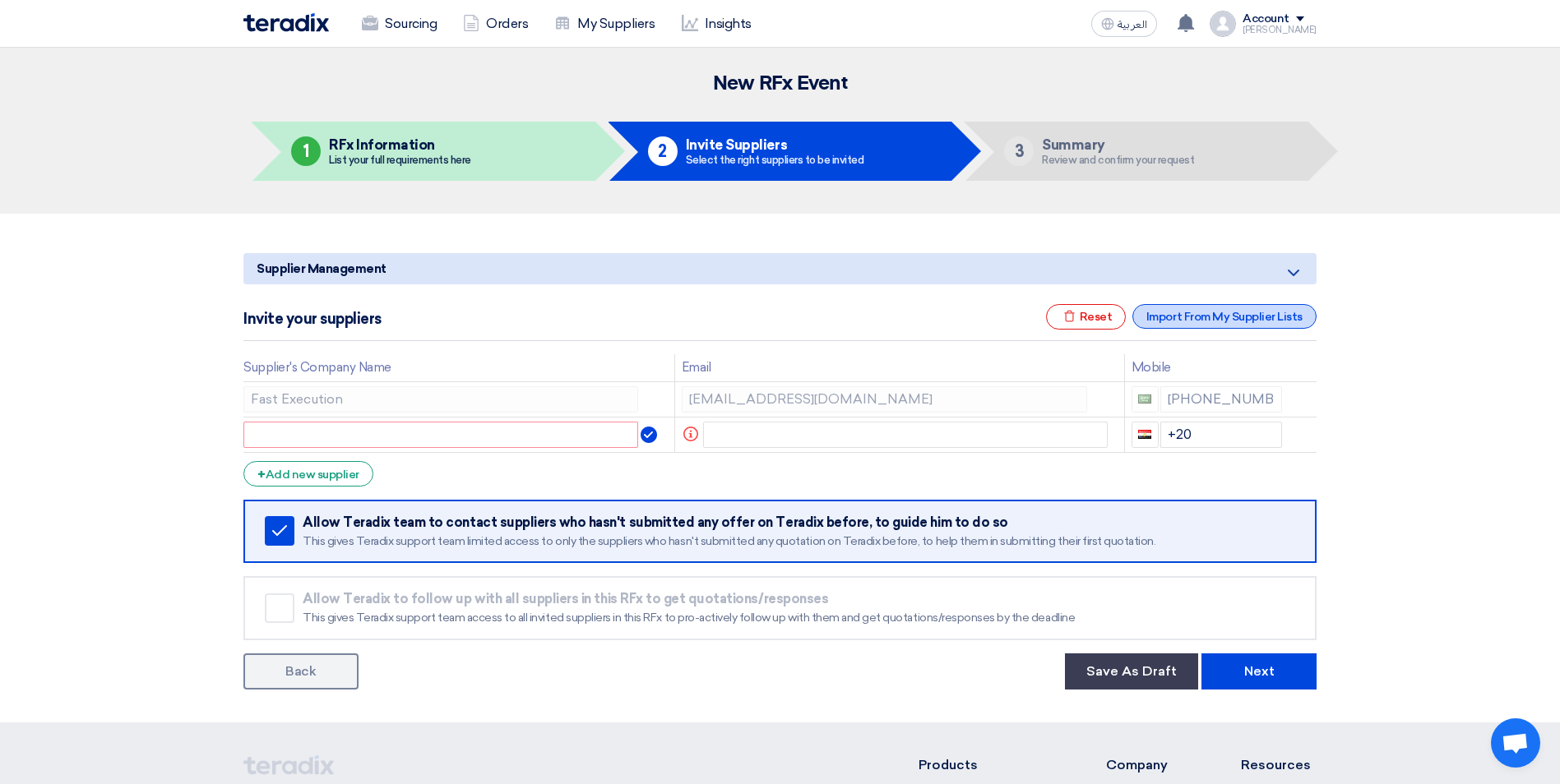
click at [1238, 317] on div "Import From My Supplier Lists" at bounding box center [1224, 316] width 184 height 24
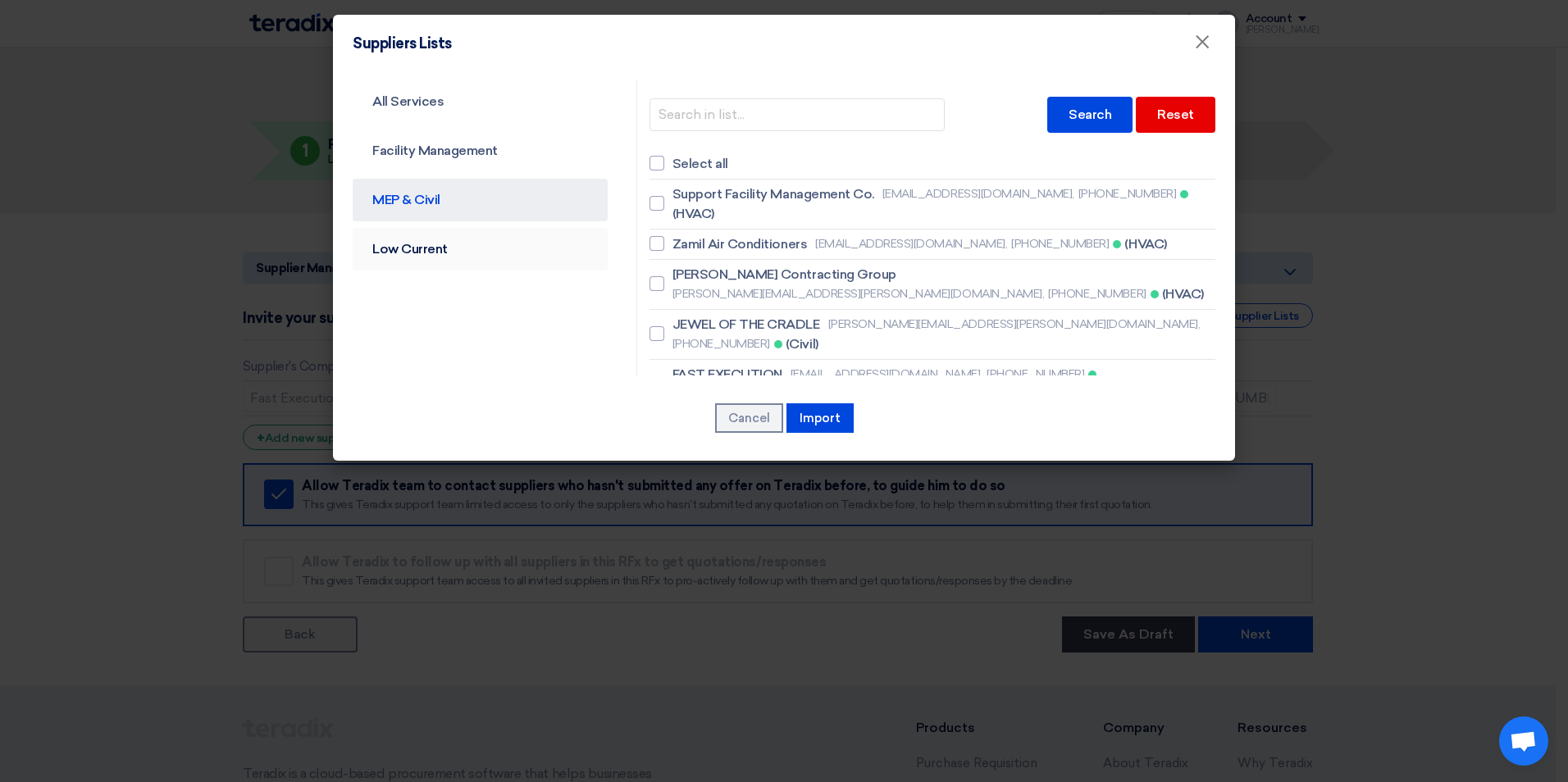
click at [450, 250] on link "Low Current" at bounding box center [480, 248] width 255 height 42
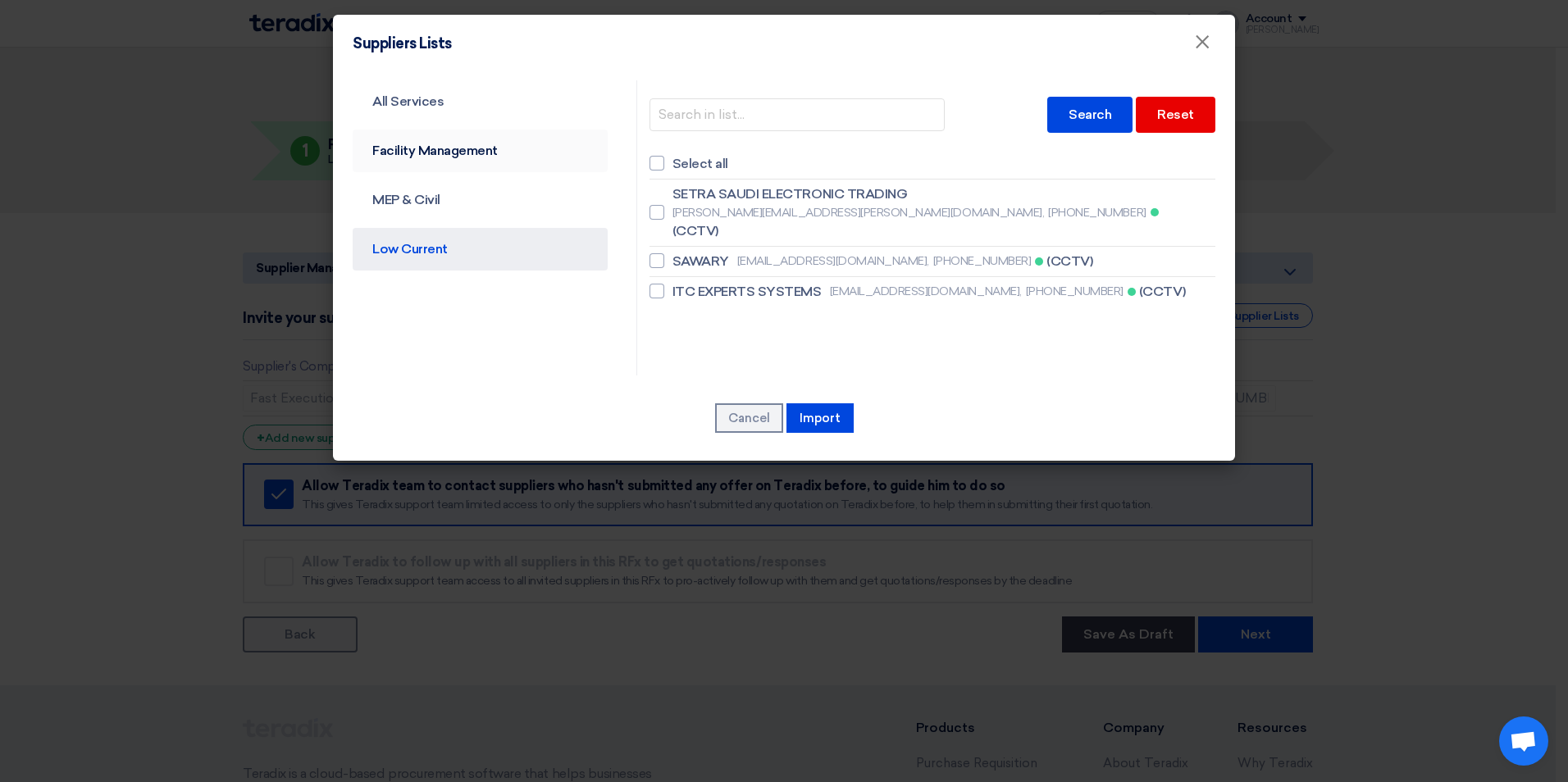
click at [456, 154] on link "Facility Management" at bounding box center [480, 150] width 255 height 42
click at [460, 202] on link "MEP & Civil" at bounding box center [480, 200] width 255 height 42
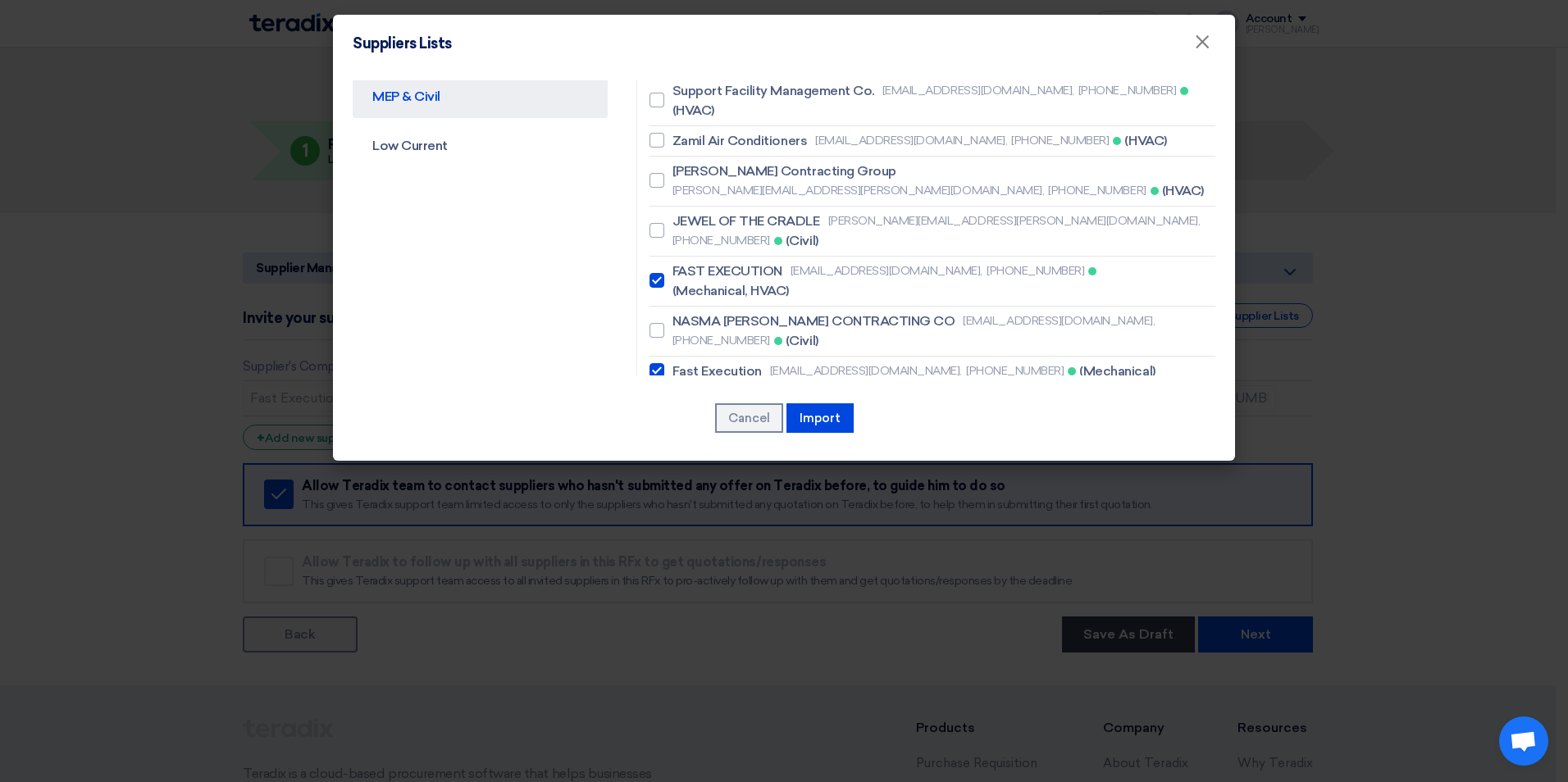
scroll to position [22, 0]
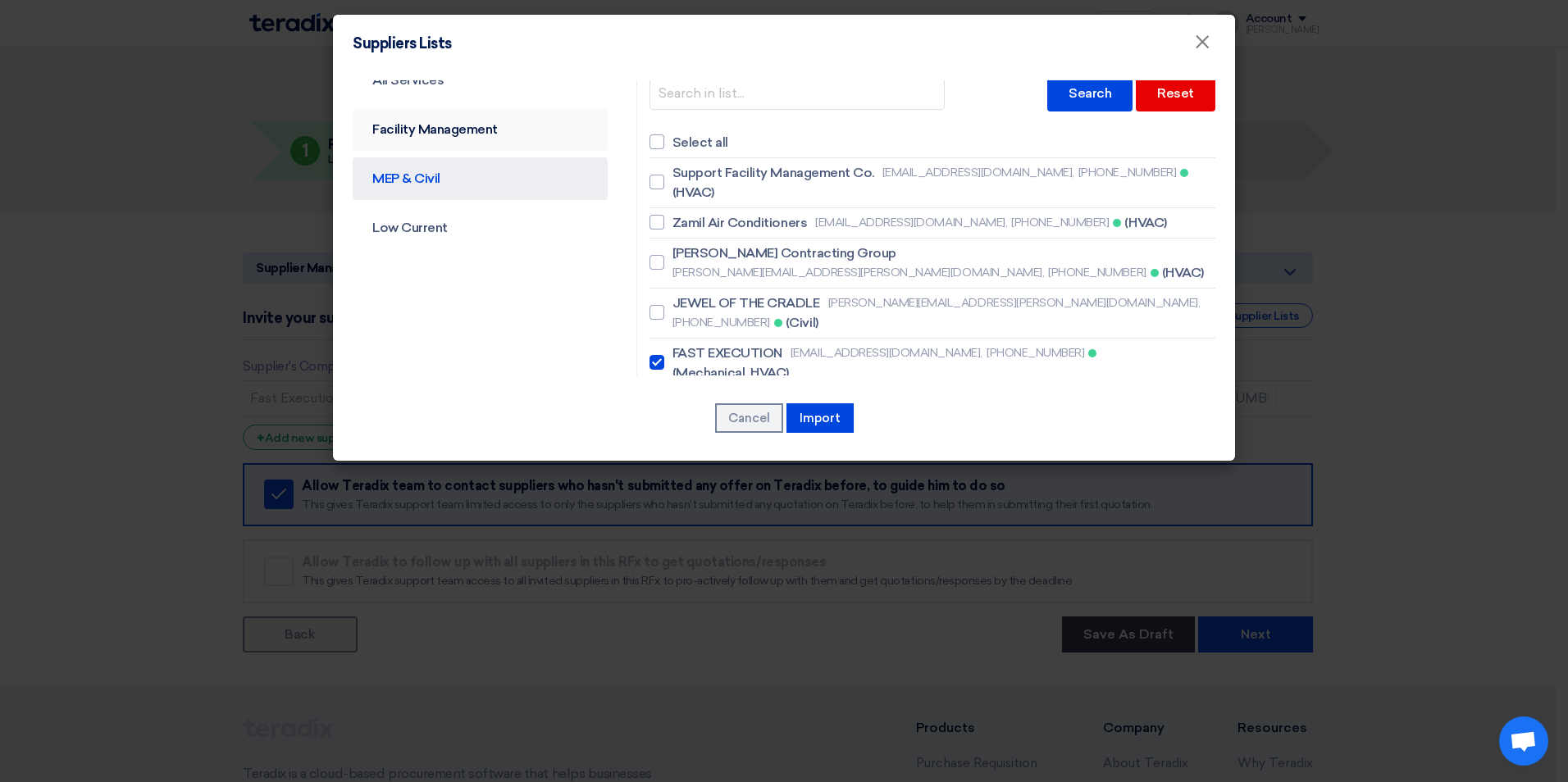
click at [434, 128] on link "Facility Management" at bounding box center [480, 128] width 255 height 42
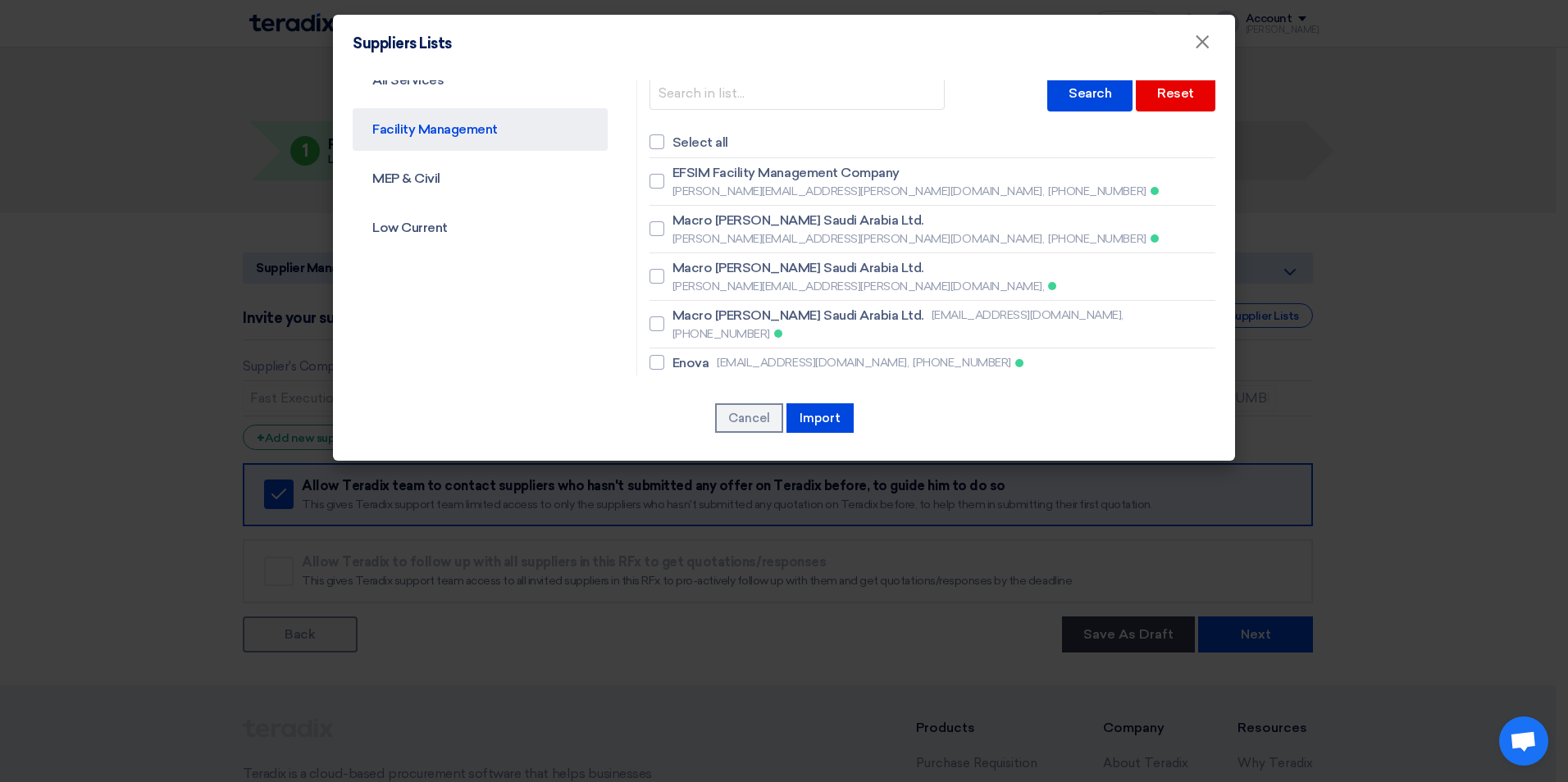
click at [454, 129] on link "Facility Management" at bounding box center [480, 128] width 255 height 42
click at [757, 93] on input "text" at bounding box center [796, 93] width 295 height 33
type input "k"
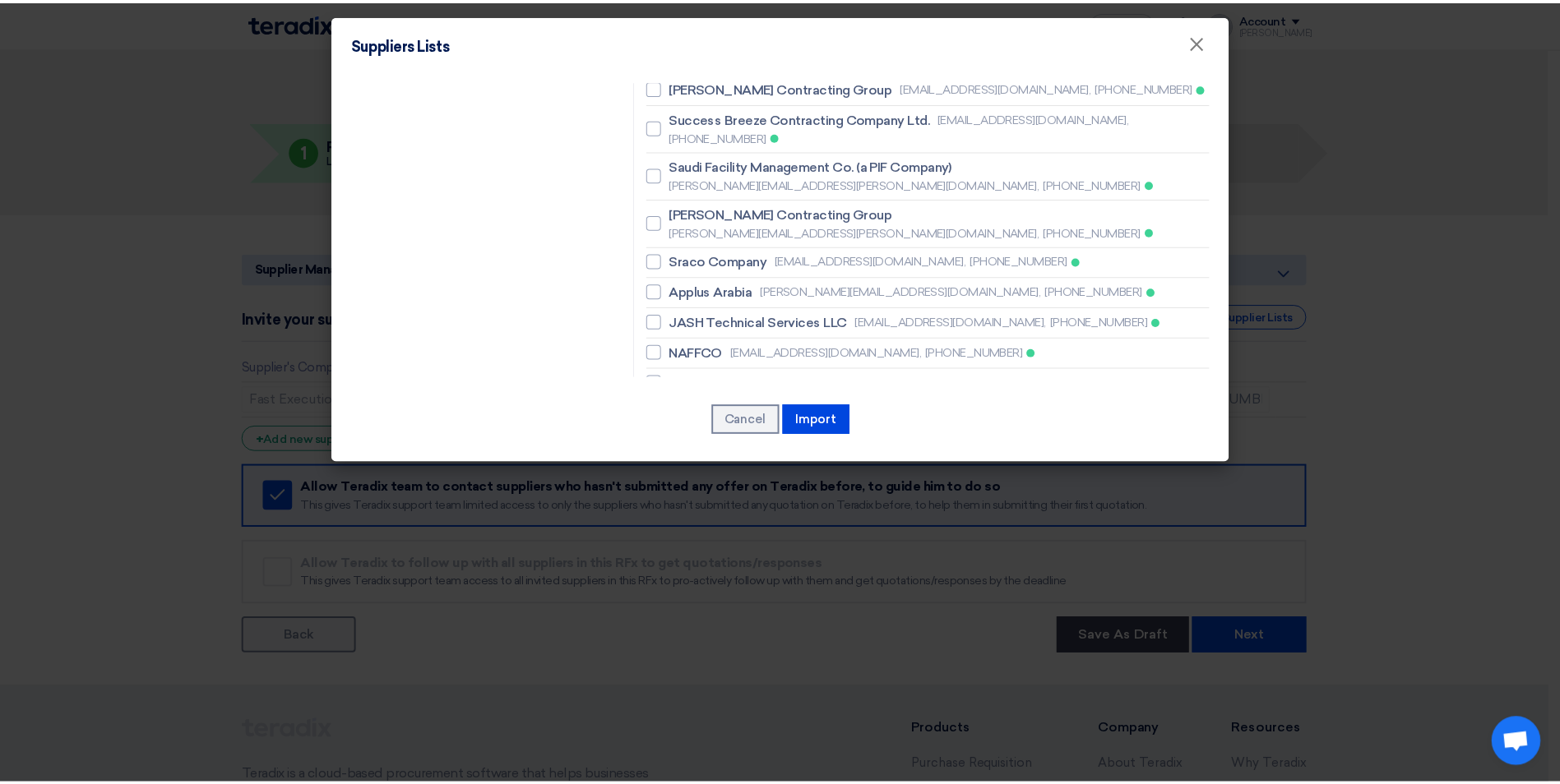
scroll to position [986, 0]
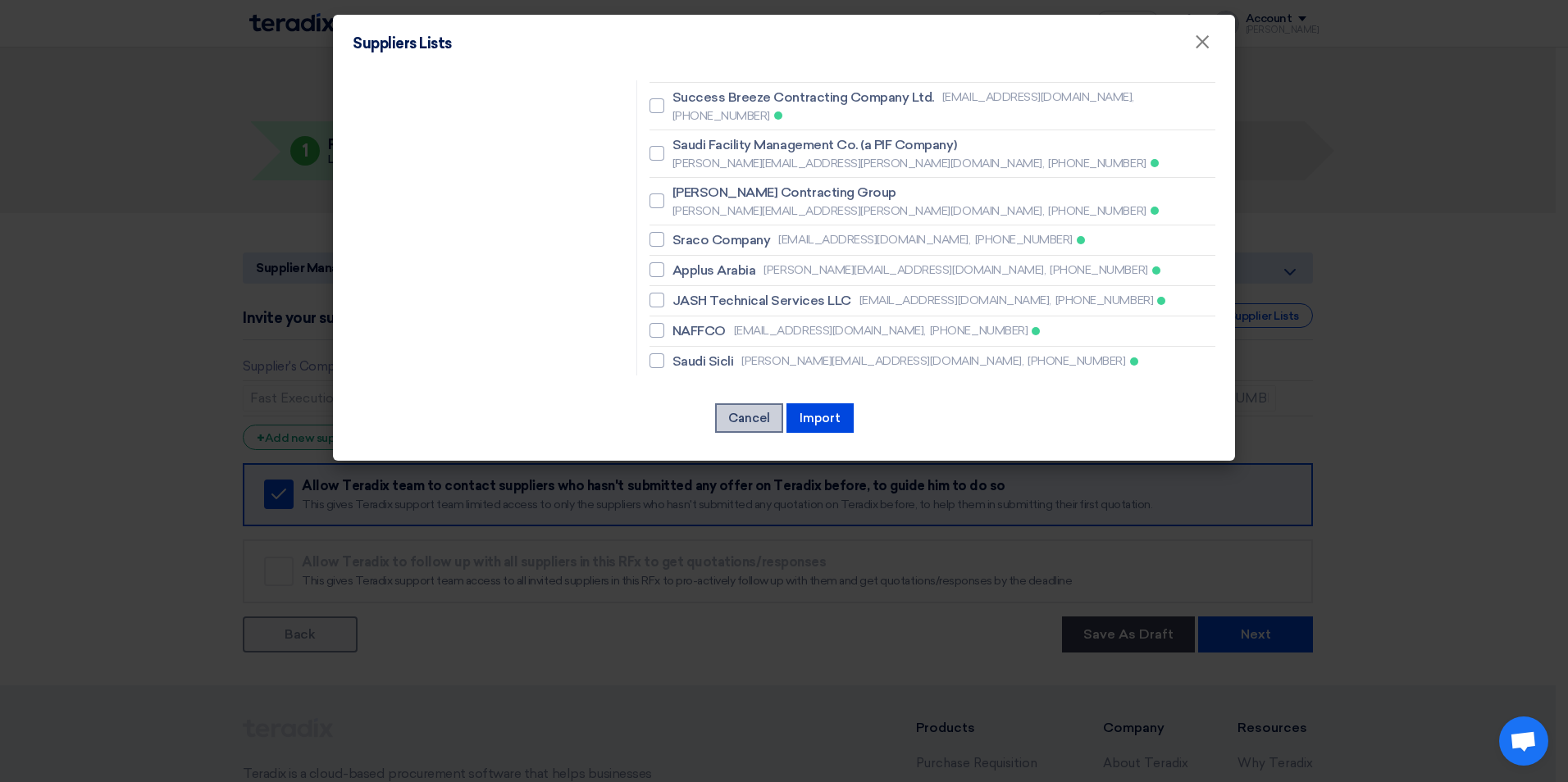
click at [716, 421] on button "Cancel" at bounding box center [748, 417] width 68 height 29
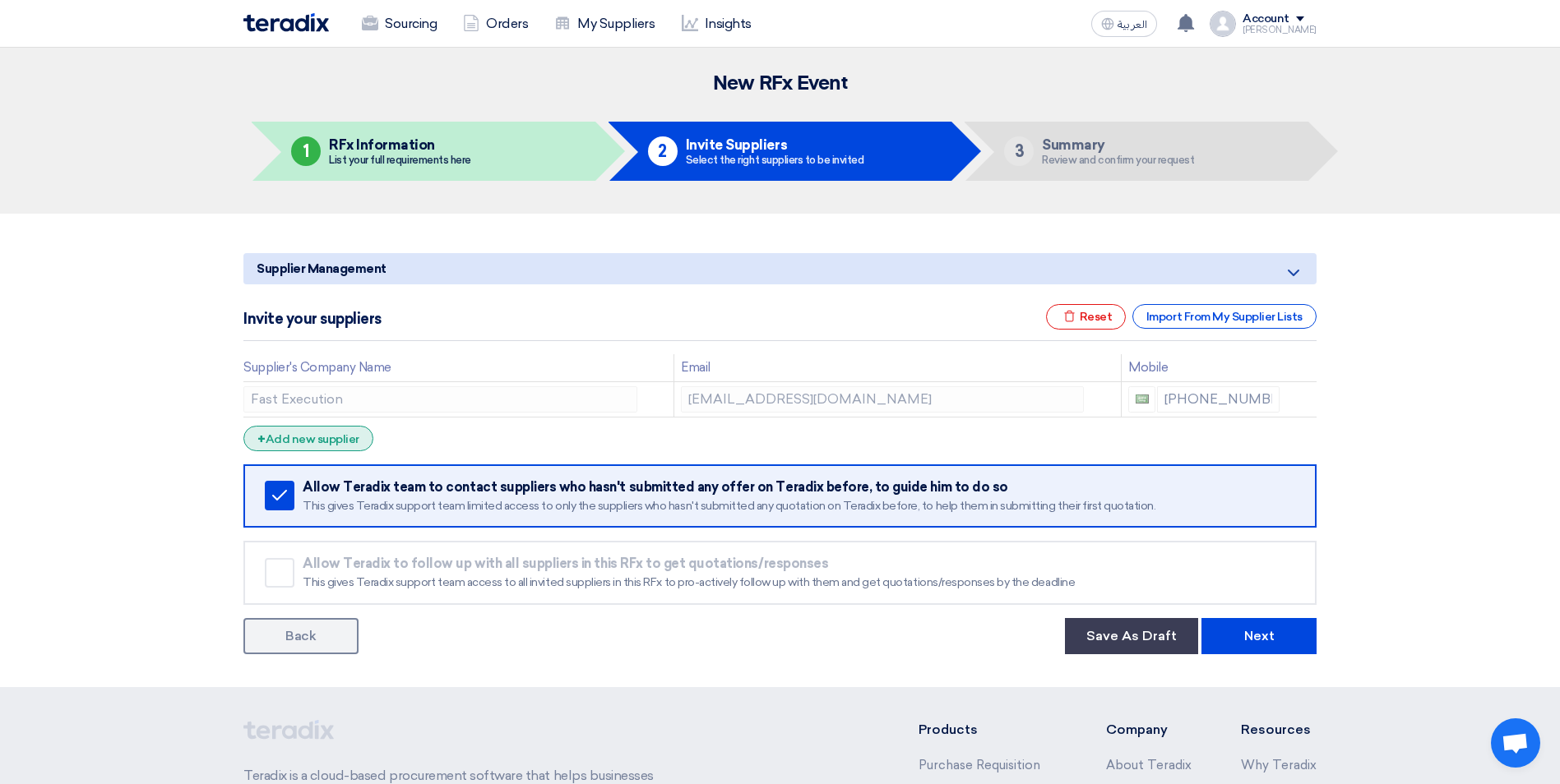
click at [349, 435] on div "+ Add new supplier" at bounding box center [308, 438] width 130 height 25
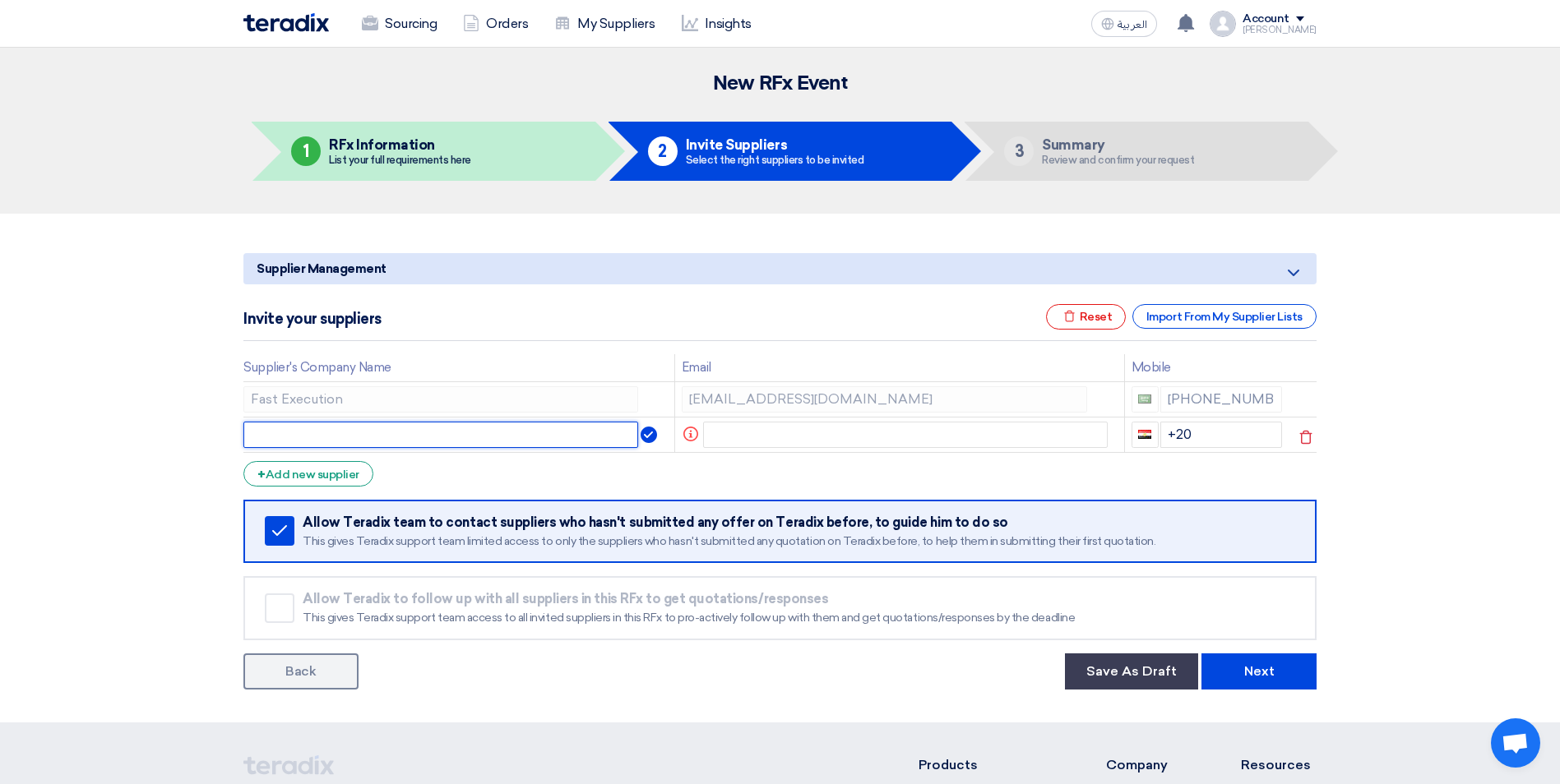
click at [330, 436] on input "text" at bounding box center [441, 435] width 395 height 26
paste input "Goody Al Khaleej"
type input "Goody Al Khaleej"
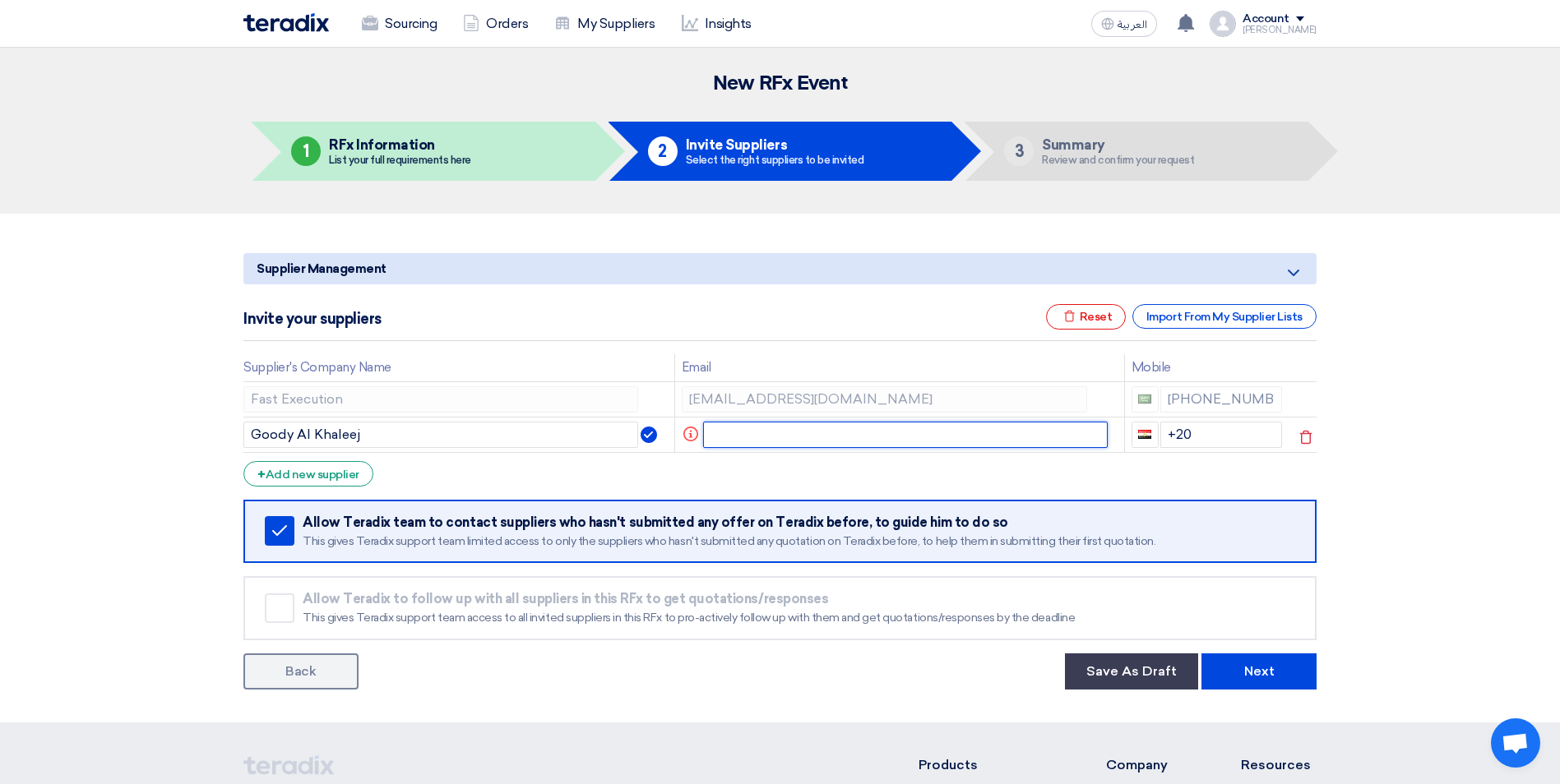
click at [703, 433] on input "text" at bounding box center [906, 435] width 405 height 26
click at [748, 433] on input "text" at bounding box center [906, 435] width 405 height 26
paste input "[PERSON_NAME] <[EMAIL_ADDRESS][DOMAIN_NAME]>"
click at [783, 435] on input "[PERSON_NAME] <[EMAIL_ADDRESS][DOMAIN_NAME]>" at bounding box center [894, 435] width 383 height 26
click at [869, 435] on input "[EMAIL_ADDRESS][DOMAIN_NAME]>" at bounding box center [894, 435] width 383 height 26
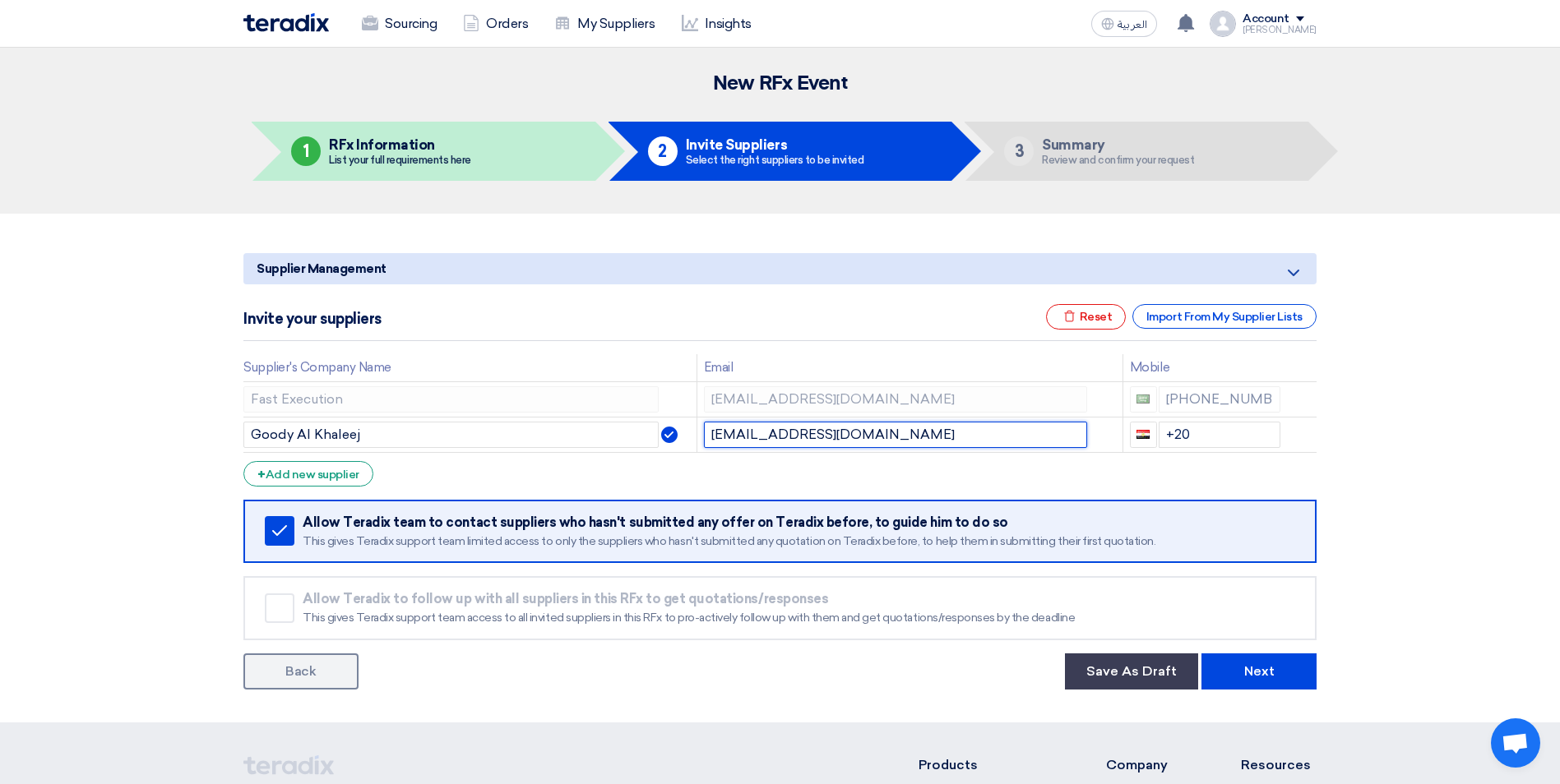
type input "[EMAIL_ADDRESS][DOMAIN_NAME]"
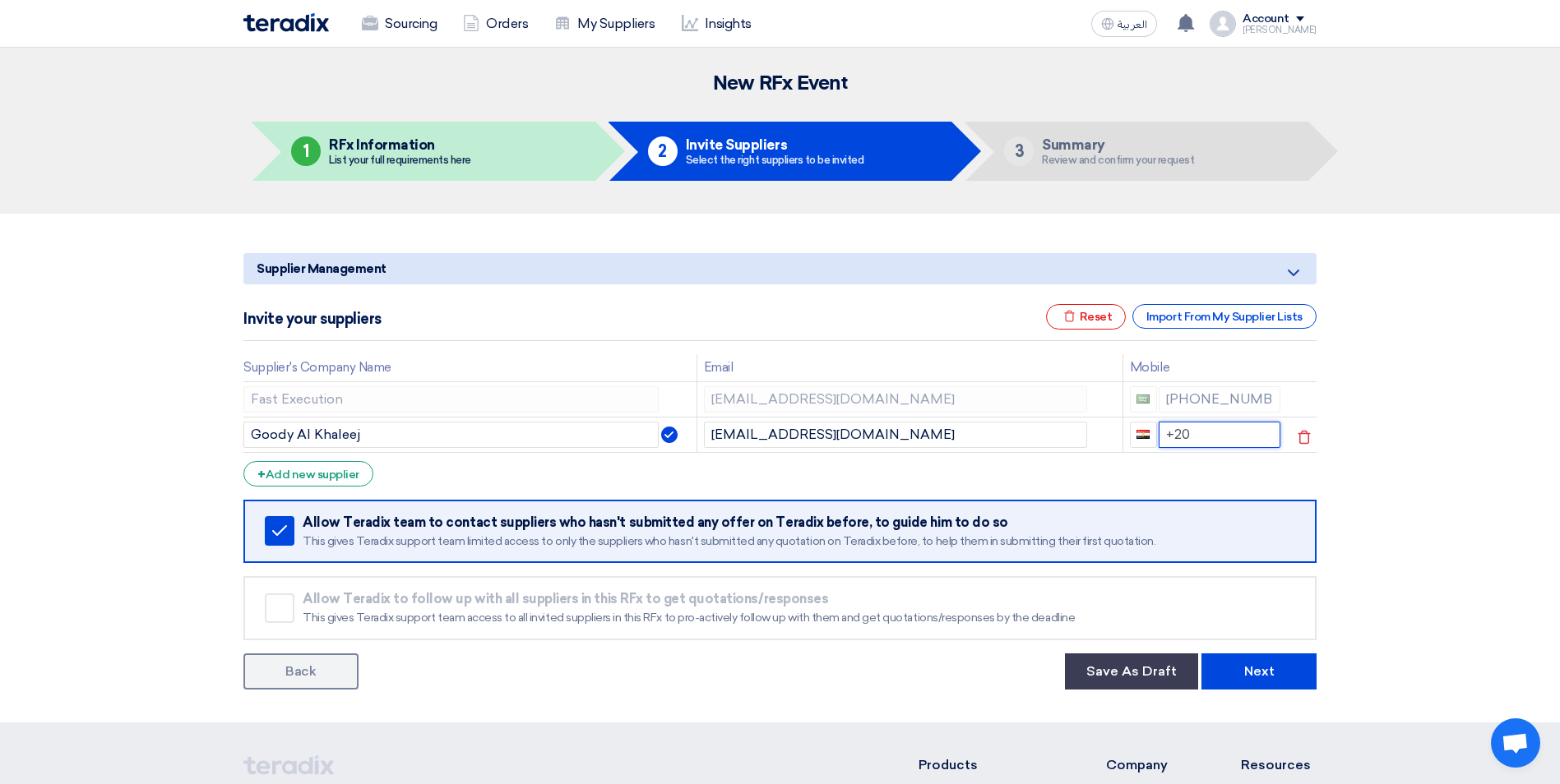
drag, startPoint x: 1208, startPoint y: 435, endPoint x: 1161, endPoint y: 435, distance: 47.0
click at [1161, 435] on input "+20" at bounding box center [1220, 435] width 122 height 26
click at [330, 478] on div "+ Add new supplier" at bounding box center [308, 473] width 130 height 25
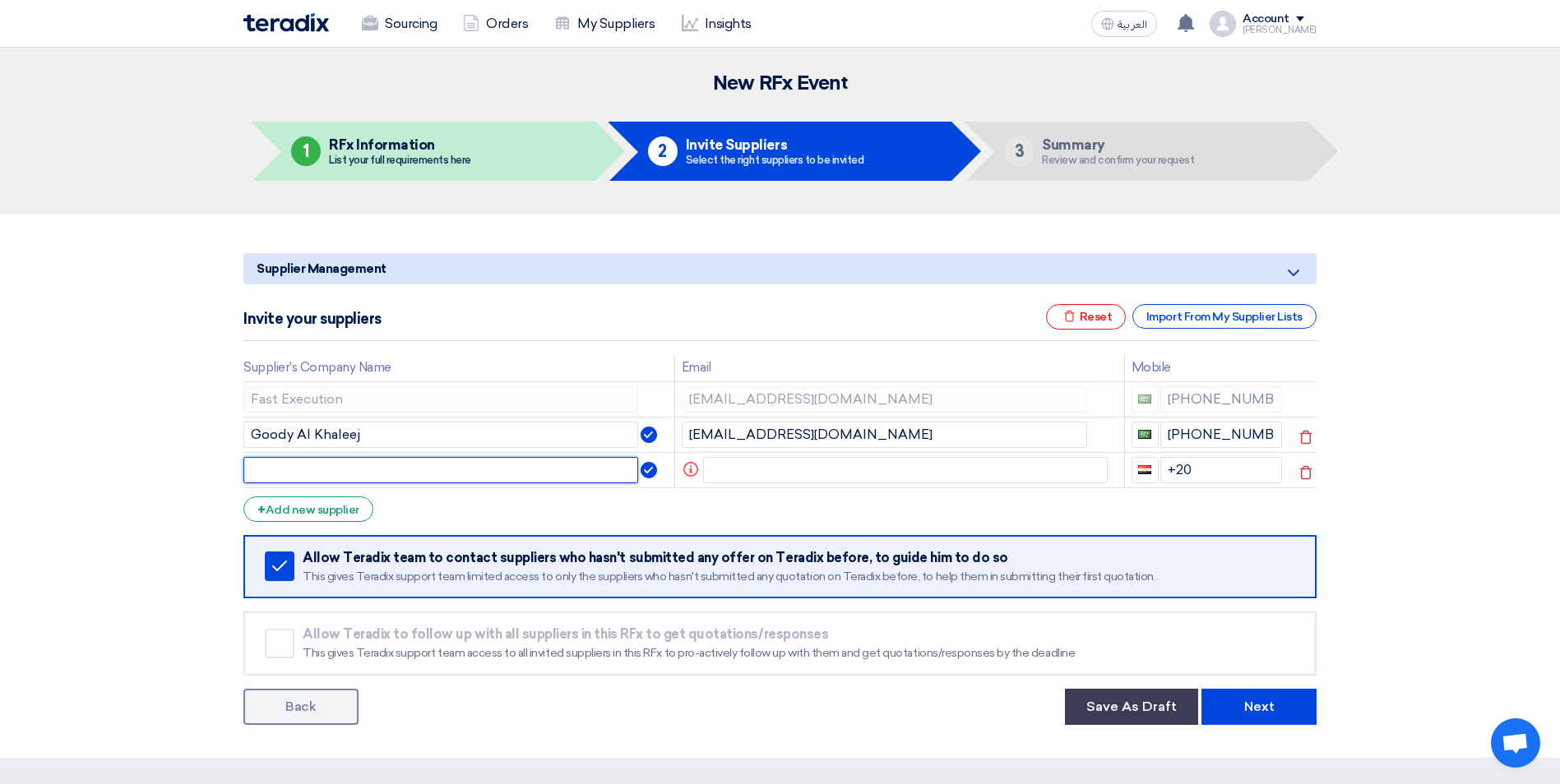
click at [333, 467] on input "text" at bounding box center [441, 470] width 395 height 26
paste input "[PERSON_NAME][EMAIL_ADDRESS][DOMAIN_NAME]"
type input "[PERSON_NAME][EMAIL_ADDRESS][DOMAIN_NAME]"
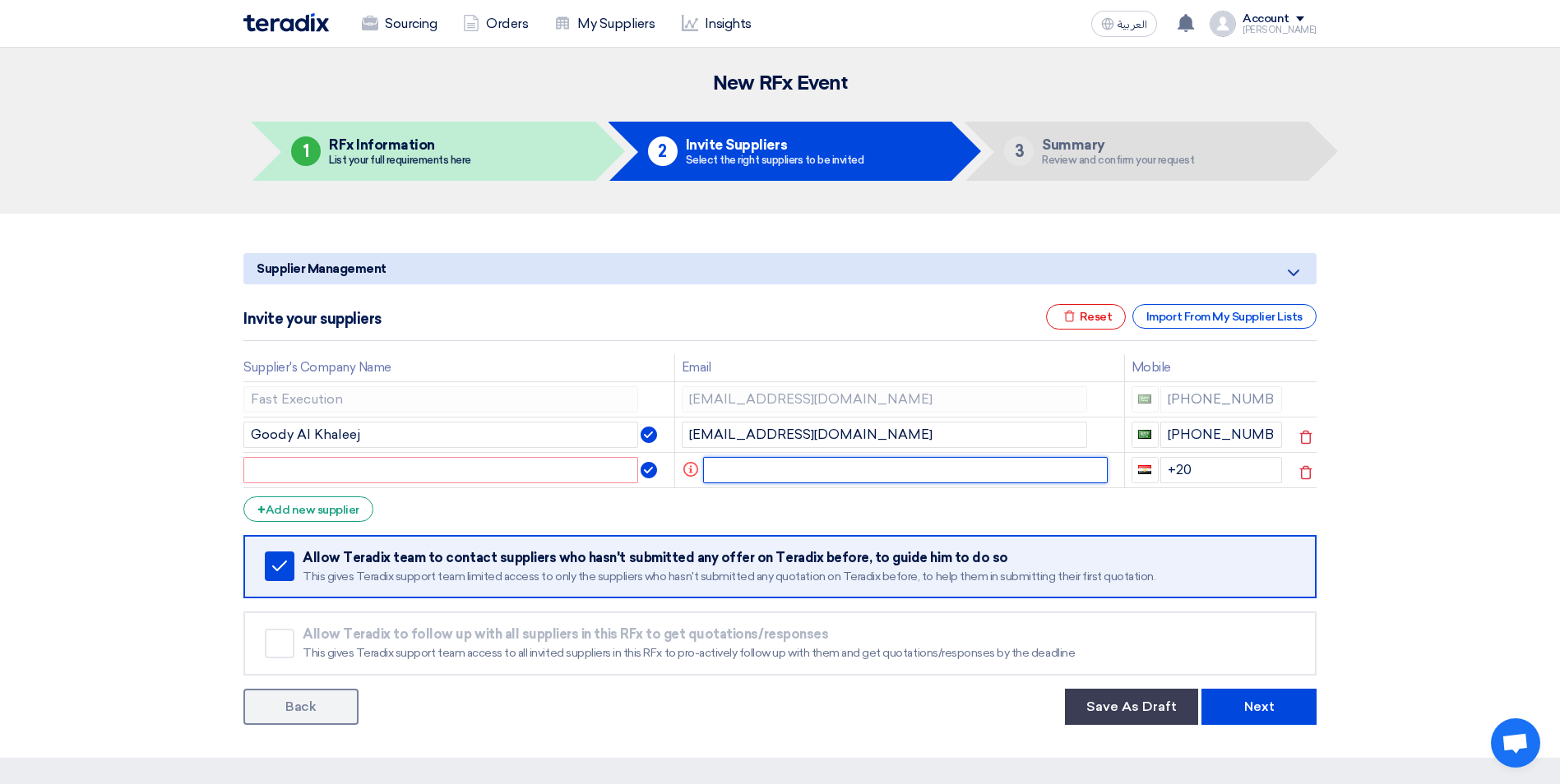
click at [757, 470] on input "text" at bounding box center [906, 470] width 405 height 26
paste input "[PERSON_NAME][EMAIL_ADDRESS][DOMAIN_NAME]"
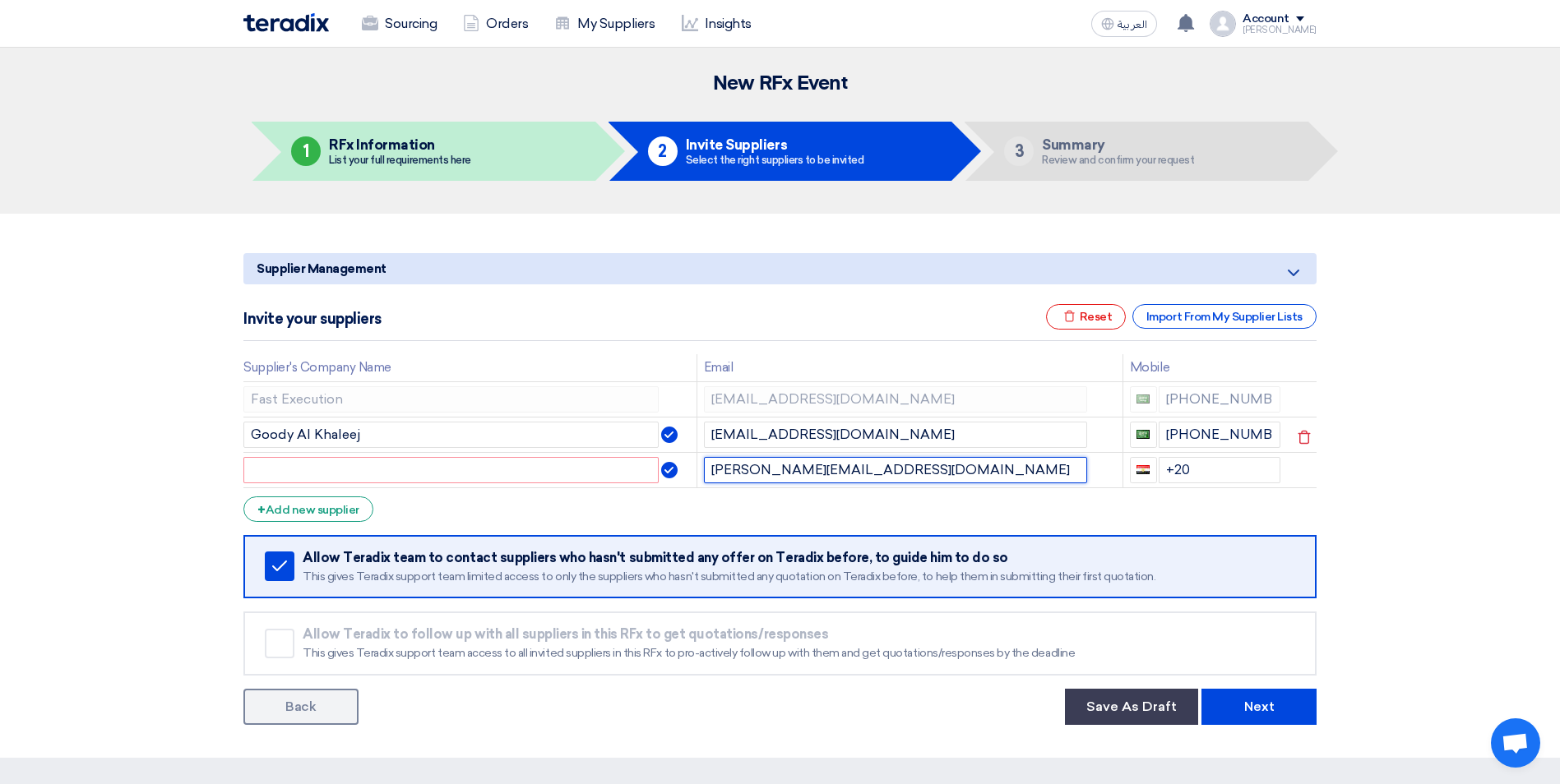
type input "[PERSON_NAME][EMAIL_ADDRESS][DOMAIN_NAME]"
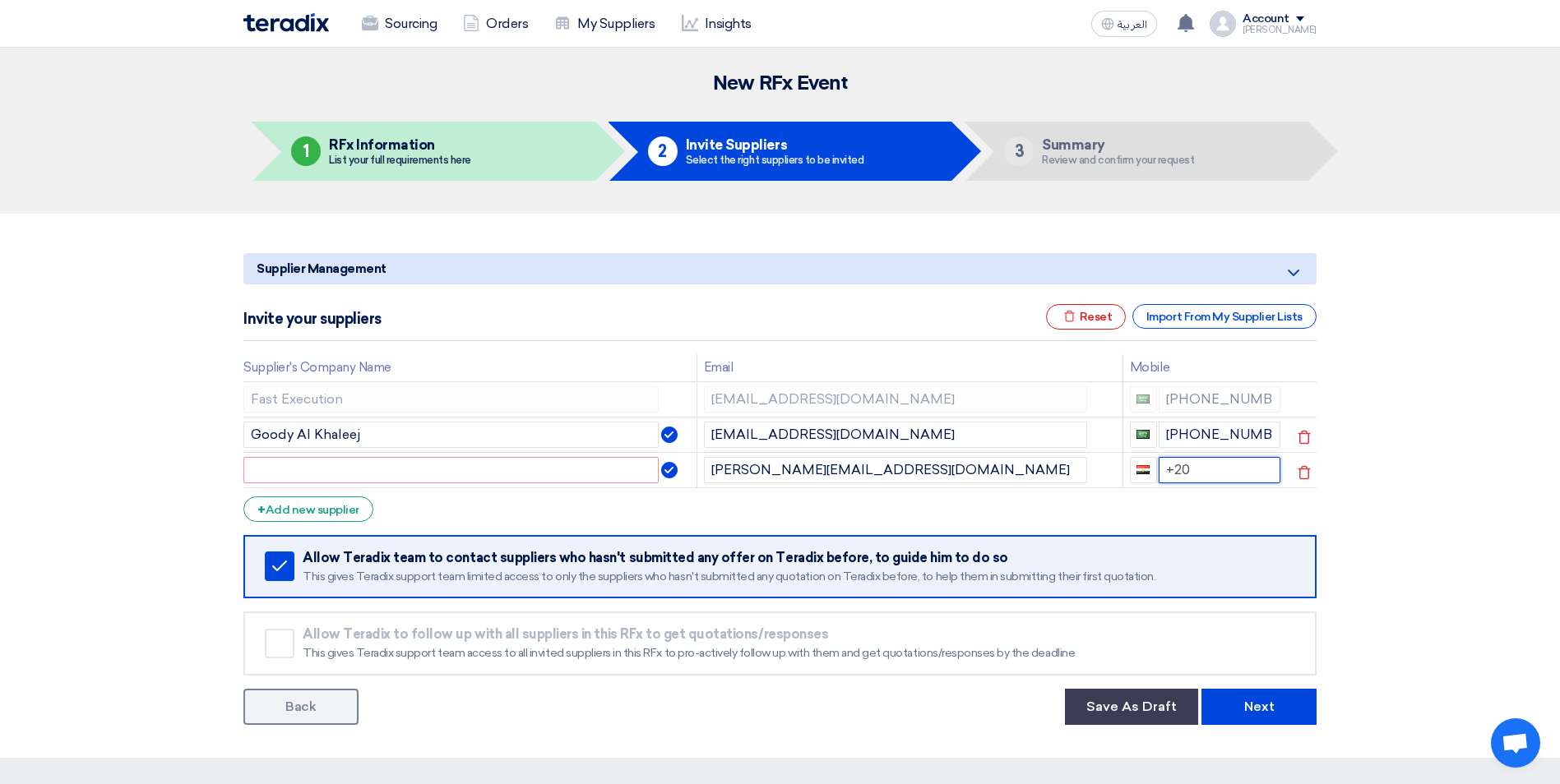
drag, startPoint x: 1189, startPoint y: 466, endPoint x: 1161, endPoint y: 469, distance: 28.2
click at [1161, 469] on input "+20" at bounding box center [1220, 470] width 122 height 26
click at [414, 472] on input "text" at bounding box center [451, 470] width 416 height 26
click at [334, 468] on input "text" at bounding box center [451, 470] width 416 height 26
paste input "Khayat For Fitout"
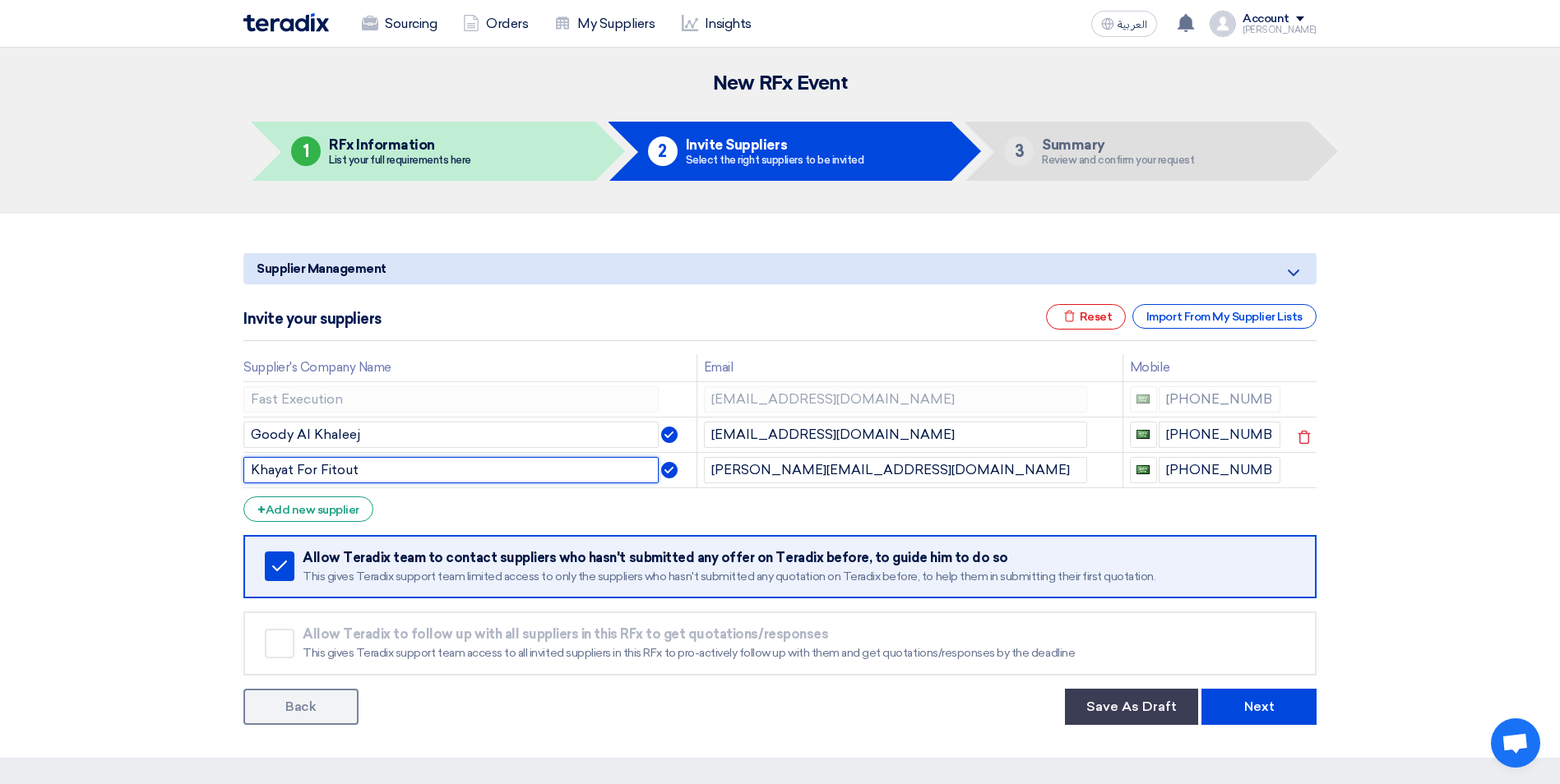
type input "Khayat For Fitout"
click at [414, 504] on form "Supplier Management Minimize/Maximize Category Invite your suppliers Excel file…" at bounding box center [780, 489] width 1073 height 472
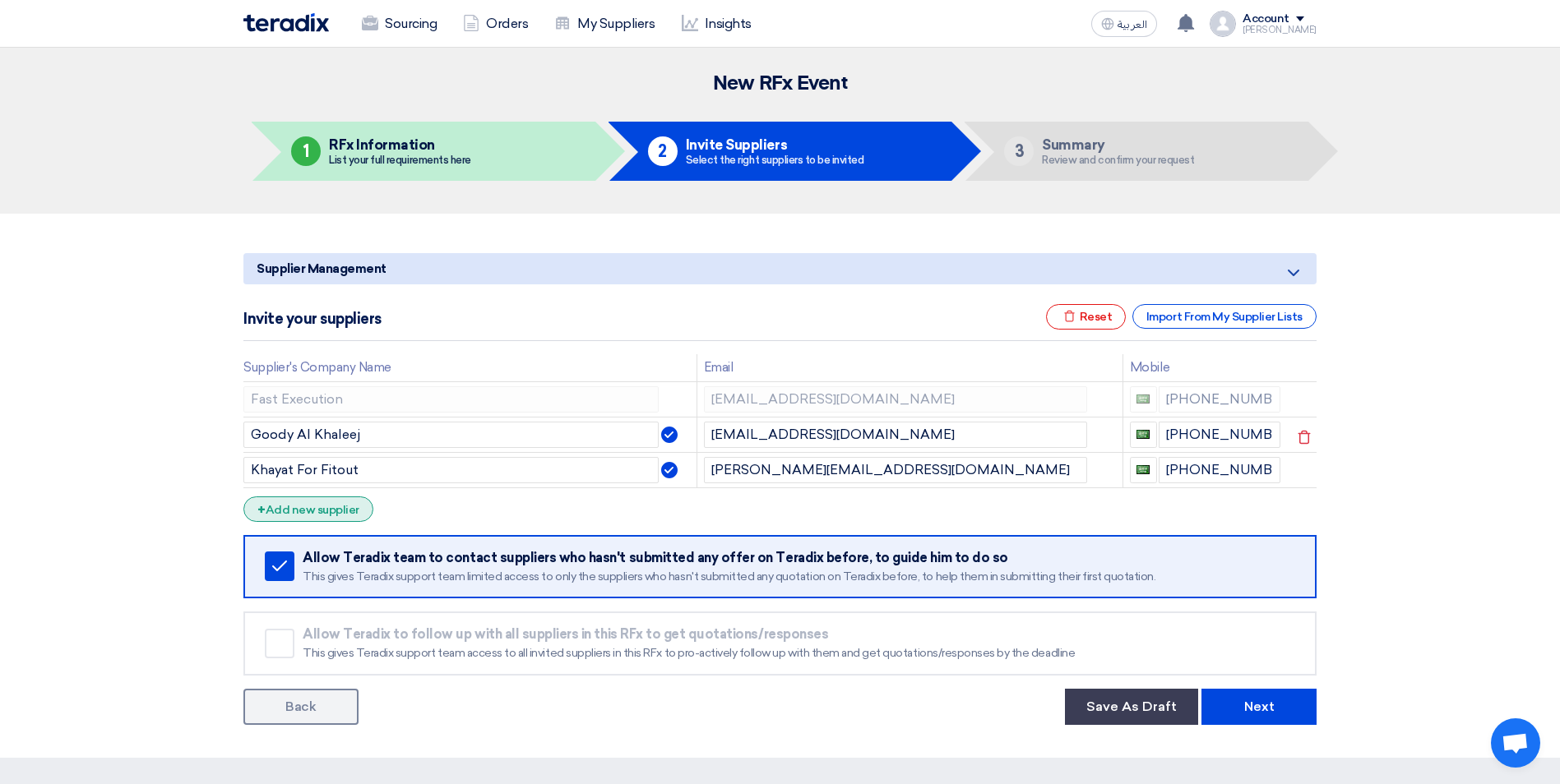
click at [341, 508] on div "+ Add new supplier" at bounding box center [308, 509] width 130 height 25
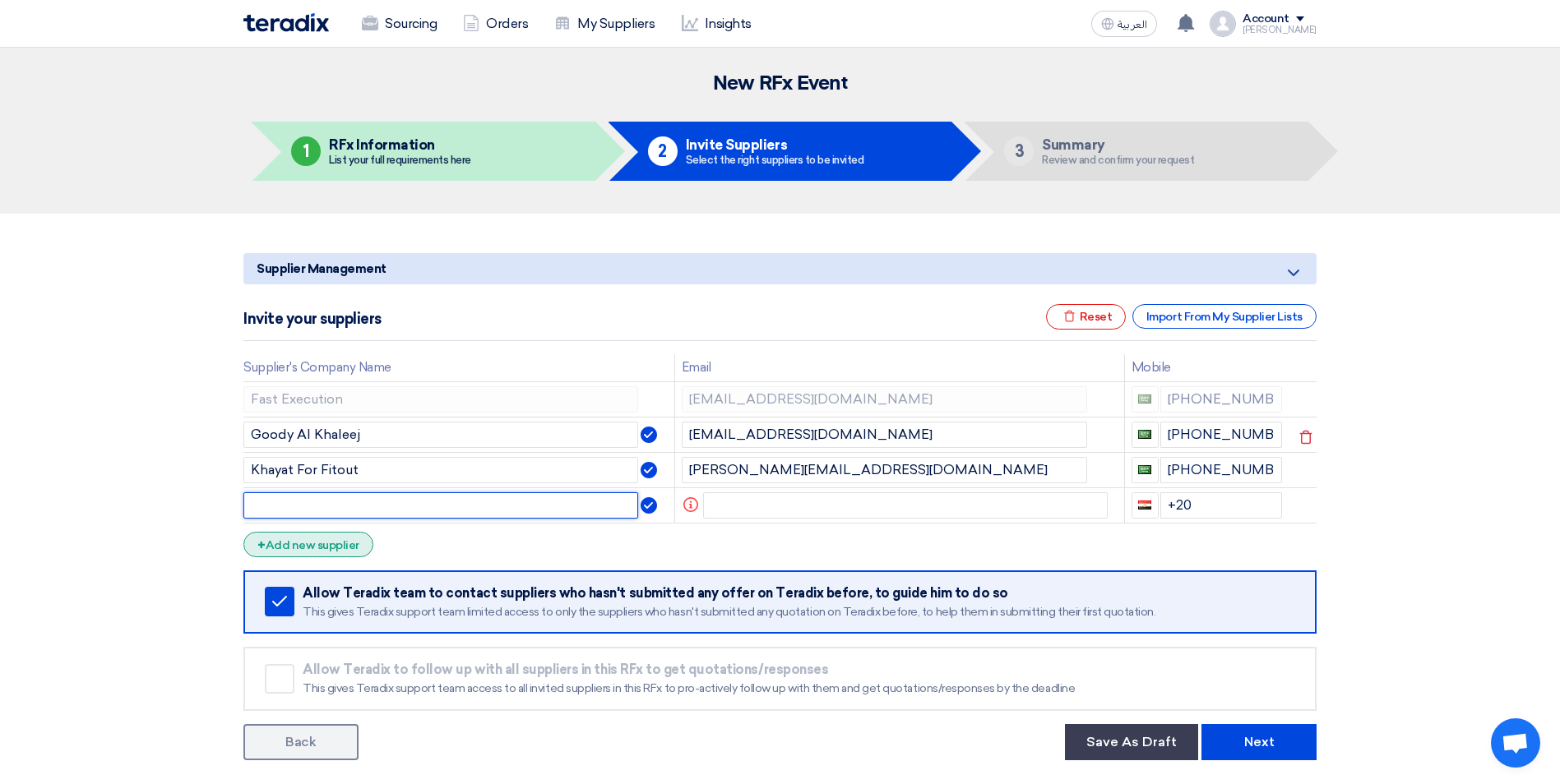
click at [341, 508] on input "text" at bounding box center [441, 506] width 395 height 26
click at [370, 500] on input "text" at bounding box center [441, 506] width 395 height 26
paste input "UNITED PARK CO. for GRUNDFOS Pumps"
type input "UNITED PARK CO. for GRUNDFOS Pumps"
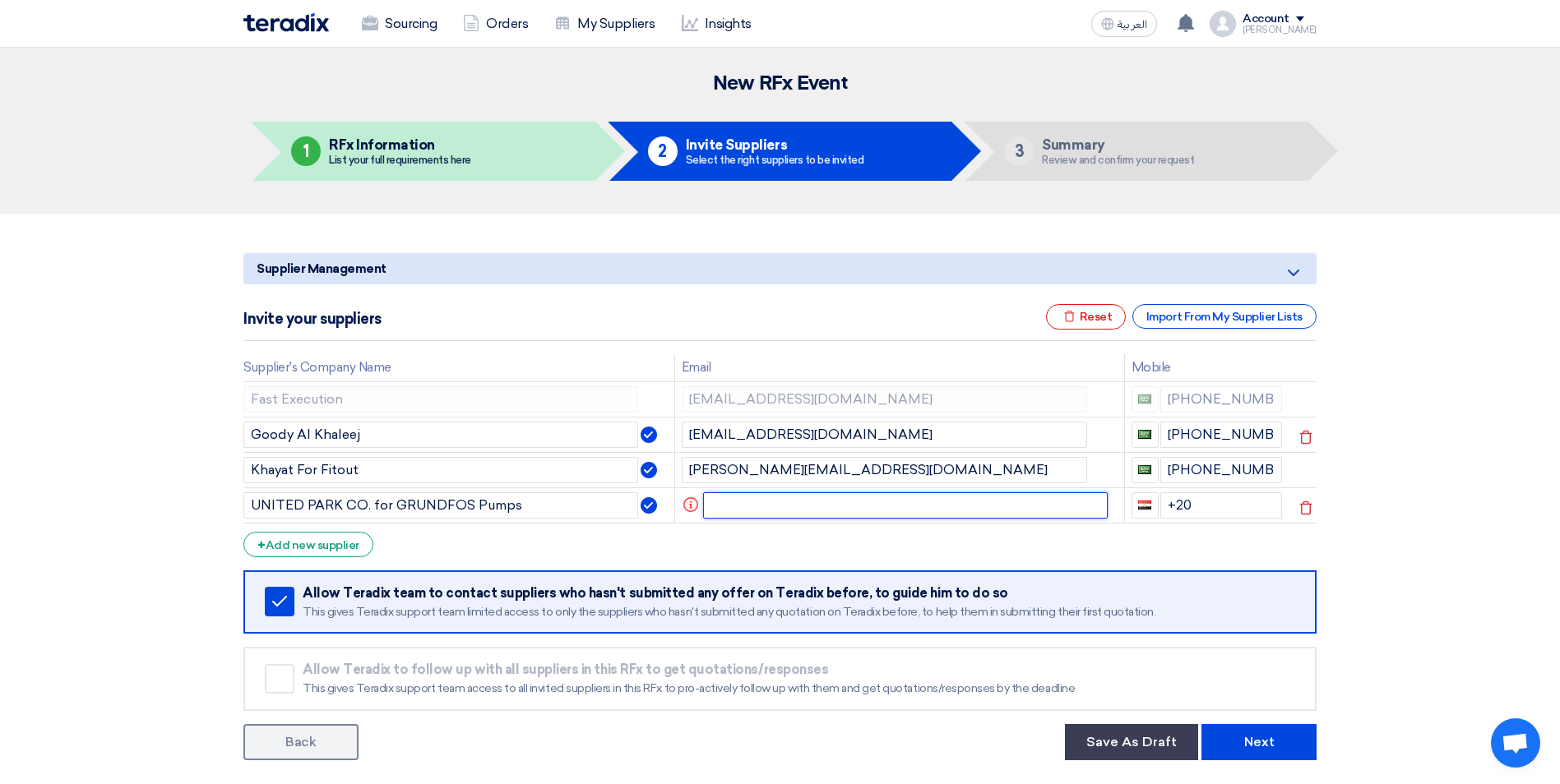
click at [790, 505] on input "text" at bounding box center [906, 506] width 405 height 26
click at [711, 502] on input "text" at bounding box center [906, 506] width 405 height 26
paste input "[EMAIL_ADDRESS][DOMAIN_NAME]"
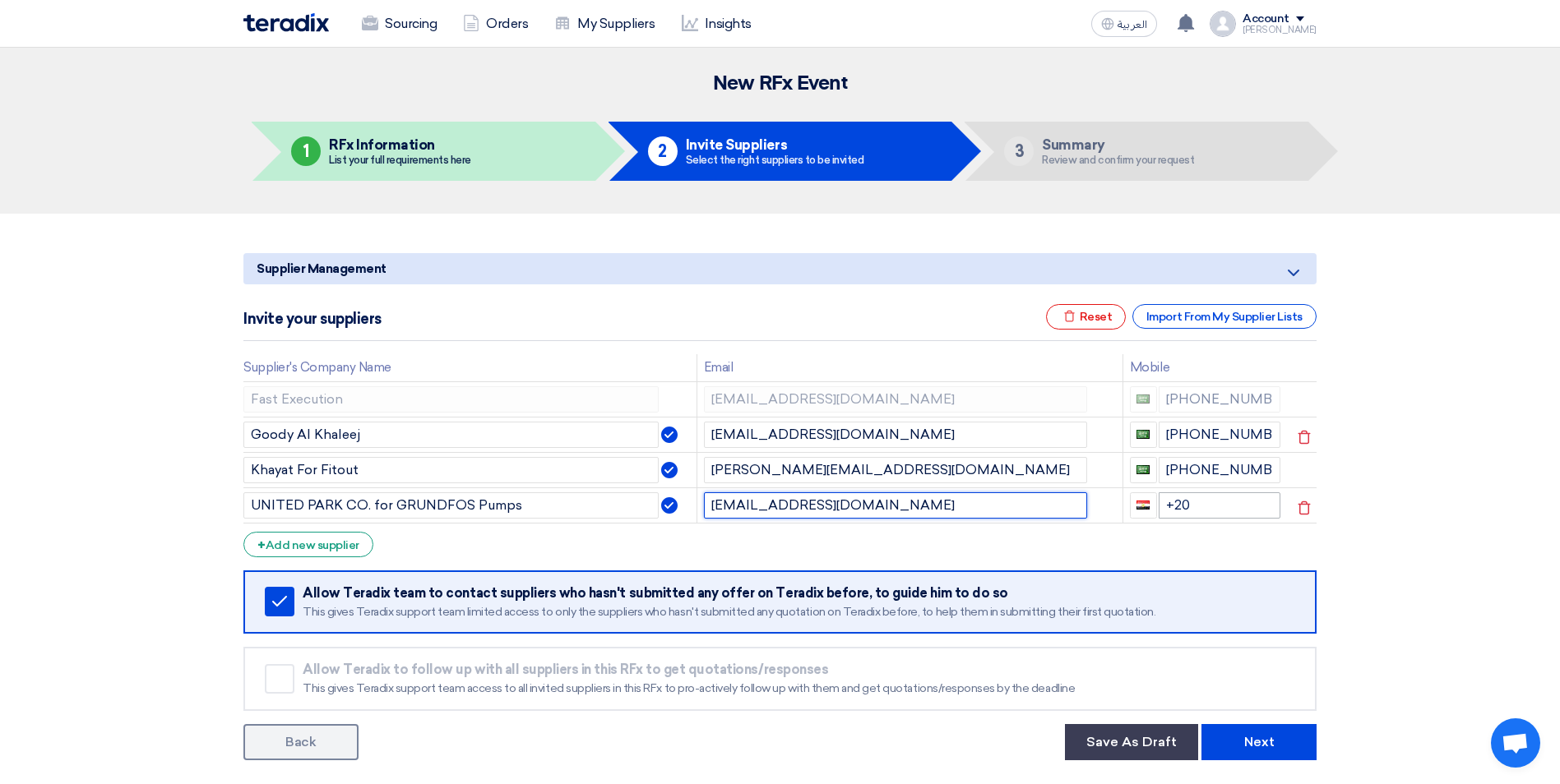
type input "[EMAIL_ADDRESS][DOMAIN_NAME]"
click at [1189, 499] on input "+20" at bounding box center [1220, 506] width 122 height 26
drag, startPoint x: 1207, startPoint y: 508, endPoint x: 1161, endPoint y: 510, distance: 46.0
click at [1161, 510] on input "+20" at bounding box center [1220, 506] width 122 height 26
click at [1407, 516] on section "Supplier Management Minimize/Maximize Category Invite your suppliers Excel file…" at bounding box center [780, 503] width 1560 height 579
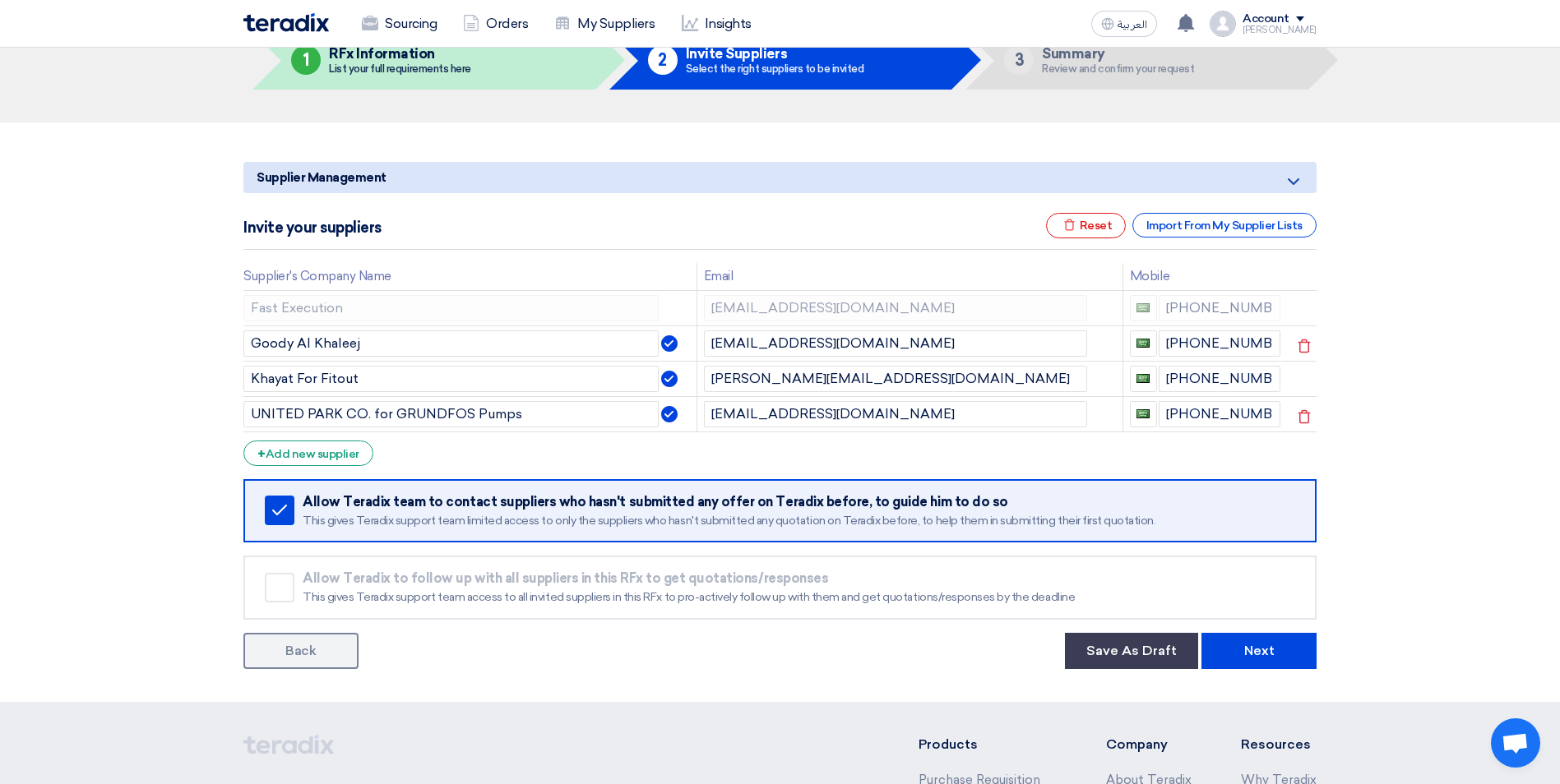
scroll to position [381, 0]
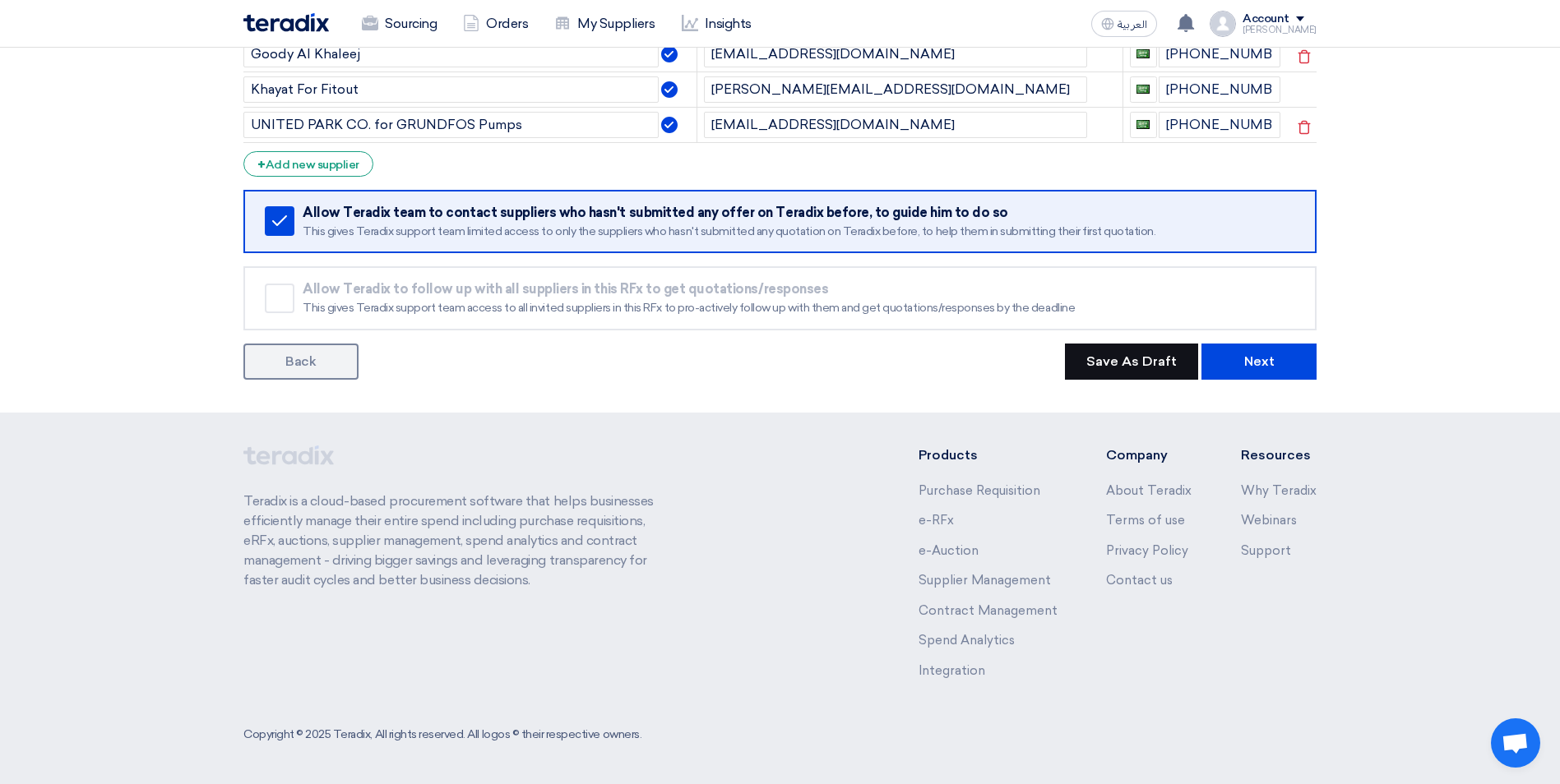
click at [1096, 368] on button "Save As Draft" at bounding box center [1131, 361] width 134 height 36
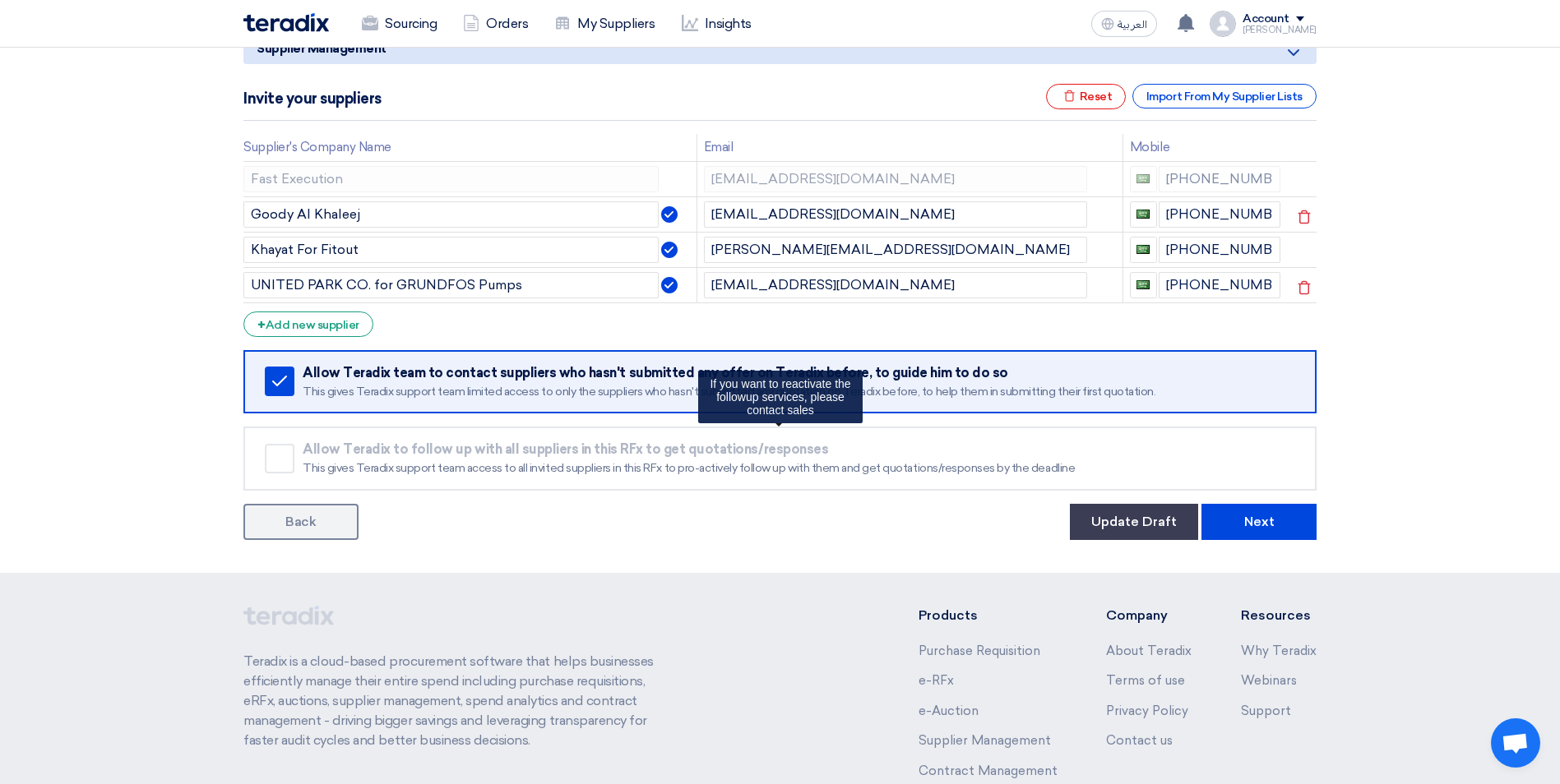
scroll to position [298, 0]
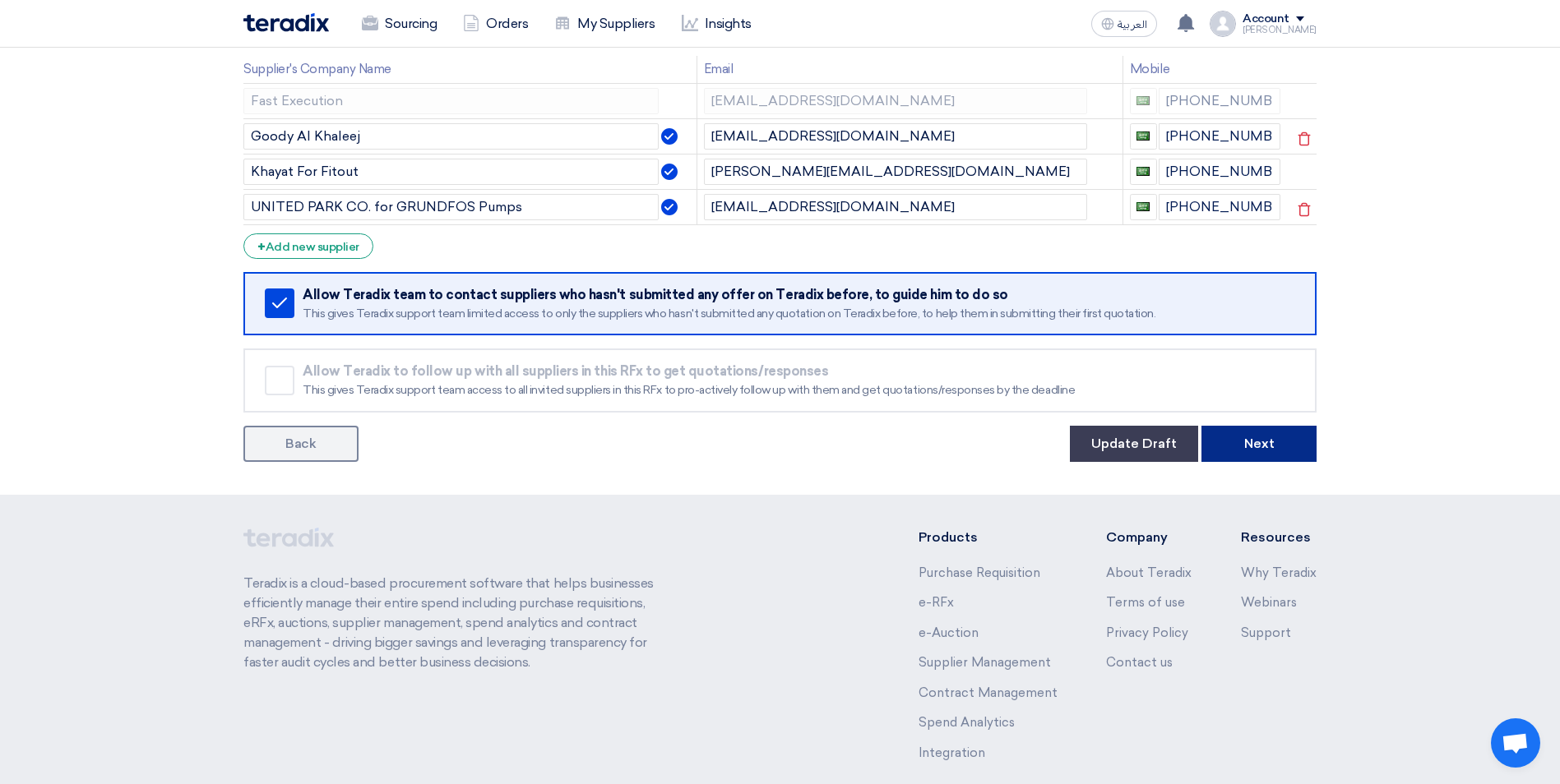
click at [1266, 445] on button "Next" at bounding box center [1258, 444] width 115 height 36
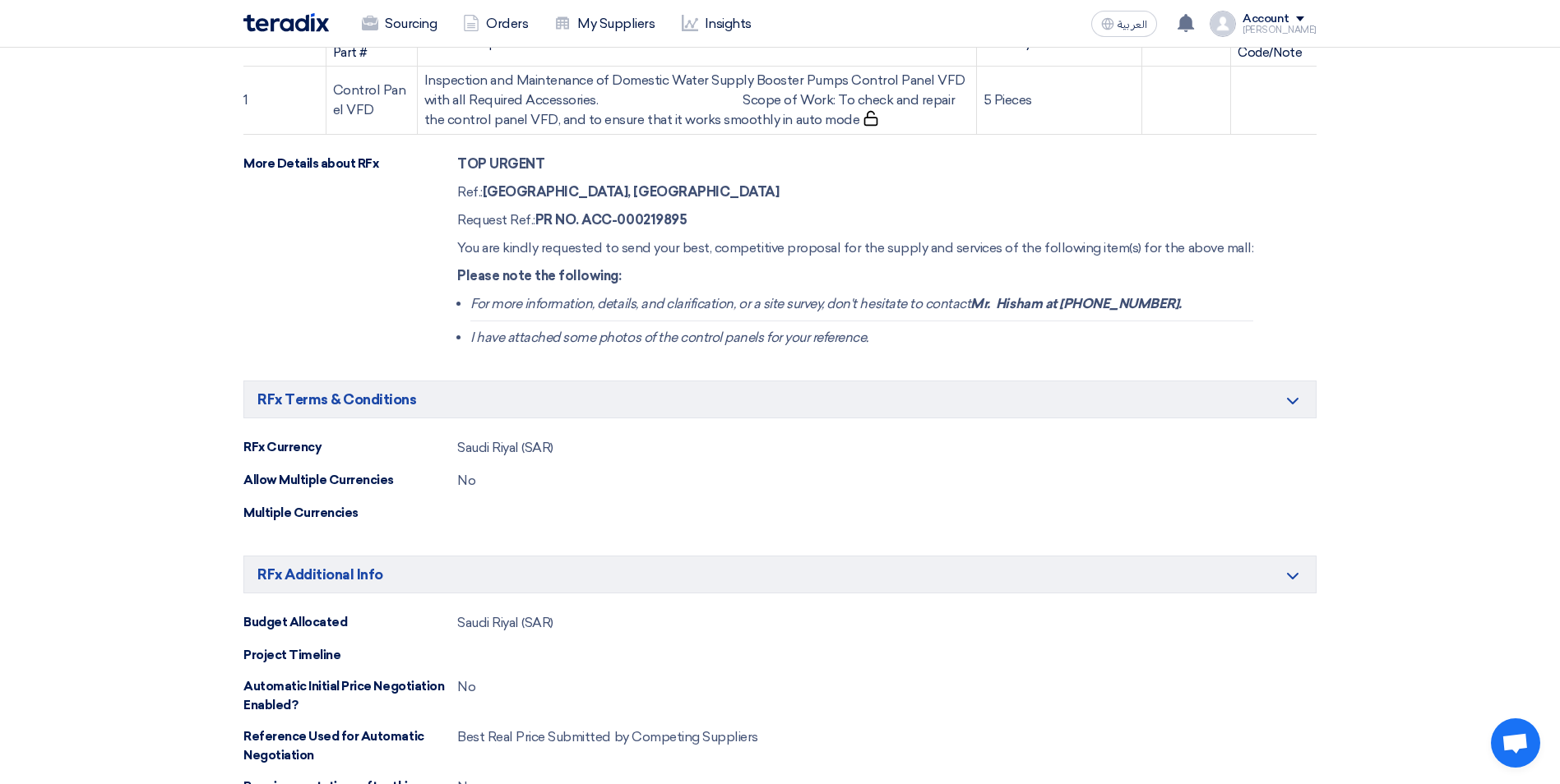
scroll to position [822, 0]
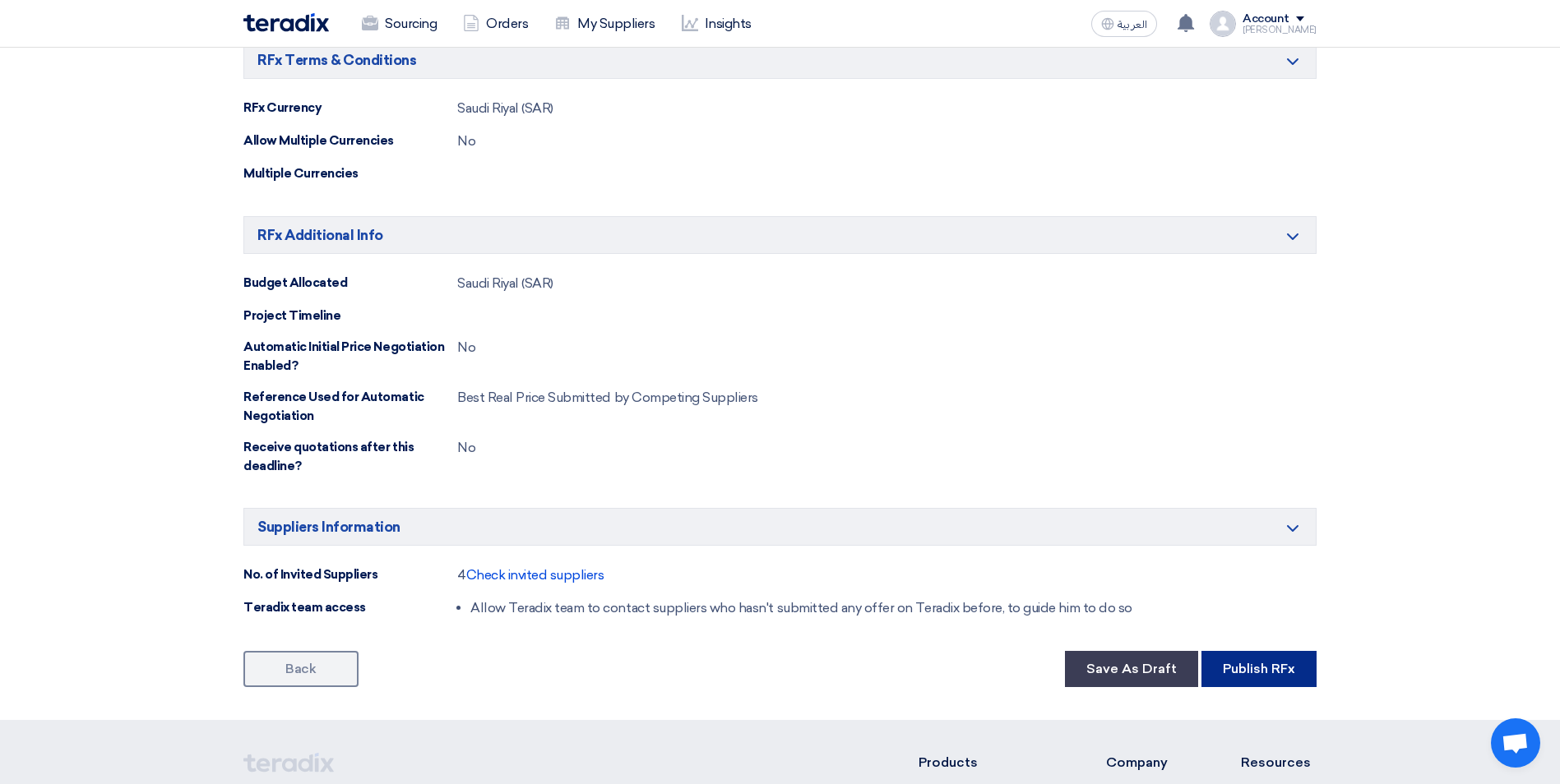
click at [1255, 678] on button "Publish RFx" at bounding box center [1258, 668] width 115 height 36
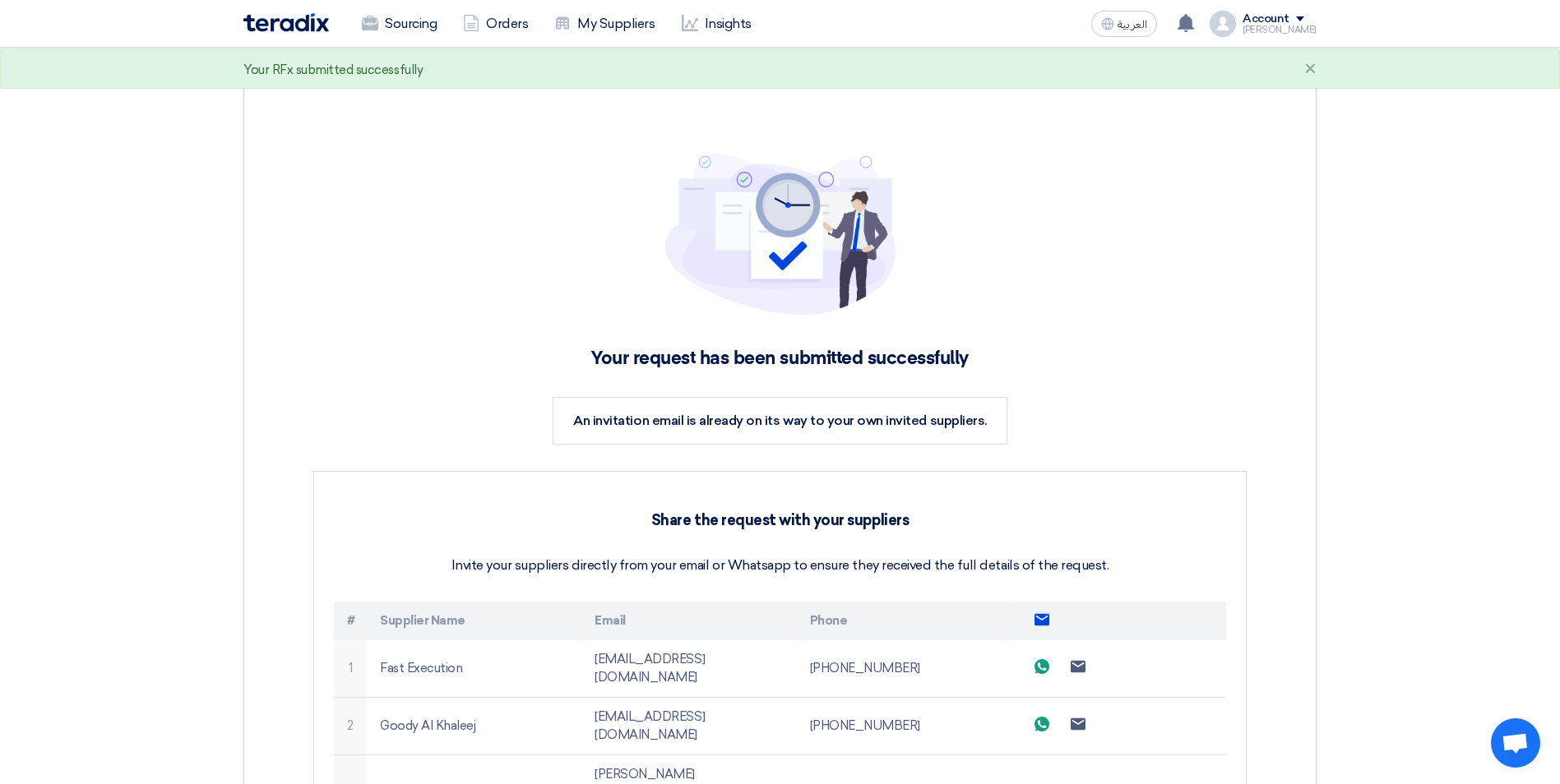
click at [1041, 624] on use at bounding box center [1042, 619] width 15 height 11
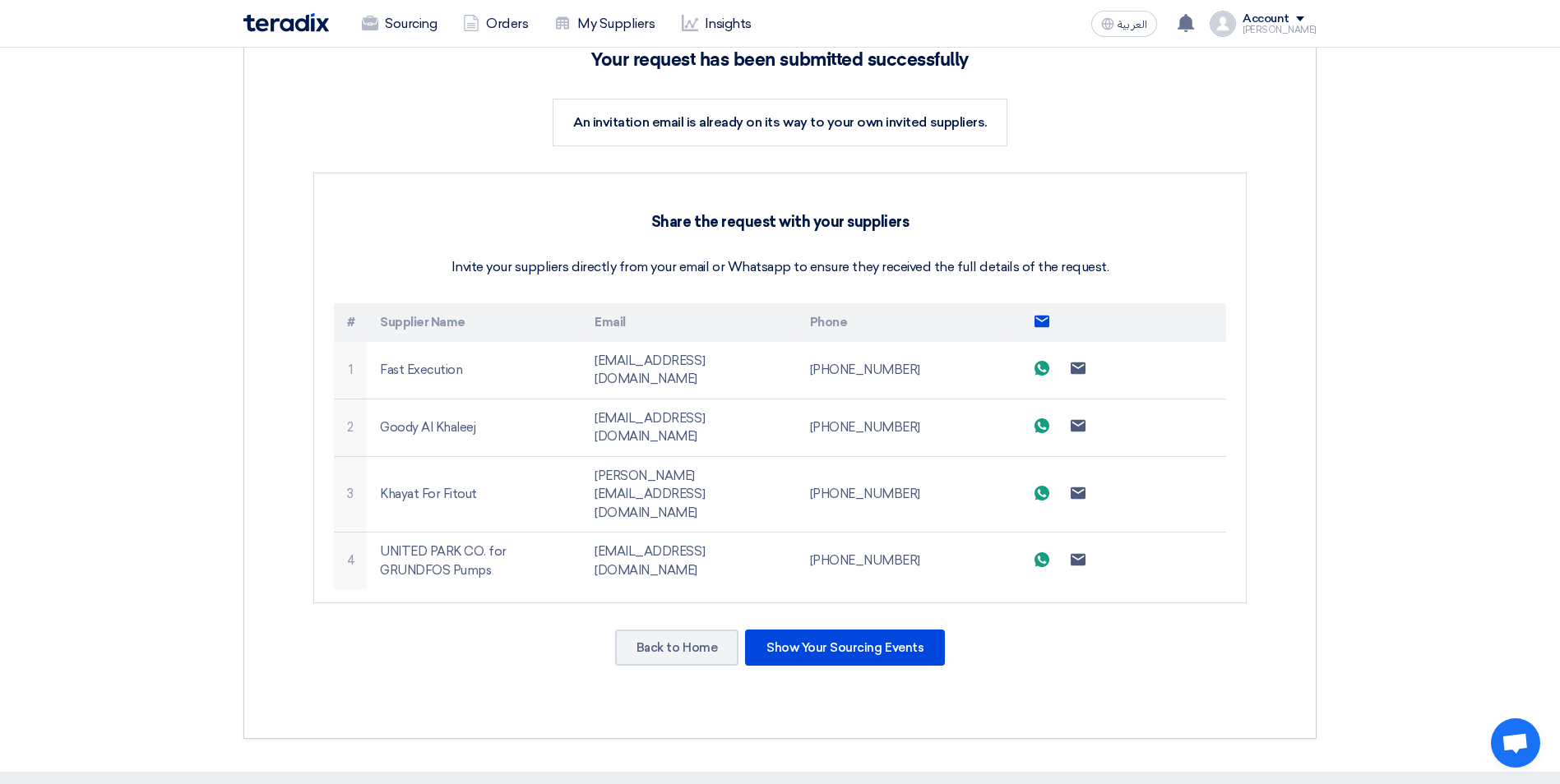
scroll to position [329, 0]
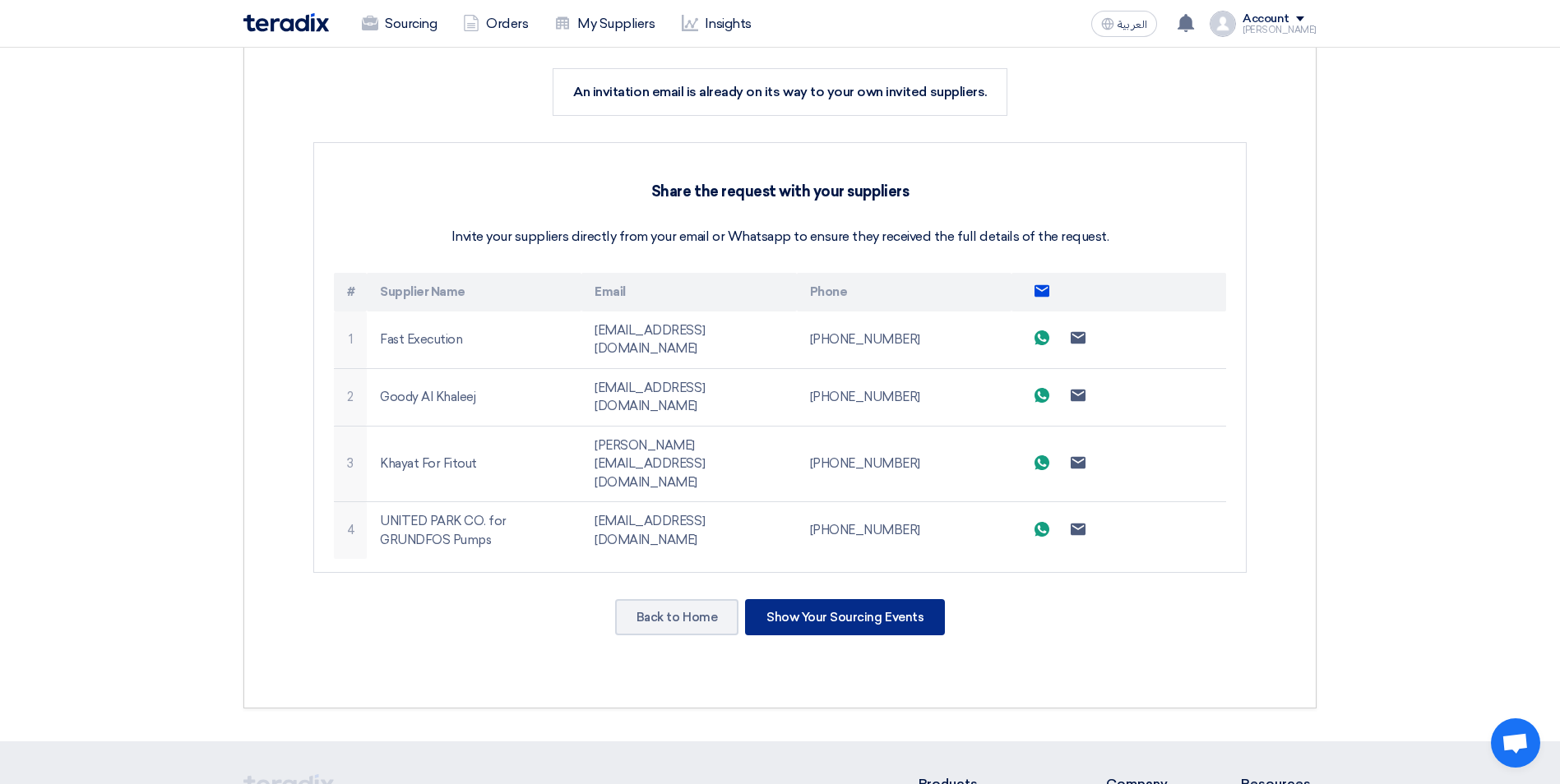
click at [828, 599] on div "Show Your Sourcing Events" at bounding box center [844, 617] width 199 height 36
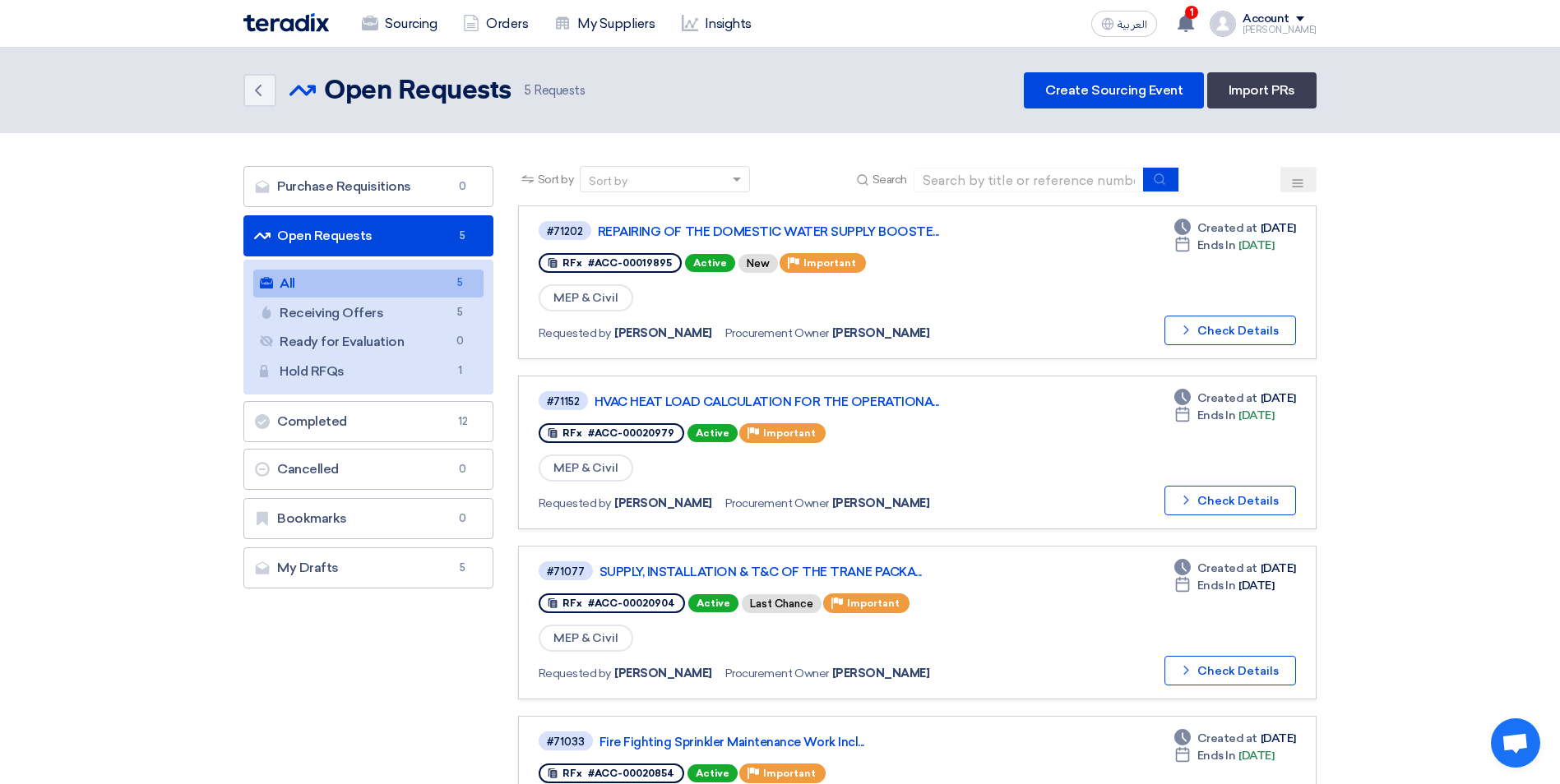
drag, startPoint x: 439, startPoint y: 32, endPoint x: 428, endPoint y: 70, distance: 39.6
click at [439, 32] on link "Sourcing" at bounding box center [400, 24] width 102 height 36
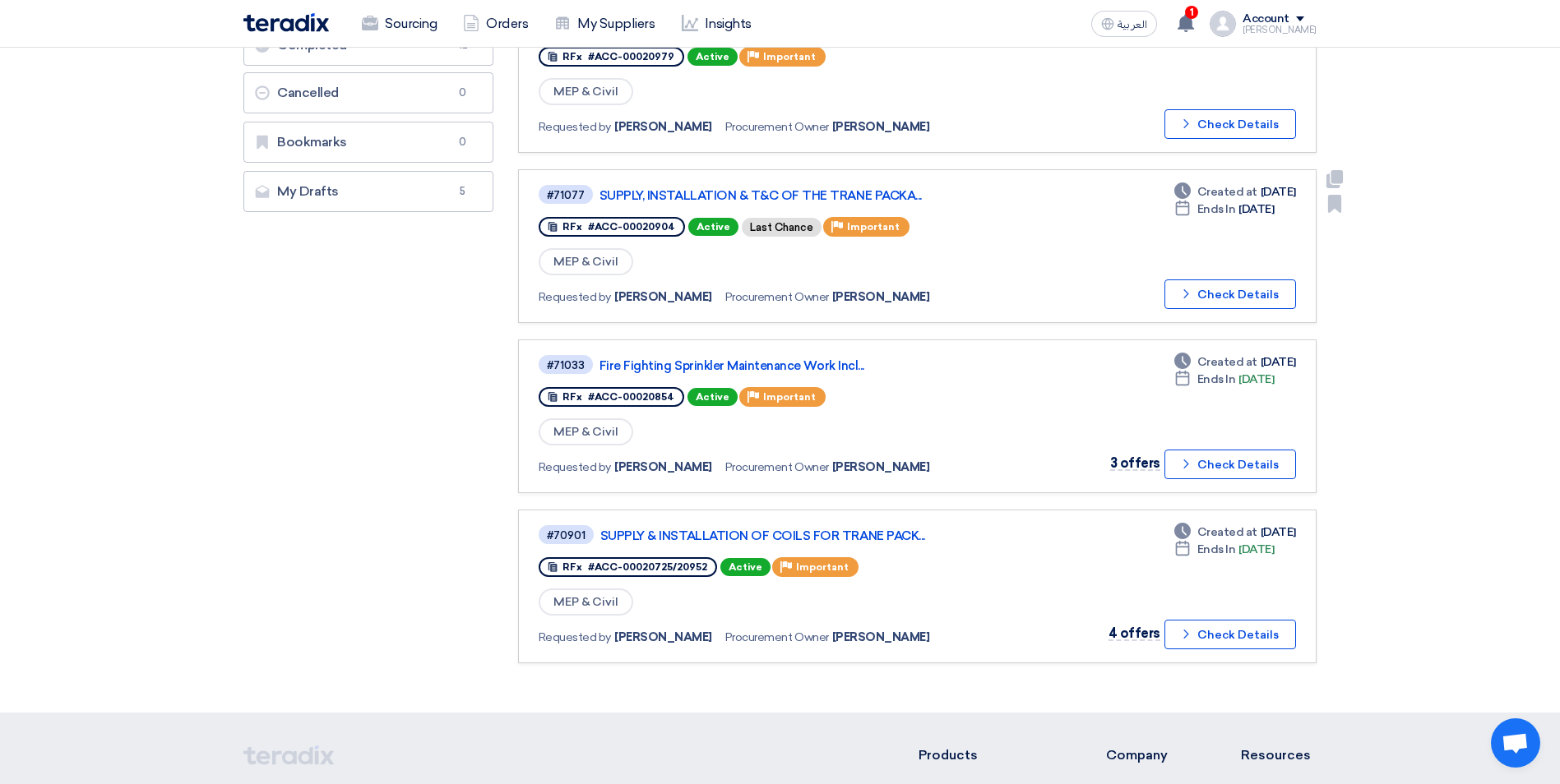
scroll to position [411, 0]
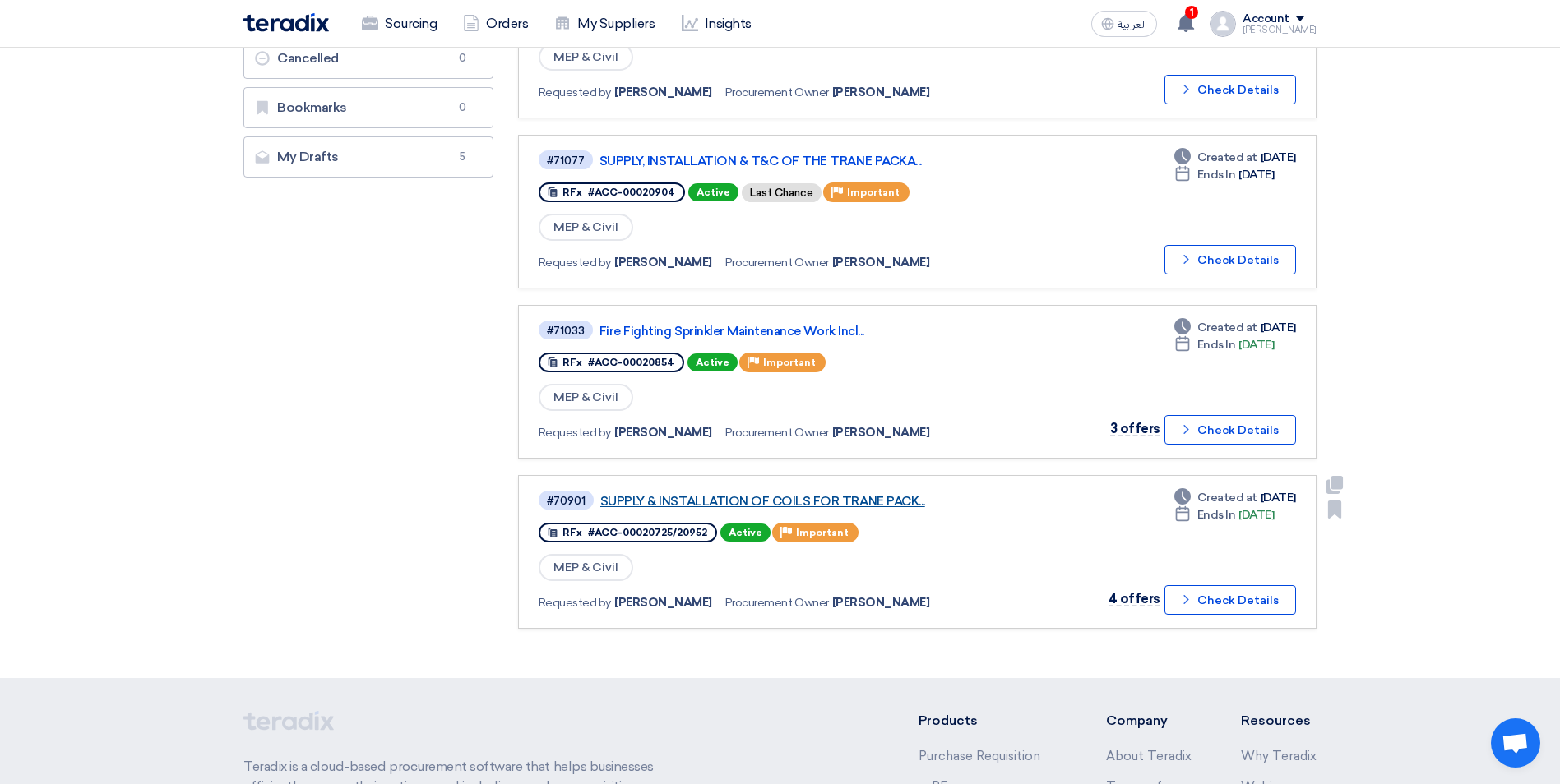
click at [857, 500] on link "SUPPLY & INSTALLATION OF COILS FOR TRANE PACK..." at bounding box center [805, 501] width 411 height 15
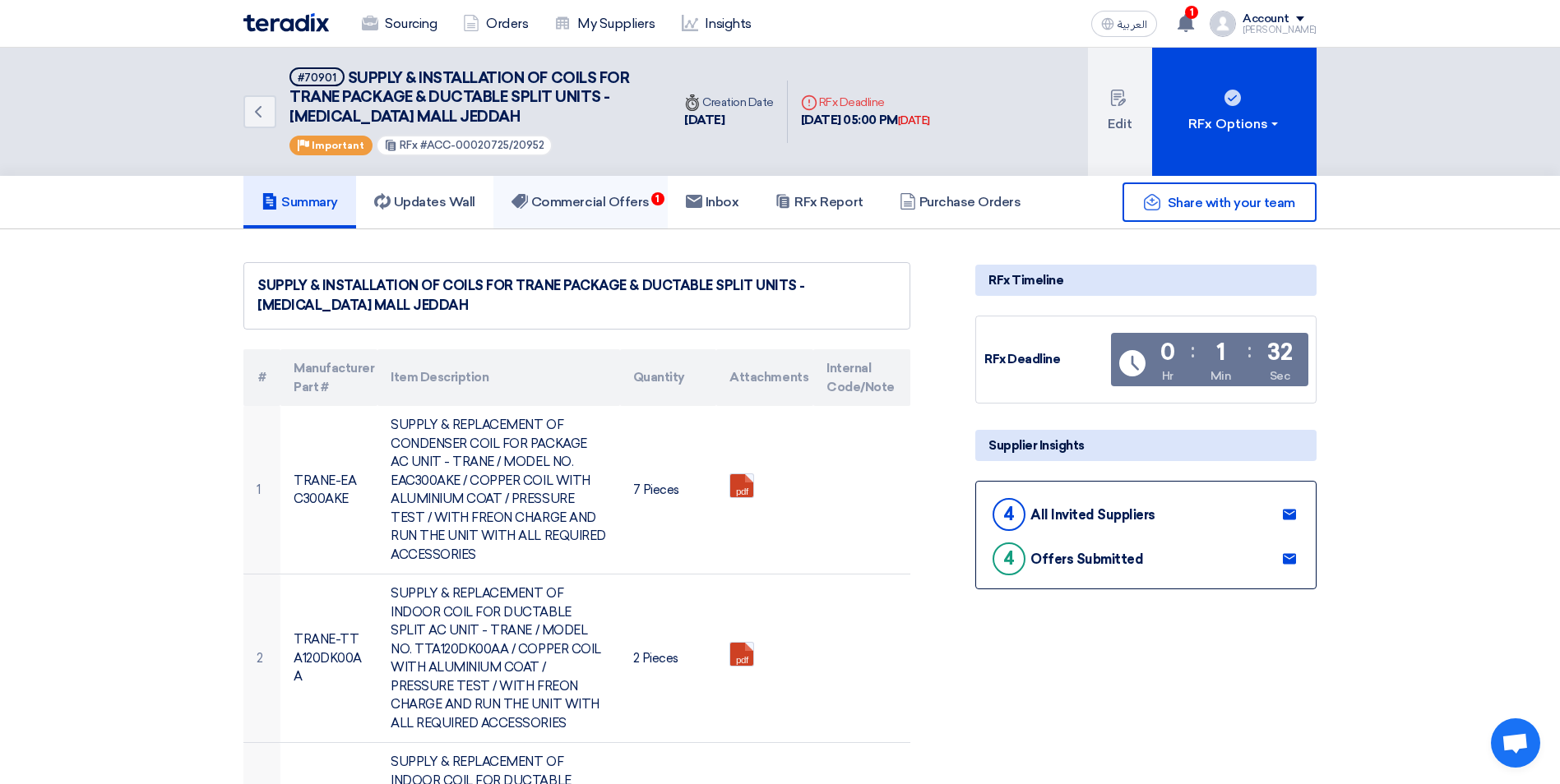
click at [576, 212] on link "Commercial Offers 1" at bounding box center [580, 202] width 174 height 53
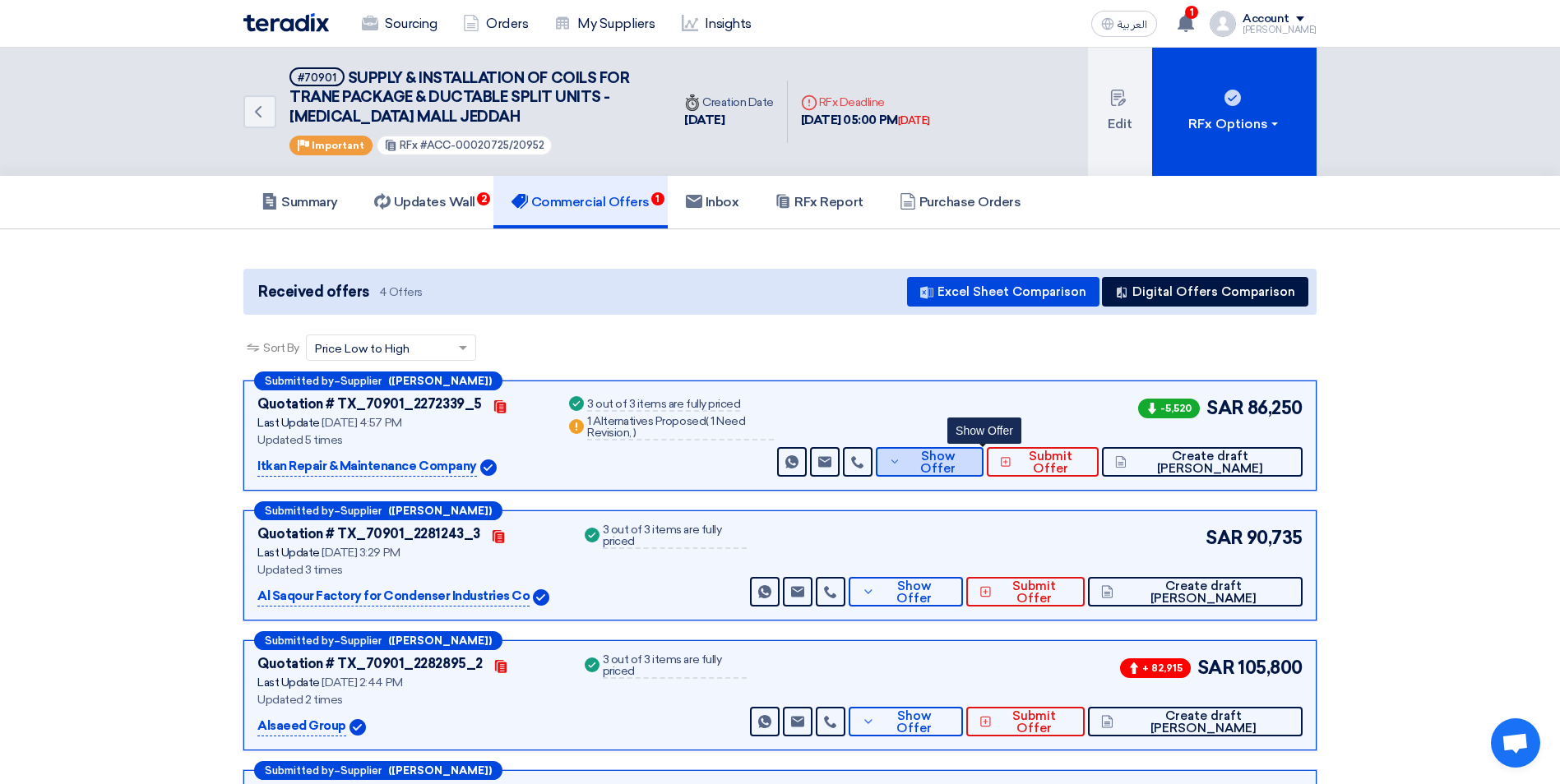
click at [985, 469] on button "Show Offer" at bounding box center [929, 462] width 108 height 29
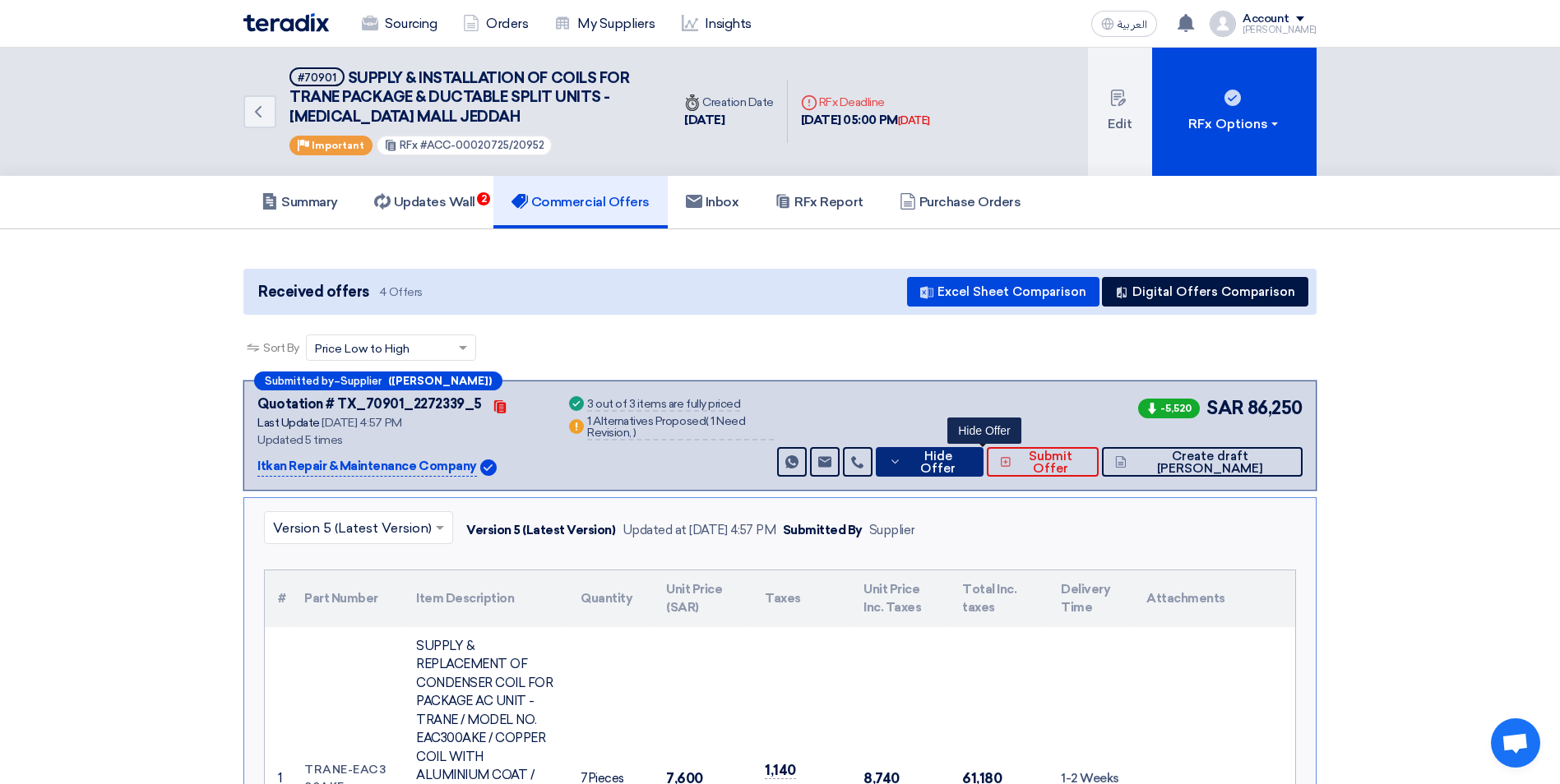
click at [963, 464] on span "Hide Offer" at bounding box center [938, 463] width 65 height 24
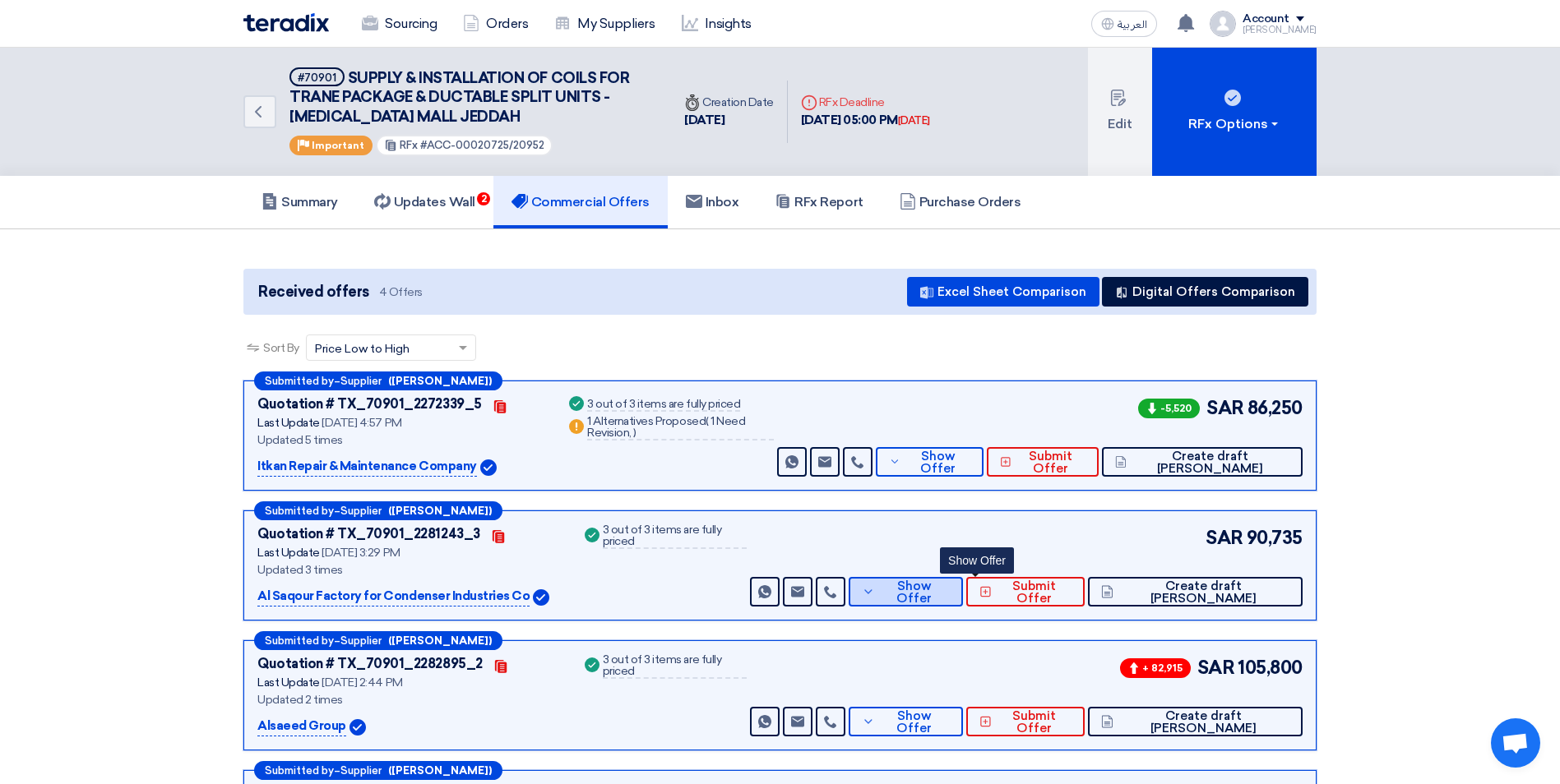
click at [951, 590] on span "Show Offer" at bounding box center [915, 592] width 71 height 24
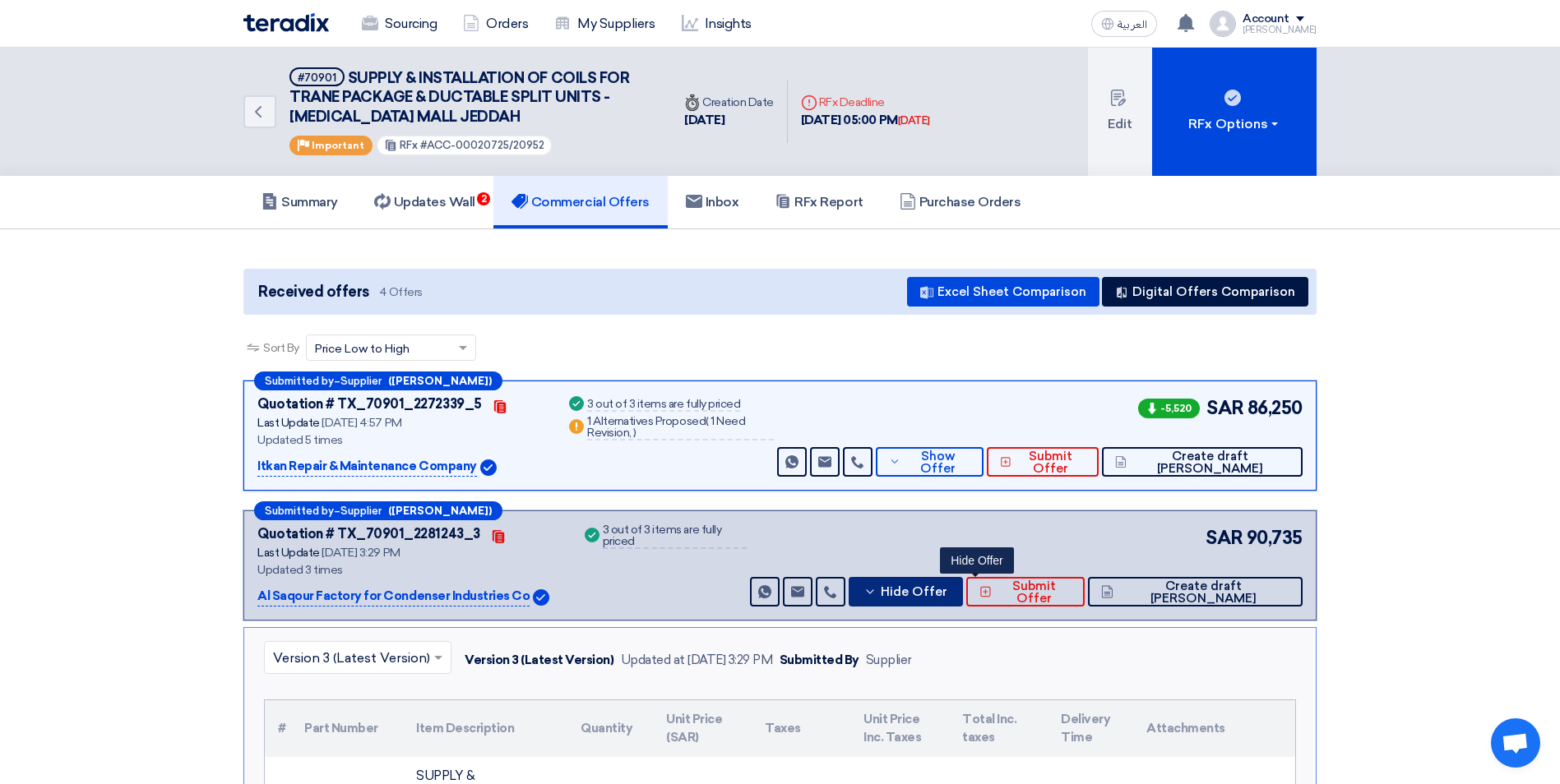
click at [933, 586] on button "Hide Offer" at bounding box center [906, 591] width 115 height 29
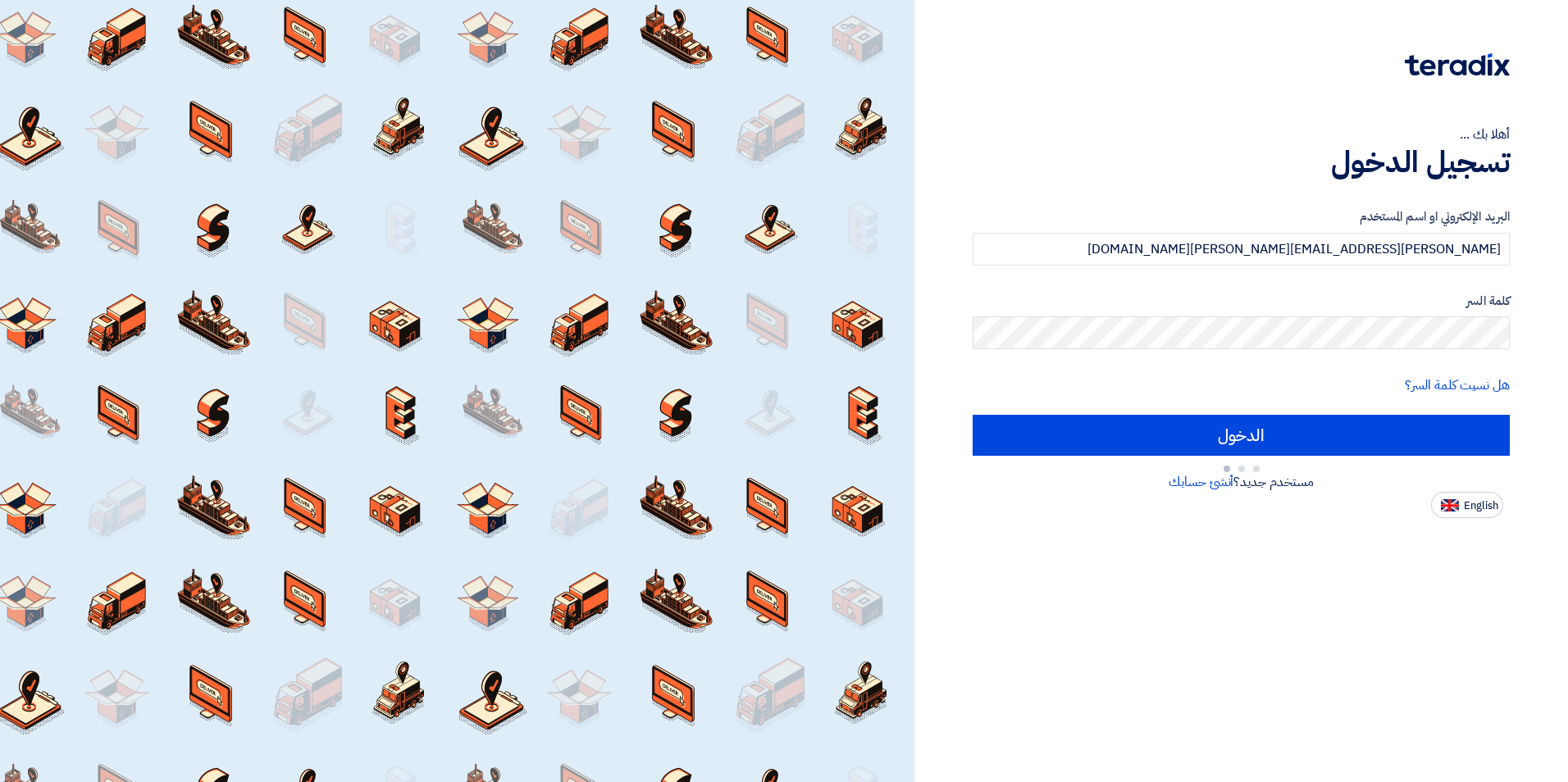
type input "Sign in"
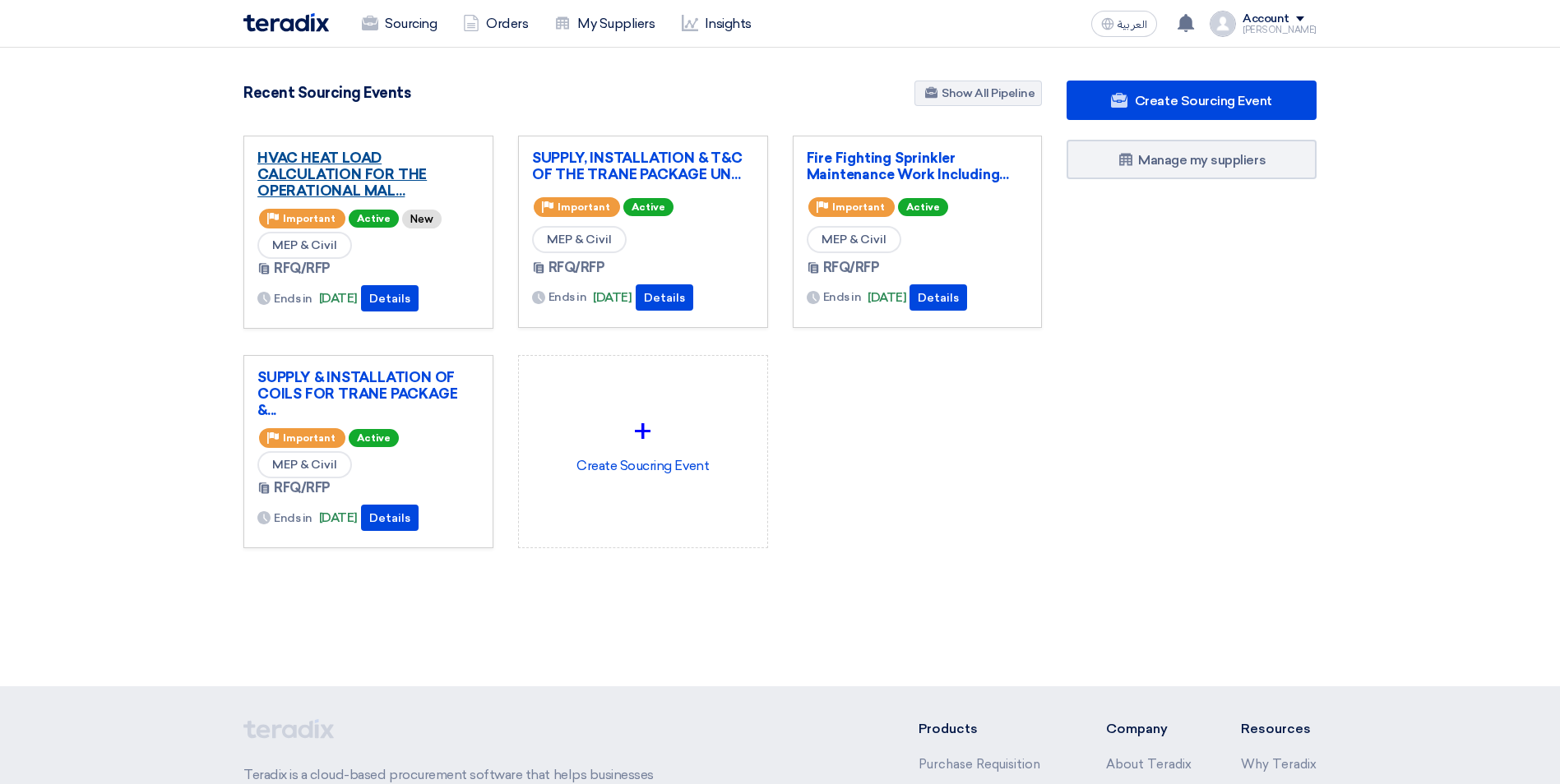
click at [375, 166] on link "HVAC HEAT LOAD CALCULATION FOR THE OPERATIONAL MAL..." at bounding box center [369, 174] width 222 height 49
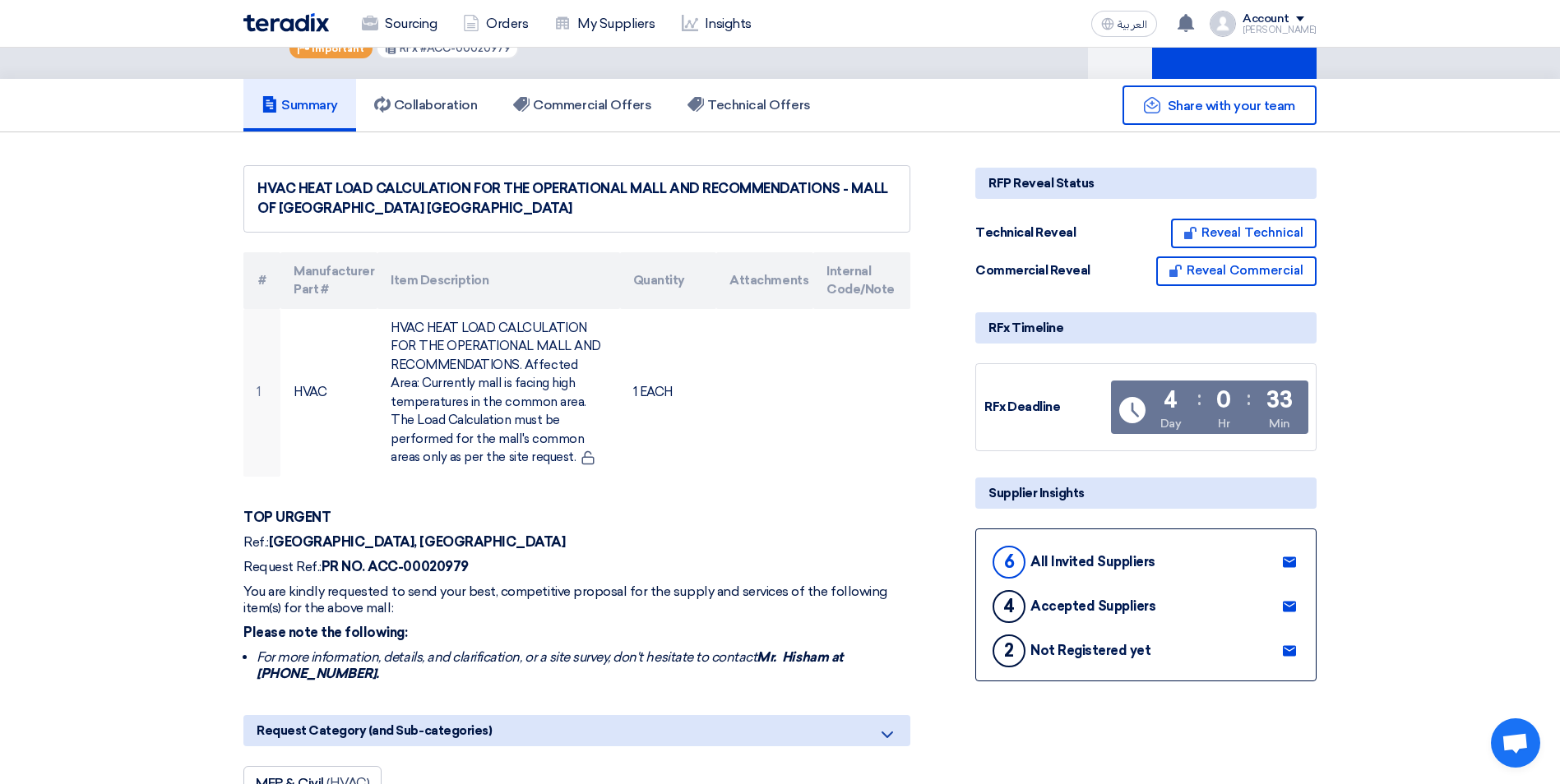
scroll to position [165, 0]
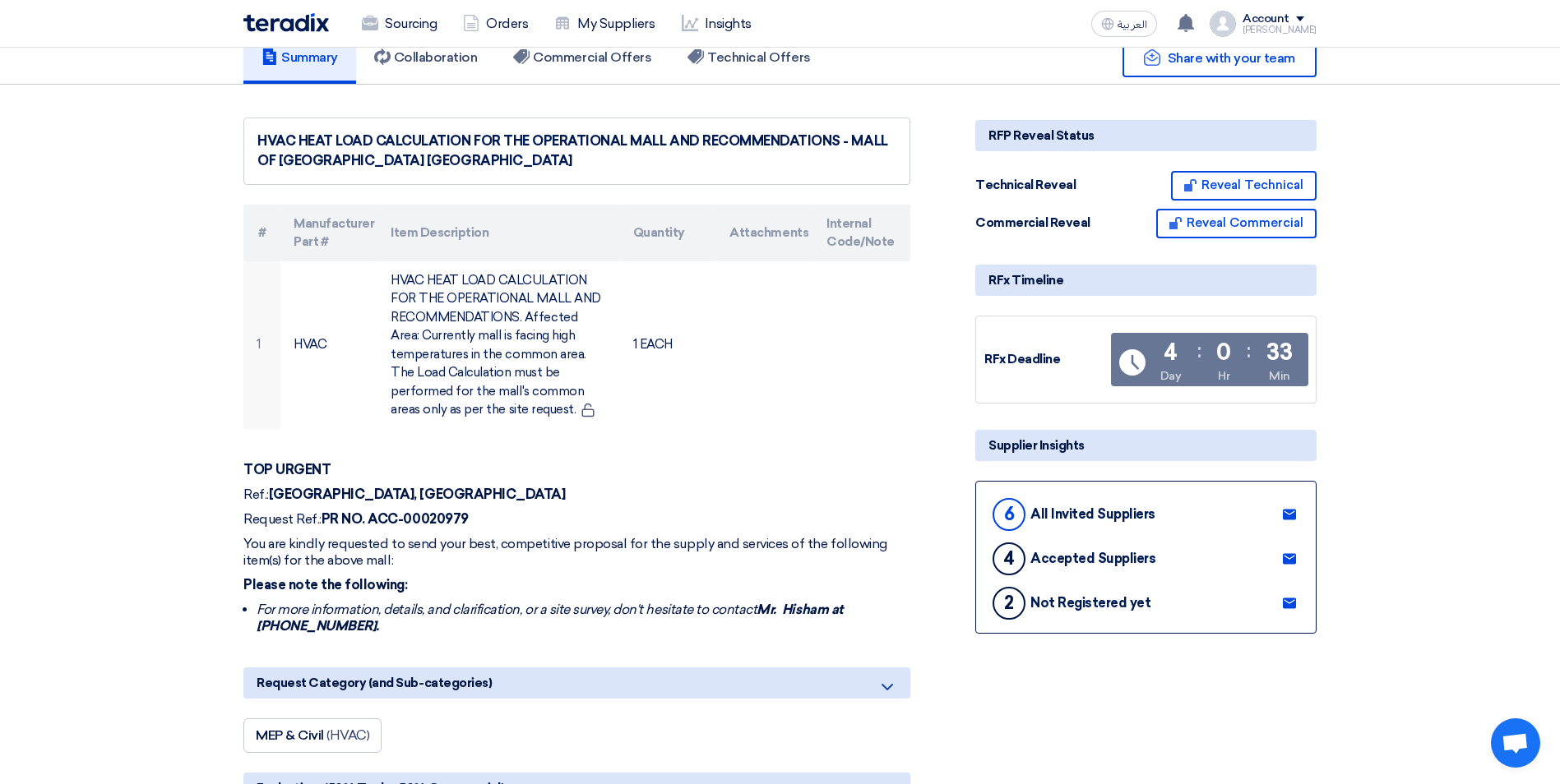
drag, startPoint x: 245, startPoint y: 449, endPoint x: 329, endPoint y: 605, distance: 177.2
click at [329, 605] on div "TOP URGENT Ref.: MALL OF ARABIA, JEDDAH Request Ref.: PR NO. ACC-00020979 You a…" at bounding box center [576, 548] width 667 height 173
copy div "TOP URGENT Ref.: MALL OF ARABIA, JEDDAH Request Ref.: PR NO. ACC-00020979 You a…"
